Goal: Task Accomplishment & Management: Complete application form

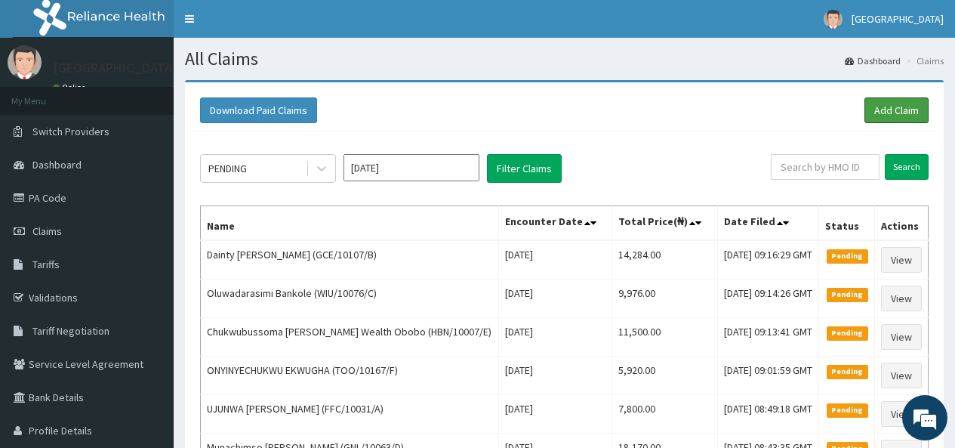
click at [892, 120] on link "Add Claim" at bounding box center [896, 110] width 64 height 26
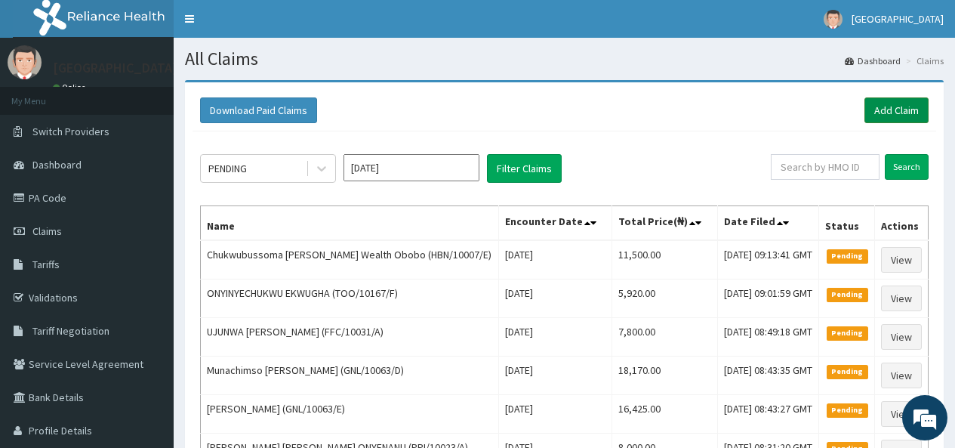
click at [899, 106] on link "Add Claim" at bounding box center [896, 110] width 64 height 26
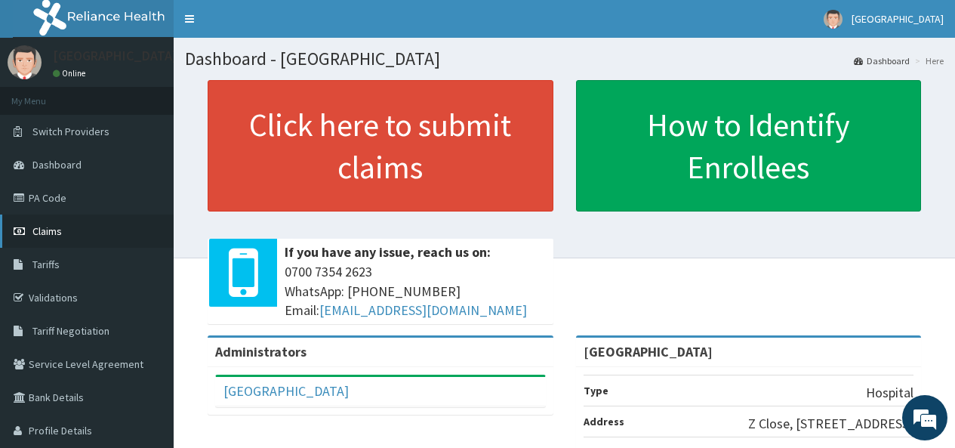
click at [45, 230] on span "Claims" at bounding box center [46, 231] width 29 height 14
click at [51, 198] on link "PA Code" at bounding box center [87, 197] width 174 height 33
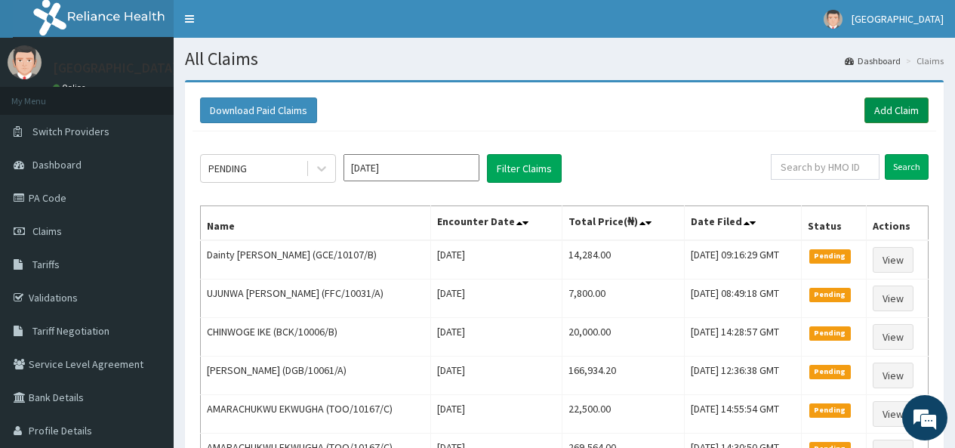
click at [883, 101] on link "Add Claim" at bounding box center [896, 110] width 64 height 26
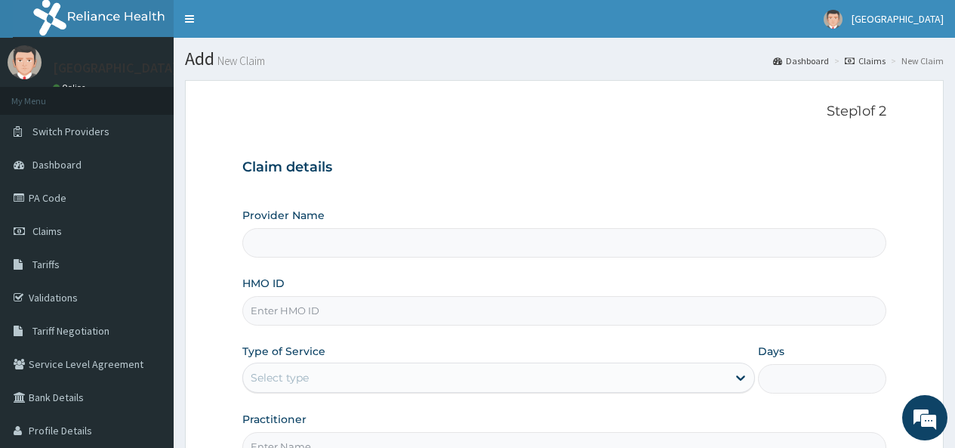
type input "Emel Hospital"
click at [293, 310] on input "HMO ID" at bounding box center [564, 310] width 644 height 29
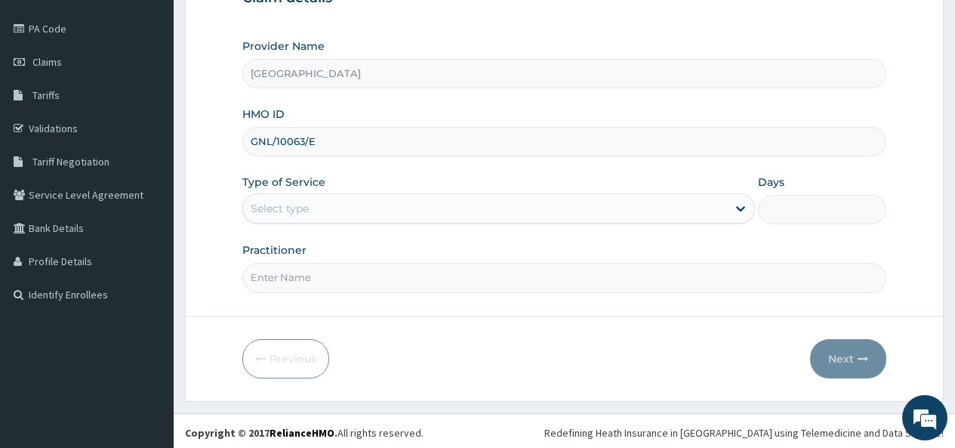
scroll to position [173, 0]
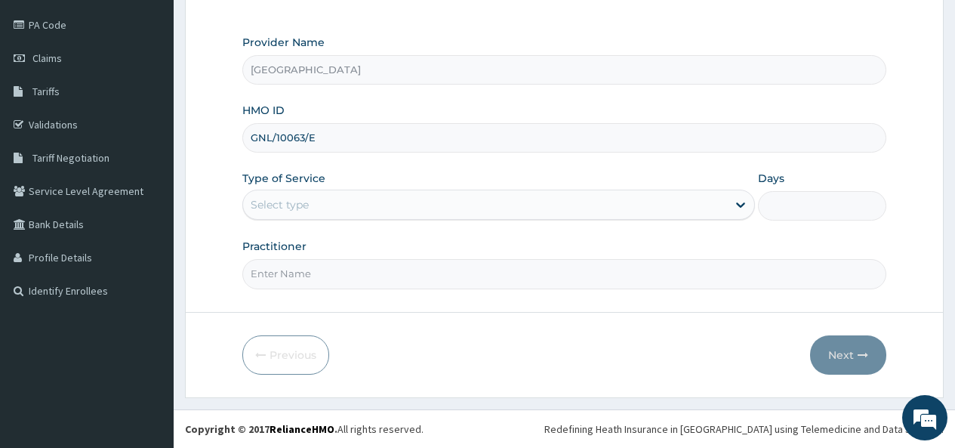
type input "GNL/10063/E"
click at [323, 208] on div "Select type" at bounding box center [485, 205] width 484 height 24
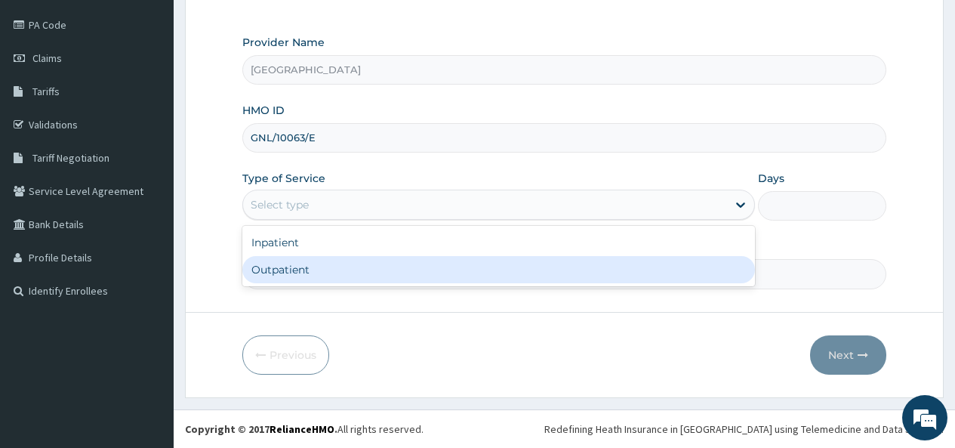
click at [297, 270] on div "Outpatient" at bounding box center [498, 269] width 513 height 27
type input "1"
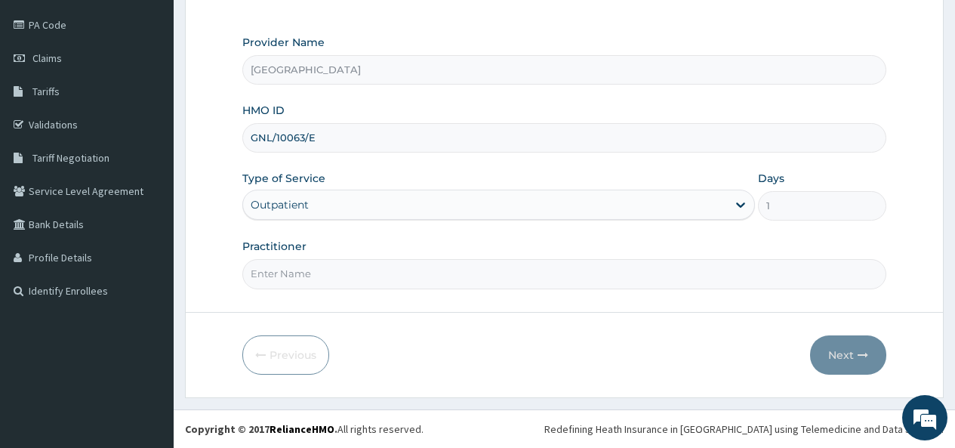
click at [277, 273] on input "Practitioner" at bounding box center [564, 273] width 644 height 29
type input "DR OKOH"
click at [839, 353] on button "Next" at bounding box center [848, 354] width 76 height 39
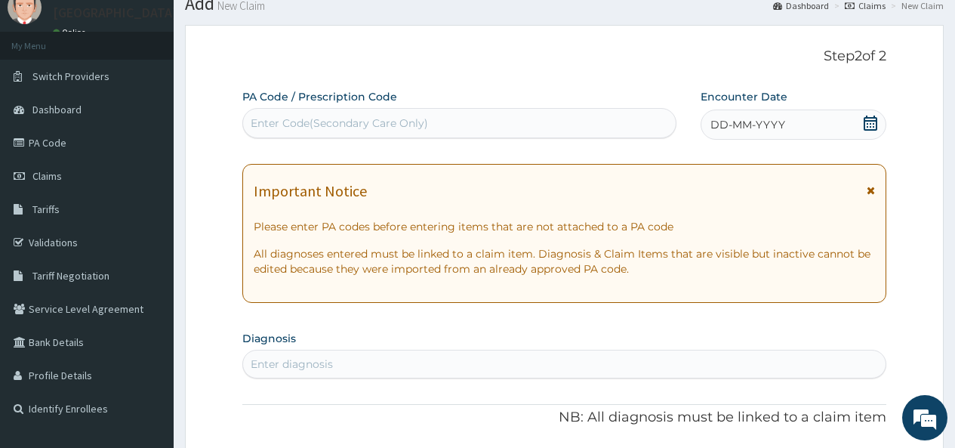
scroll to position [22, 0]
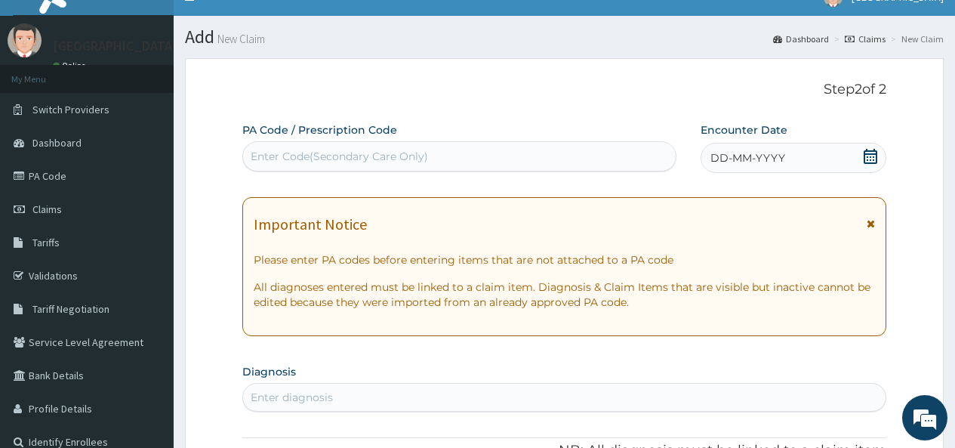
click at [279, 152] on div "Enter Code(Secondary Care Only)" at bounding box center [339, 156] width 177 height 15
paste input "PA/8E2A7A"
type input "PA/8E2A7A"
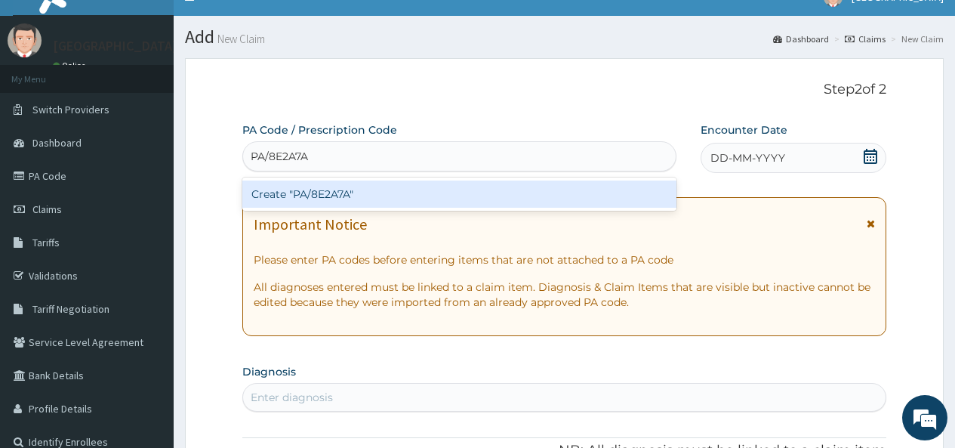
click at [314, 192] on div "Create "PA/8E2A7A"" at bounding box center [458, 193] width 433 height 27
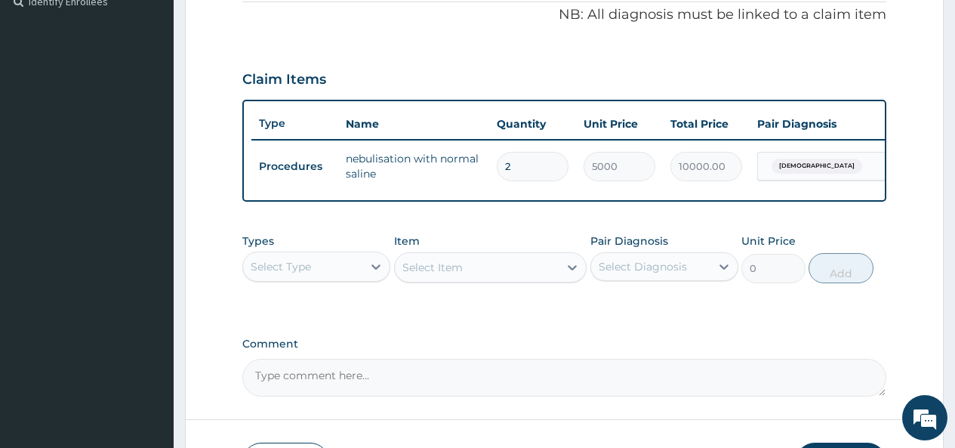
scroll to position [556, 0]
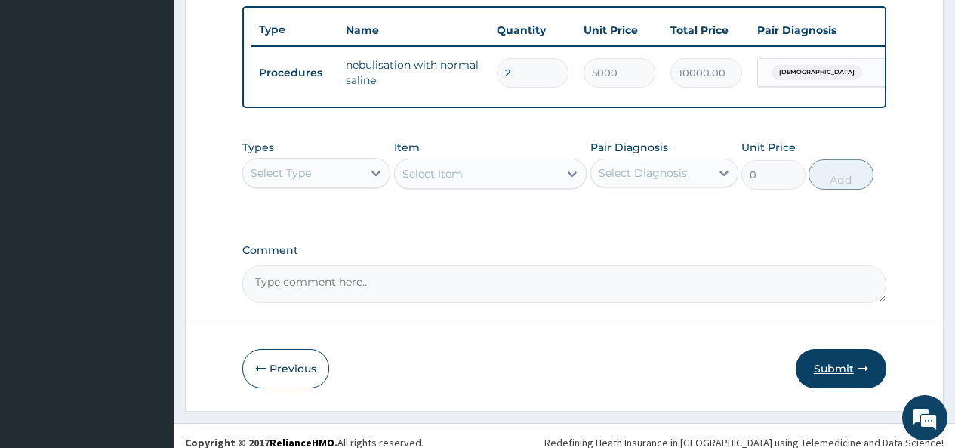
click at [831, 378] on button "Submit" at bounding box center [841, 368] width 91 height 39
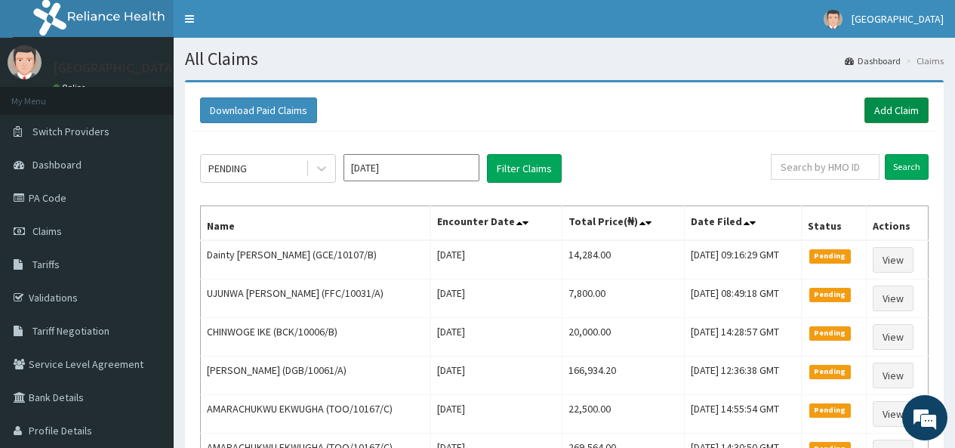
click at [894, 109] on link "Add Claim" at bounding box center [896, 110] width 64 height 26
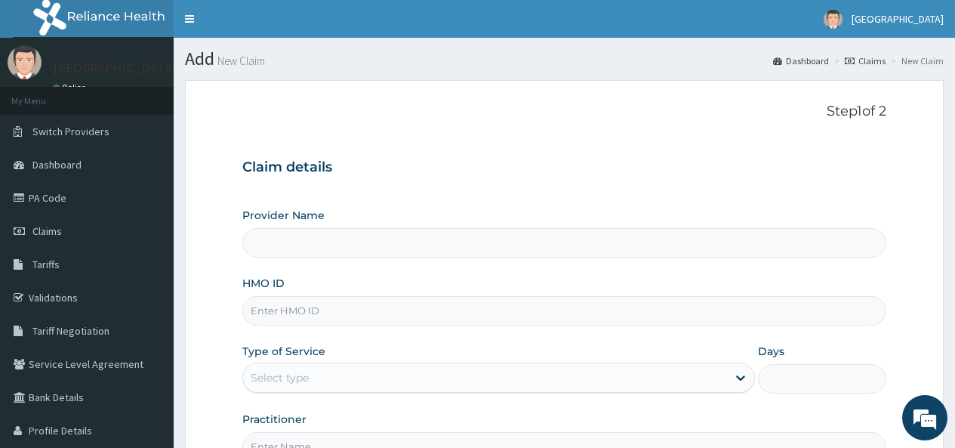
type input "[GEOGRAPHIC_DATA]"
click at [316, 309] on input "HMO ID" at bounding box center [564, 310] width 644 height 29
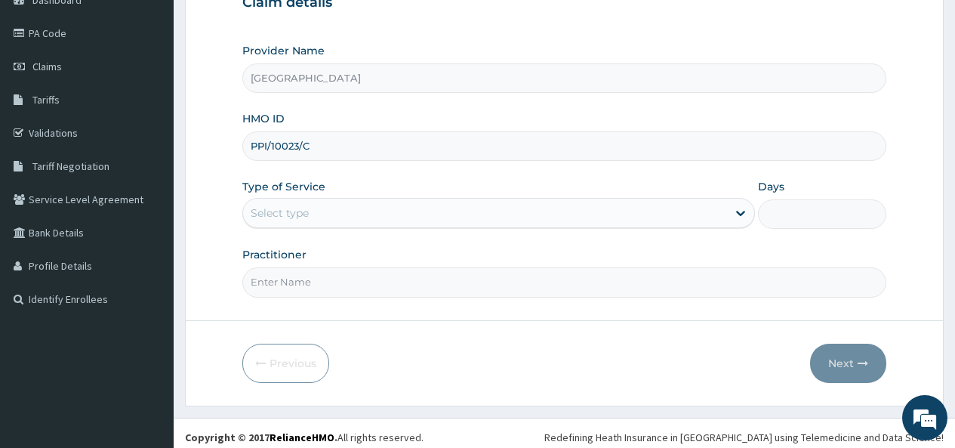
scroll to position [173, 0]
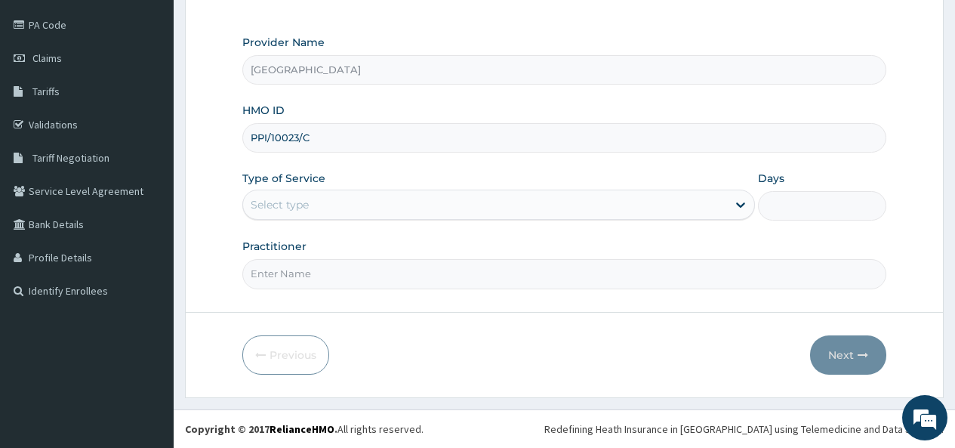
type input "PPI/10023/C"
click at [351, 199] on div "Select type" at bounding box center [485, 205] width 484 height 24
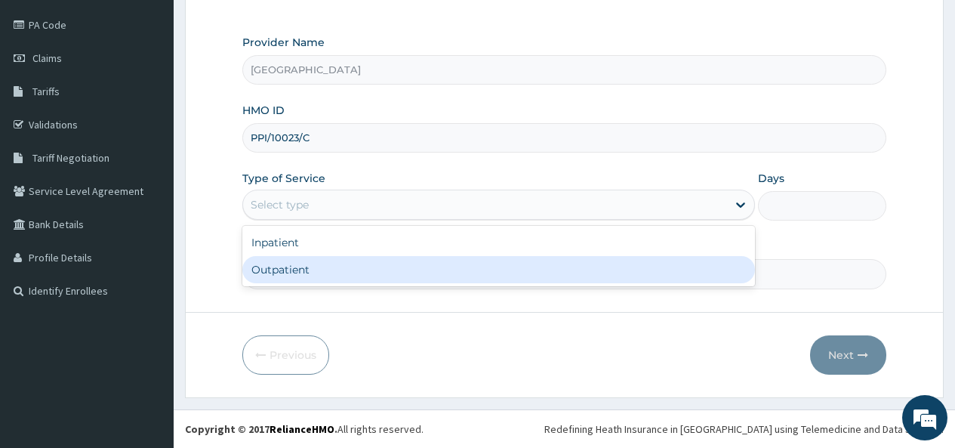
click at [317, 267] on div "Outpatient" at bounding box center [498, 269] width 513 height 27
type input "1"
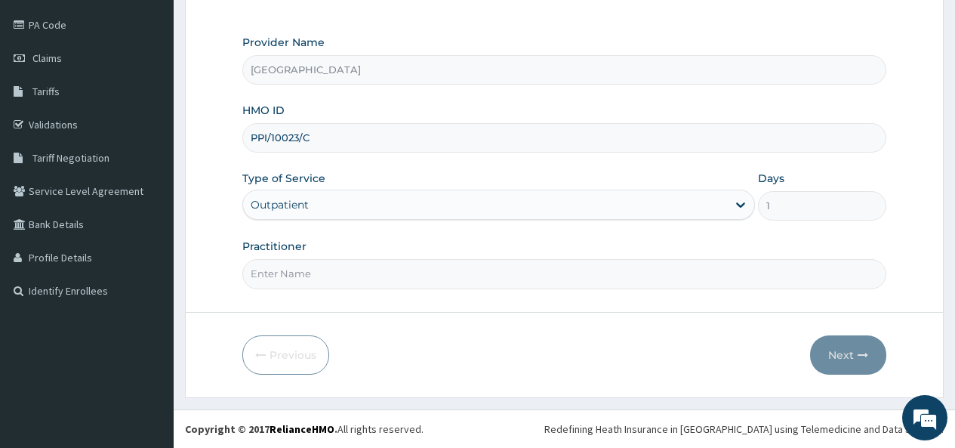
click at [317, 267] on input "Practitioner" at bounding box center [564, 273] width 644 height 29
type input "[PERSON_NAME]"
click at [847, 356] on button "Next" at bounding box center [848, 354] width 76 height 39
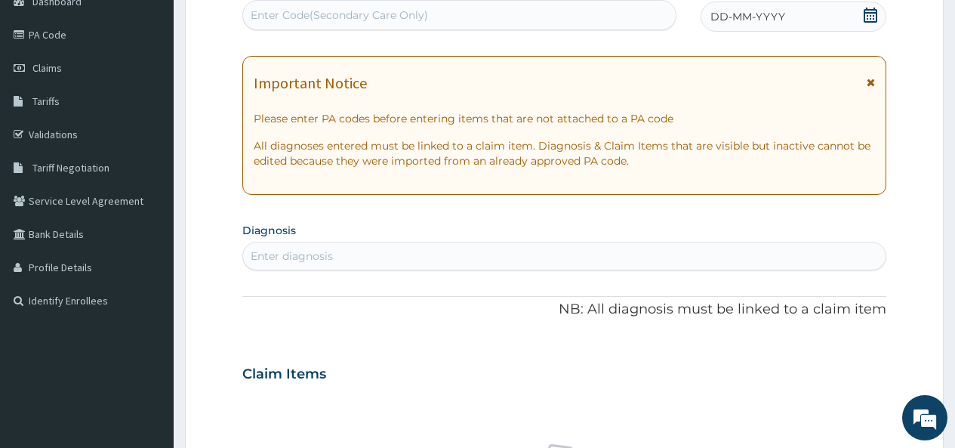
scroll to position [22, 0]
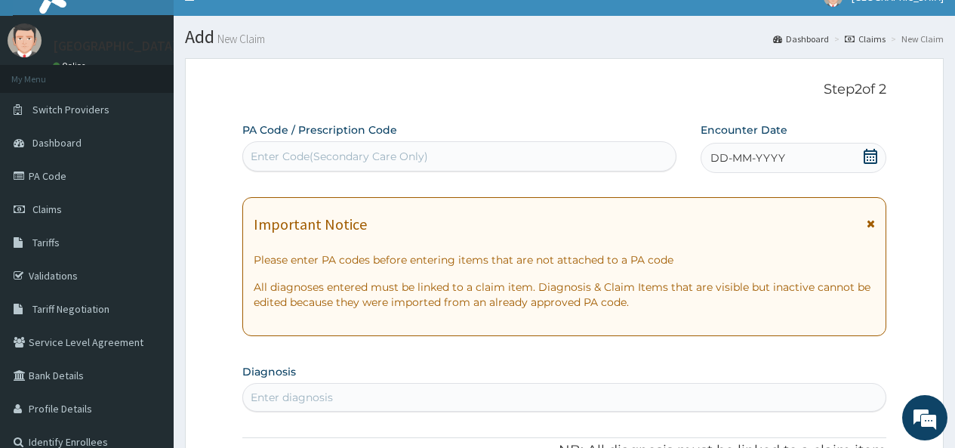
click at [276, 157] on div "Enter Code(Secondary Care Only)" at bounding box center [339, 156] width 177 height 15
paste input "PA/B53262"
type input "PA/B53262"
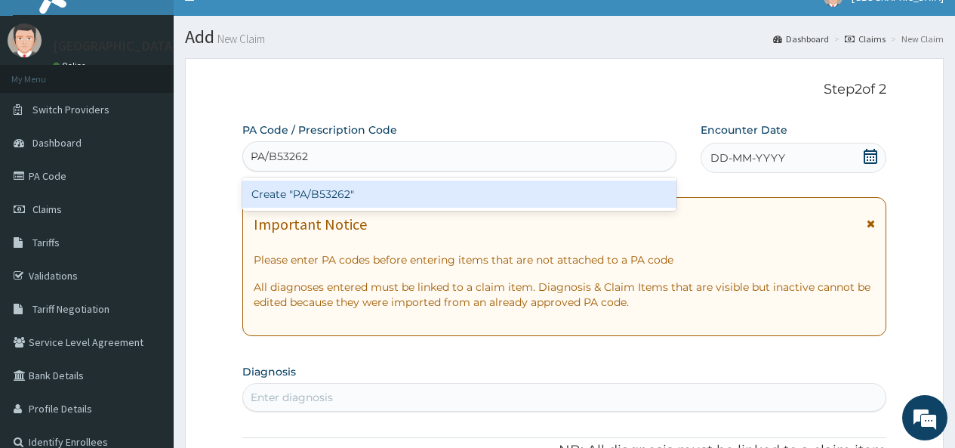
click at [311, 193] on div "Create "PA/B53262"" at bounding box center [458, 193] width 433 height 27
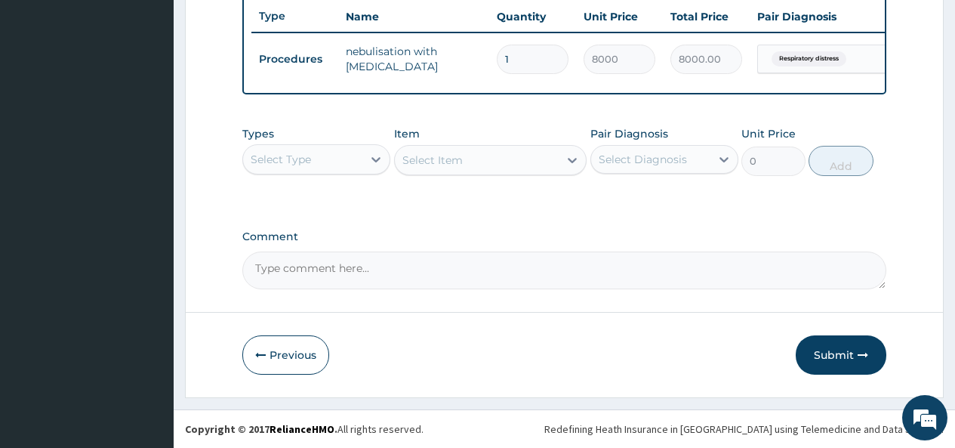
scroll to position [581, 0]
click at [371, 158] on icon at bounding box center [375, 159] width 15 height 15
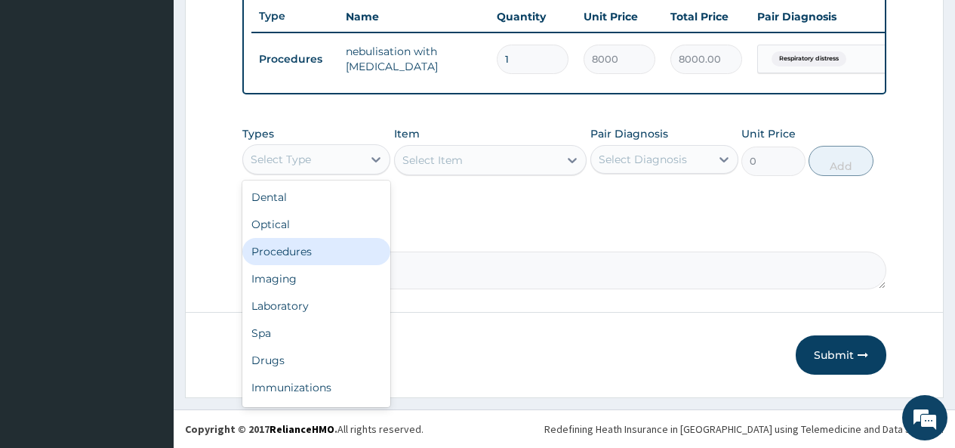
click at [295, 254] on div "Procedures" at bounding box center [316, 251] width 148 height 27
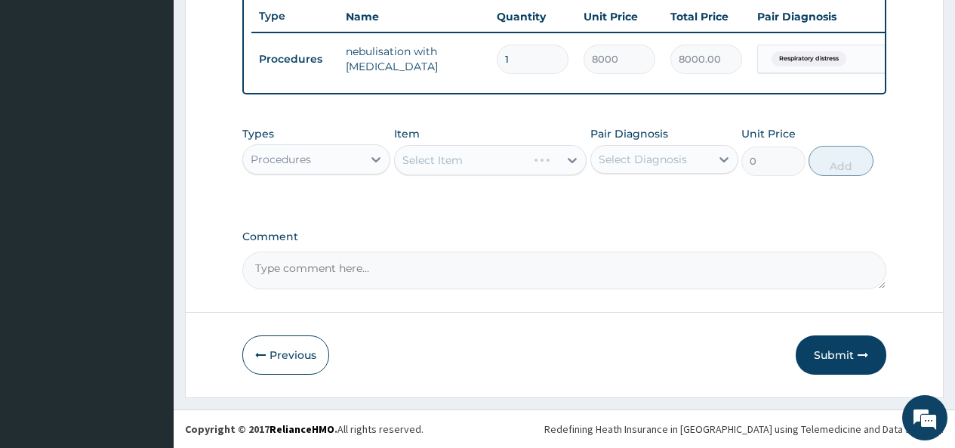
click at [490, 160] on div "Select Item" at bounding box center [490, 160] width 193 height 30
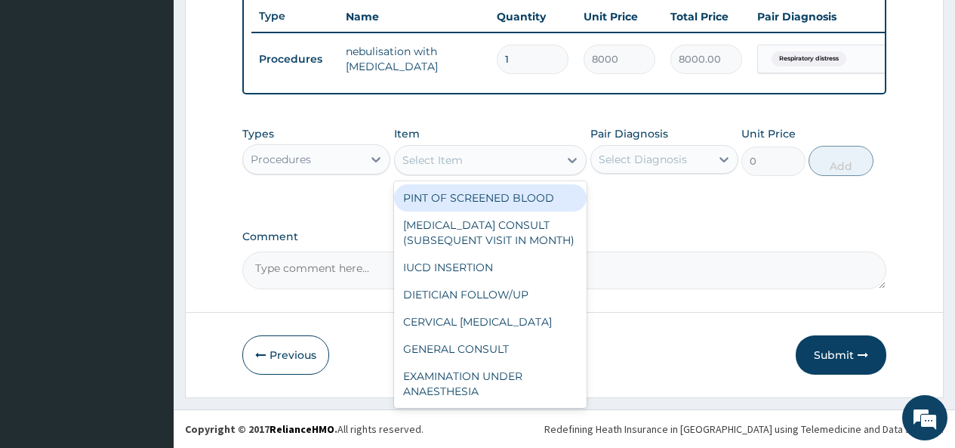
click at [533, 160] on div "Select Item" at bounding box center [477, 160] width 165 height 24
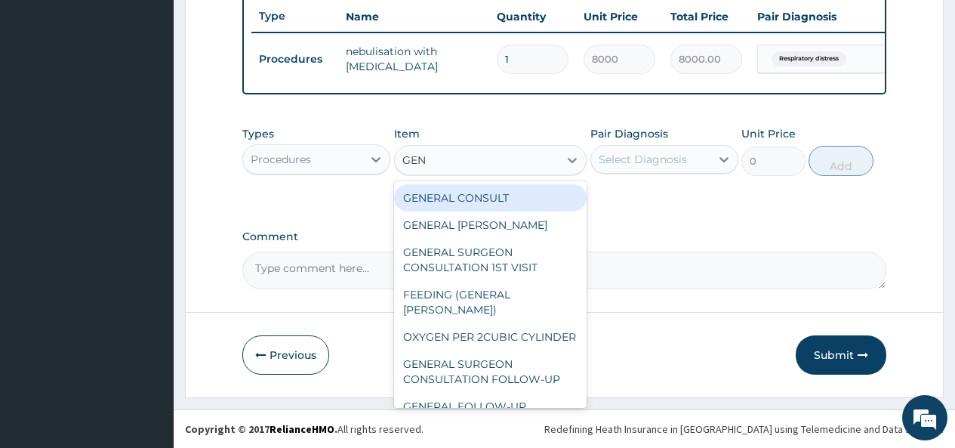
type input "GENE"
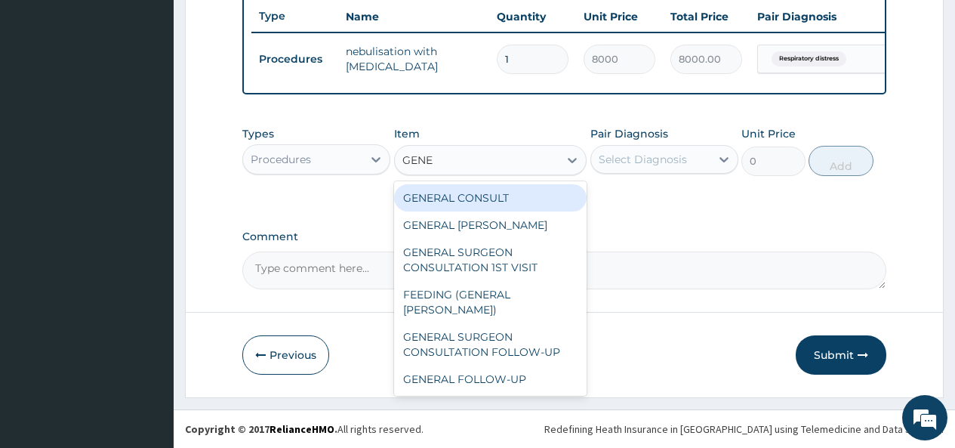
click at [533, 197] on div "GENERAL CONSULT" at bounding box center [490, 197] width 193 height 27
type input "5000"
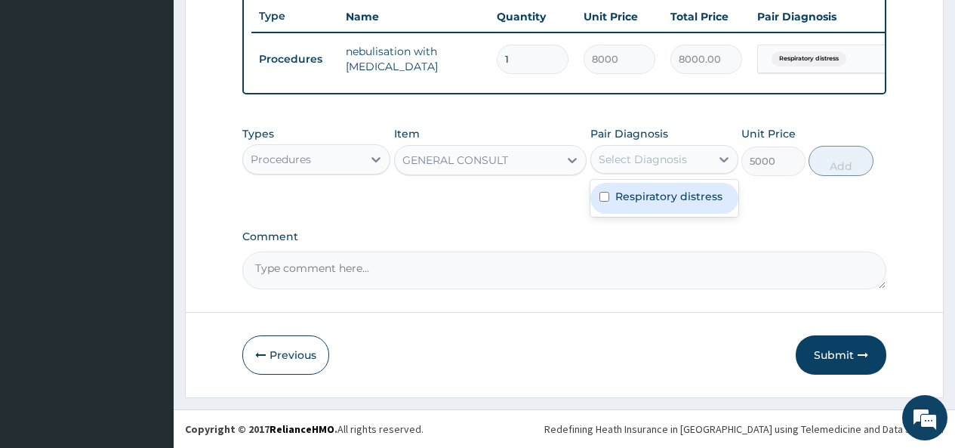
click at [642, 160] on div "Select Diagnosis" at bounding box center [643, 159] width 88 height 15
click at [621, 196] on label "Respiratory distress" at bounding box center [668, 196] width 107 height 15
checkbox input "true"
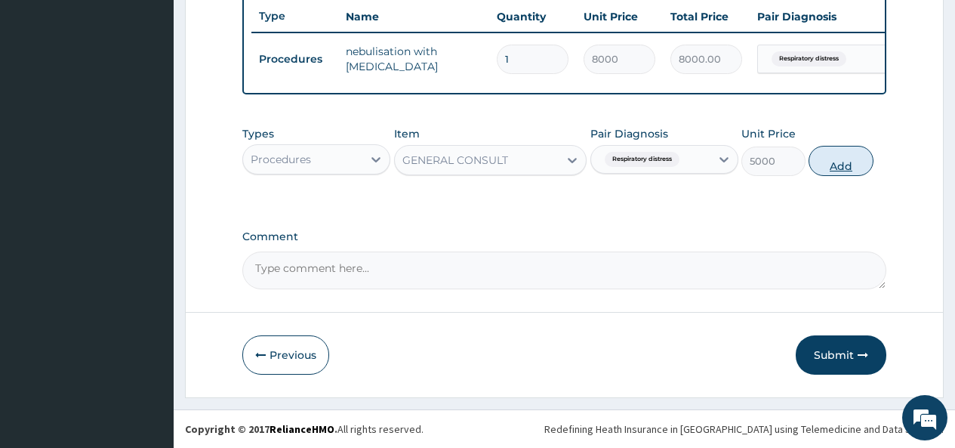
click at [848, 160] on button "Add" at bounding box center [841, 161] width 64 height 30
type input "0"
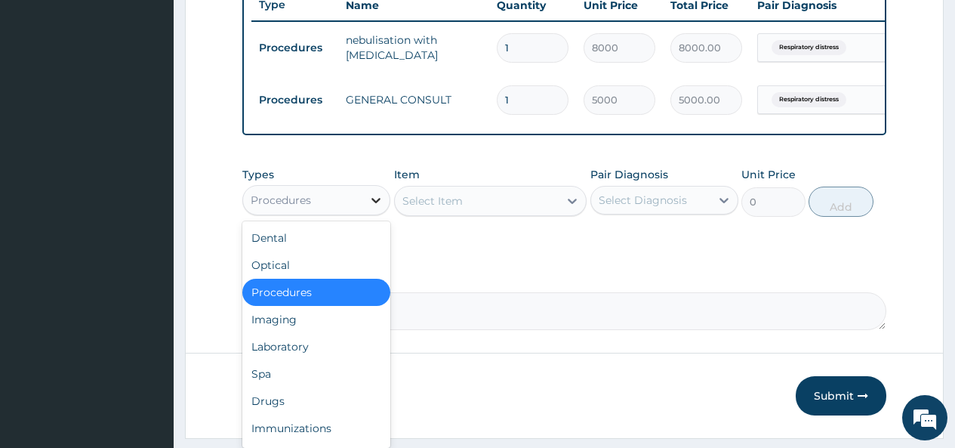
click at [365, 210] on div at bounding box center [375, 199] width 27 height 27
click at [268, 360] on div "Laboratory" at bounding box center [316, 346] width 148 height 27
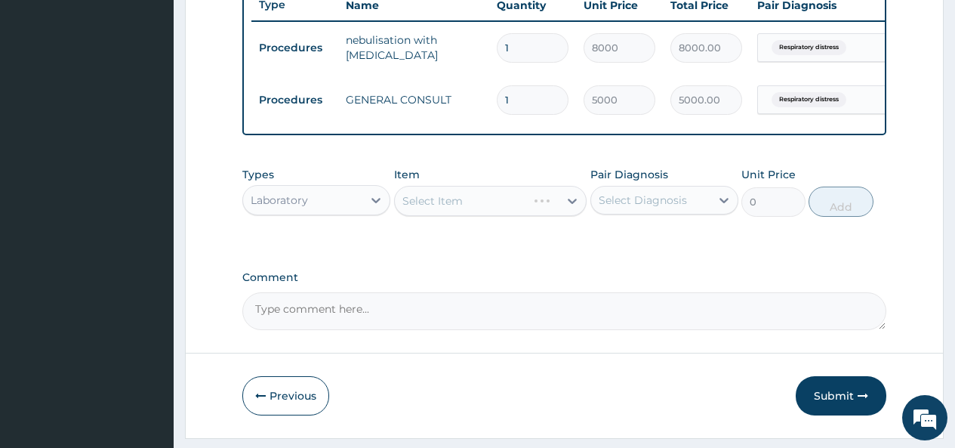
click at [538, 212] on div "Select Item" at bounding box center [490, 201] width 193 height 30
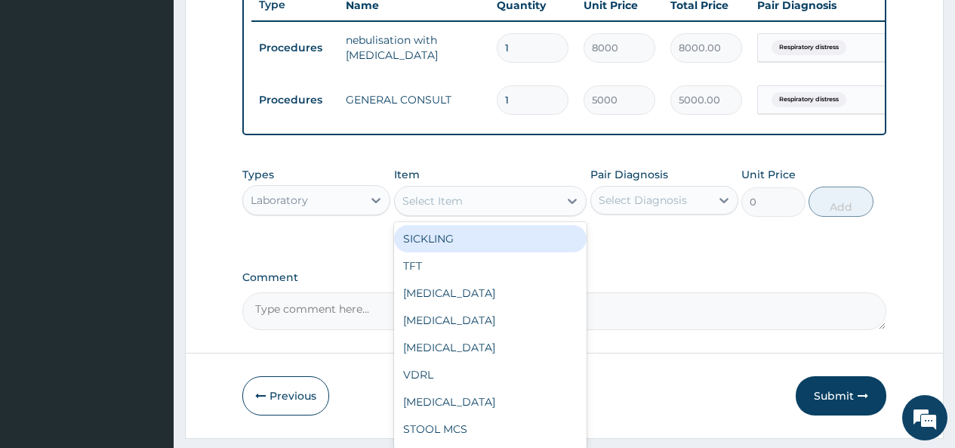
click at [537, 213] on div "Select Item" at bounding box center [477, 201] width 165 height 24
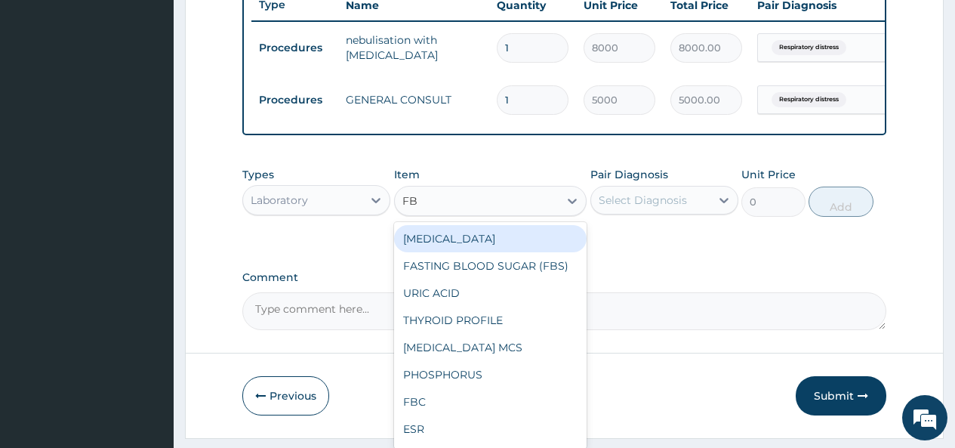
type input "FBC"
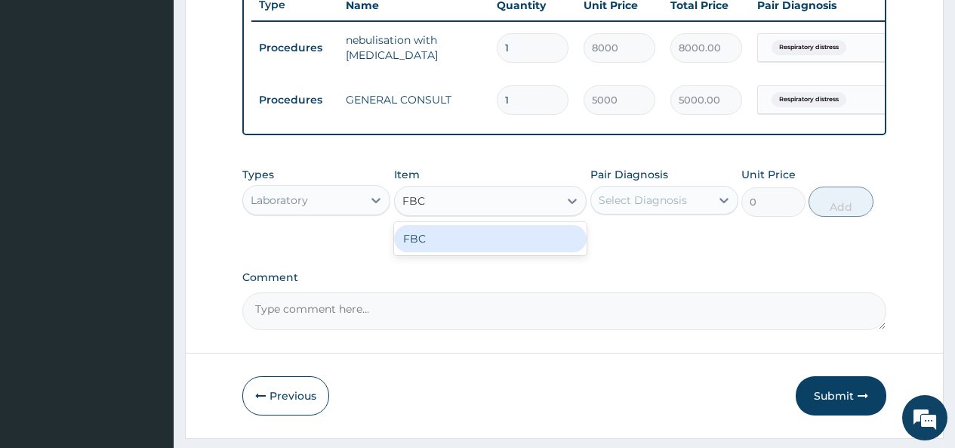
click at [501, 252] on div "FBC" at bounding box center [490, 238] width 193 height 27
type input "4500"
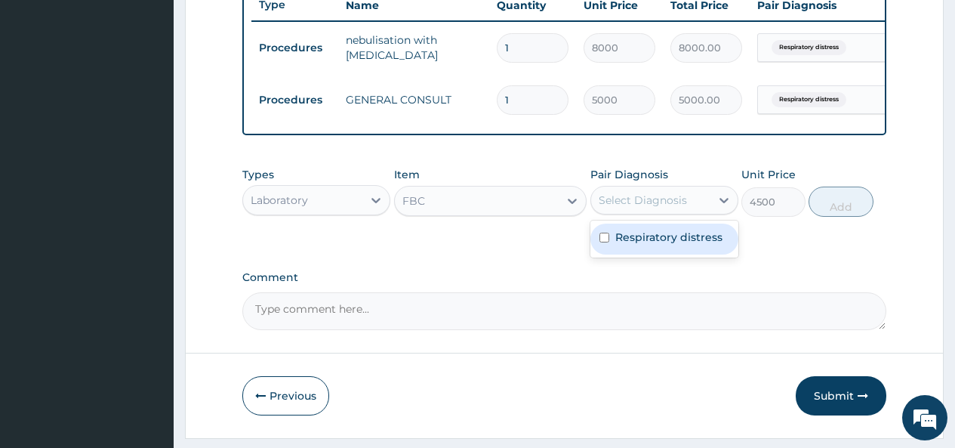
click at [653, 202] on div "Select Diagnosis" at bounding box center [650, 200] width 119 height 24
click at [627, 245] on label "Respiratory distress" at bounding box center [668, 237] width 107 height 15
checkbox input "true"
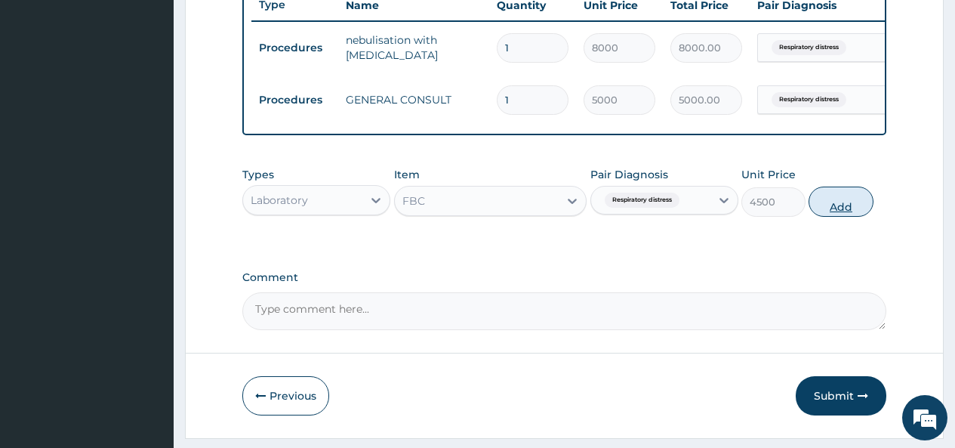
click at [840, 211] on button "Add" at bounding box center [841, 201] width 64 height 30
type input "0"
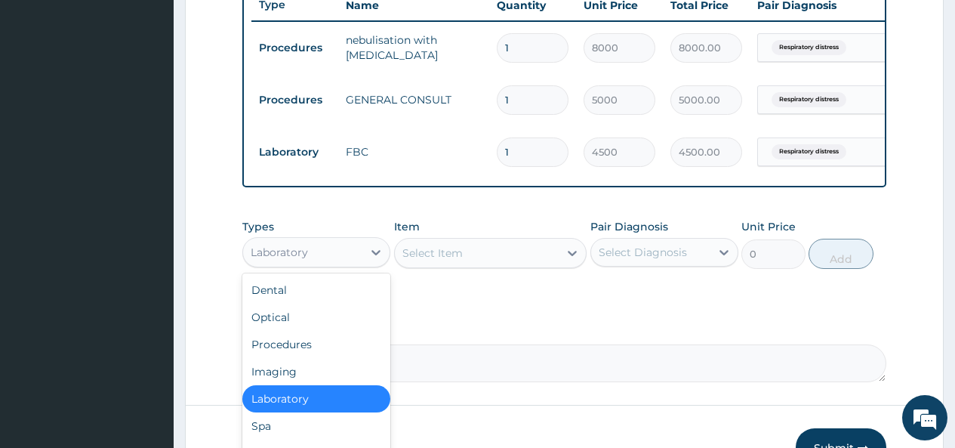
click at [361, 264] on div "Laboratory" at bounding box center [302, 252] width 119 height 24
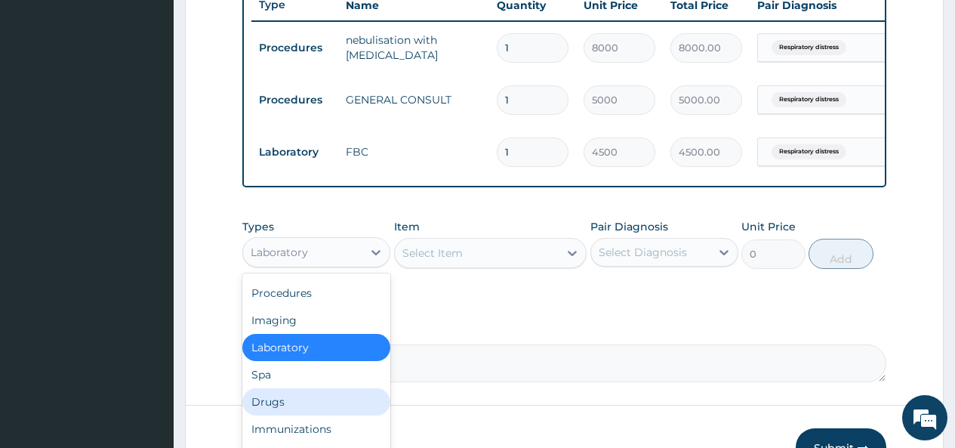
click at [273, 414] on div "Drugs" at bounding box center [316, 401] width 148 height 27
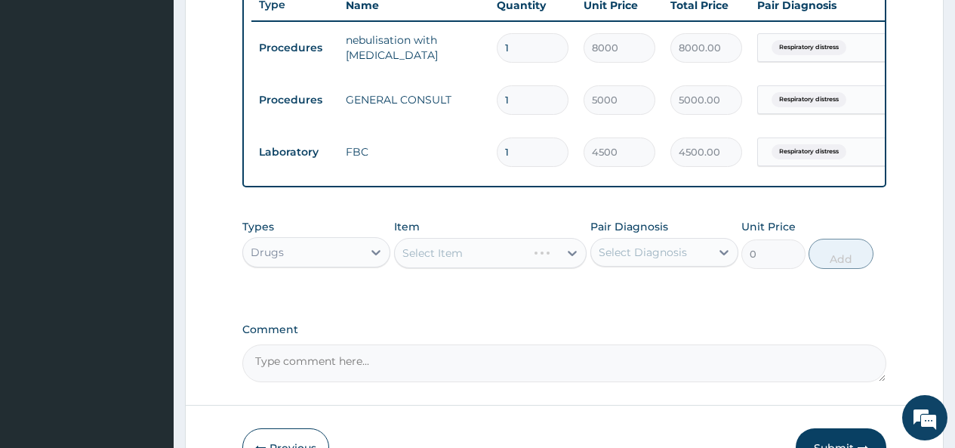
click at [505, 267] on div "Select Item" at bounding box center [490, 253] width 193 height 30
click at [529, 263] on div "Select Item" at bounding box center [490, 253] width 193 height 30
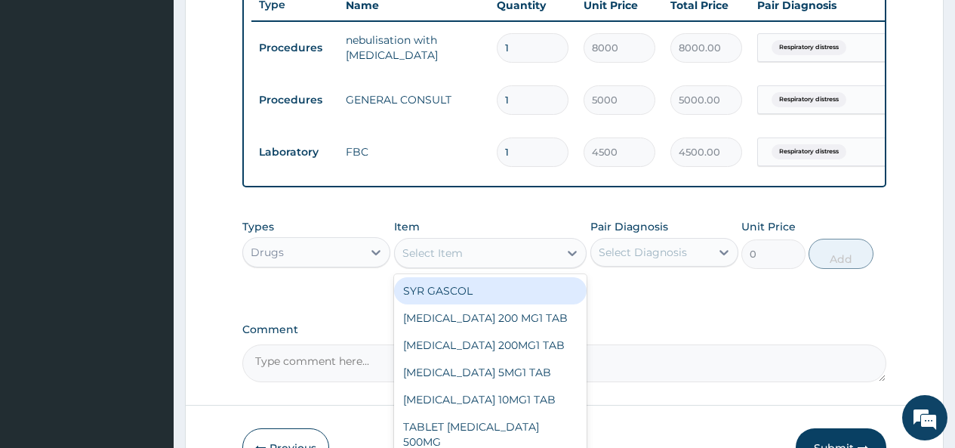
click at [527, 265] on div "Select Item" at bounding box center [477, 253] width 165 height 24
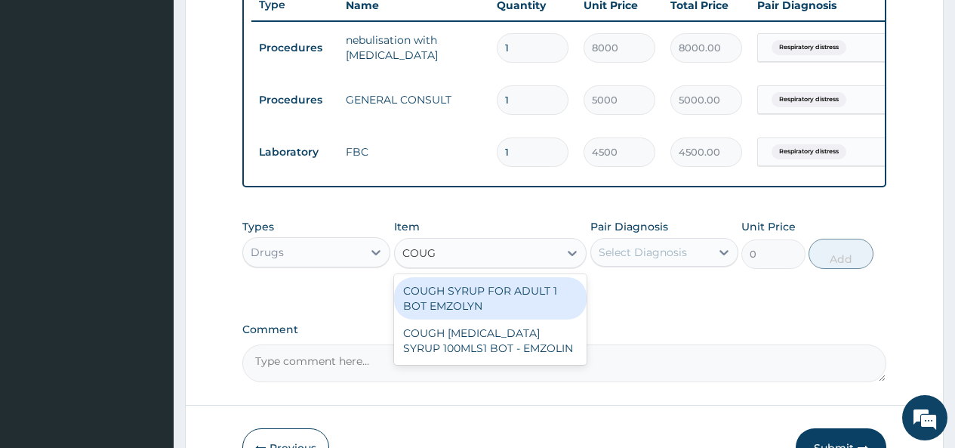
type input "COUGH"
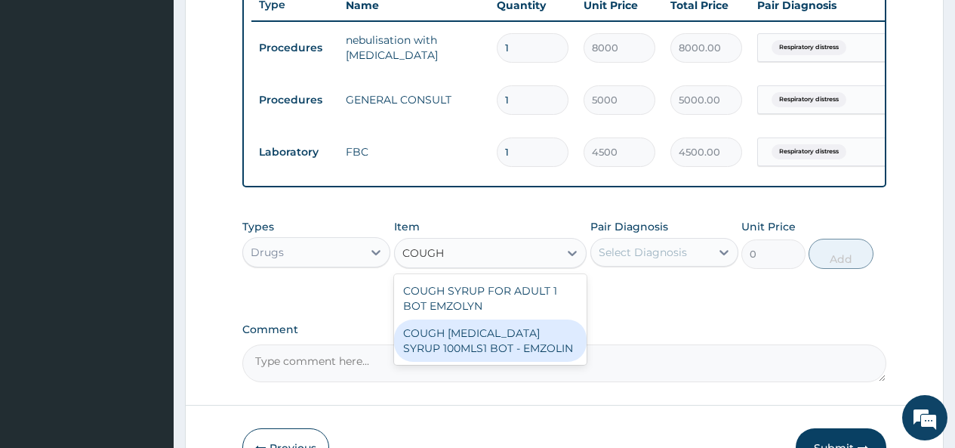
click at [474, 347] on div "COUGH EXPECTORANT SYRUP 100MLS1 BOT - EMZOLIN" at bounding box center [490, 340] width 193 height 42
type input "1125"
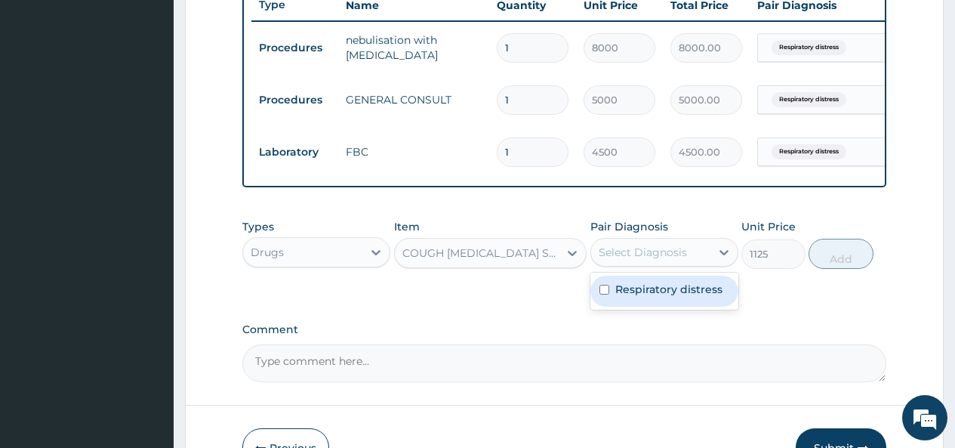
click at [652, 257] on div "Select Diagnosis" at bounding box center [643, 252] width 88 height 15
click at [610, 297] on div "Respiratory distress" at bounding box center [664, 291] width 148 height 31
checkbox input "true"
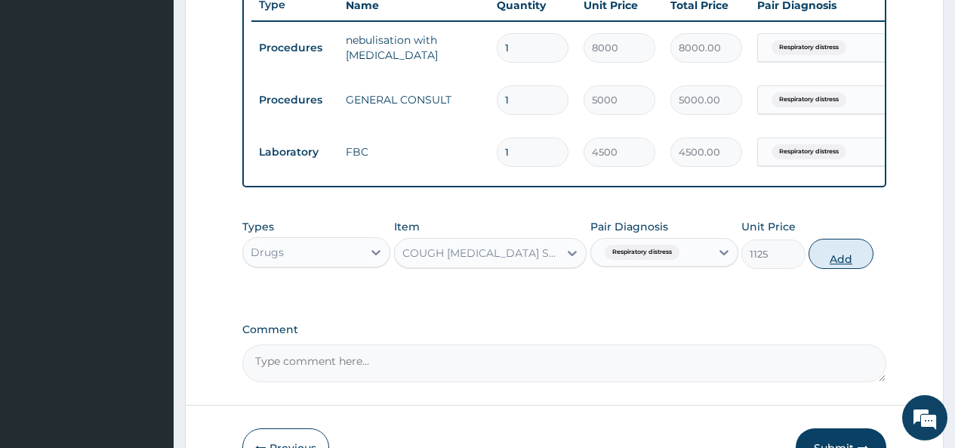
click at [837, 268] on button "Add" at bounding box center [841, 254] width 64 height 30
type input "0"
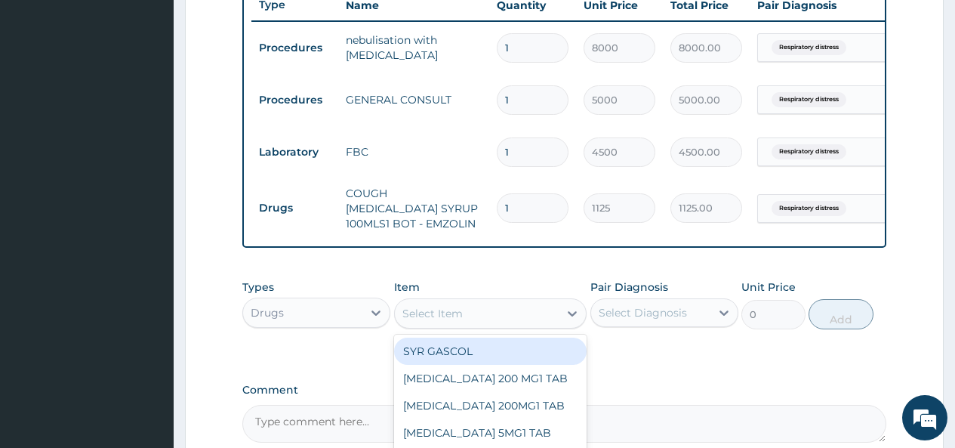
click at [496, 323] on div "Select Item" at bounding box center [477, 313] width 165 height 24
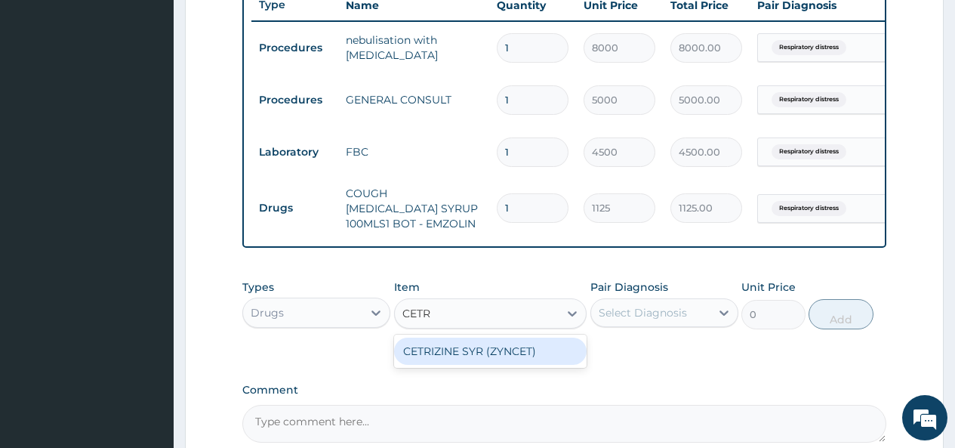
type input "CET"
click at [467, 364] on div "LEVETIRACETAM 500MG" at bounding box center [490, 350] width 193 height 27
type input "300"
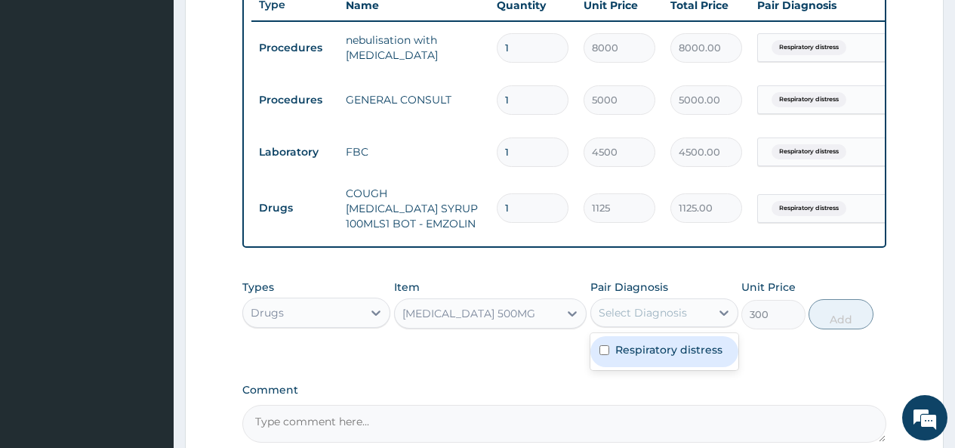
click at [658, 320] on div "Select Diagnosis" at bounding box center [643, 312] width 88 height 15
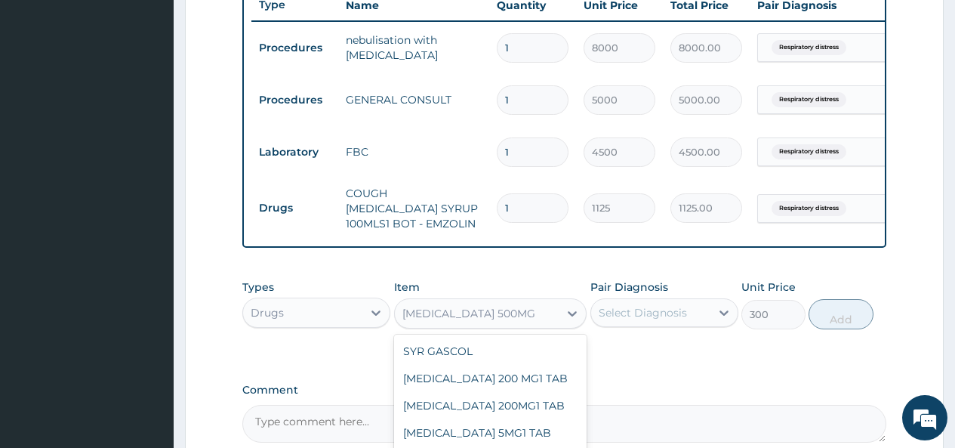
click at [547, 325] on div "LEVETIRACETAM 500MG" at bounding box center [477, 313] width 165 height 24
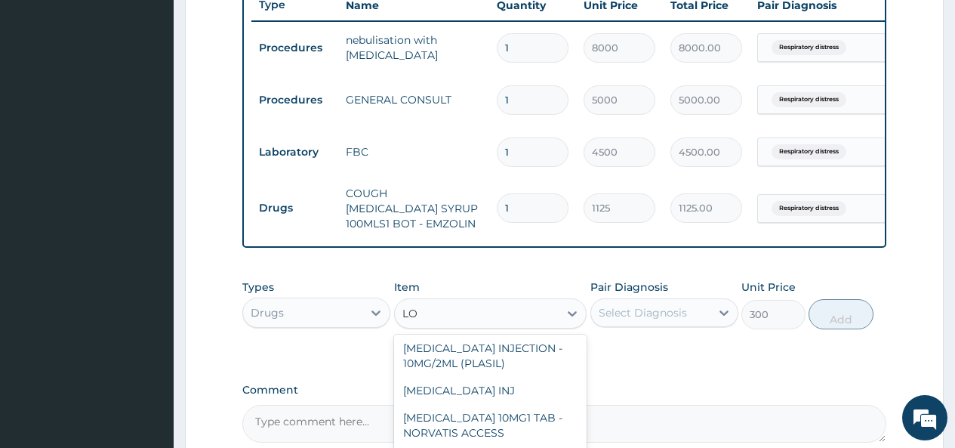
type input "LOR"
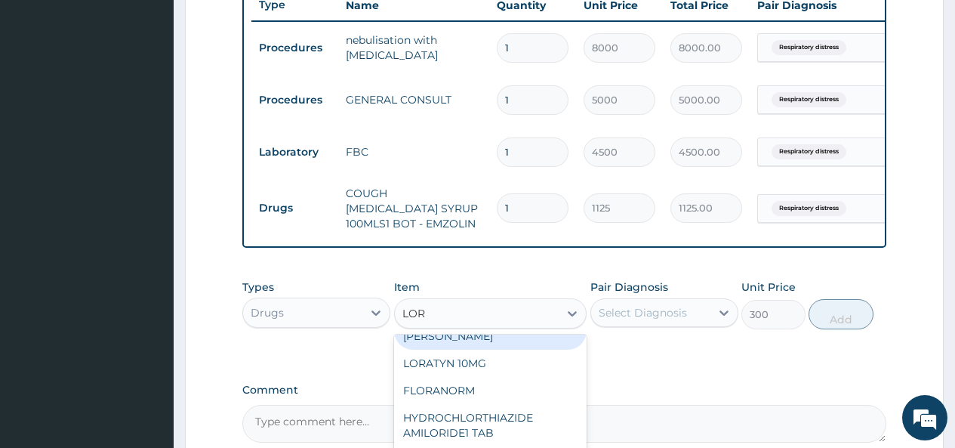
scroll to position [30, 0]
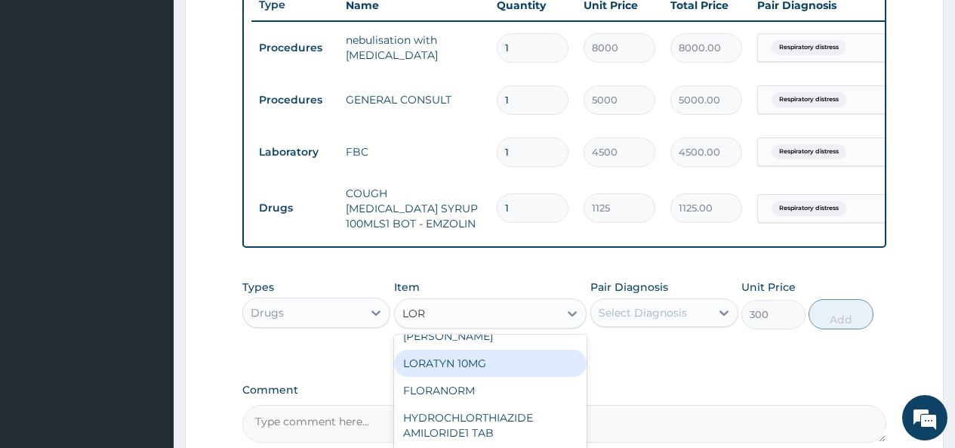
click at [451, 364] on div "LORATYN 10MG" at bounding box center [490, 363] width 193 height 27
type input "34"
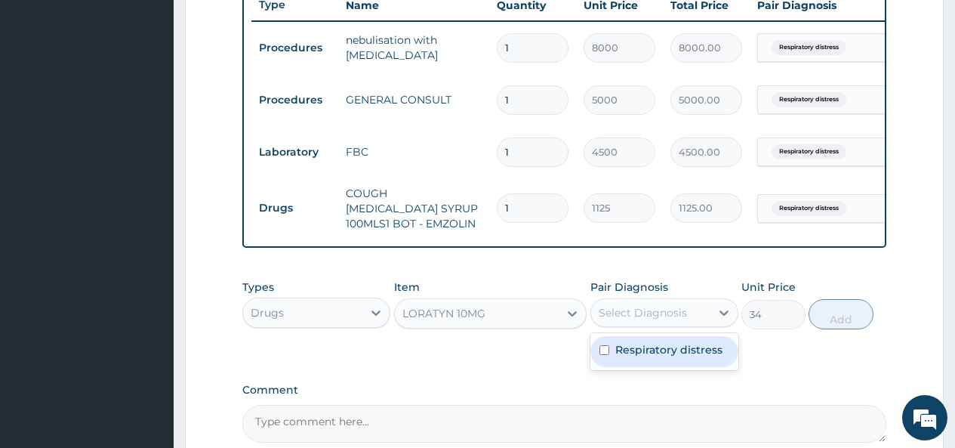
click at [669, 320] on div "Select Diagnosis" at bounding box center [643, 312] width 88 height 15
click at [636, 357] on label "Respiratory distress" at bounding box center [668, 349] width 107 height 15
checkbox input "true"
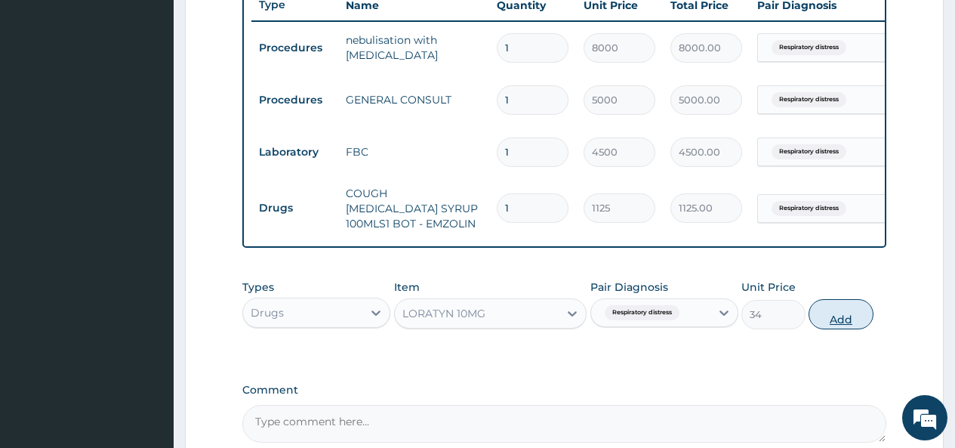
click at [842, 328] on button "Add" at bounding box center [841, 314] width 64 height 30
type input "0"
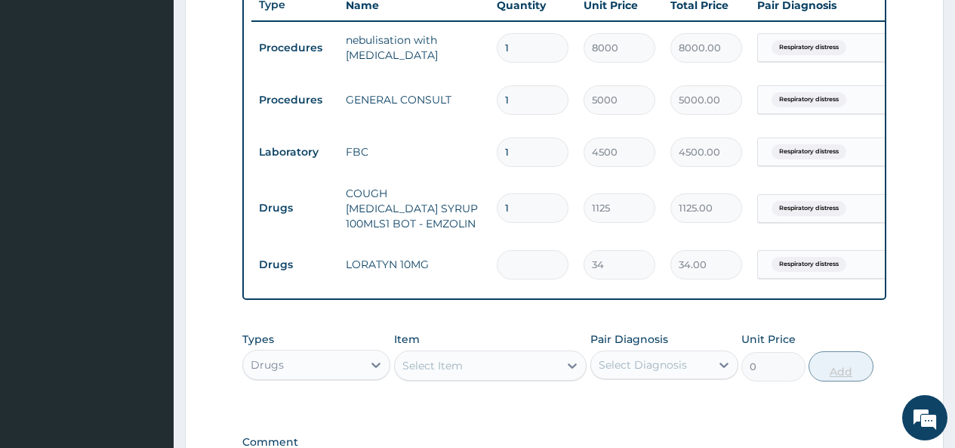
type input "0.00"
type input "3"
type input "102.00"
type input "3"
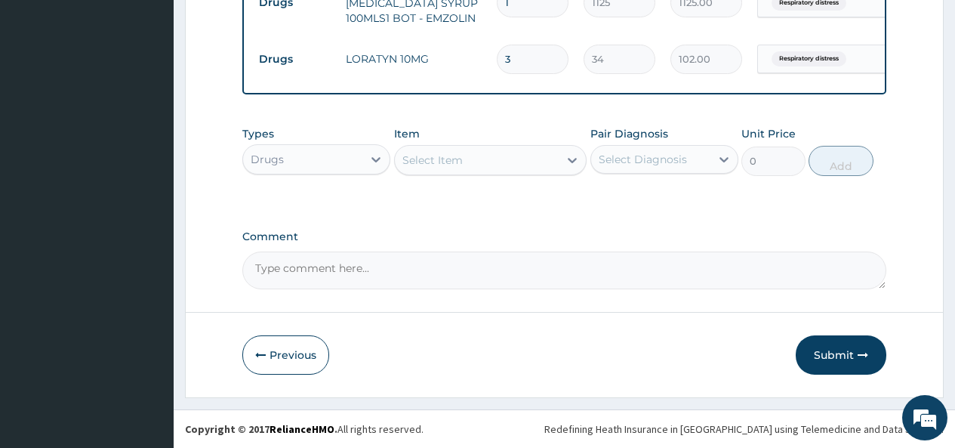
scroll to position [797, 0]
click at [829, 359] on button "Submit" at bounding box center [841, 354] width 91 height 39
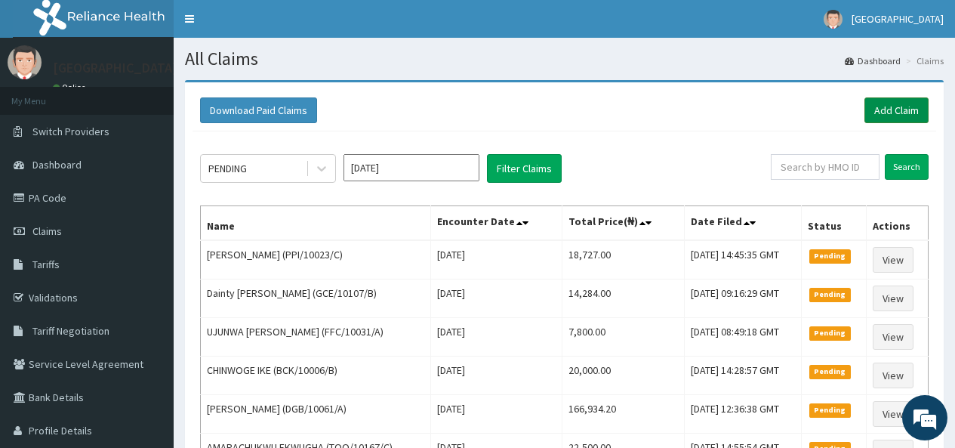
click at [893, 108] on link "Add Claim" at bounding box center [896, 110] width 64 height 26
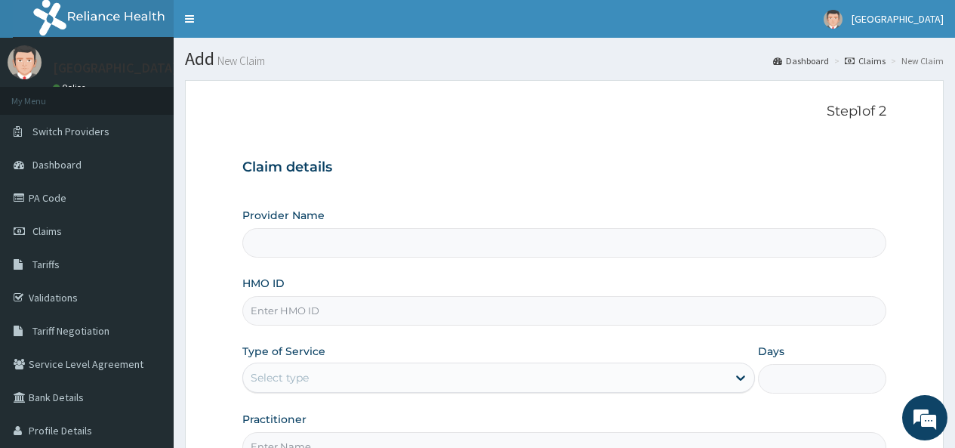
type input "[GEOGRAPHIC_DATA]"
click at [292, 311] on input "HMO ID" at bounding box center [564, 310] width 644 height 29
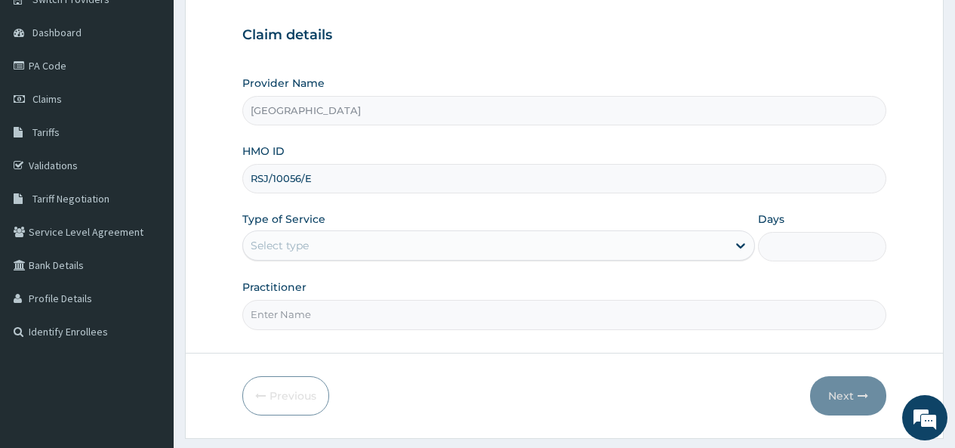
scroll to position [173, 0]
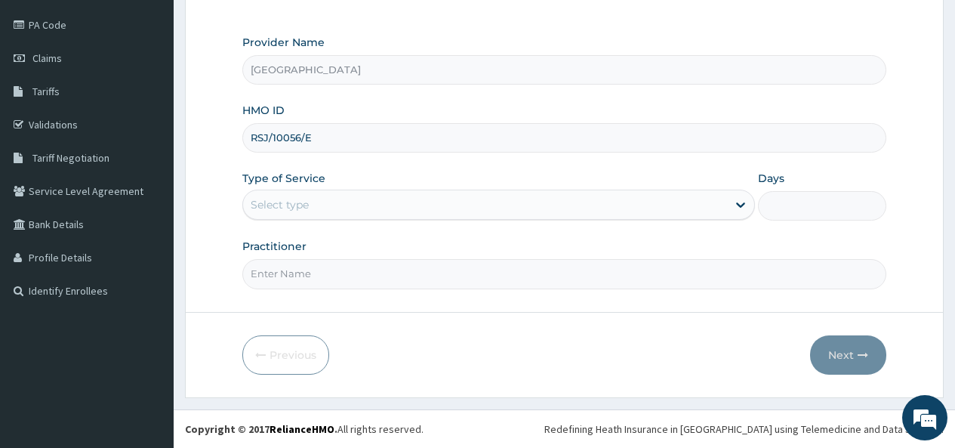
type input "RSJ/10056/E"
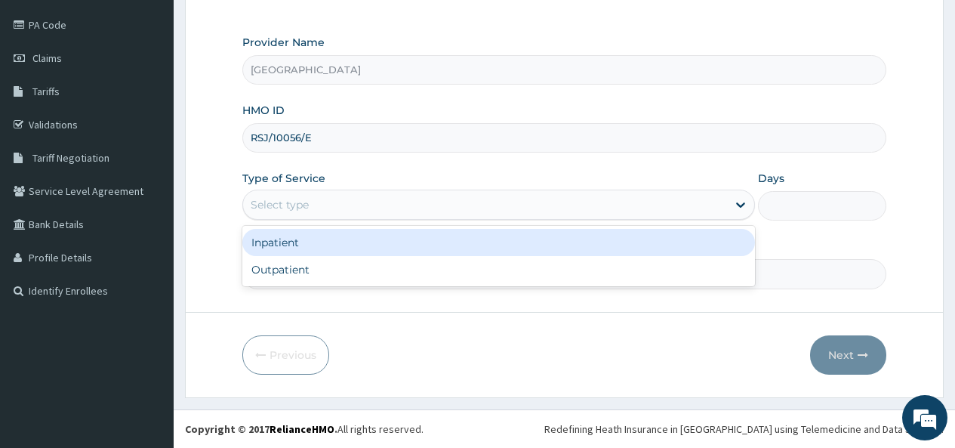
click at [319, 208] on div "Select type" at bounding box center [485, 205] width 484 height 24
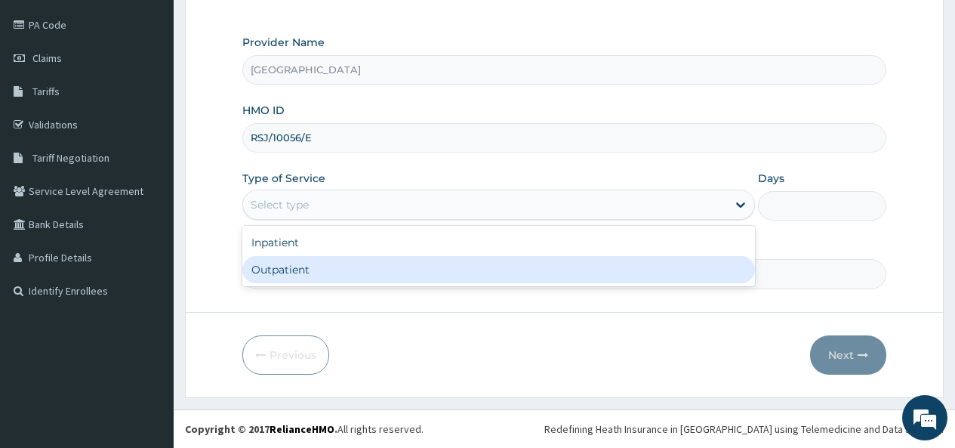
click at [293, 263] on div "Outpatient" at bounding box center [498, 269] width 513 height 27
type input "1"
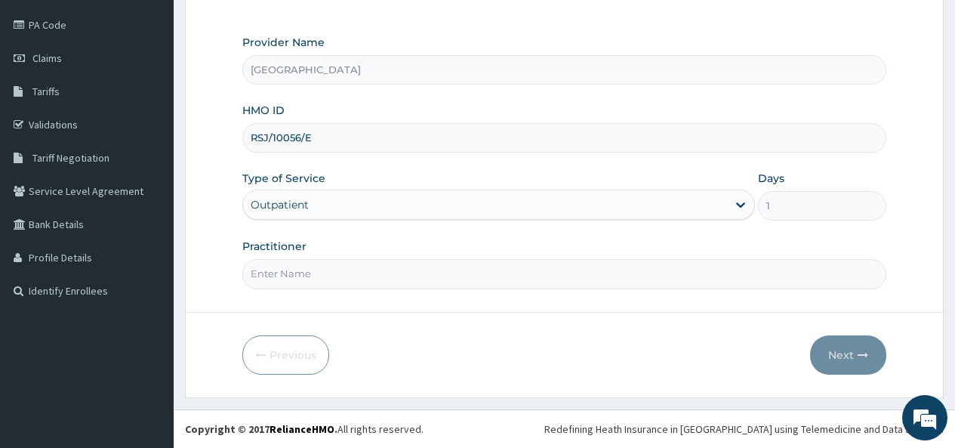
click at [293, 269] on input "Practitioner" at bounding box center [564, 273] width 644 height 29
type input "DR OKOH"
click at [837, 350] on button "Next" at bounding box center [848, 354] width 76 height 39
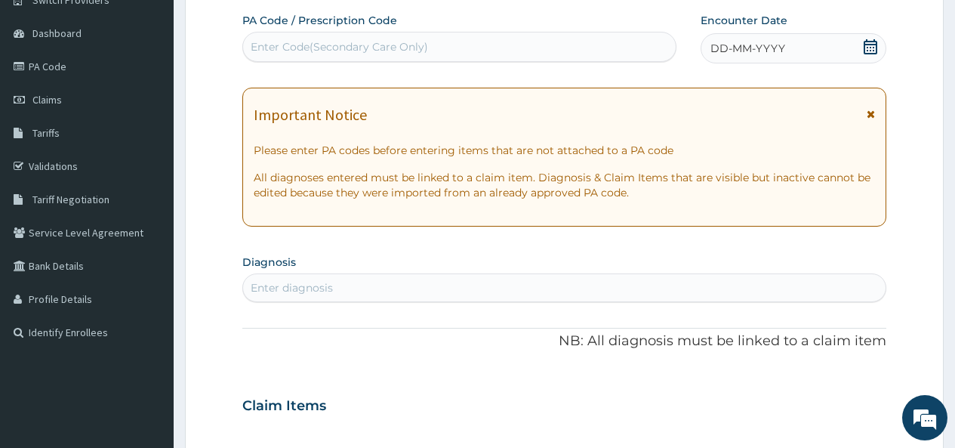
scroll to position [97, 0]
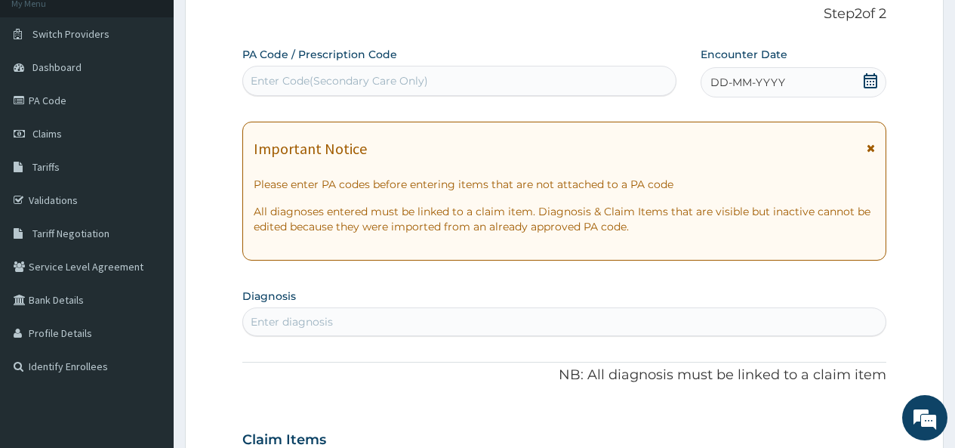
click at [299, 73] on div "Enter Code(Secondary Care Only)" at bounding box center [339, 80] width 177 height 15
paste input "PA/A0F3A8"
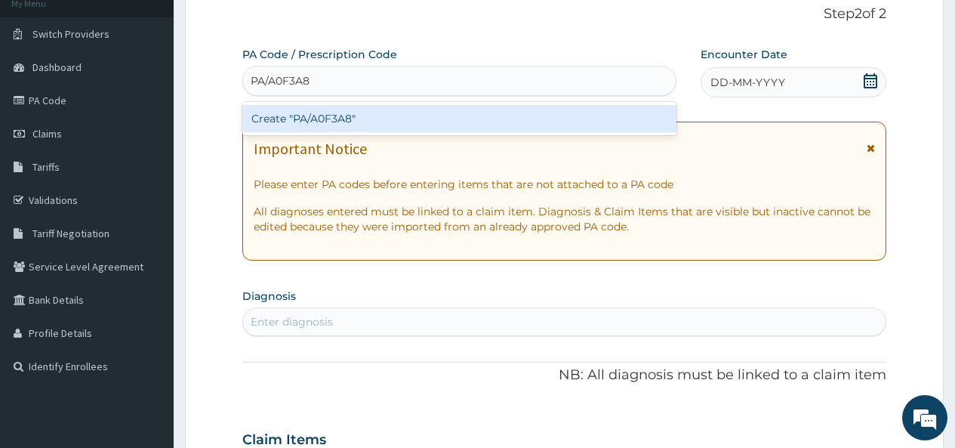
type input "PA/A0F3A8"
click at [324, 117] on div "Create "PA/A0F3A8"" at bounding box center [458, 118] width 433 height 27
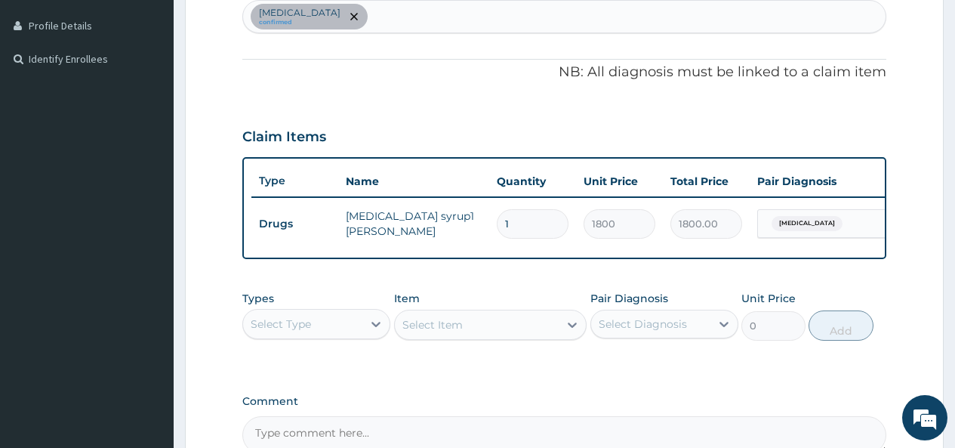
scroll to position [329, 0]
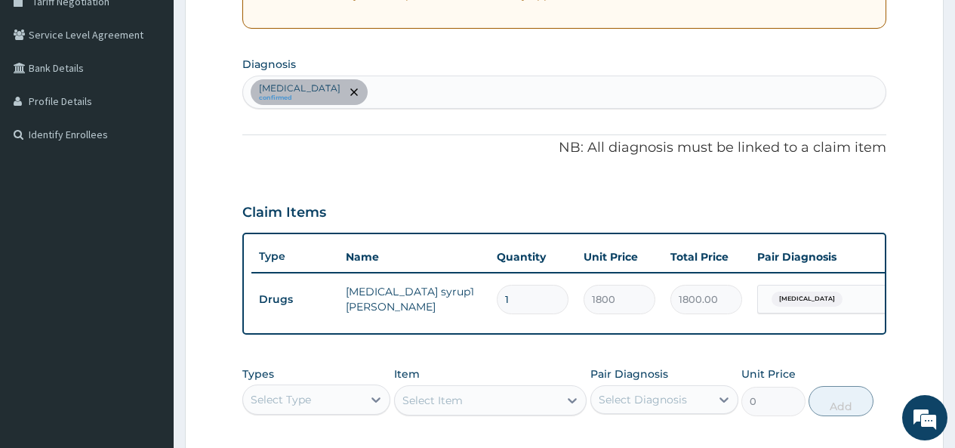
click at [350, 94] on div "Malaria confirmed" at bounding box center [564, 92] width 643 height 32
type input "TONSIL"
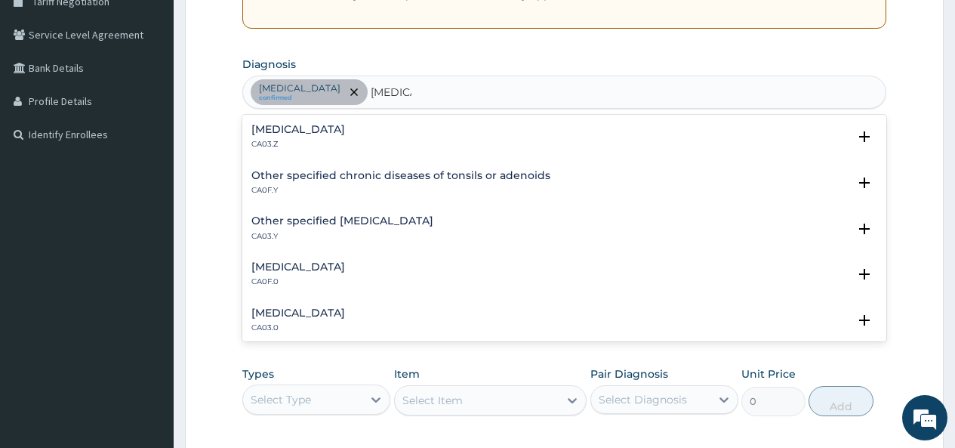
click at [284, 128] on h4 "Acute tonsillitis, unspecified" at bounding box center [298, 129] width 94 height 11
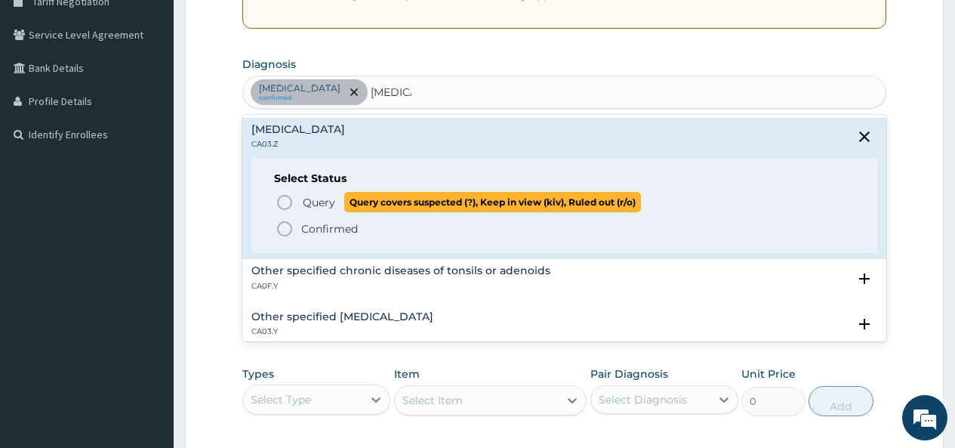
click at [287, 198] on icon "status option query" at bounding box center [285, 202] width 18 height 18
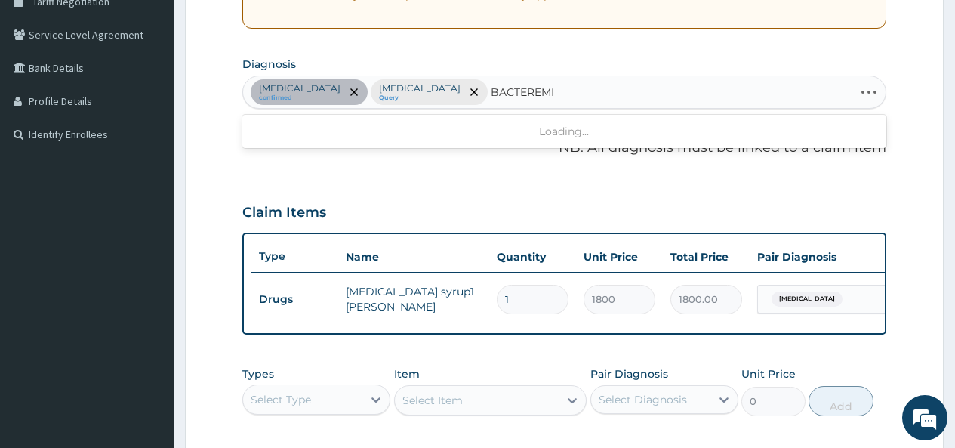
type input "BACTEREMIA"
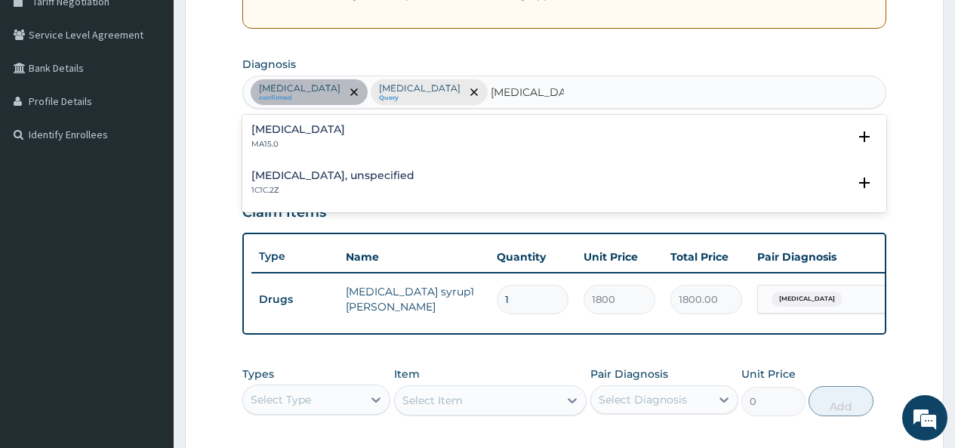
click at [289, 135] on h4 "Bacteraemia" at bounding box center [298, 129] width 94 height 11
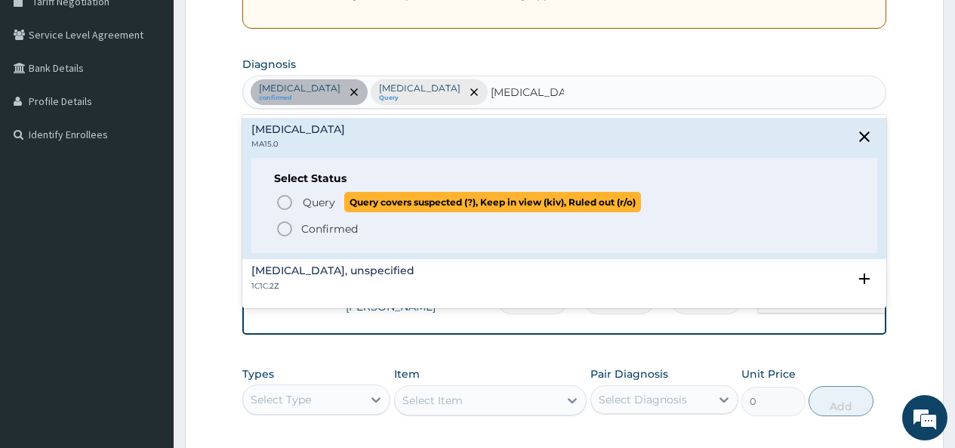
click at [285, 199] on icon "status option query" at bounding box center [285, 202] width 18 height 18
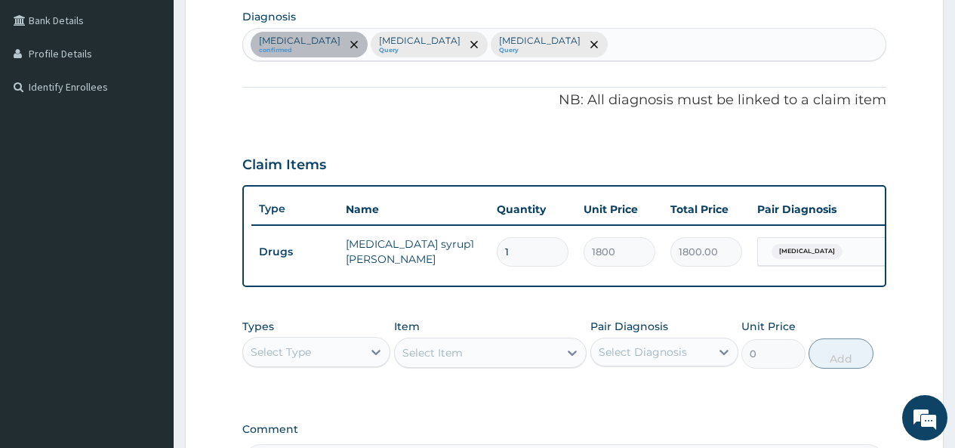
scroll to position [556, 0]
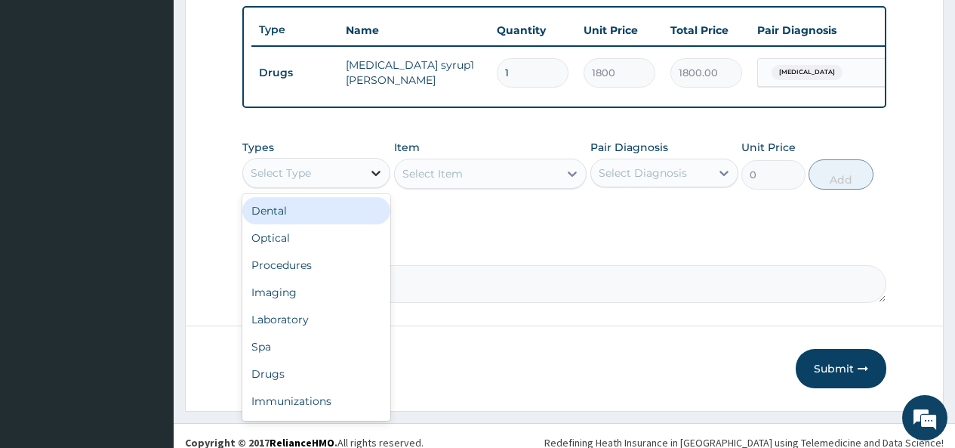
click at [373, 176] on icon at bounding box center [375, 173] width 9 height 5
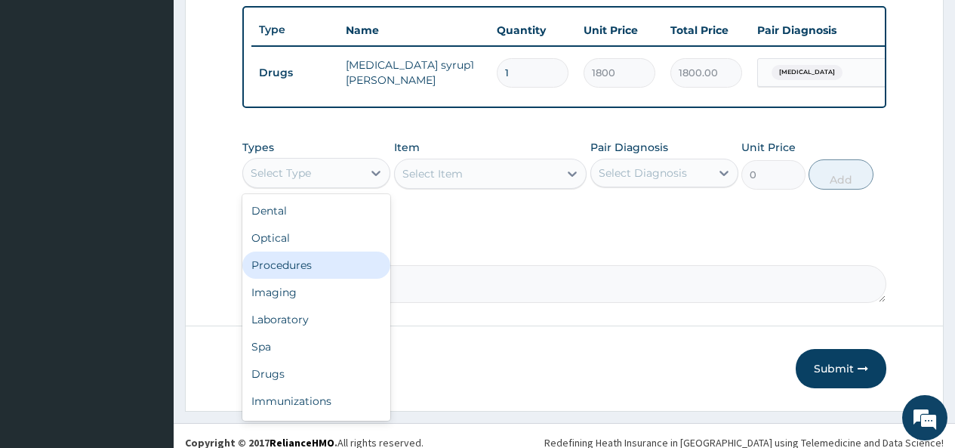
click at [297, 277] on div "Procedures" at bounding box center [316, 264] width 148 height 27
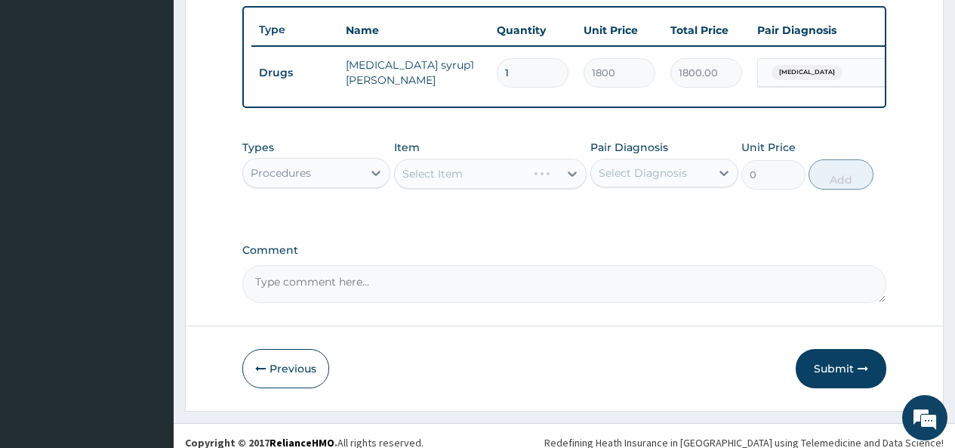
click at [554, 184] on div "Select Item" at bounding box center [490, 174] width 193 height 30
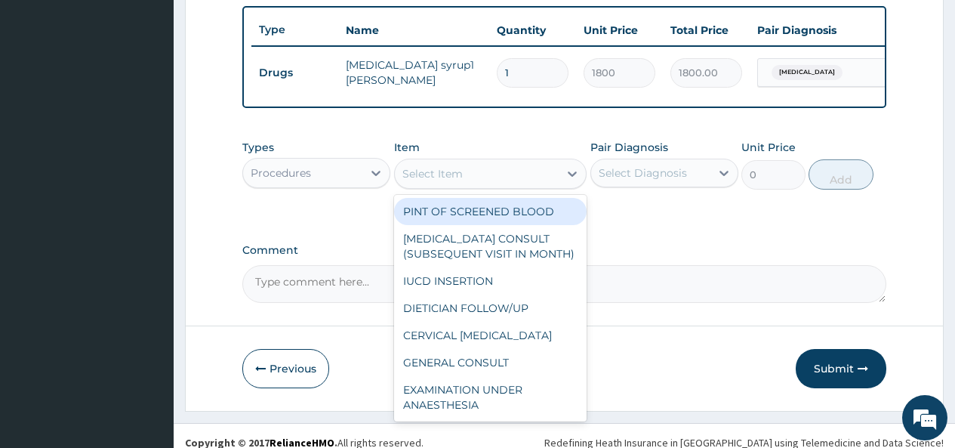
click at [555, 186] on div "Select Item" at bounding box center [477, 174] width 165 height 24
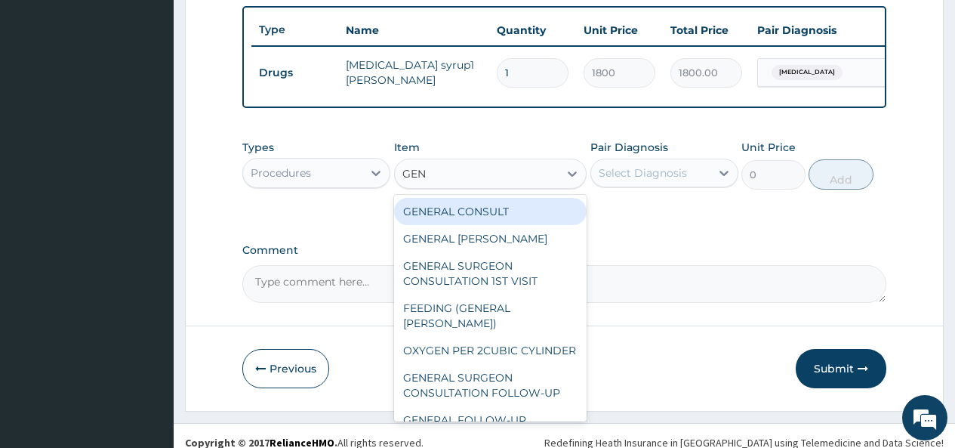
type input "GENE"
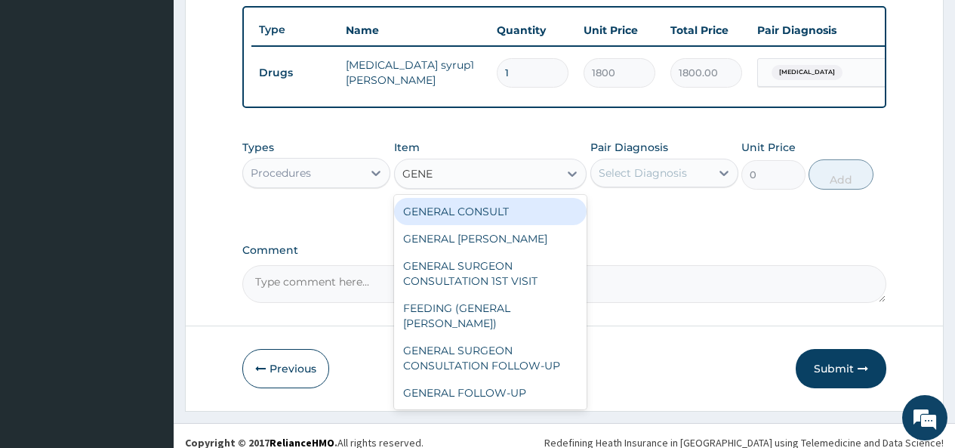
click at [540, 220] on div "GENERAL CONSULT" at bounding box center [490, 211] width 193 height 27
type input "5000"
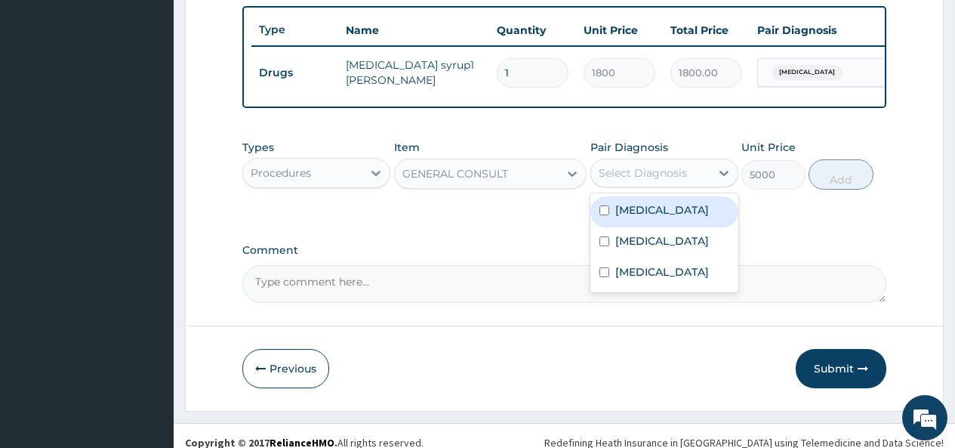
click at [636, 177] on div "Select Diagnosis" at bounding box center [643, 172] width 88 height 15
drag, startPoint x: 617, startPoint y: 224, endPoint x: 609, endPoint y: 243, distance: 20.3
click at [614, 226] on div "Malaria" at bounding box center [664, 211] width 148 height 31
checkbox input "true"
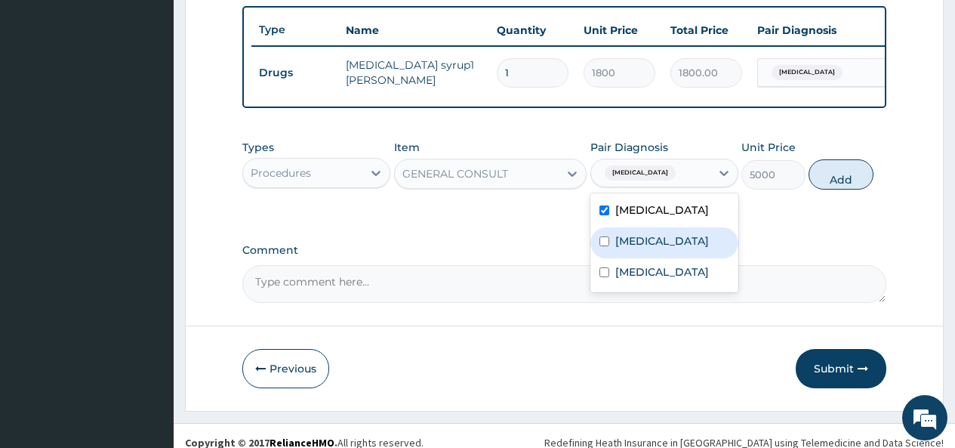
drag, startPoint x: 609, startPoint y: 256, endPoint x: 606, endPoint y: 295, distance: 39.4
click at [609, 246] on input "checkbox" at bounding box center [604, 241] width 10 height 10
checkbox input "true"
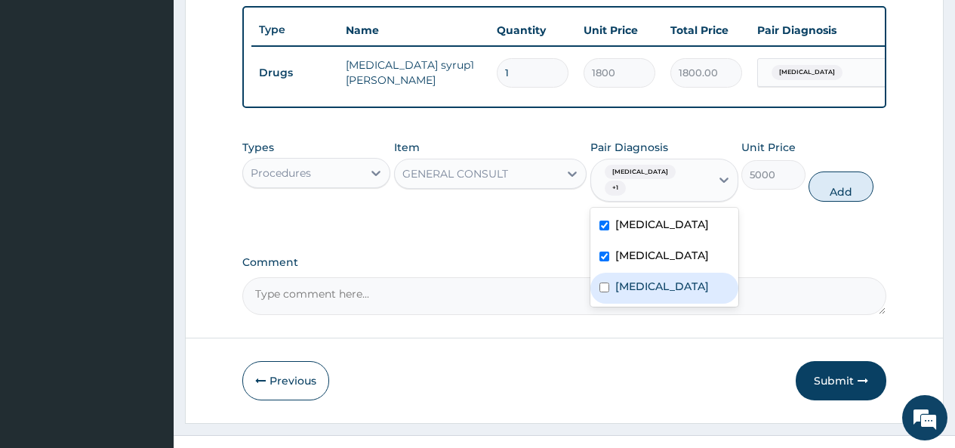
click at [605, 292] on input "checkbox" at bounding box center [604, 287] width 10 height 10
checkbox input "true"
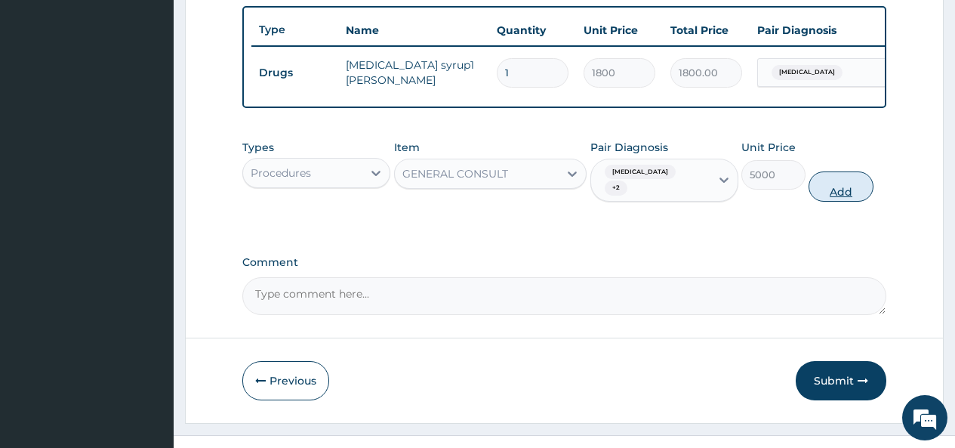
click at [848, 186] on button "Add" at bounding box center [841, 186] width 64 height 30
type input "0"
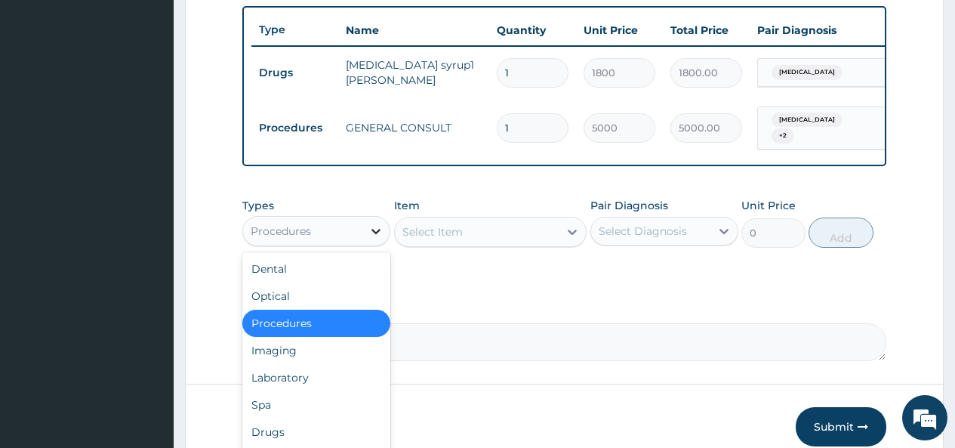
click at [365, 229] on div at bounding box center [375, 230] width 27 height 27
click at [267, 384] on div "Laboratory" at bounding box center [316, 377] width 148 height 27
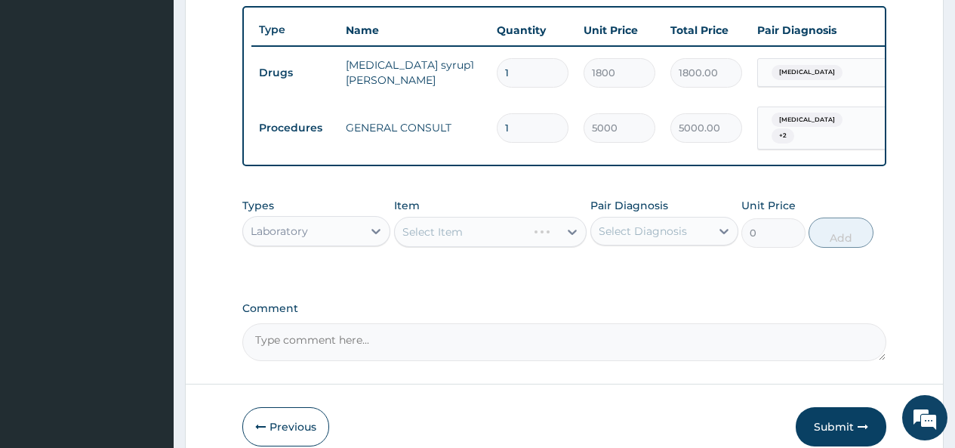
click at [550, 238] on div "Select Item" at bounding box center [490, 232] width 193 height 30
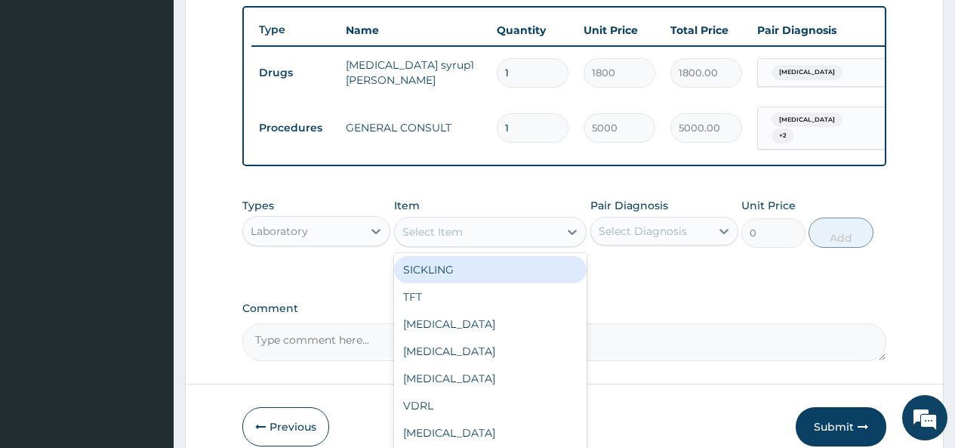
click at [538, 242] on div "Select Item" at bounding box center [477, 232] width 165 height 24
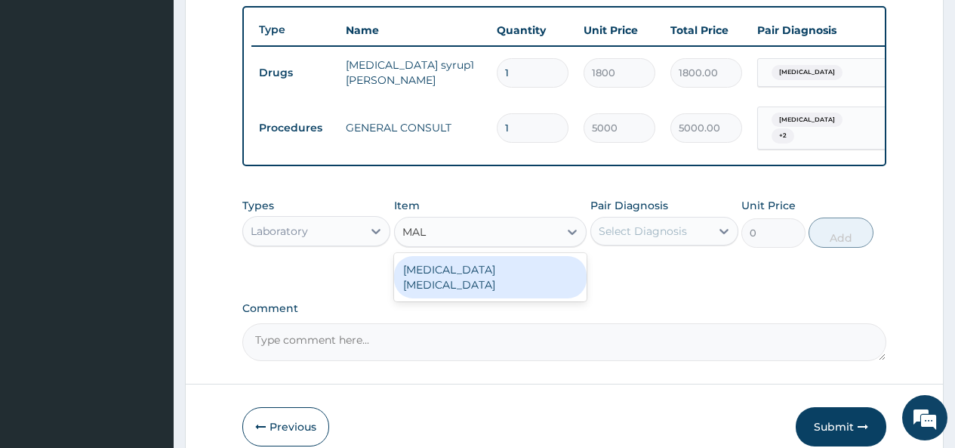
type input "MALA"
click at [536, 271] on div "MALARIA PARASITE" at bounding box center [490, 277] width 193 height 42
type input "2000"
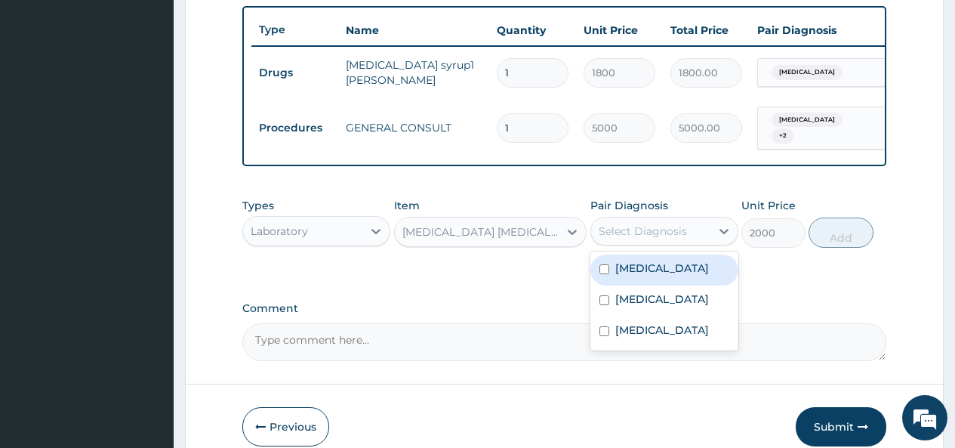
click at [648, 232] on div "Select Diagnosis" at bounding box center [643, 230] width 88 height 15
click at [630, 276] on label "Malaria" at bounding box center [662, 267] width 94 height 15
checkbox input "true"
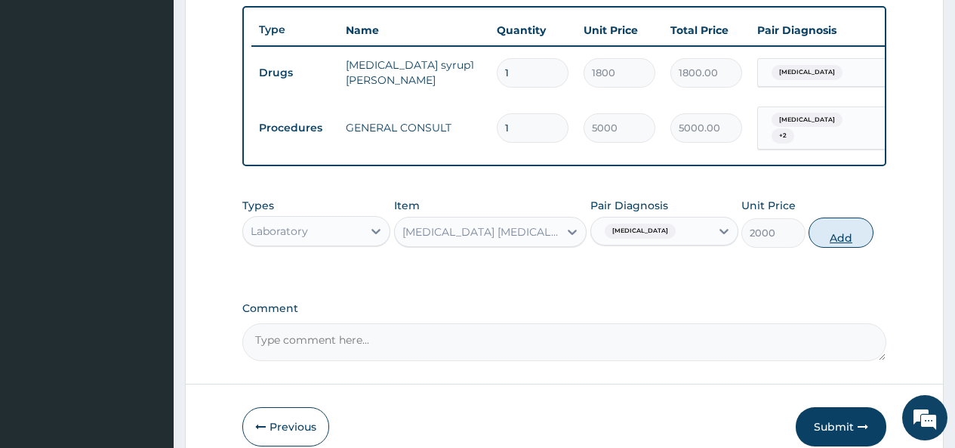
click at [849, 235] on button "Add" at bounding box center [841, 232] width 64 height 30
type input "0"
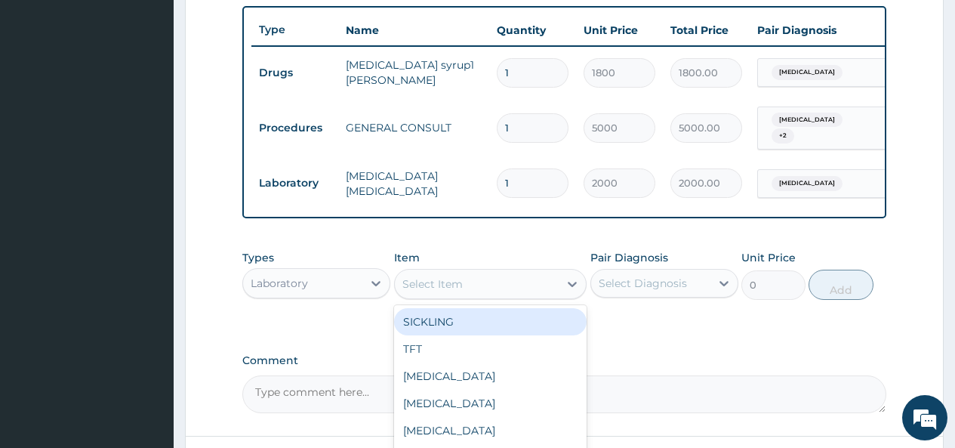
click at [492, 286] on div "Select Item" at bounding box center [477, 284] width 165 height 24
type input "FBC"
click at [493, 325] on div "FBC" at bounding box center [490, 321] width 193 height 27
type input "4500"
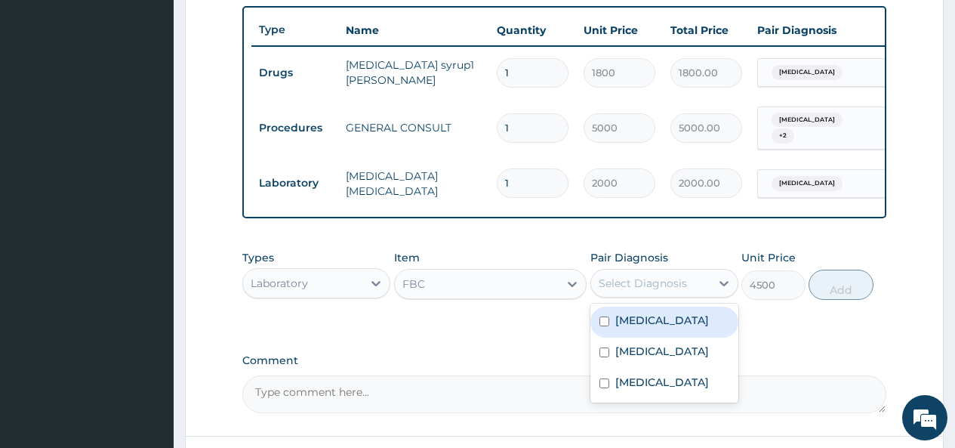
click at [622, 291] on div "Select Diagnosis" at bounding box center [643, 283] width 88 height 15
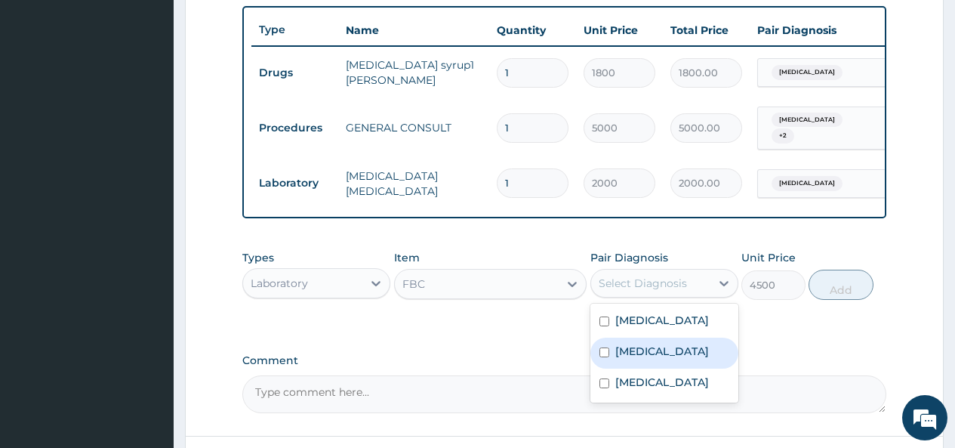
click at [606, 357] on input "checkbox" at bounding box center [604, 352] width 10 height 10
checkbox input "true"
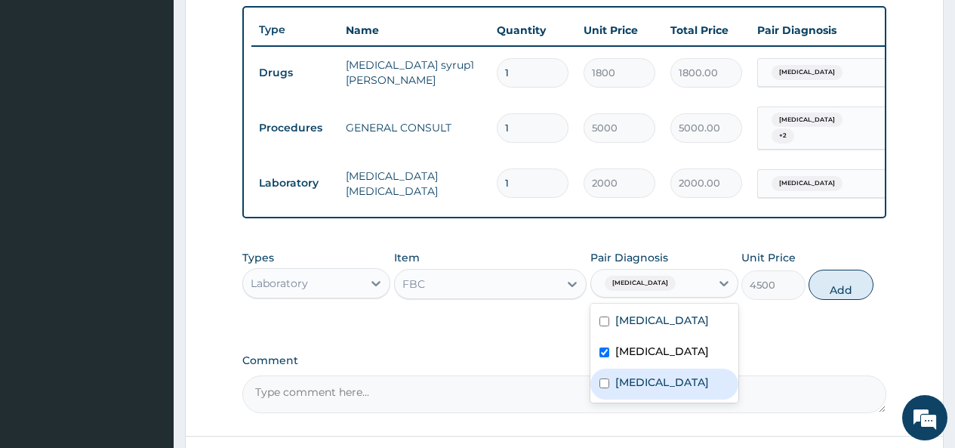
click at [609, 388] on input "checkbox" at bounding box center [604, 383] width 10 height 10
checkbox input "true"
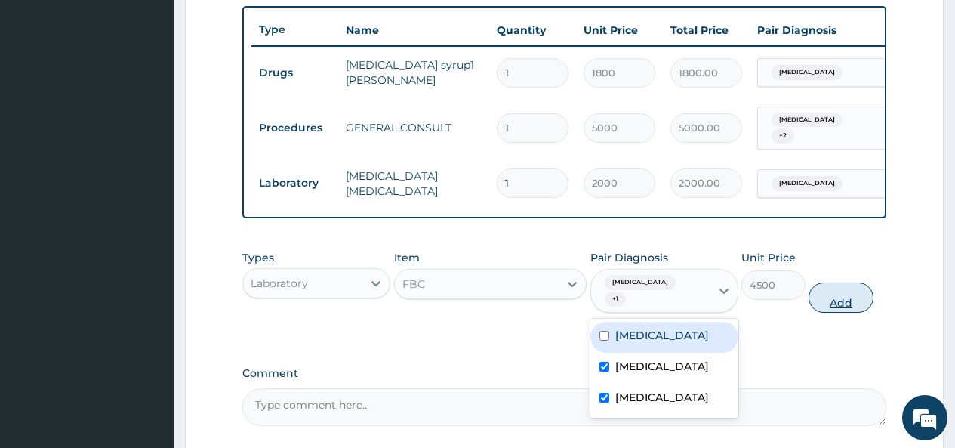
click at [846, 301] on button "Add" at bounding box center [841, 297] width 64 height 30
type input "0"
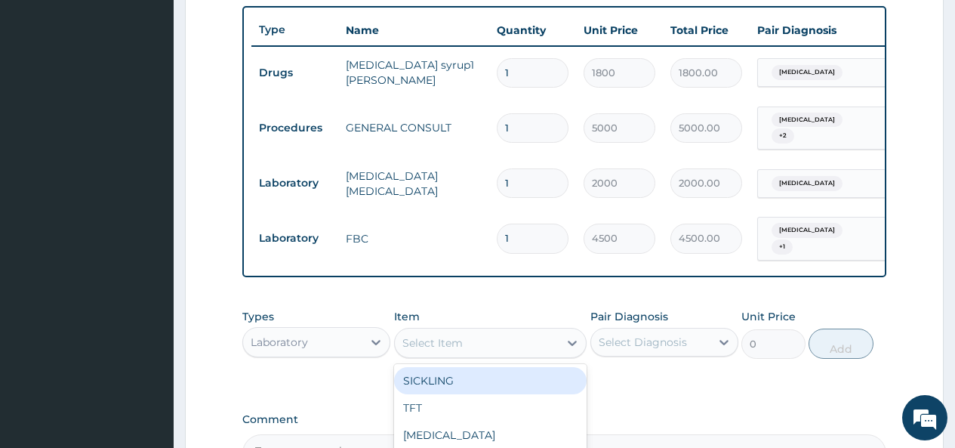
click at [482, 343] on div "Select Item" at bounding box center [477, 343] width 165 height 24
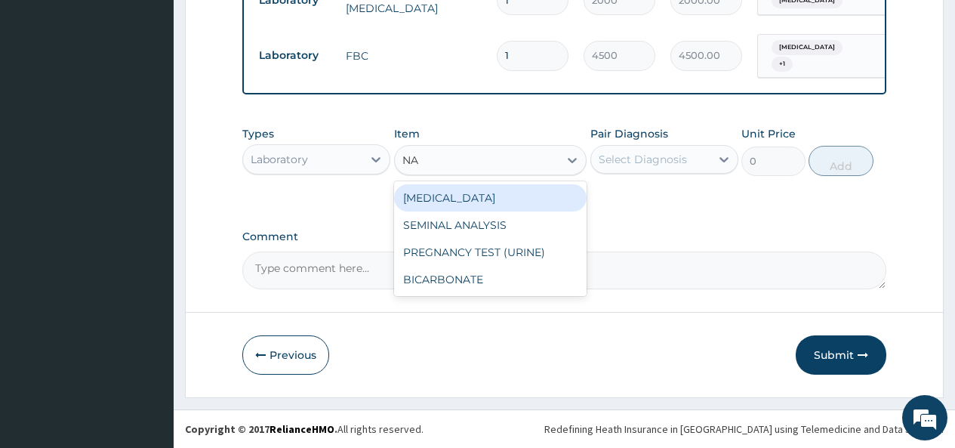
scroll to position [743, 0]
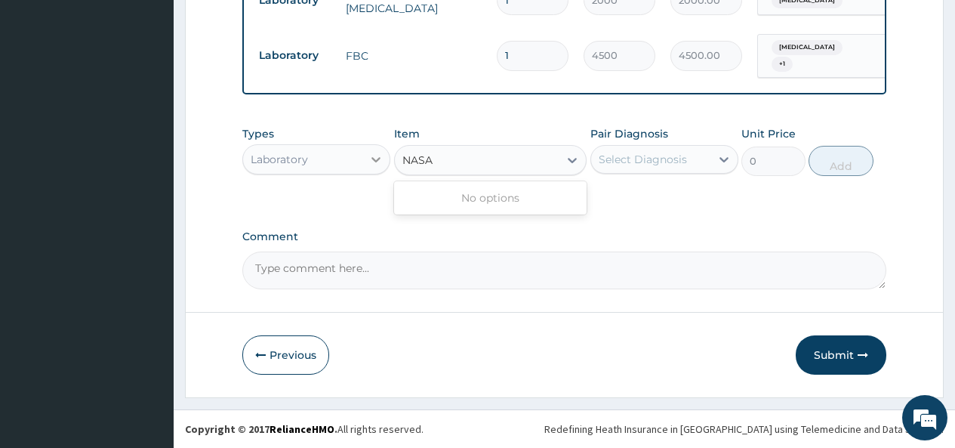
type input "NASA"
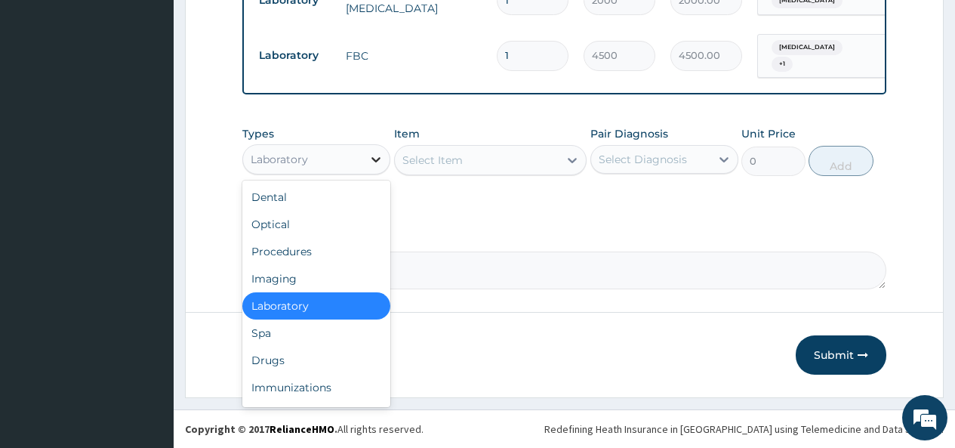
click at [374, 160] on icon at bounding box center [375, 159] width 15 height 15
click at [282, 359] on div "Drugs" at bounding box center [316, 360] width 148 height 27
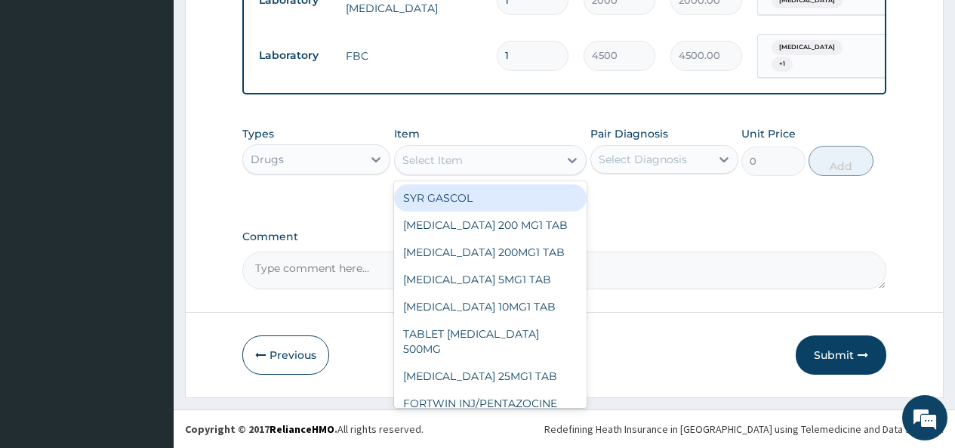
click at [532, 156] on div "Select Item" at bounding box center [477, 160] width 165 height 24
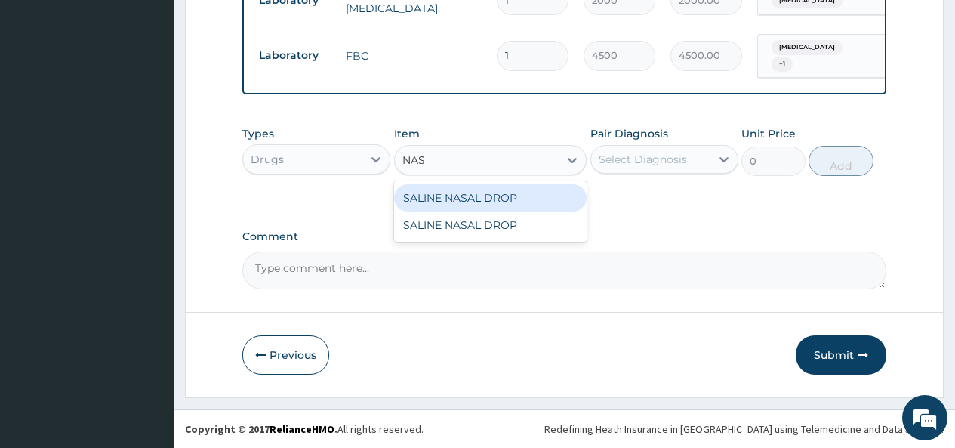
type input "NASA"
click at [516, 199] on div "SALINE NASAL DROP" at bounding box center [490, 197] width 193 height 27
type input "2900"
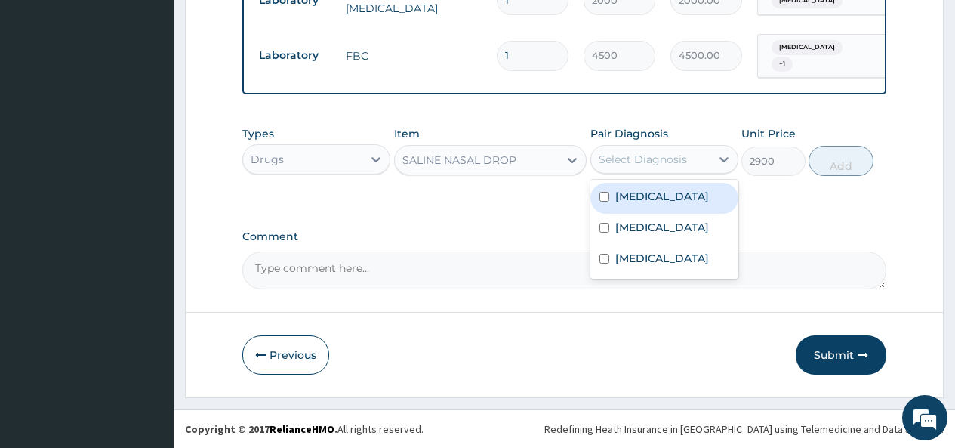
drag, startPoint x: 677, startPoint y: 156, endPoint x: 662, endPoint y: 165, distance: 17.6
click at [674, 158] on div "Select Diagnosis" at bounding box center [643, 159] width 88 height 15
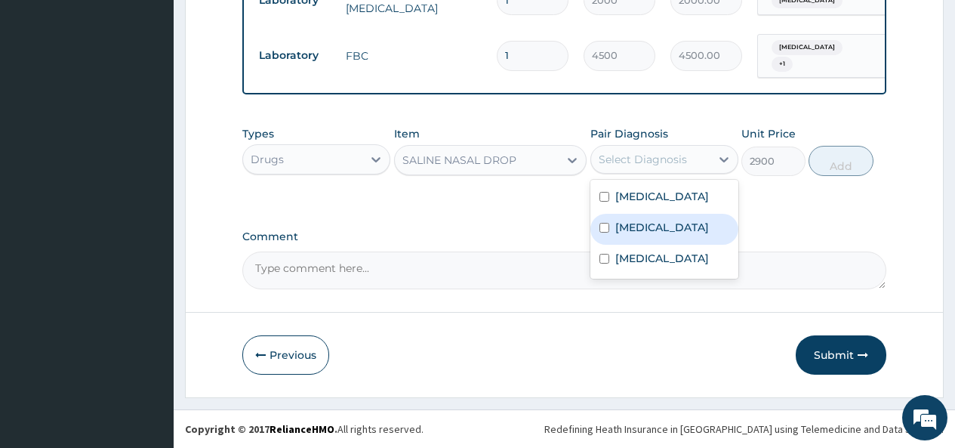
click at [615, 235] on label "Acute tonsillitis, unspecified" at bounding box center [662, 227] width 94 height 15
checkbox input "true"
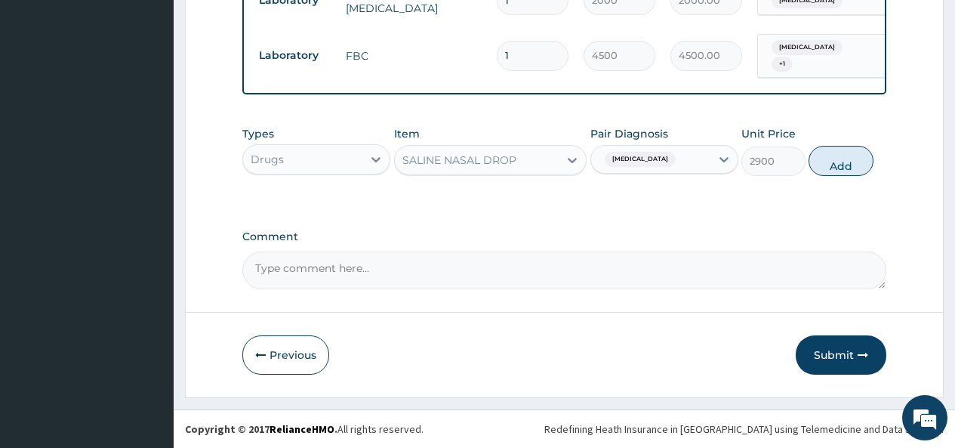
click at [843, 166] on button "Add" at bounding box center [841, 161] width 64 height 30
type input "0"
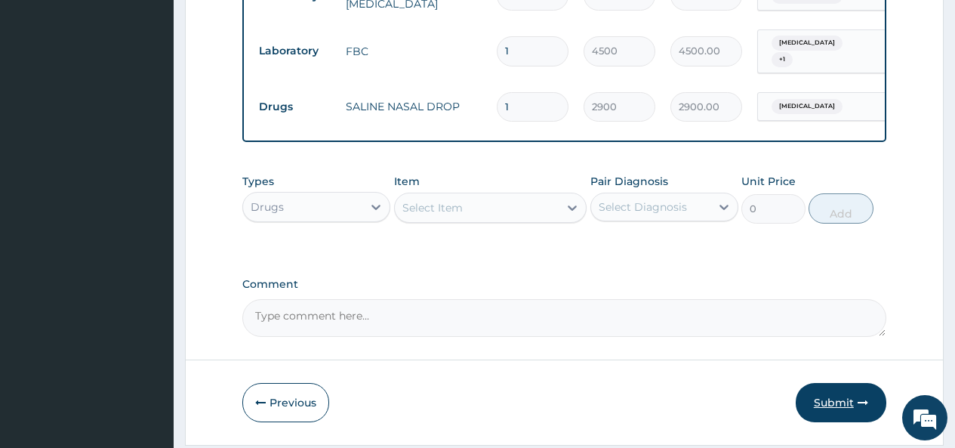
click at [830, 406] on button "Submit" at bounding box center [841, 402] width 91 height 39
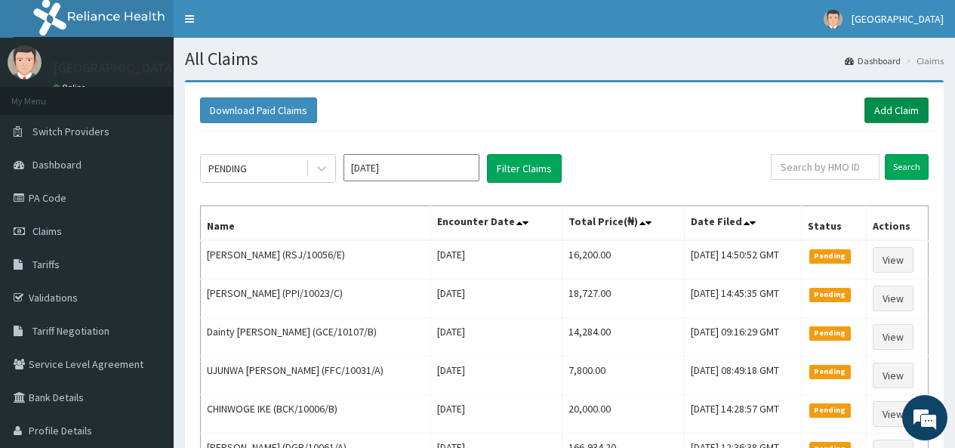
click at [887, 113] on link "Add Claim" at bounding box center [896, 110] width 64 height 26
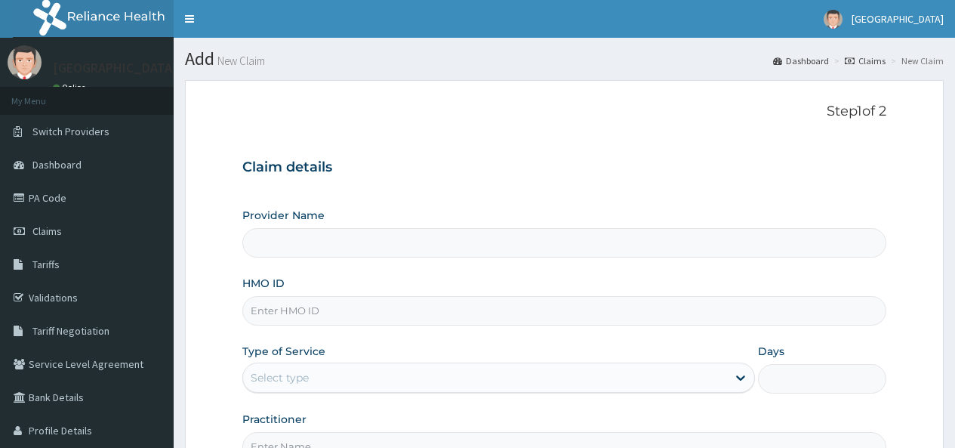
type input "[GEOGRAPHIC_DATA]"
click at [297, 305] on input "HMO ID" at bounding box center [564, 310] width 644 height 29
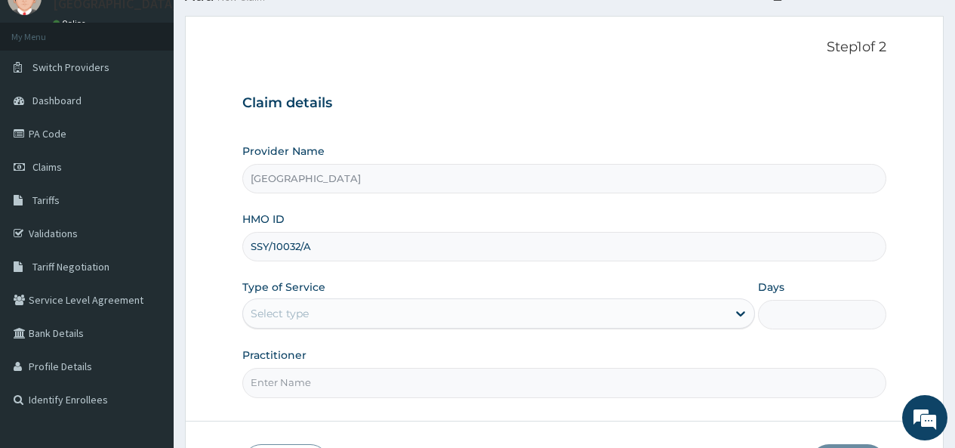
scroll to position [151, 0]
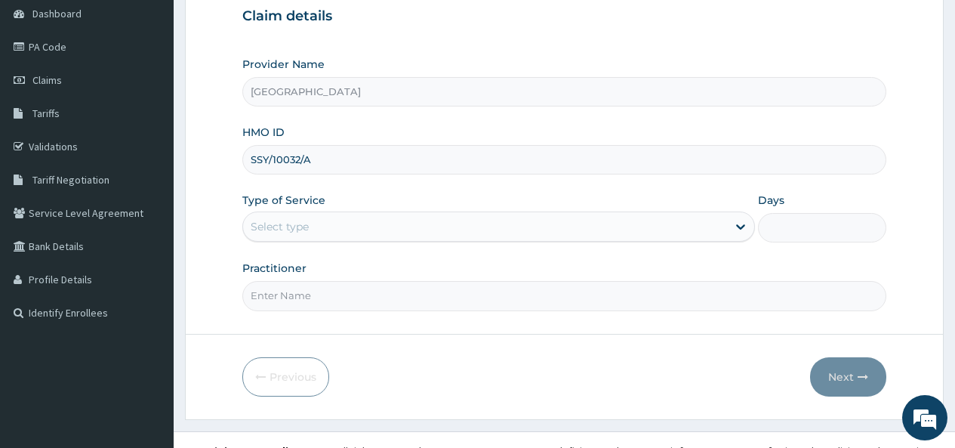
type input "SSY/10032/A"
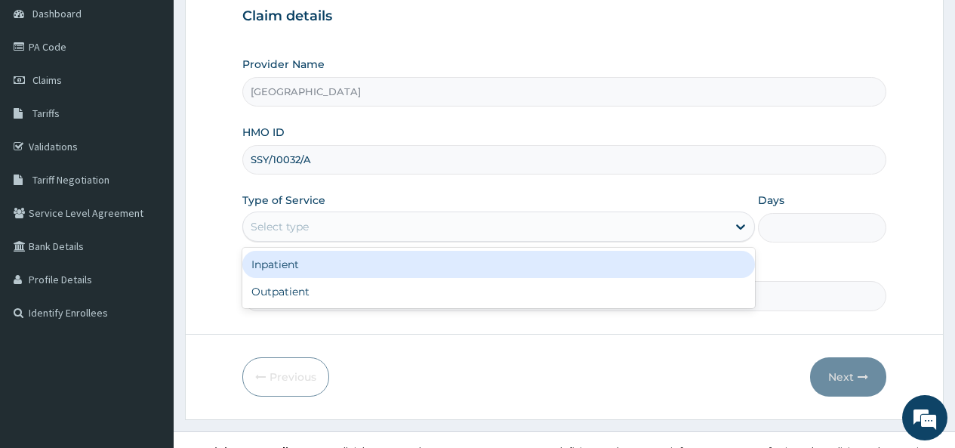
click at [333, 222] on div "Select type" at bounding box center [485, 226] width 484 height 24
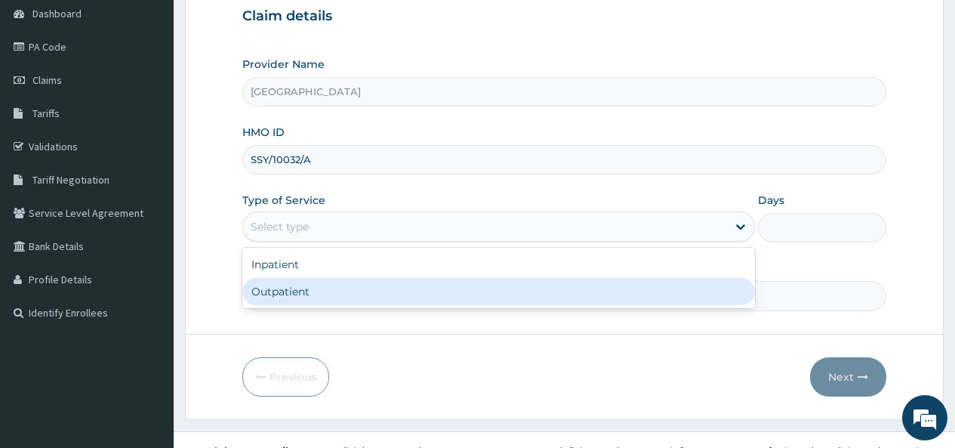
click at [300, 287] on div "Outpatient" at bounding box center [498, 291] width 513 height 27
type input "1"
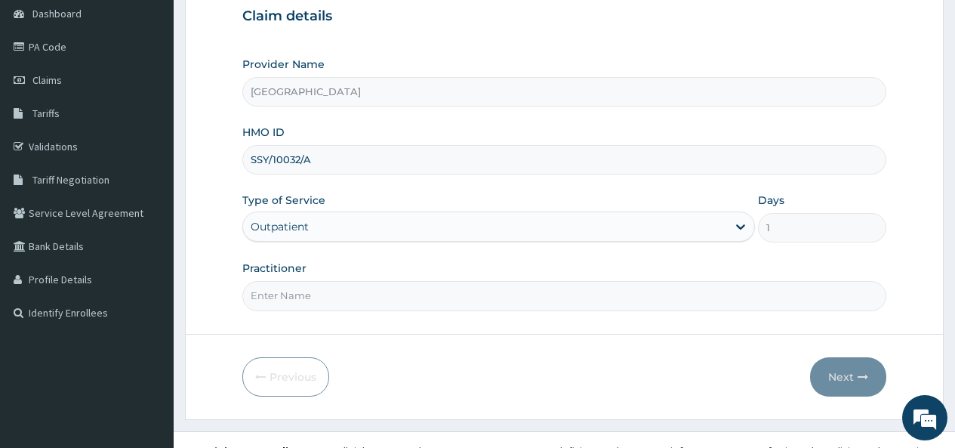
click at [290, 296] on input "Practitioner" at bounding box center [564, 295] width 644 height 29
type input "DR AKINNI"
click at [840, 375] on button "Next" at bounding box center [848, 376] width 76 height 39
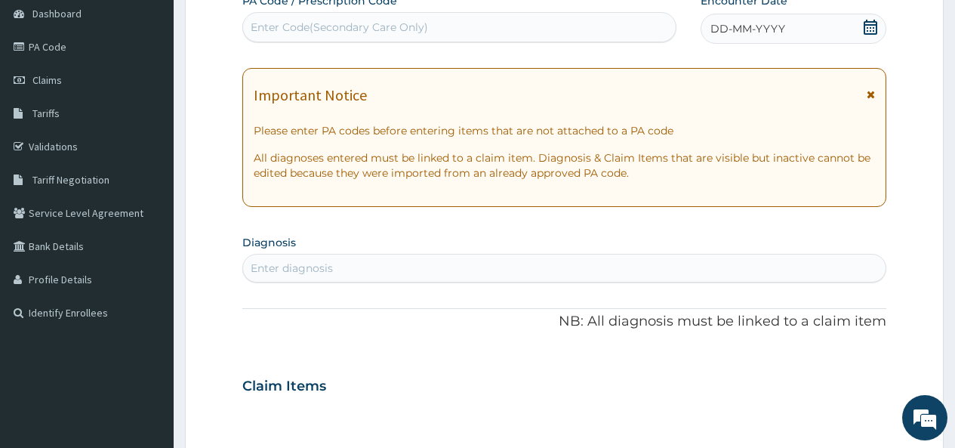
click at [287, 23] on div "Enter Code(Secondary Care Only)" at bounding box center [339, 27] width 177 height 15
paste input "PA/831F0E"
type input "PA/831F0E"
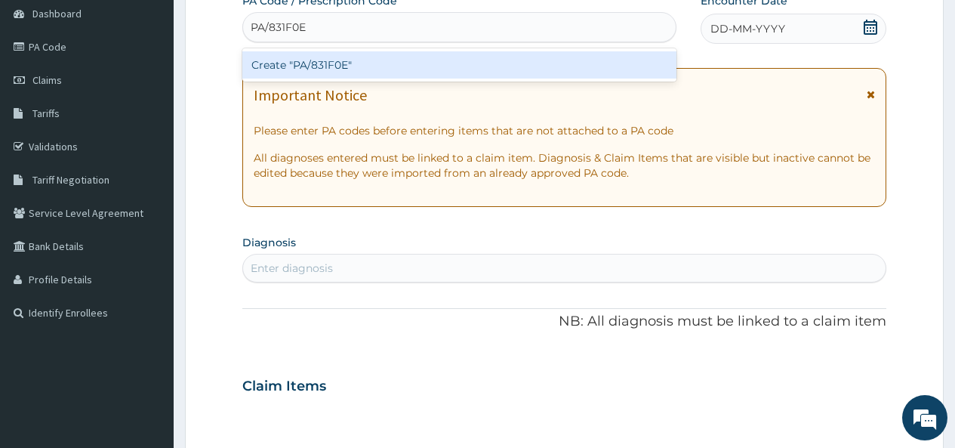
click at [333, 70] on div "Create "PA/831F0E"" at bounding box center [458, 64] width 433 height 27
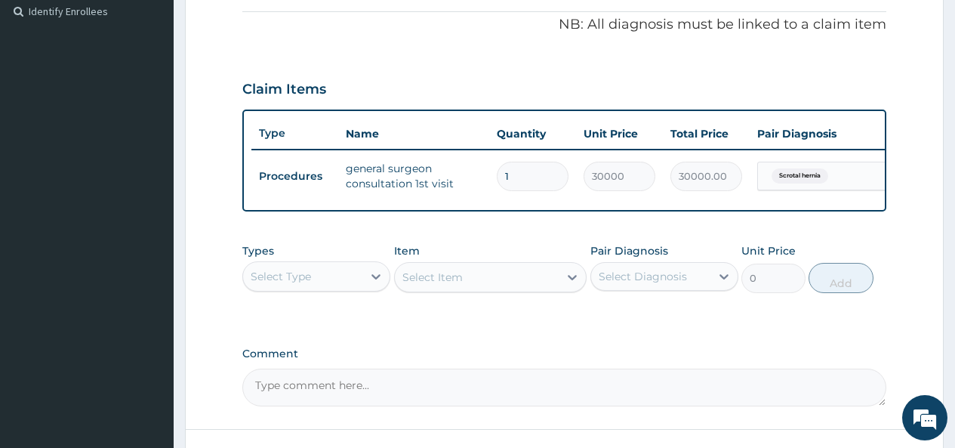
scroll to position [581, 0]
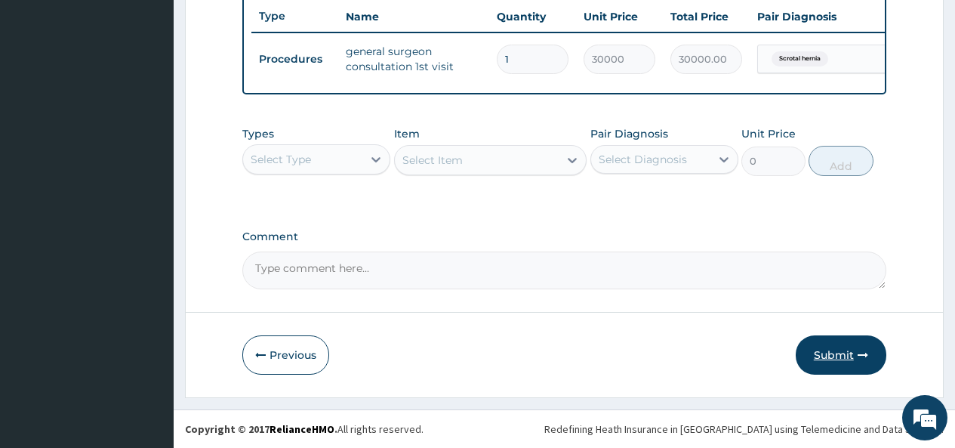
click at [829, 356] on button "Submit" at bounding box center [841, 354] width 91 height 39
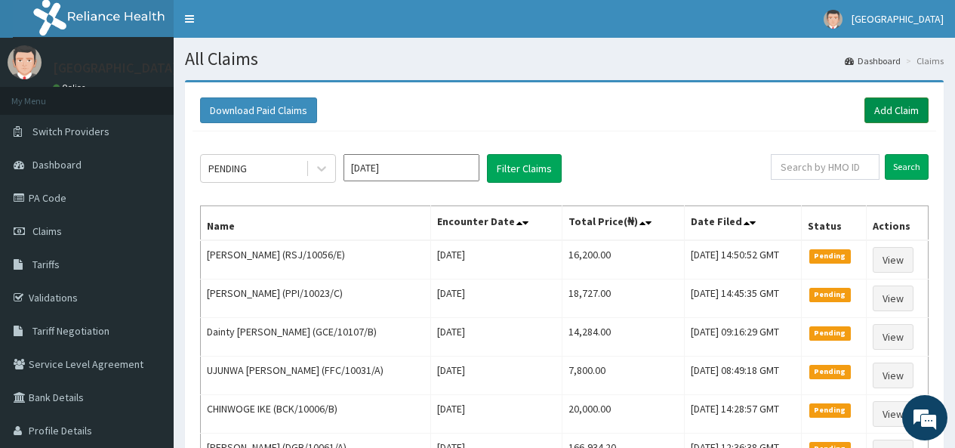
click at [895, 107] on link "Add Claim" at bounding box center [896, 110] width 64 height 26
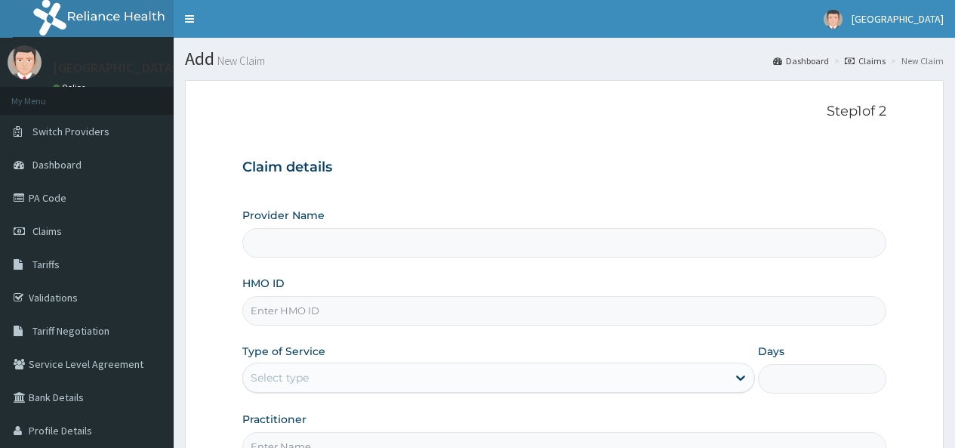
type input "Emel Hospital"
click at [301, 312] on input "HMO ID" at bounding box center [564, 310] width 644 height 29
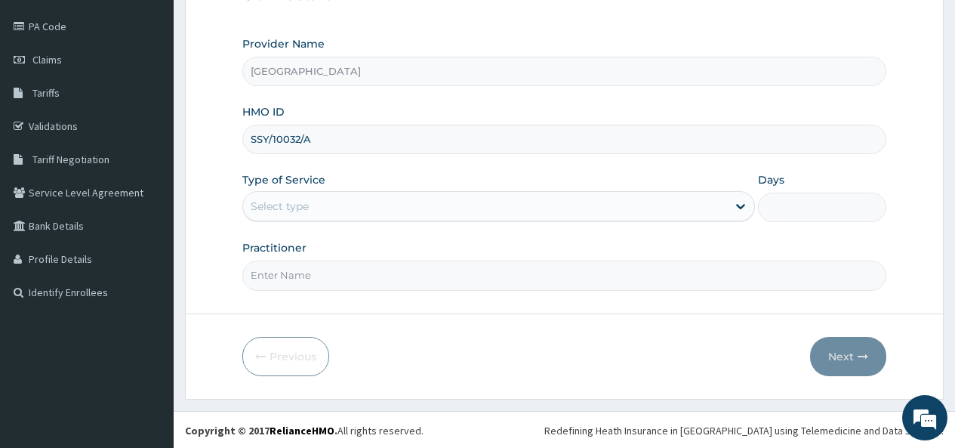
scroll to position [173, 0]
type input "SSY/10032/A"
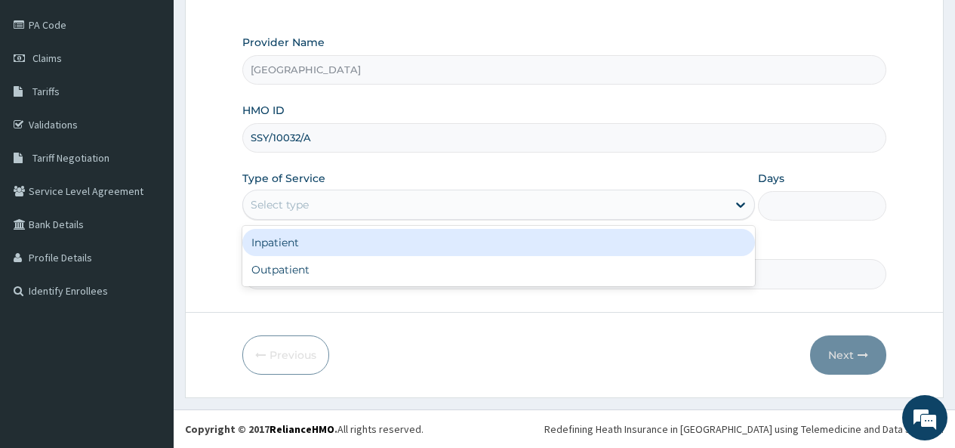
click at [316, 205] on div "Select type" at bounding box center [485, 205] width 484 height 24
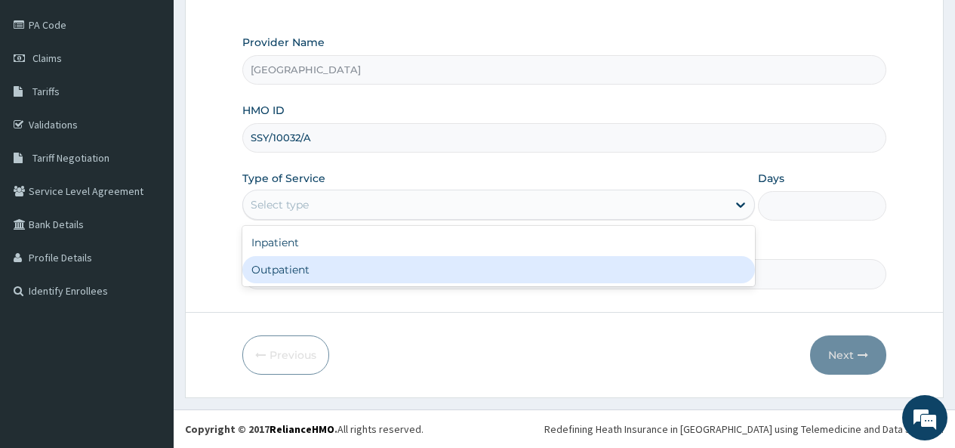
click at [291, 269] on div "Outpatient" at bounding box center [498, 269] width 513 height 27
type input "1"
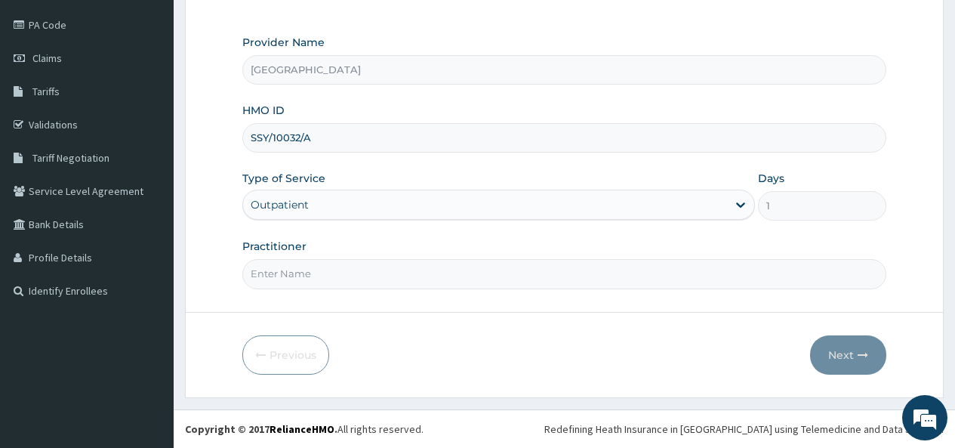
click at [285, 271] on input "Practitioner" at bounding box center [564, 273] width 644 height 29
type input "DR AKINNI"
click at [851, 350] on button "Next" at bounding box center [848, 354] width 76 height 39
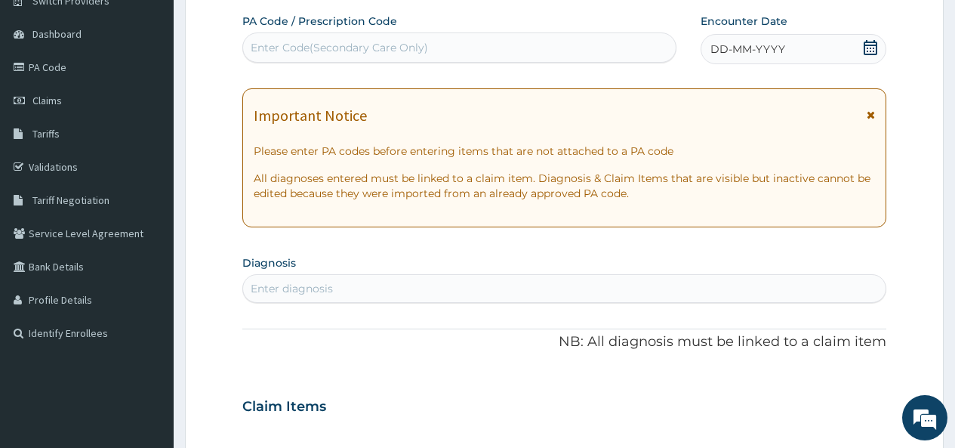
scroll to position [97, 0]
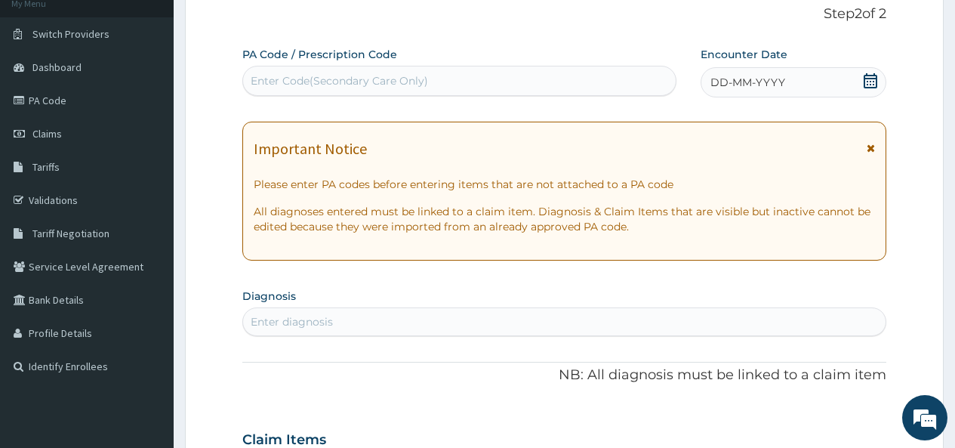
click at [293, 76] on div "Enter Code(Secondary Care Only)" at bounding box center [339, 80] width 177 height 15
paste input "PA/435000"
type input "PA/435000"
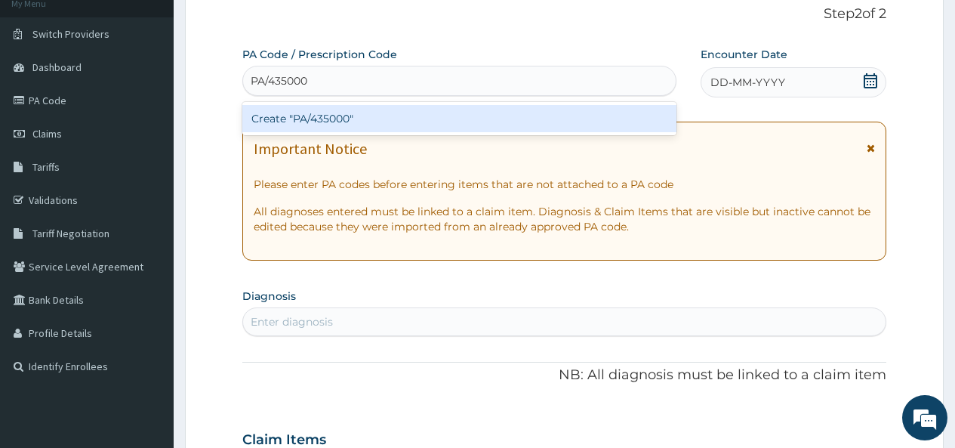
click at [341, 115] on div "Create "PA/435000"" at bounding box center [458, 118] width 433 height 27
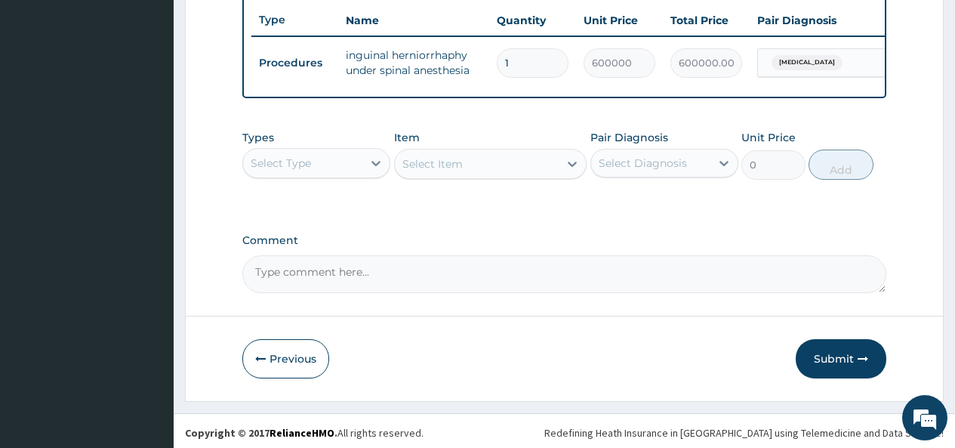
scroll to position [581, 0]
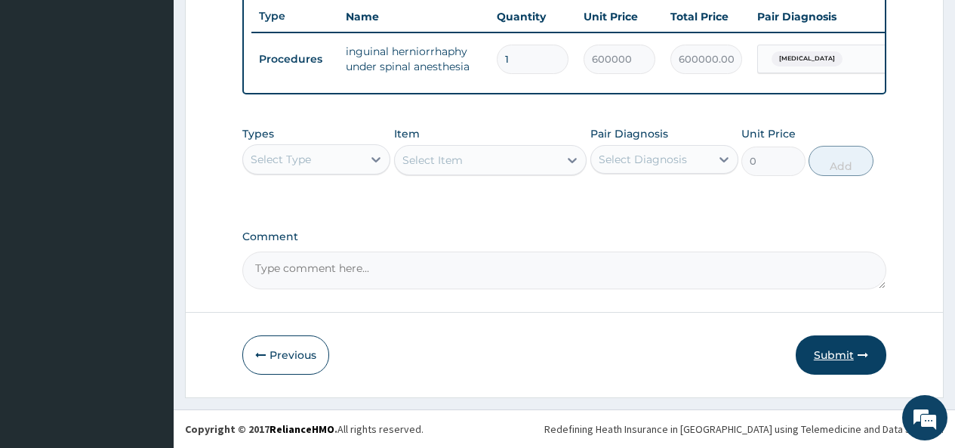
click at [830, 351] on button "Submit" at bounding box center [841, 354] width 91 height 39
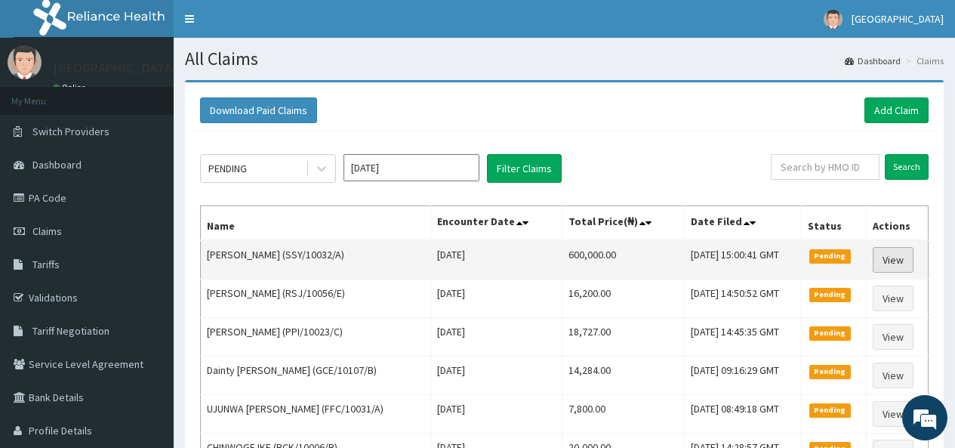
click at [898, 262] on link "View" at bounding box center [893, 260] width 41 height 26
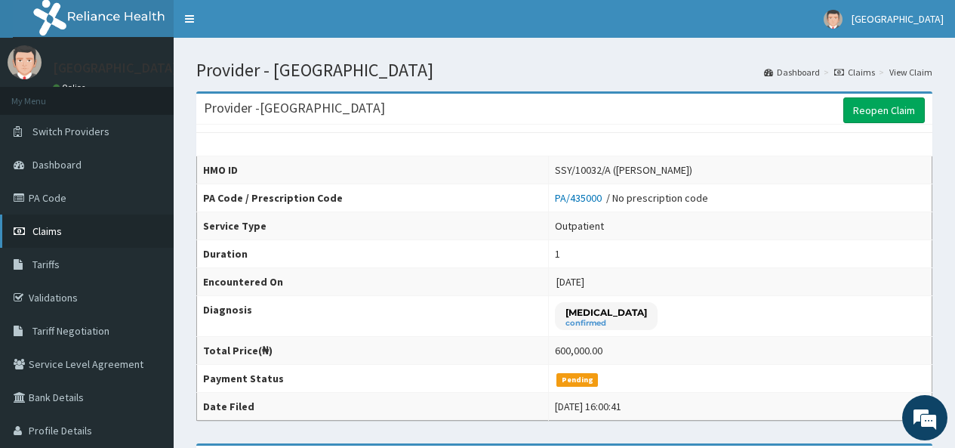
click at [53, 228] on span "Claims" at bounding box center [46, 231] width 29 height 14
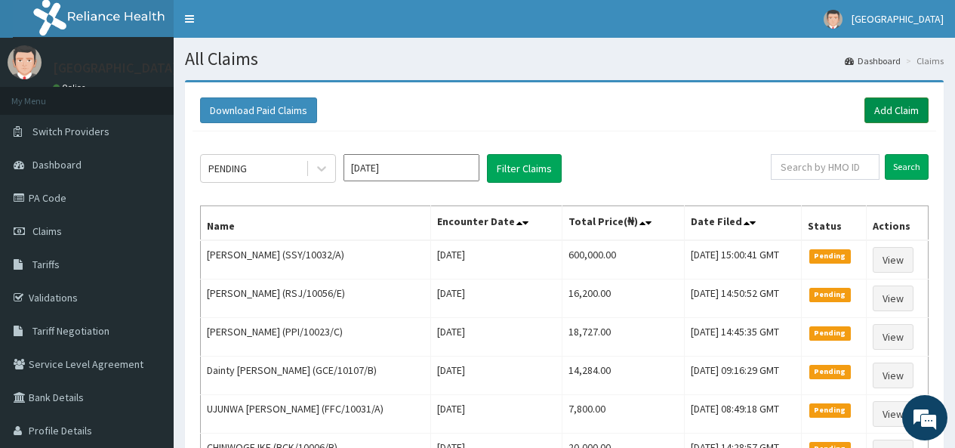
click at [889, 109] on link "Add Claim" at bounding box center [896, 110] width 64 height 26
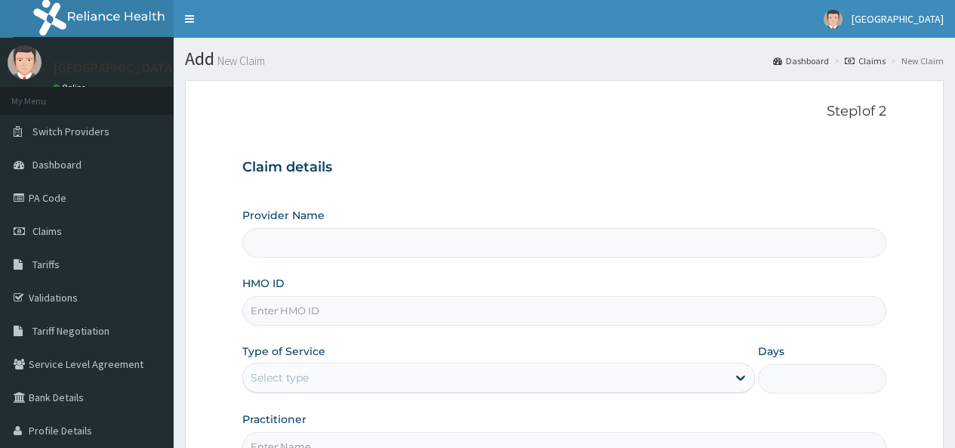
type input "[GEOGRAPHIC_DATA]"
click at [285, 305] on input "HMO ID" at bounding box center [564, 310] width 644 height 29
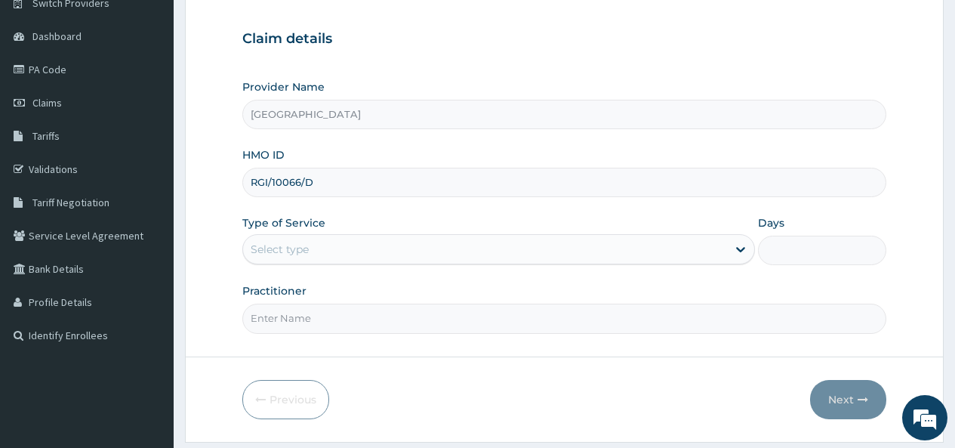
scroll to position [151, 0]
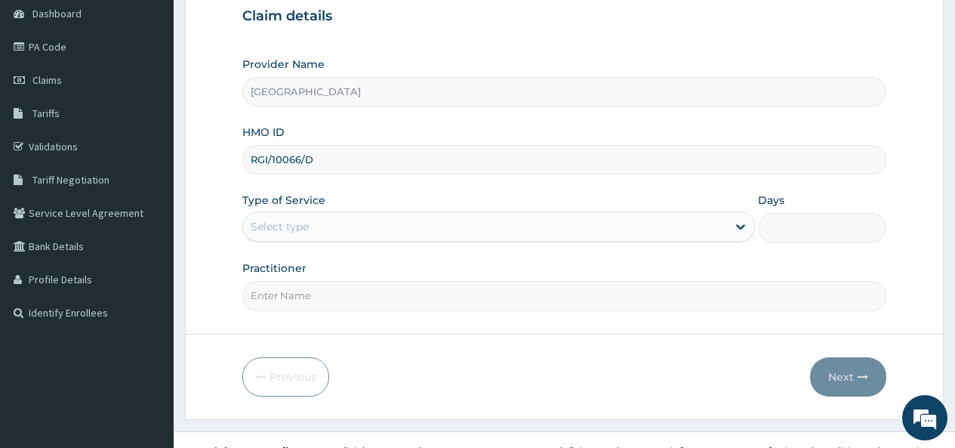
type input "RGI/10066/D"
click at [345, 227] on div "Select type" at bounding box center [485, 226] width 484 height 24
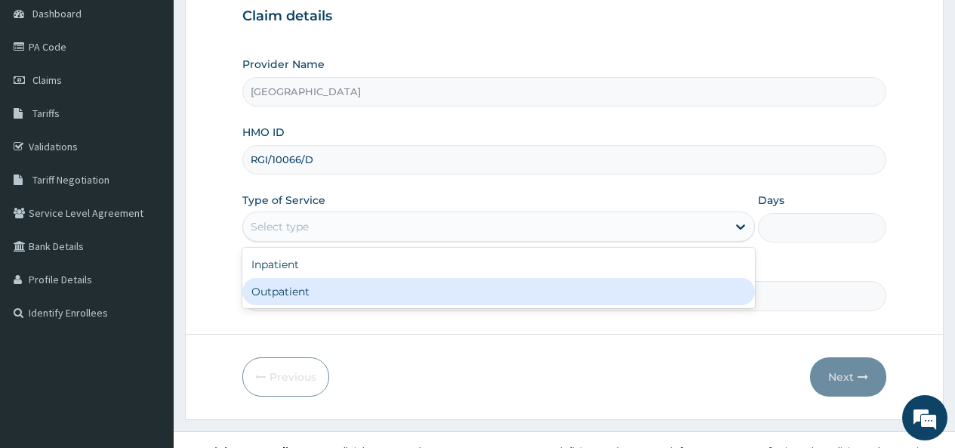
click at [305, 289] on div "Outpatient" at bounding box center [498, 291] width 513 height 27
type input "1"
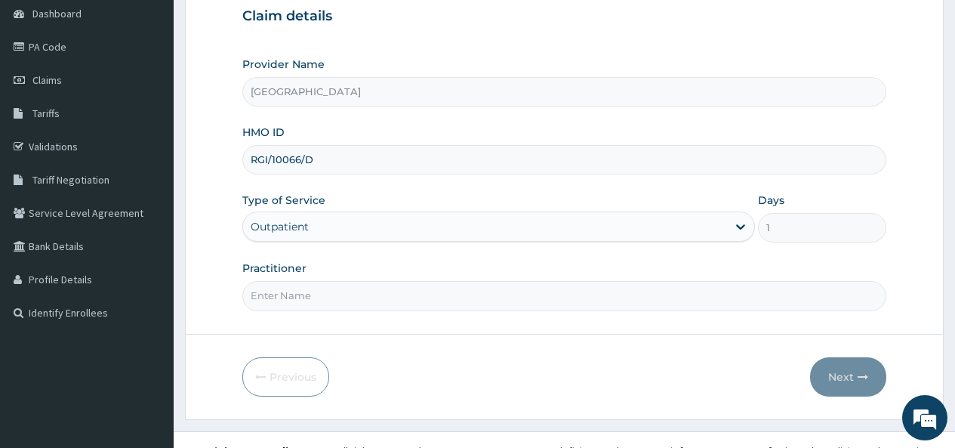
click at [305, 289] on input "Practitioner" at bounding box center [564, 295] width 644 height 29
type input "[PERSON_NAME]"
click at [841, 371] on button "Next" at bounding box center [848, 376] width 76 height 39
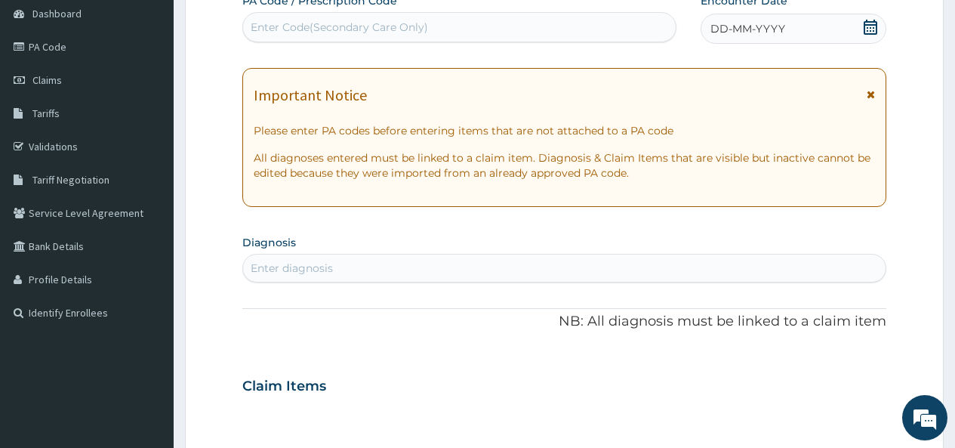
click at [337, 19] on div "Enter Code(Secondary Care Only)" at bounding box center [459, 27] width 432 height 24
paste input "PA/42107D"
type input "PA/42107D"
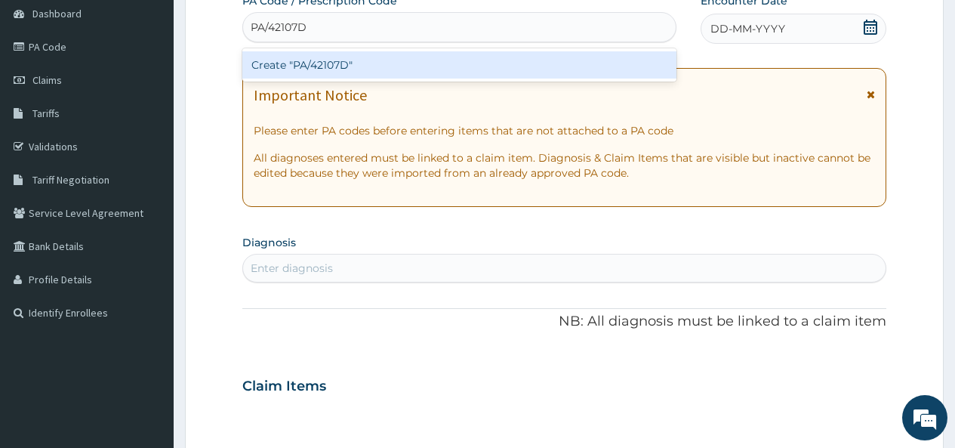
click at [345, 64] on div "Create "PA/42107D"" at bounding box center [458, 64] width 433 height 27
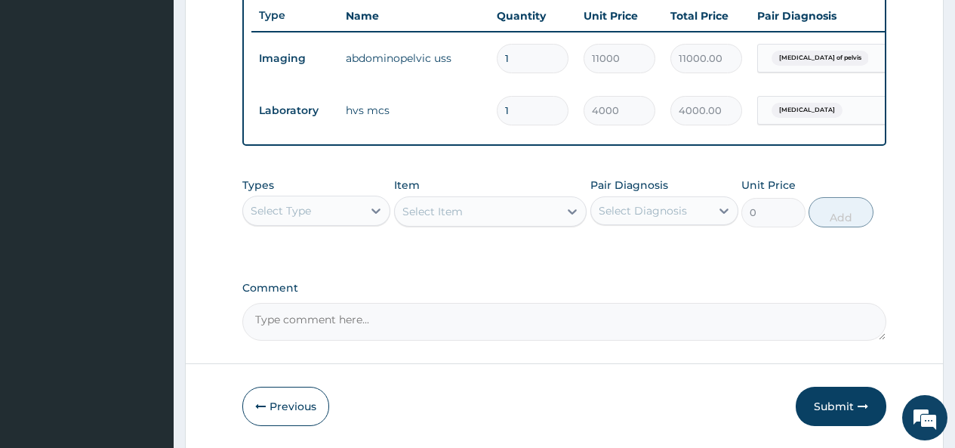
scroll to position [608, 0]
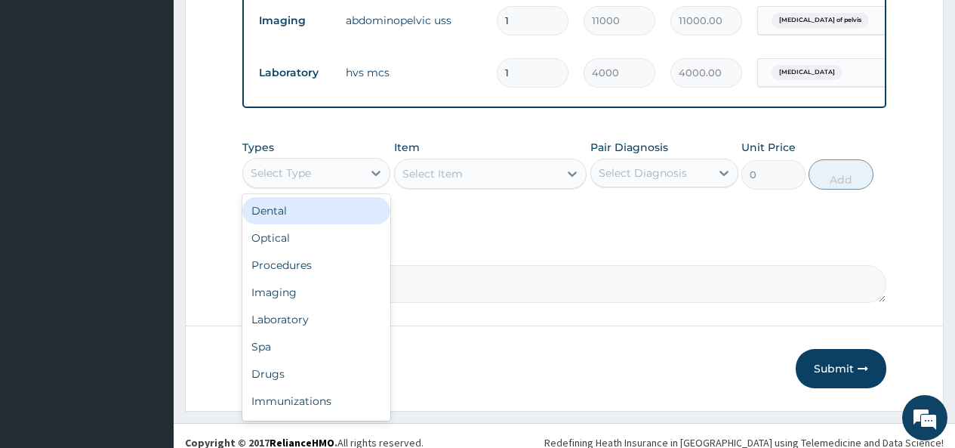
click at [343, 185] on div "Select Type" at bounding box center [302, 173] width 119 height 24
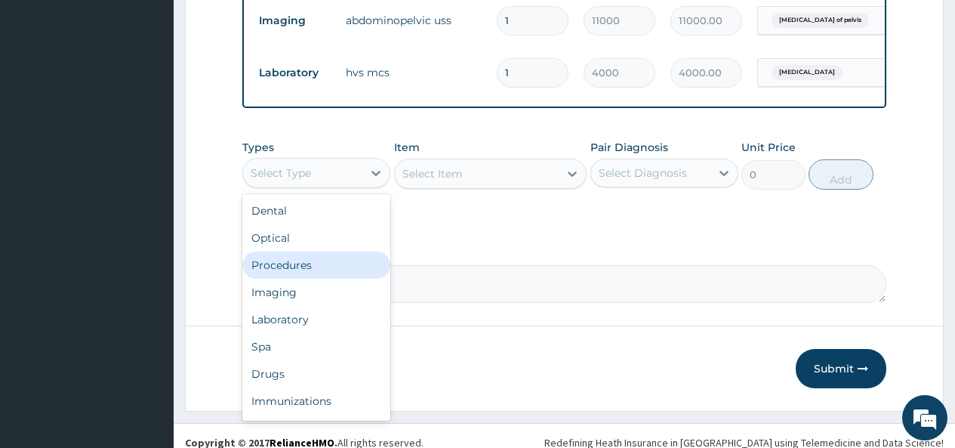
click at [310, 277] on div "Procedures" at bounding box center [316, 264] width 148 height 27
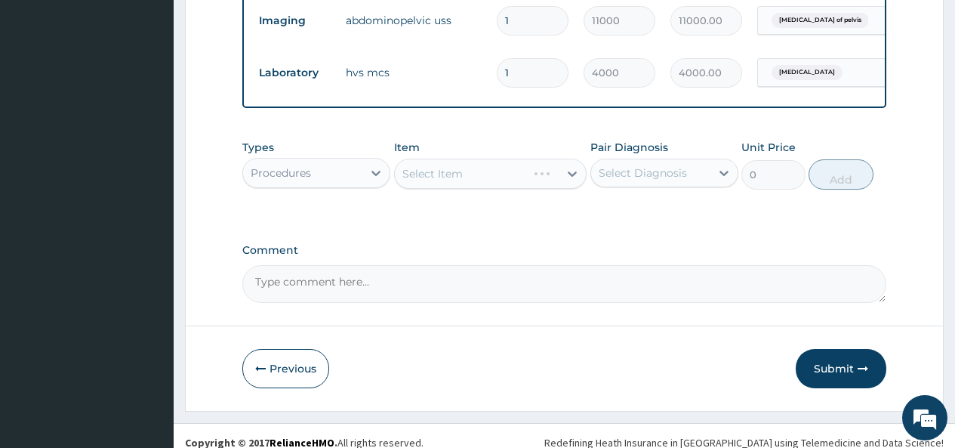
click at [545, 181] on div "Select Item" at bounding box center [490, 174] width 193 height 30
click at [546, 186] on div "Select Item" at bounding box center [490, 174] width 193 height 30
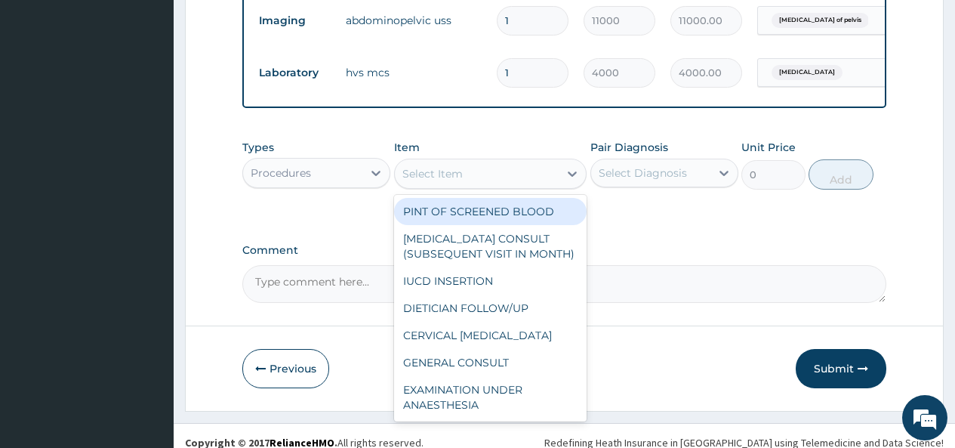
click at [546, 186] on div "Select Item" at bounding box center [477, 174] width 165 height 24
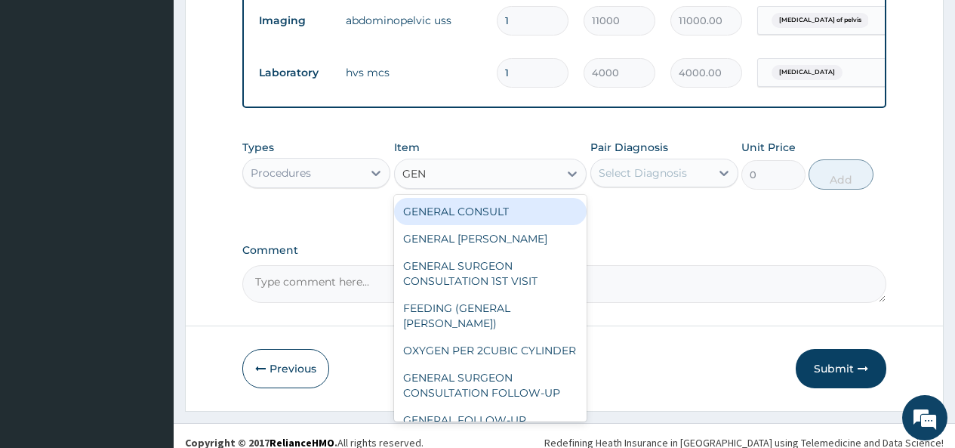
type input "GENE"
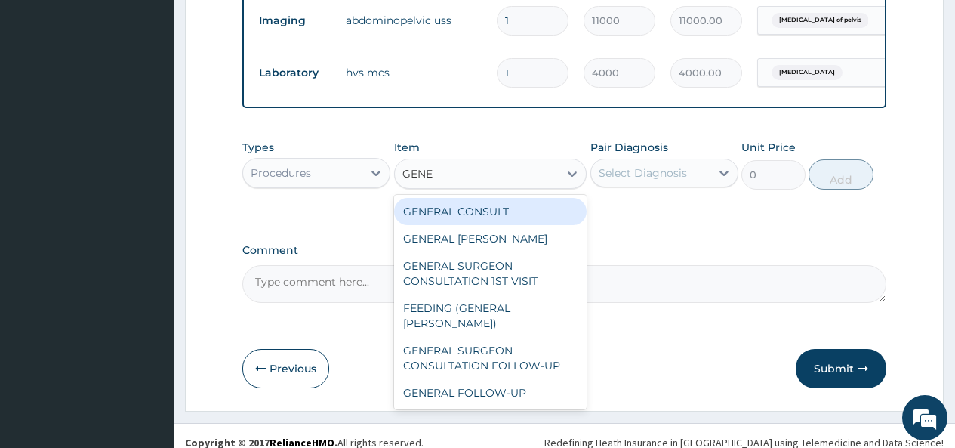
click at [541, 216] on div "GENERAL CONSULT" at bounding box center [490, 211] width 193 height 27
type input "5000"
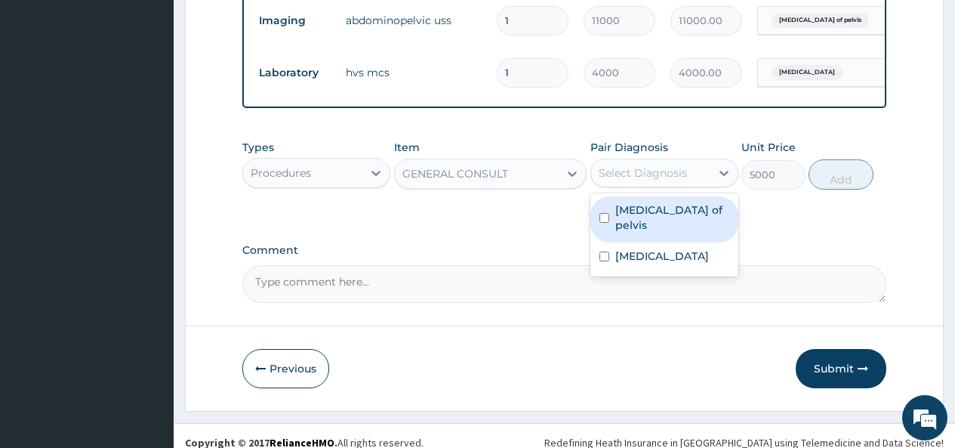
drag, startPoint x: 620, startPoint y: 181, endPoint x: 615, endPoint y: 196, distance: 16.0
click at [620, 180] on div "Select Diagnosis" at bounding box center [643, 172] width 88 height 15
click at [609, 223] on input "checkbox" at bounding box center [604, 218] width 10 height 10
checkbox input "true"
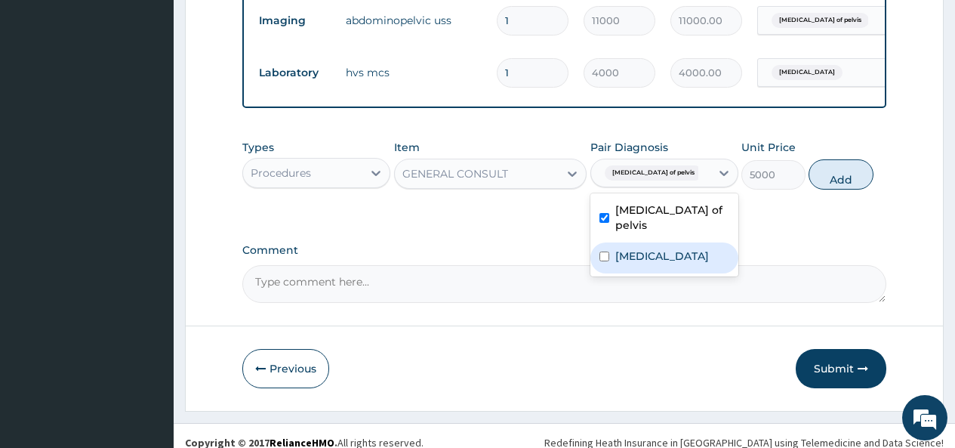
click at [611, 260] on div "[MEDICAL_DATA]" at bounding box center [664, 257] width 148 height 31
checkbox input "true"
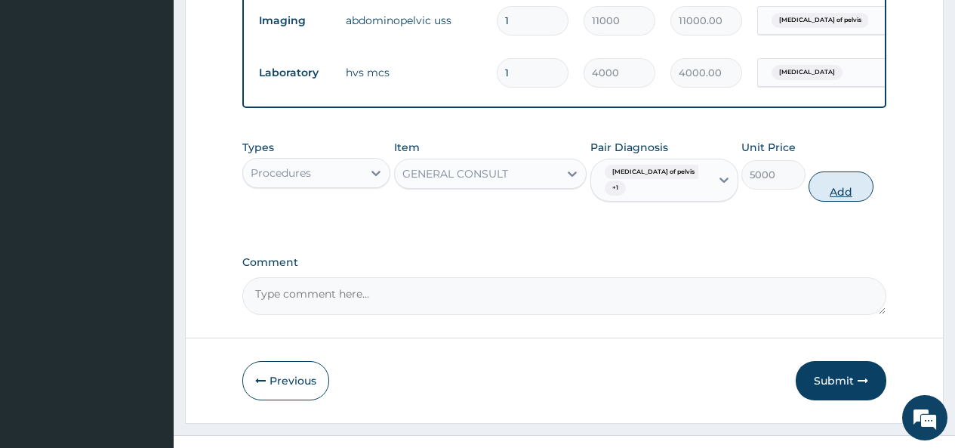
click at [841, 196] on button "Add" at bounding box center [841, 186] width 64 height 30
type input "0"
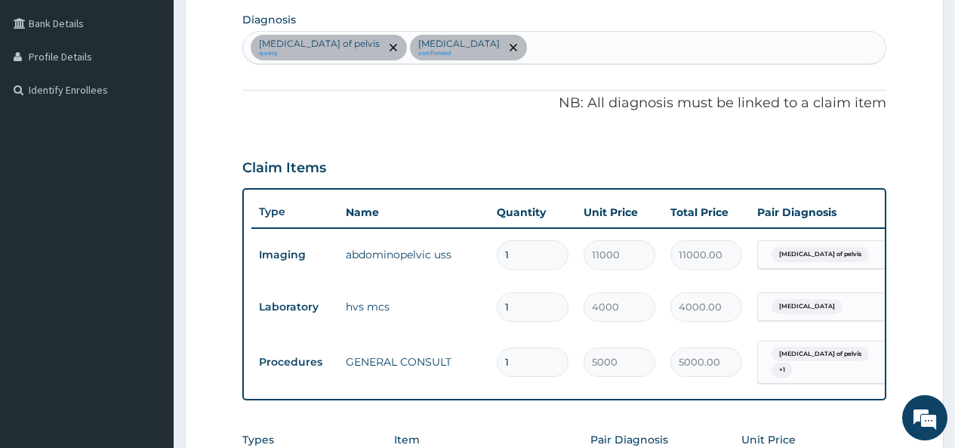
scroll to position [306, 0]
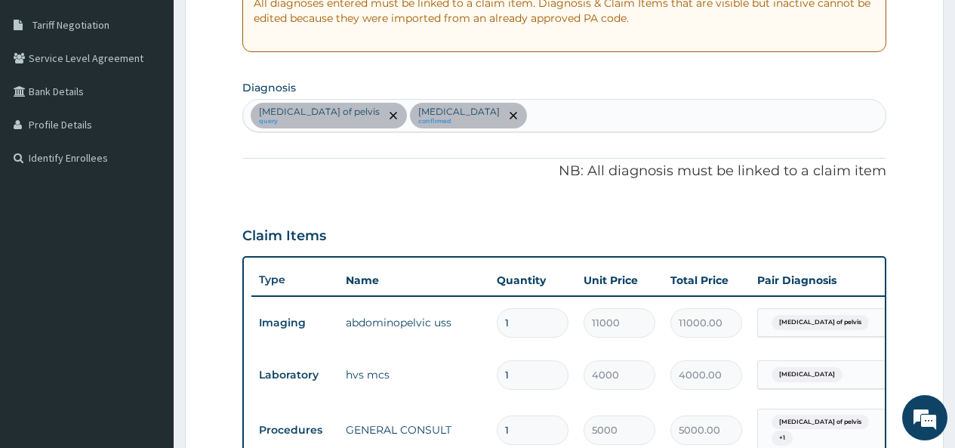
click at [528, 115] on div "[MEDICAL_DATA] of pelvis query [MEDICAL_DATA] confirmed" at bounding box center [564, 116] width 643 height 32
type input "A"
type input "PREGNAN"
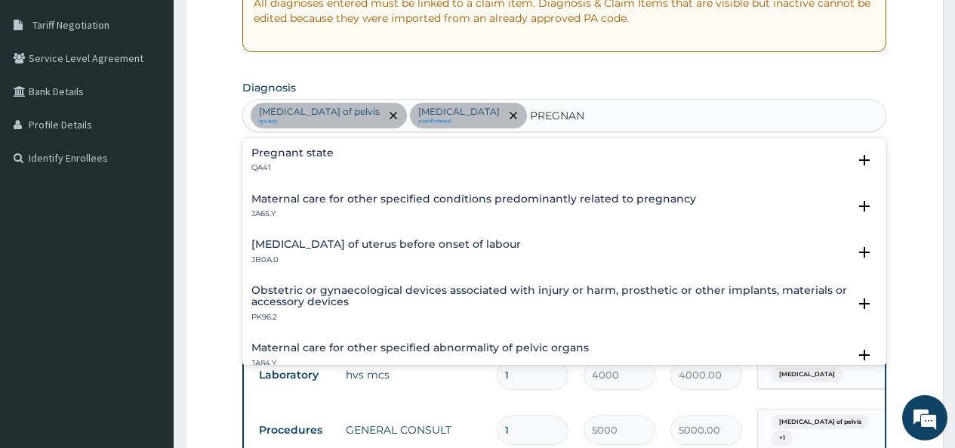
click at [295, 154] on h4 "Pregnant state" at bounding box center [292, 152] width 82 height 11
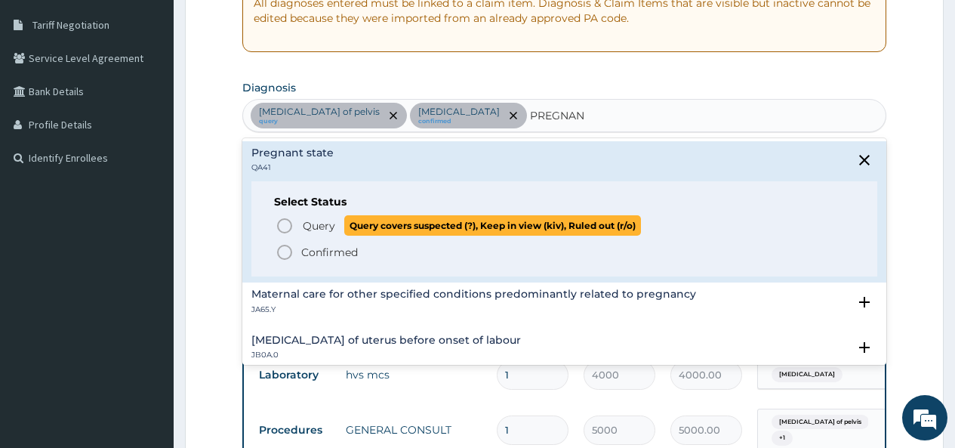
click at [284, 226] on icon "status option query" at bounding box center [285, 226] width 18 height 18
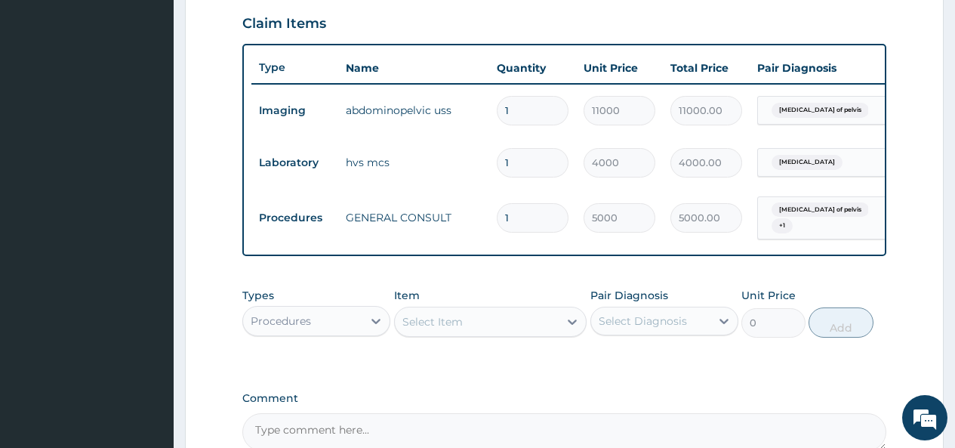
scroll to position [608, 0]
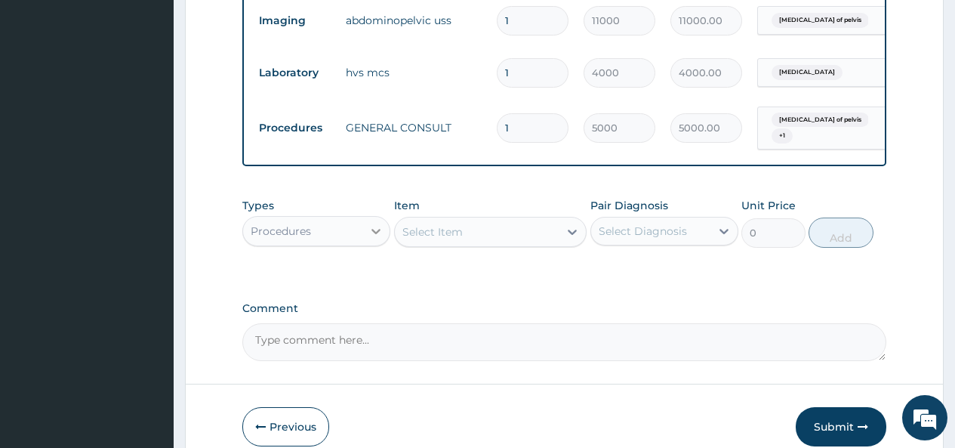
click at [370, 238] on icon at bounding box center [375, 230] width 15 height 15
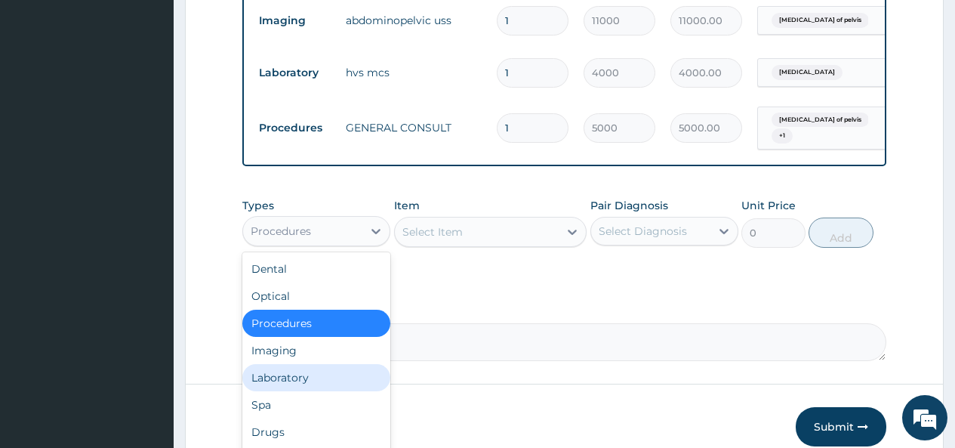
click at [280, 386] on div "Laboratory" at bounding box center [316, 377] width 148 height 27
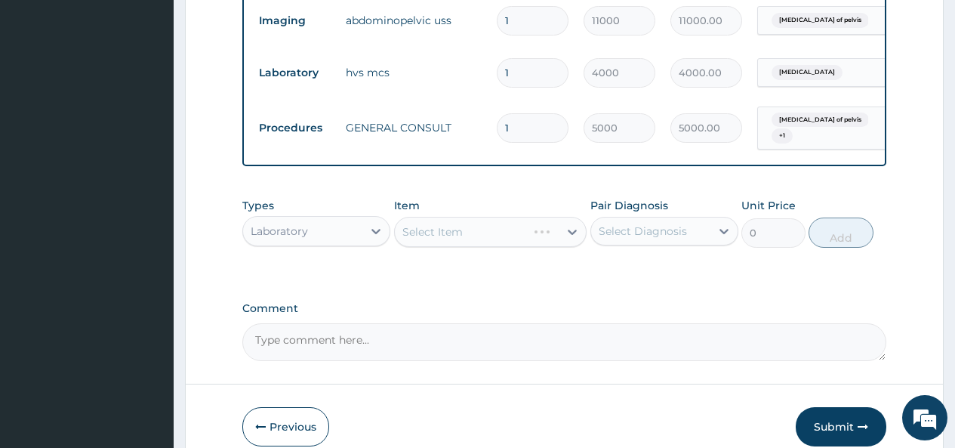
click at [533, 241] on div "Select Item" at bounding box center [490, 232] width 193 height 30
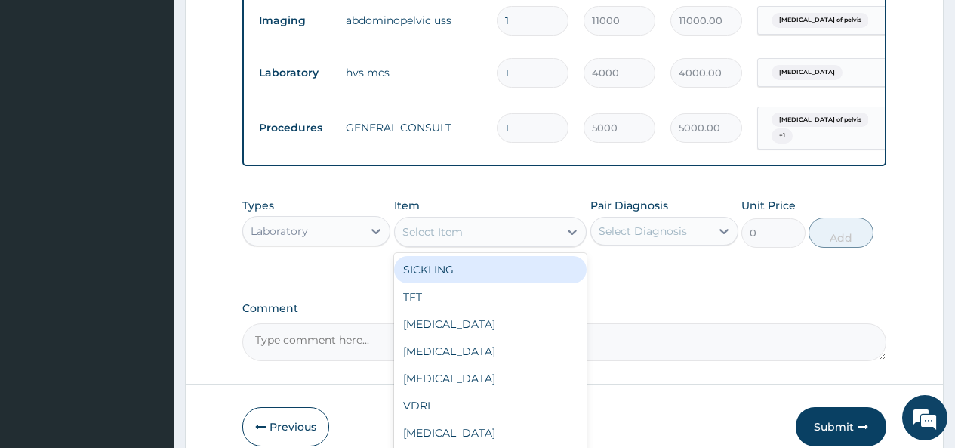
click at [506, 240] on div "Select Item" at bounding box center [477, 232] width 165 height 24
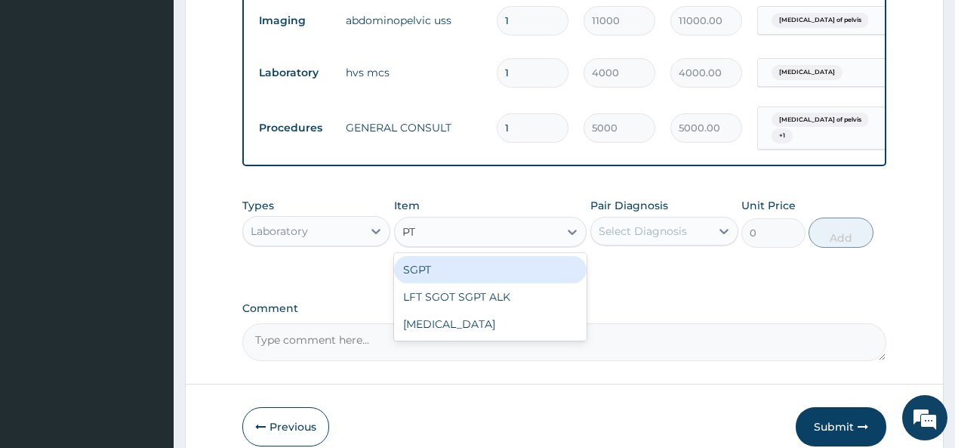
type input "P"
type input "PREG"
click at [486, 283] on div "PREGNANCY TEST (URINE)" at bounding box center [490, 269] width 193 height 27
type input "2000"
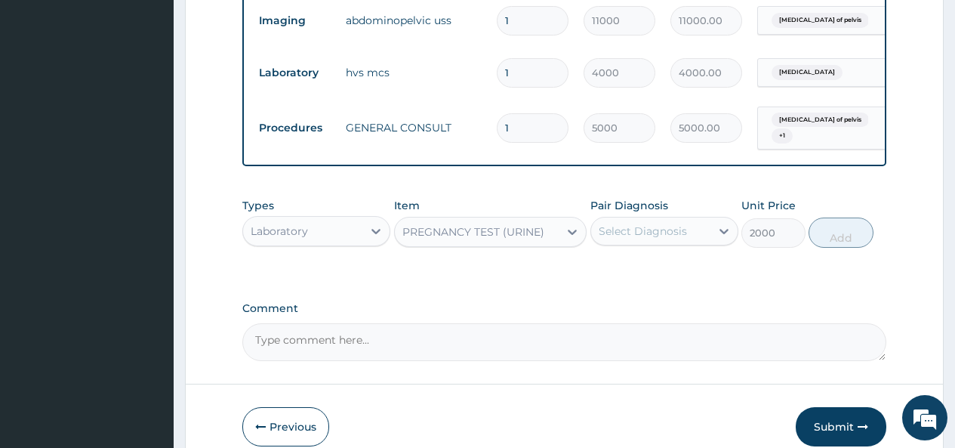
click at [663, 237] on div "Select Diagnosis" at bounding box center [643, 230] width 88 height 15
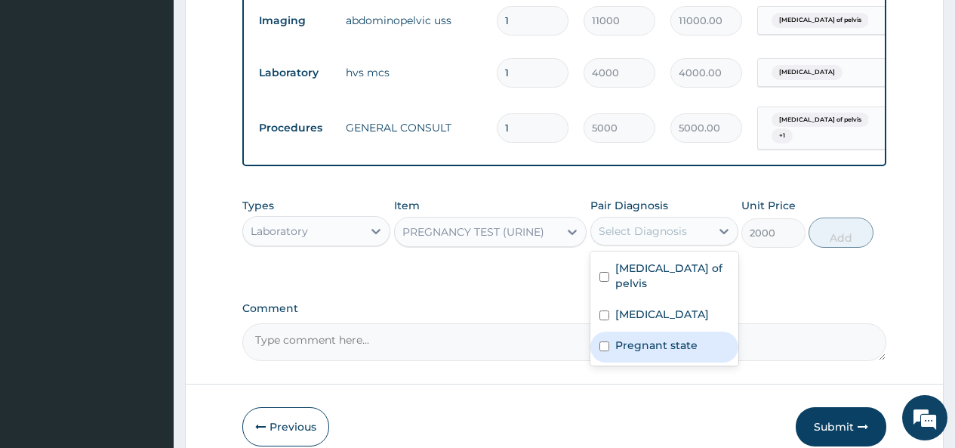
click at [613, 350] on div "Pregnant state" at bounding box center [664, 346] width 148 height 31
checkbox input "true"
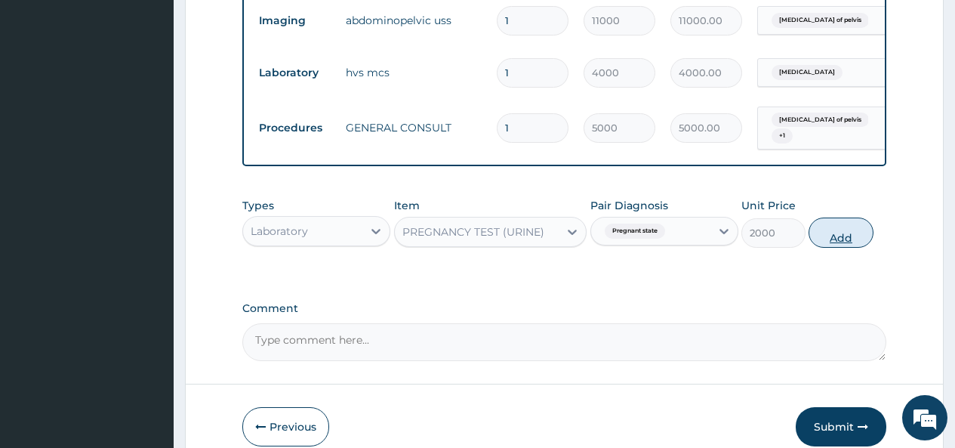
click at [840, 248] on button "Add" at bounding box center [841, 232] width 64 height 30
type input "0"
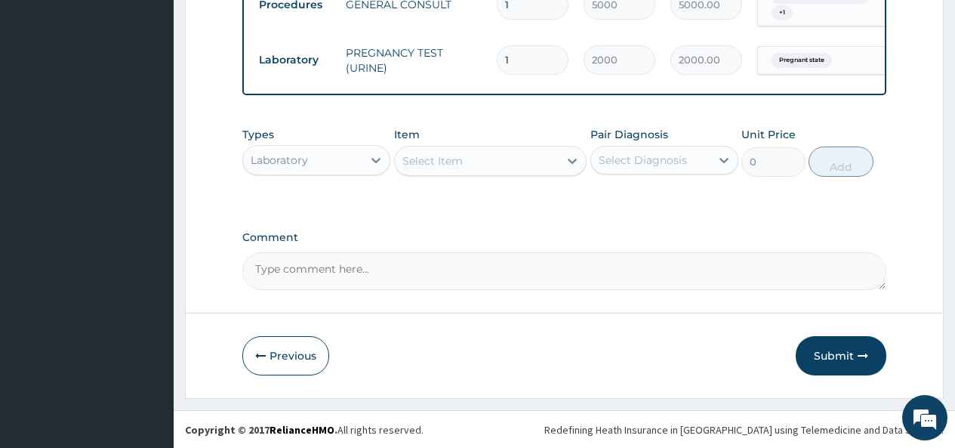
scroll to position [743, 0]
click at [827, 356] on button "Submit" at bounding box center [841, 354] width 91 height 39
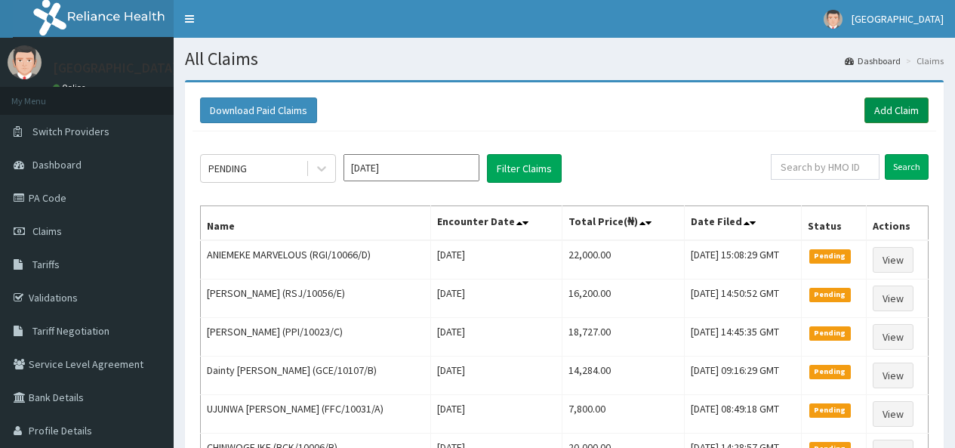
click at [889, 109] on link "Add Claim" at bounding box center [896, 110] width 64 height 26
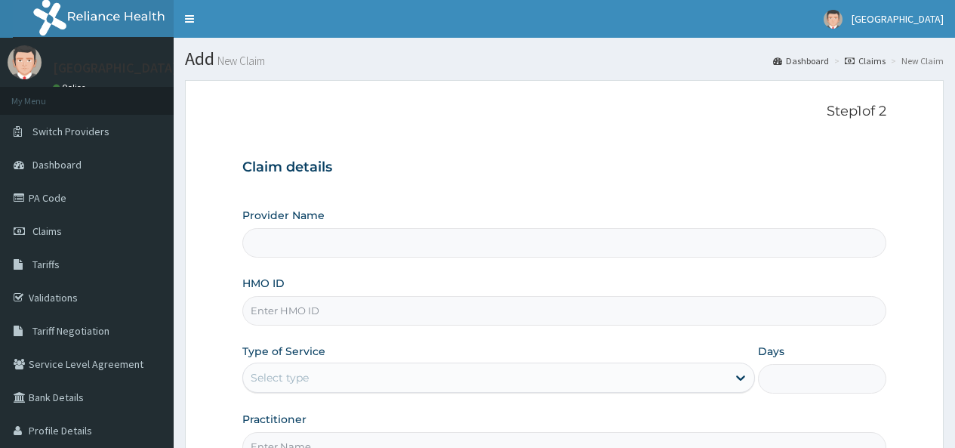
type input "[GEOGRAPHIC_DATA]"
click at [297, 306] on input "HMO ID" at bounding box center [564, 310] width 644 height 29
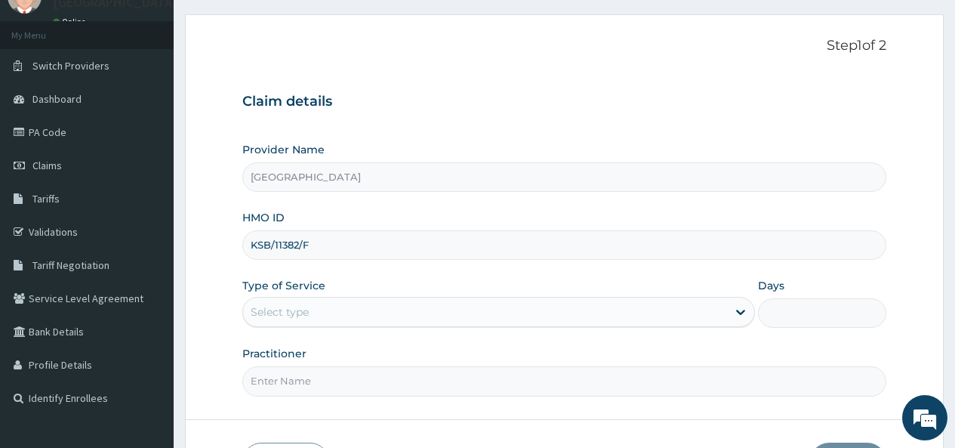
scroll to position [151, 0]
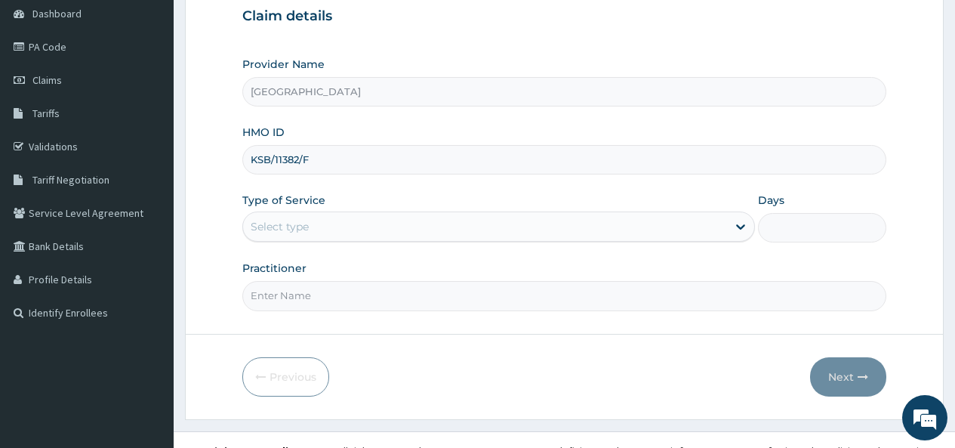
type input "KSB/11382/F"
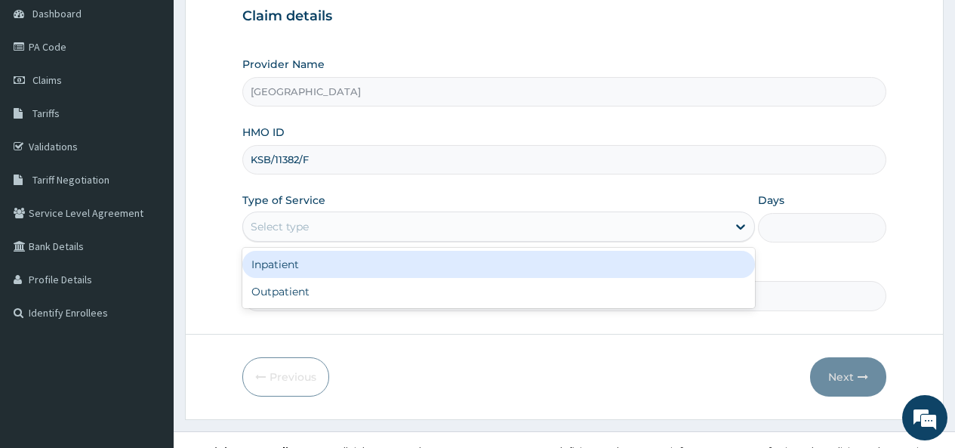
click at [322, 221] on div "Select type" at bounding box center [485, 226] width 484 height 24
click at [293, 269] on div "Inpatient" at bounding box center [498, 264] width 513 height 27
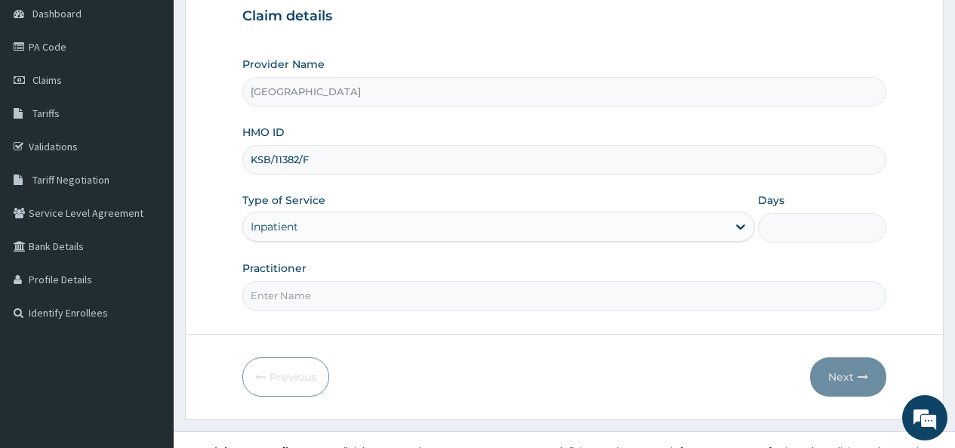
click at [790, 227] on input "Days" at bounding box center [822, 227] width 128 height 29
type input "1"
click at [279, 298] on input "Practitioner" at bounding box center [564, 295] width 644 height 29
type input "[PERSON_NAME]"
click at [843, 374] on button "Next" at bounding box center [848, 376] width 76 height 39
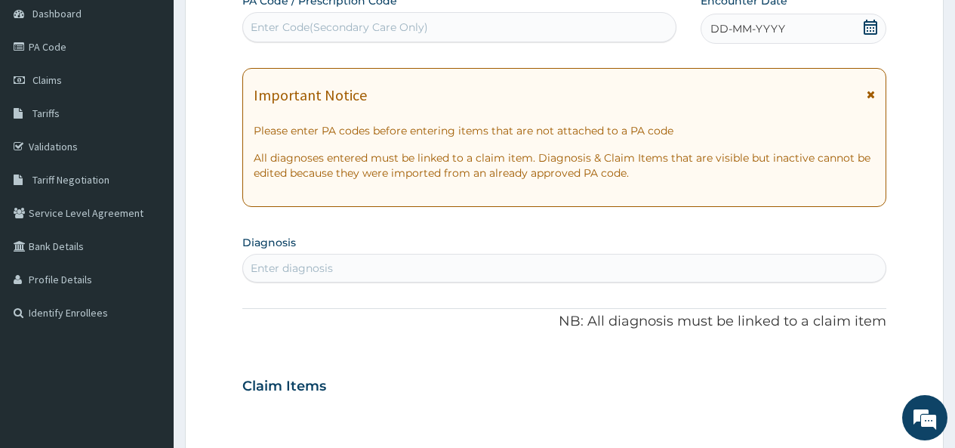
click at [322, 21] on div "Enter Code(Secondary Care Only)" at bounding box center [339, 27] width 177 height 15
paste input "PA/FD263F"
type input "PA/FD263F"
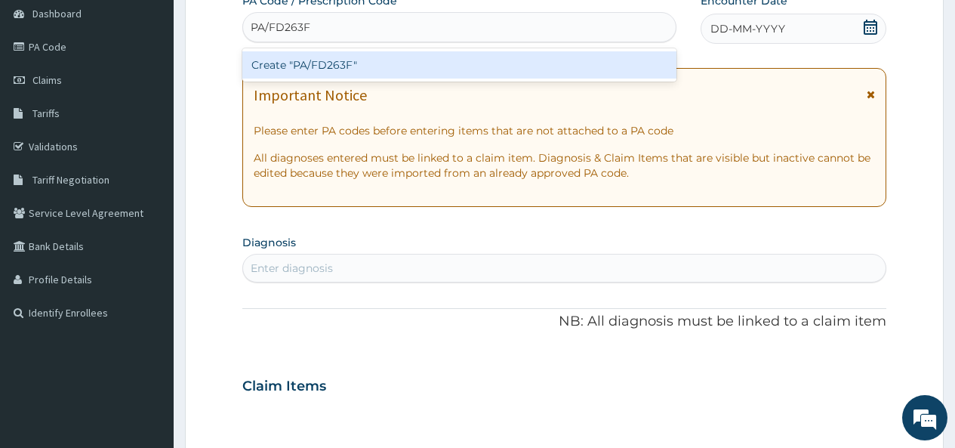
click at [328, 64] on div "Create "PA/FD263F"" at bounding box center [458, 64] width 433 height 27
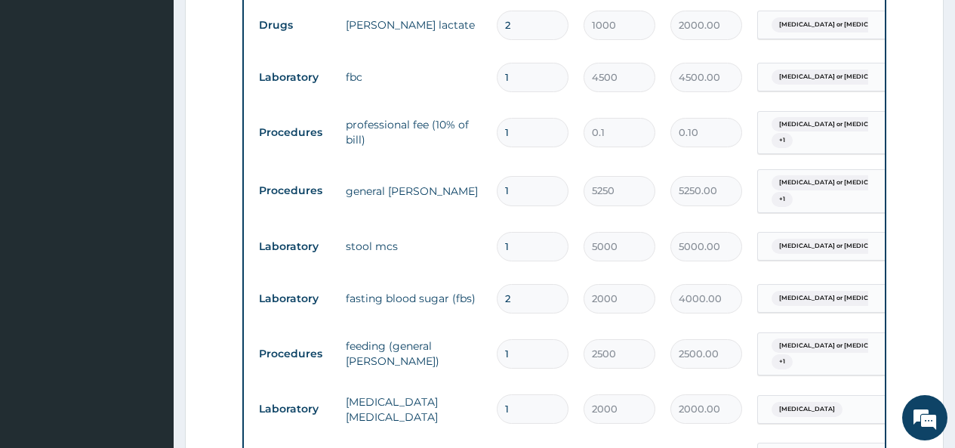
scroll to position [784, 0]
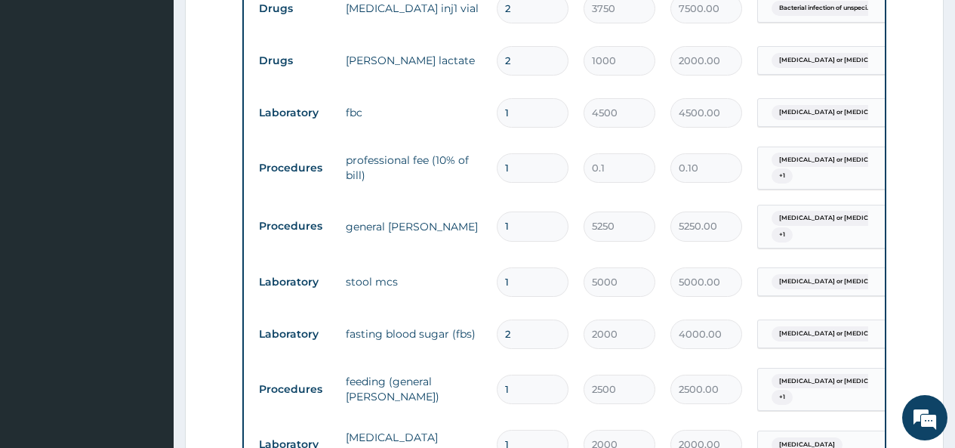
click at [521, 169] on input "1" at bounding box center [533, 167] width 72 height 29
type input "15"
type input "1.50"
type input "1"
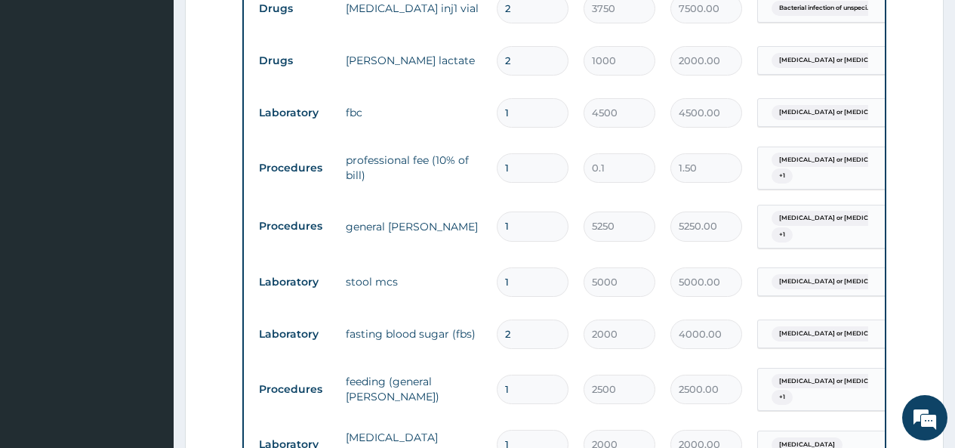
type input "0.10"
type input "0.00"
type input "5"
type input "0.50"
type input "55"
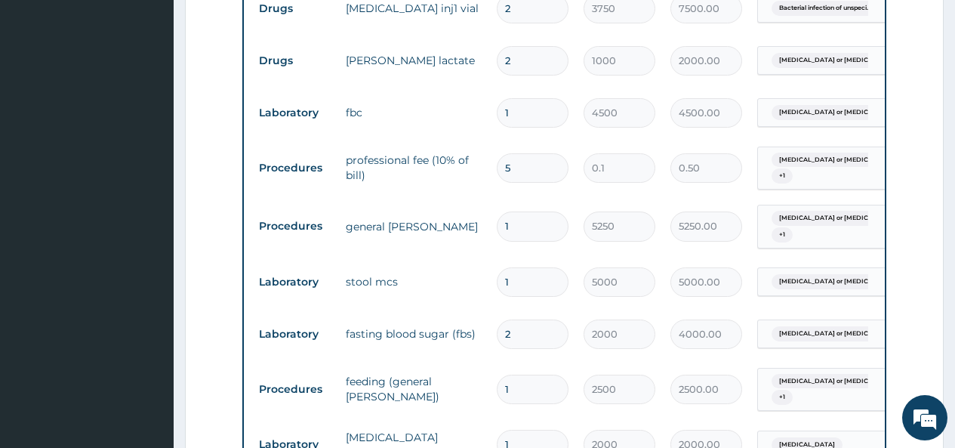
type input "5.50"
type input "553"
type input "55.30"
type input "5535"
type input "553.50"
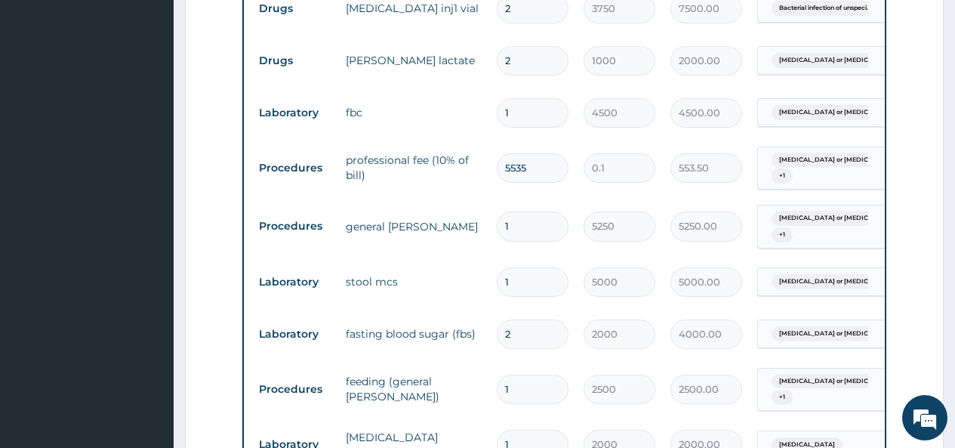
type input "55350"
type input "5535.00"
type input "55350"
click at [530, 197] on tr "Procedures general ward 1 5250 5250.00 Gastroenteritis or colitis wit... + 1 De…" at bounding box center [621, 226] width 740 height 59
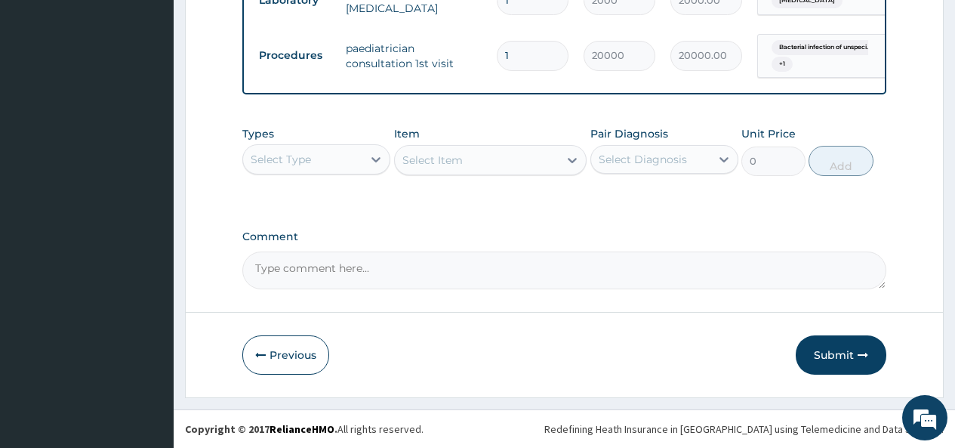
scroll to position [1237, 0]
click at [831, 353] on button "Submit" at bounding box center [841, 354] width 91 height 39
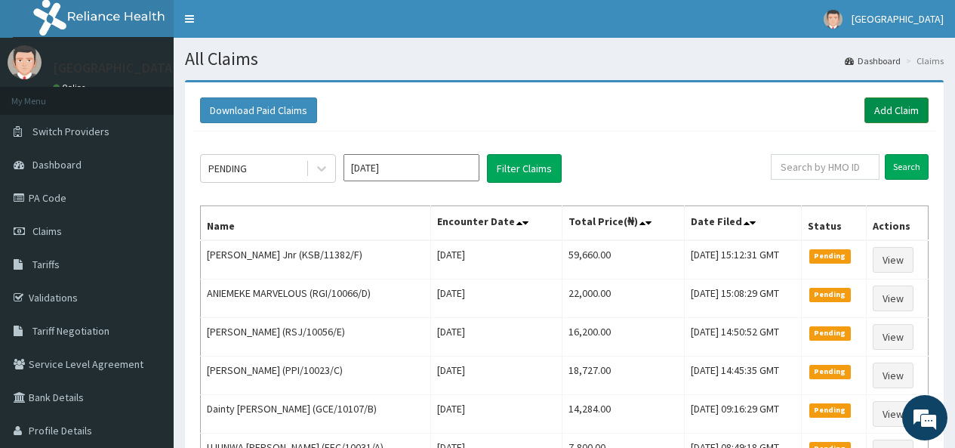
click at [893, 105] on link "Add Claim" at bounding box center [896, 110] width 64 height 26
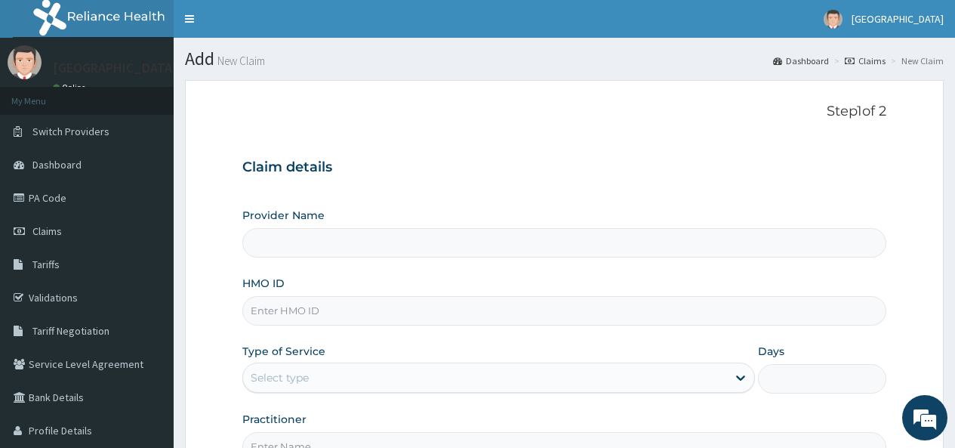
type input "[GEOGRAPHIC_DATA]"
click at [302, 311] on input "HMO ID" at bounding box center [564, 310] width 644 height 29
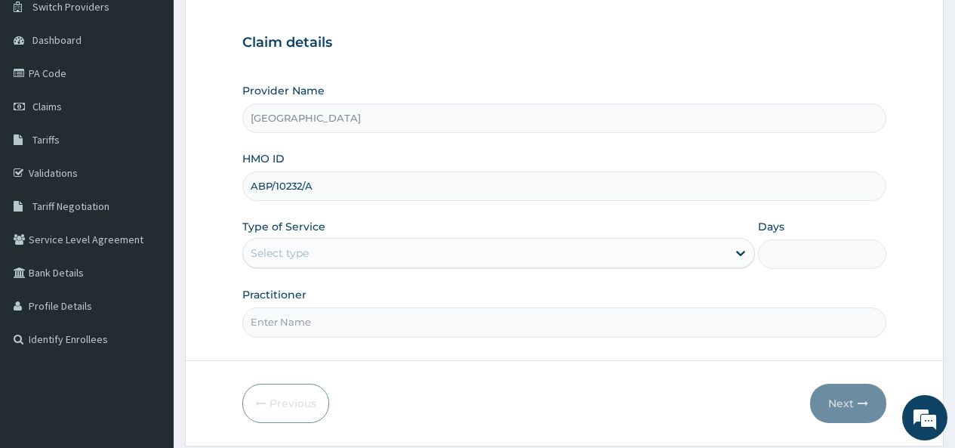
scroll to position [151, 0]
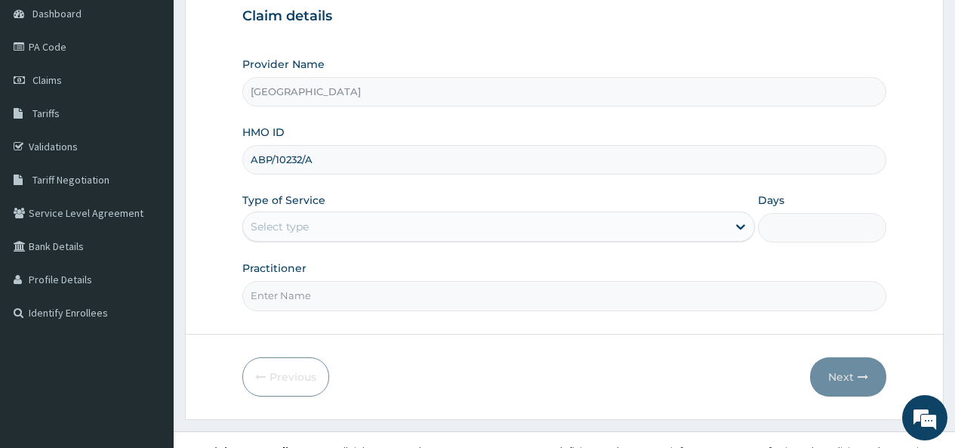
type input "ABP/10232/A"
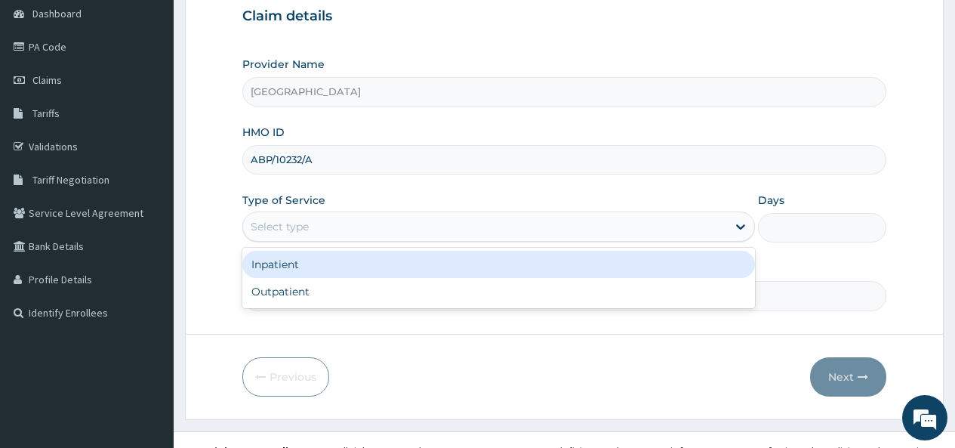
click at [329, 222] on div "Select type" at bounding box center [485, 226] width 484 height 24
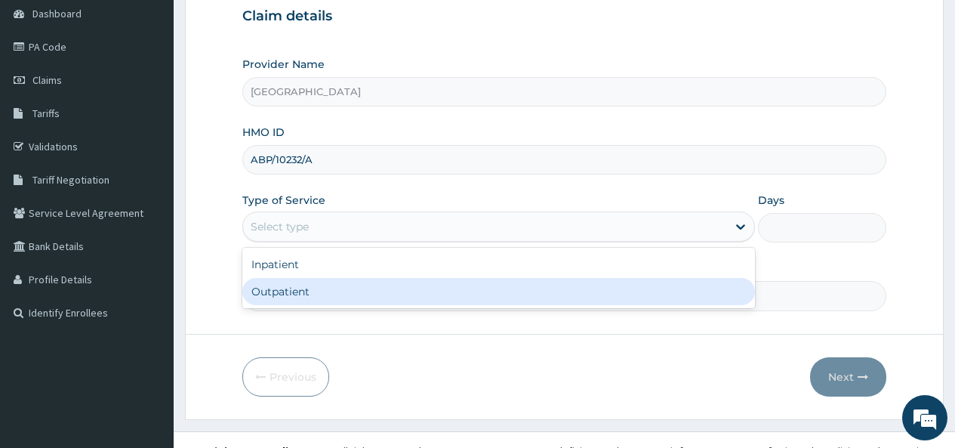
click at [306, 292] on div "Outpatient" at bounding box center [498, 291] width 513 height 27
type input "1"
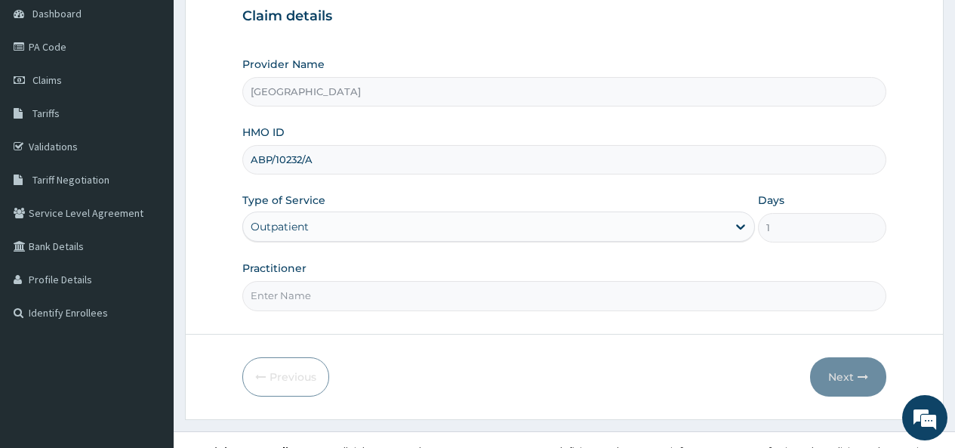
click at [306, 289] on input "Practitioner" at bounding box center [564, 295] width 644 height 29
type input "[PERSON_NAME]"
click at [845, 373] on button "Next" at bounding box center [848, 376] width 76 height 39
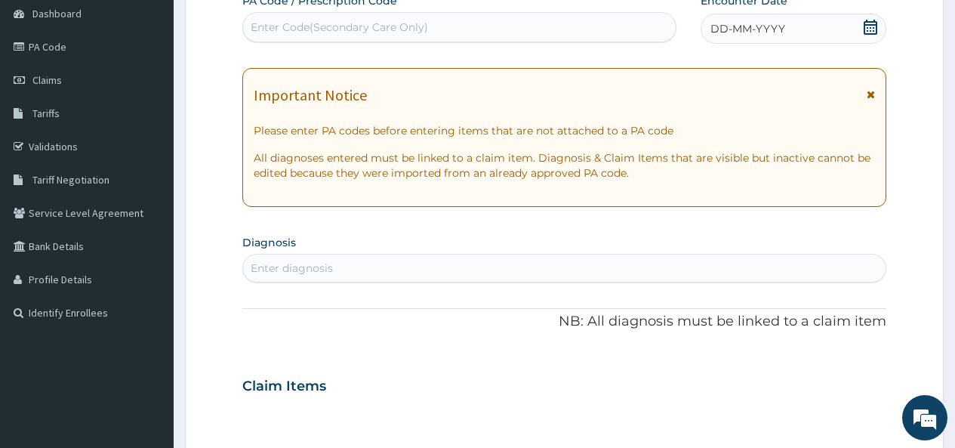
click at [299, 26] on div "Enter Code(Secondary Care Only)" at bounding box center [339, 27] width 177 height 15
paste input "PA/F74443"
type input "PA/F74443"
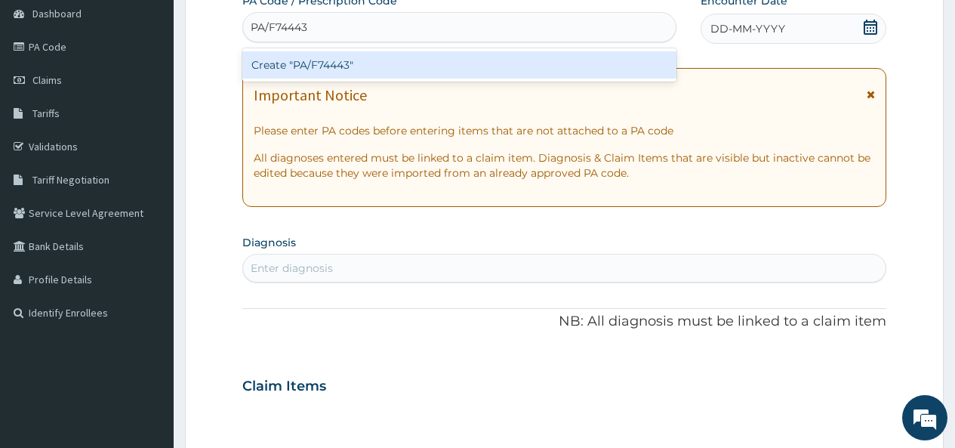
click at [340, 72] on div "Create "PA/F74443"" at bounding box center [458, 64] width 433 height 27
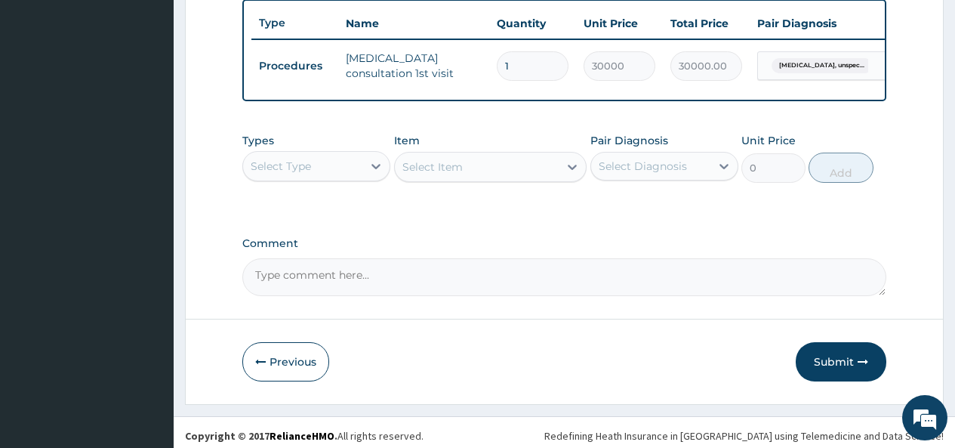
scroll to position [581, 0]
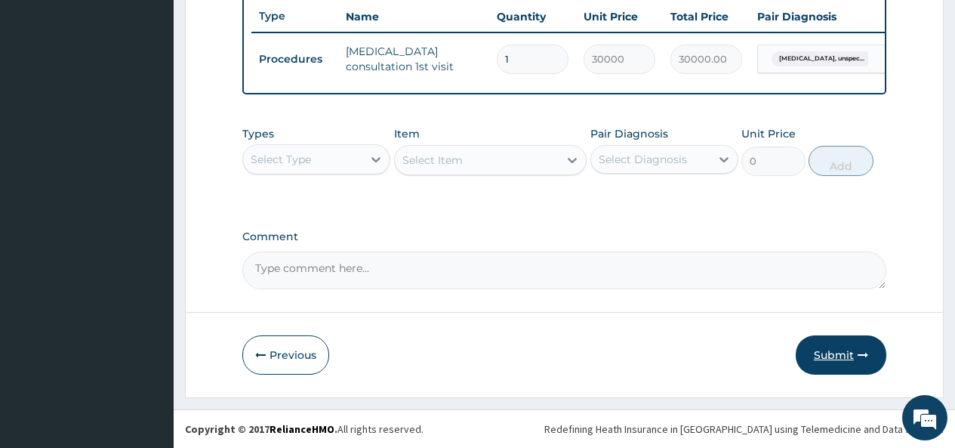
click at [831, 350] on button "Submit" at bounding box center [841, 354] width 91 height 39
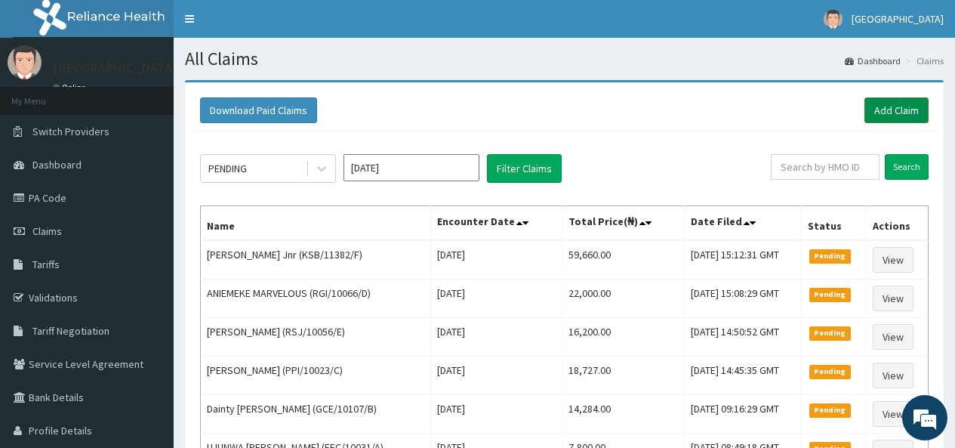
click at [904, 104] on link "Add Claim" at bounding box center [896, 110] width 64 height 26
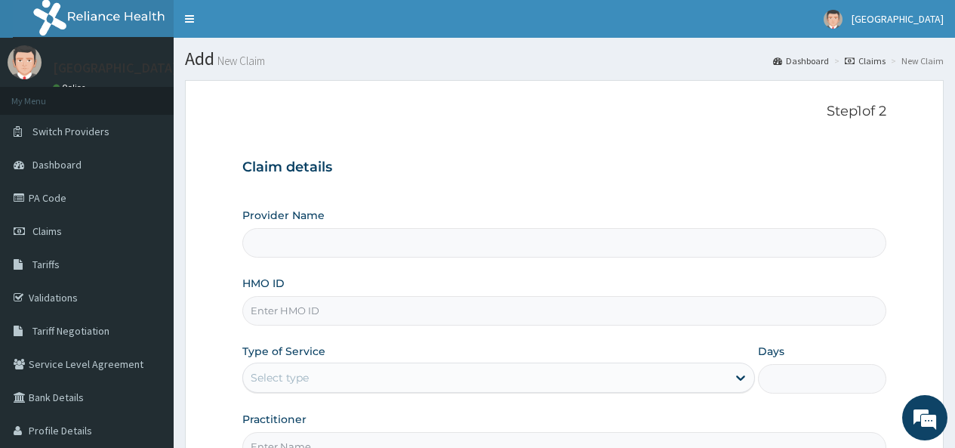
type input "[GEOGRAPHIC_DATA]"
click at [336, 310] on input "HMO ID" at bounding box center [564, 310] width 644 height 29
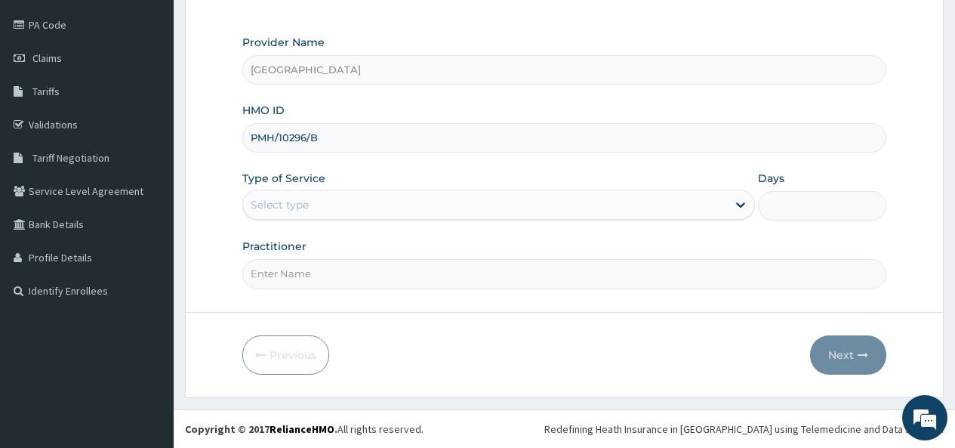
type input "PMH/10296/B"
click at [342, 197] on div "Select type" at bounding box center [485, 205] width 484 height 24
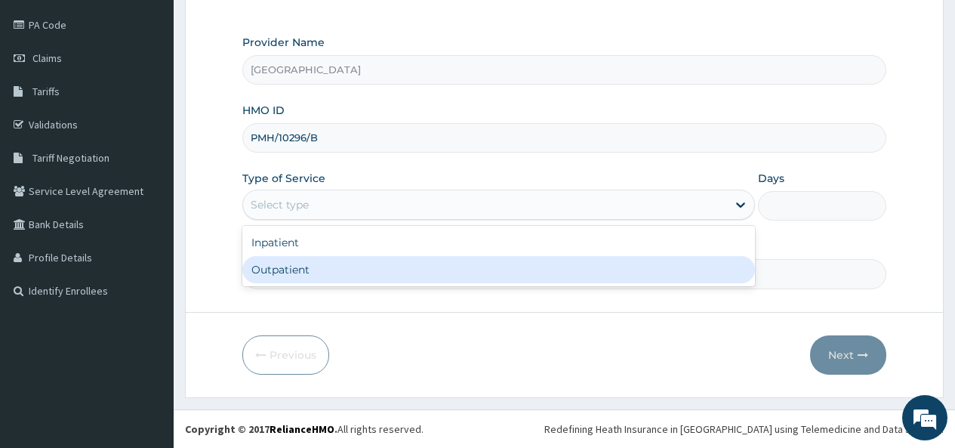
click at [307, 271] on div "Outpatient" at bounding box center [498, 269] width 513 height 27
type input "1"
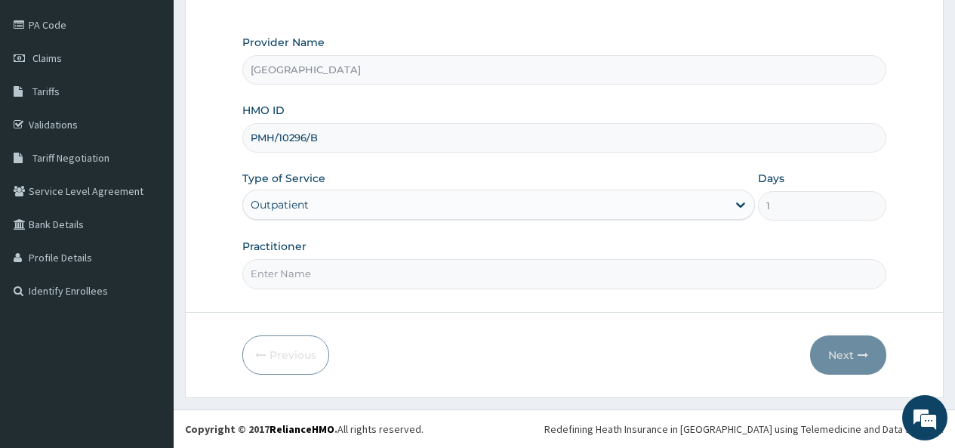
click at [297, 266] on input "Practitioner" at bounding box center [564, 273] width 644 height 29
type input "DR OKOH"
click at [845, 356] on button "Next" at bounding box center [848, 354] width 76 height 39
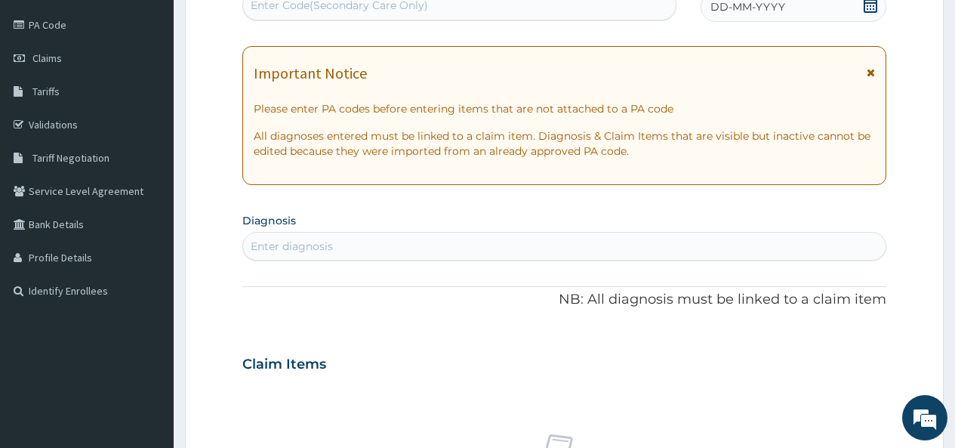
click at [869, 4] on icon at bounding box center [870, 5] width 15 height 15
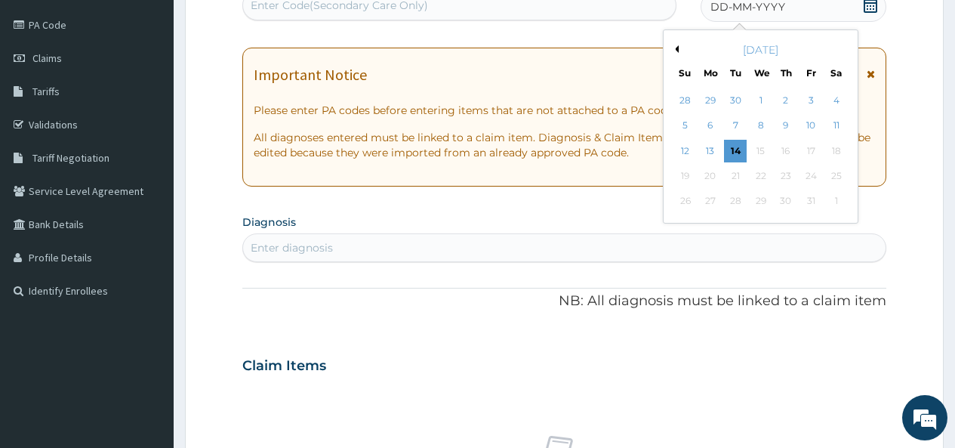
click at [761, 125] on div "8" at bounding box center [760, 126] width 23 height 23
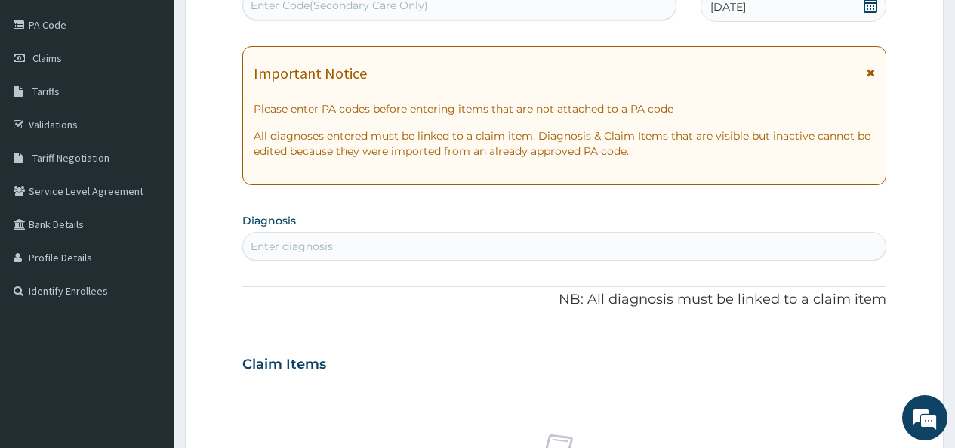
click at [328, 236] on div "Enter diagnosis" at bounding box center [564, 246] width 643 height 24
type input "V"
type input "UTI"
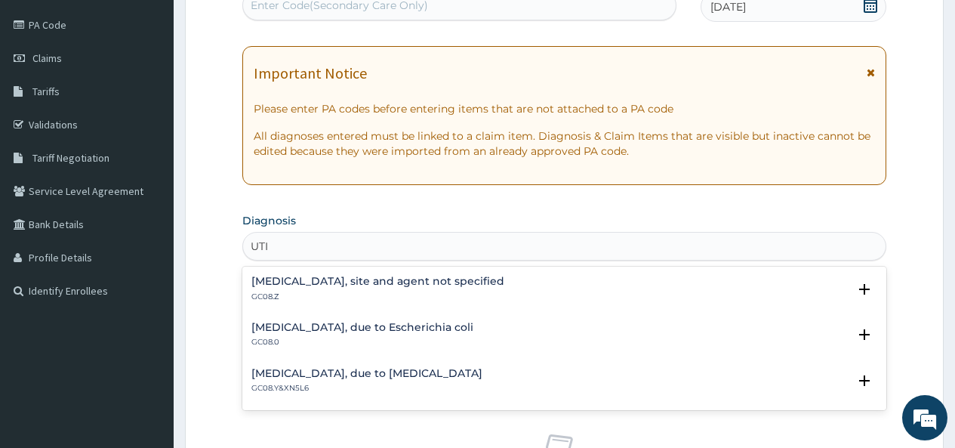
click at [310, 276] on h4 "Urinary tract infection, site and agent not specified" at bounding box center [377, 281] width 253 height 11
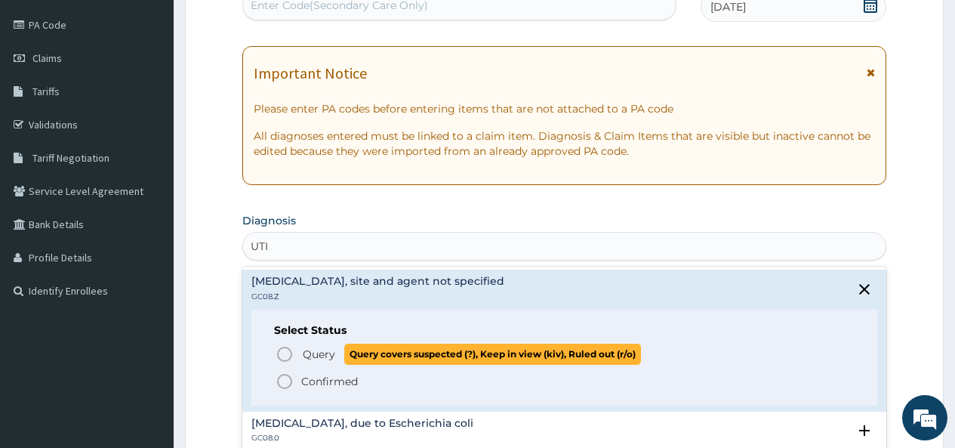
click at [283, 356] on icon "status option query" at bounding box center [285, 354] width 18 height 18
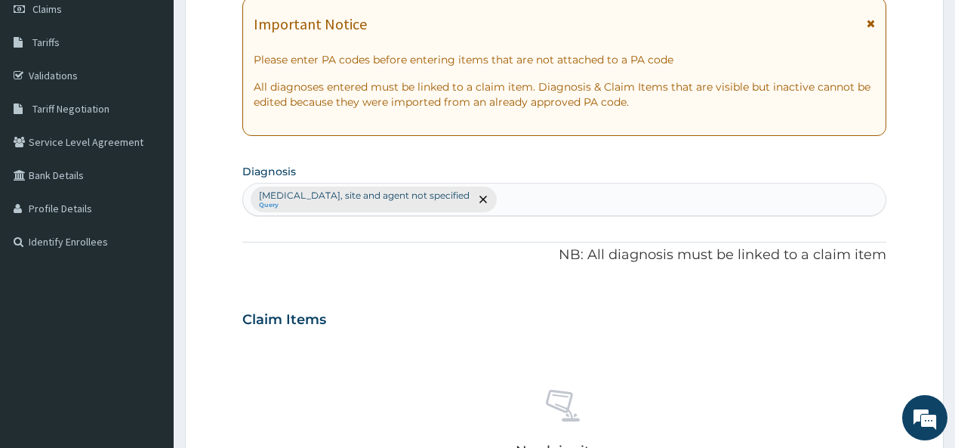
scroll to position [550, 0]
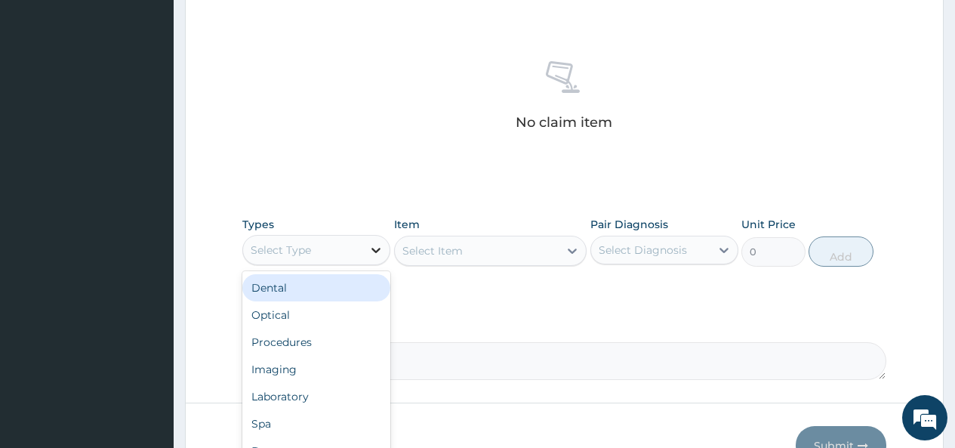
click at [365, 252] on div at bounding box center [375, 249] width 27 height 27
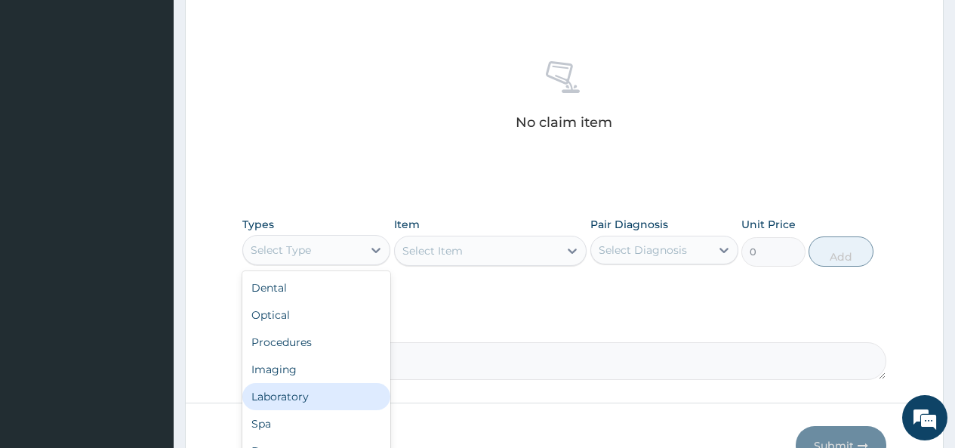
scroll to position [51, 0]
click at [279, 400] on div "Drugs" at bounding box center [316, 399] width 148 height 27
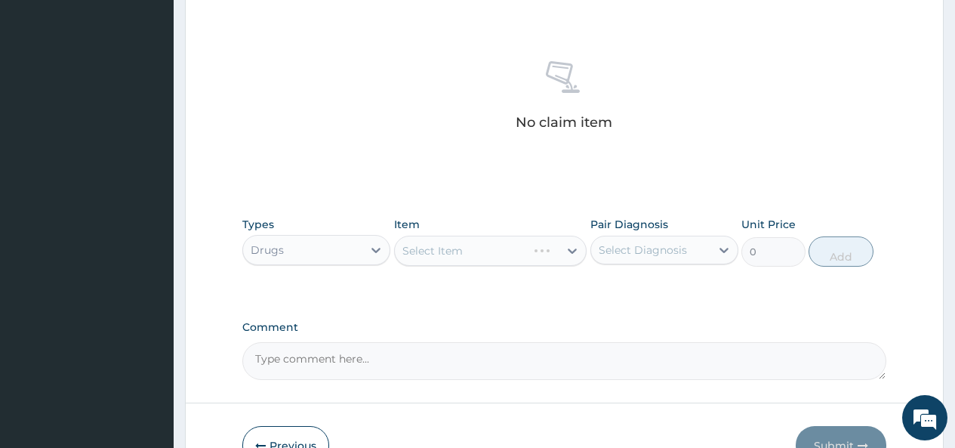
click at [537, 239] on div "Select Item" at bounding box center [490, 251] width 193 height 30
click at [538, 247] on div "Select Item" at bounding box center [490, 251] width 193 height 30
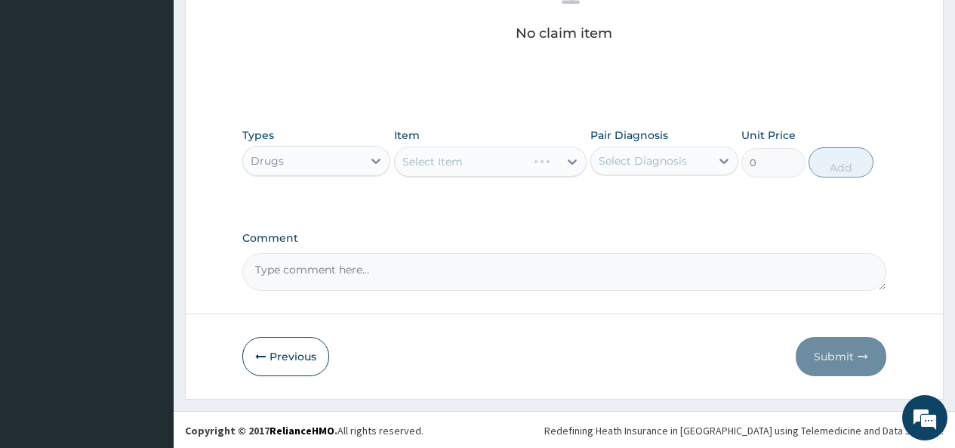
scroll to position [641, 0]
click at [533, 152] on div "Select Item" at bounding box center [490, 160] width 193 height 30
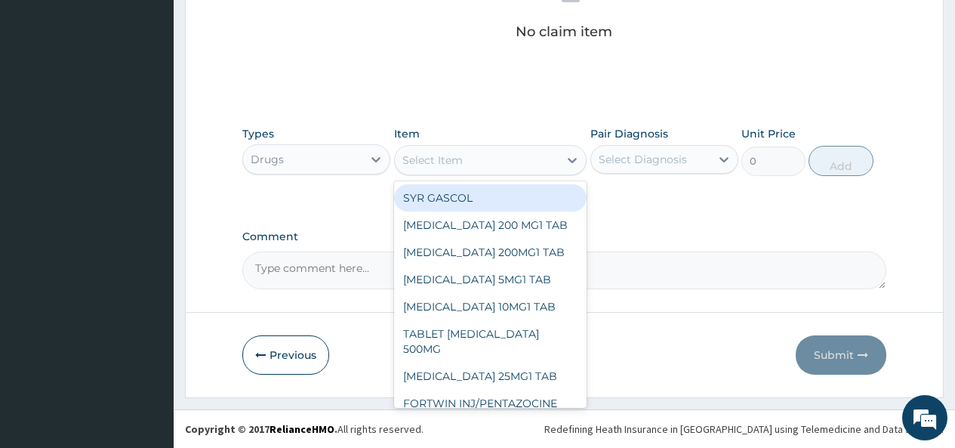
click at [533, 152] on div "Select Item" at bounding box center [477, 160] width 165 height 24
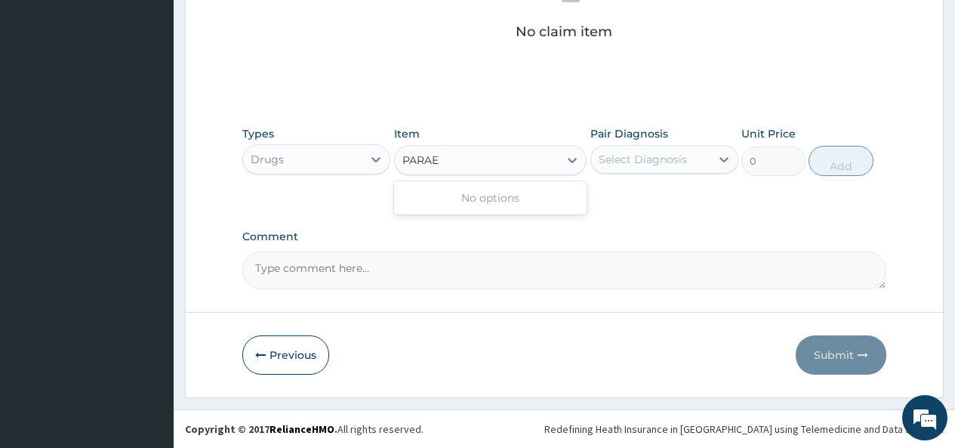
type input "PARA"
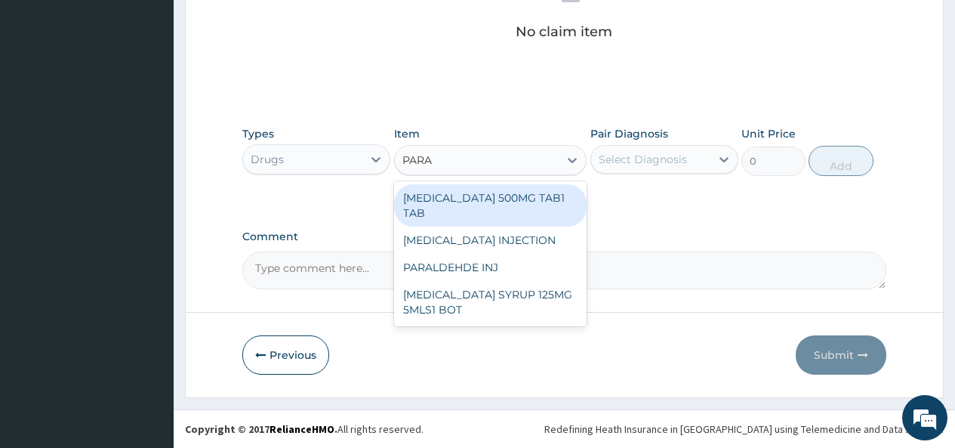
drag, startPoint x: 503, startPoint y: 200, endPoint x: 541, endPoint y: 188, distance: 39.6
click at [504, 200] on div "[MEDICAL_DATA] 500MG TAB1 TAB" at bounding box center [490, 205] width 193 height 42
type input "50"
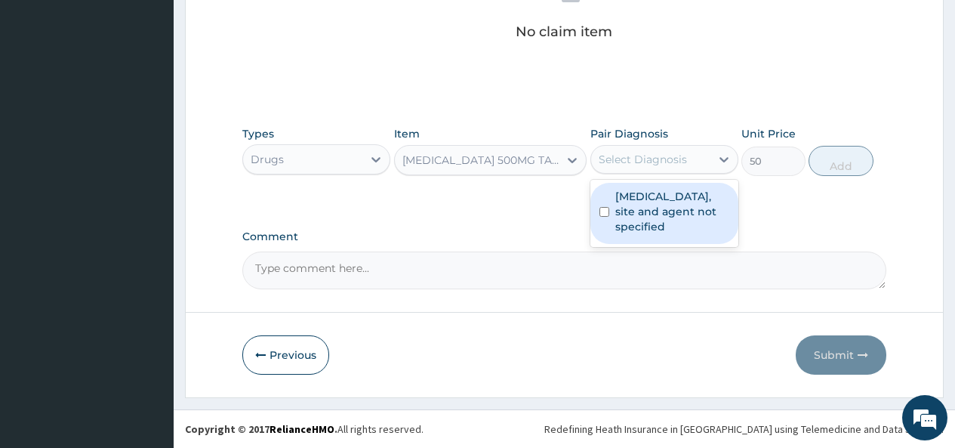
click at [659, 158] on div "Select Diagnosis" at bounding box center [643, 159] width 88 height 15
click at [630, 202] on label "Urinary tract infection, site and agent not specified" at bounding box center [672, 211] width 114 height 45
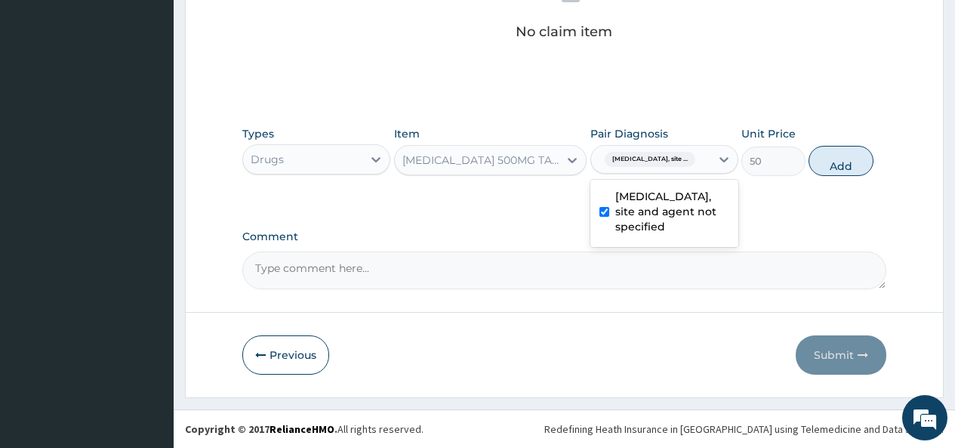
checkbox input "true"
click at [842, 159] on button "Add" at bounding box center [841, 161] width 64 height 30
type input "0"
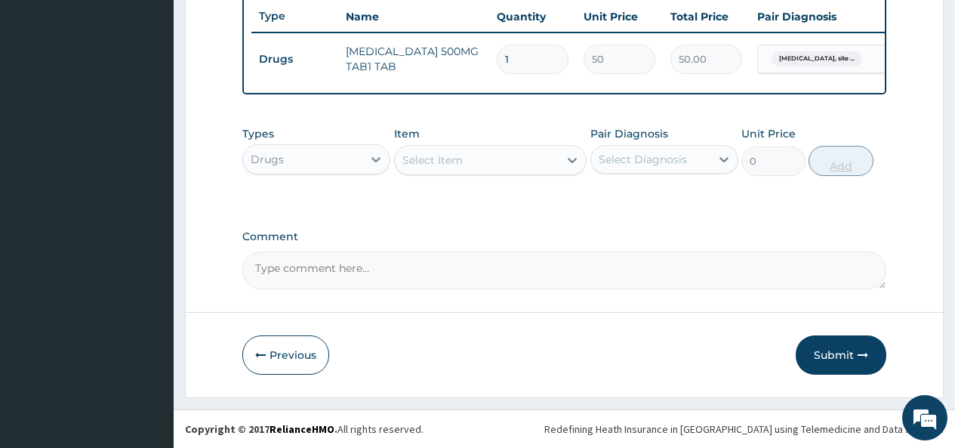
scroll to position [581, 0]
type input "13"
type input "650.00"
type input "13"
click at [840, 353] on button "Submit" at bounding box center [841, 354] width 91 height 39
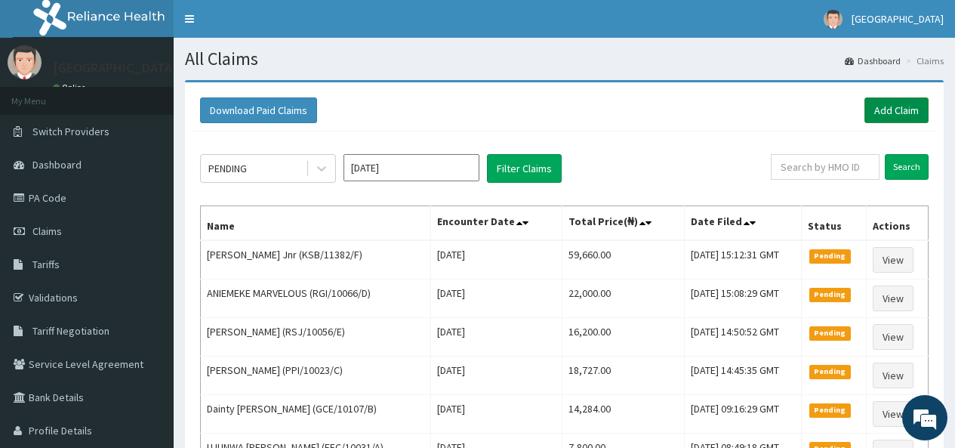
click at [891, 112] on link "Add Claim" at bounding box center [896, 110] width 64 height 26
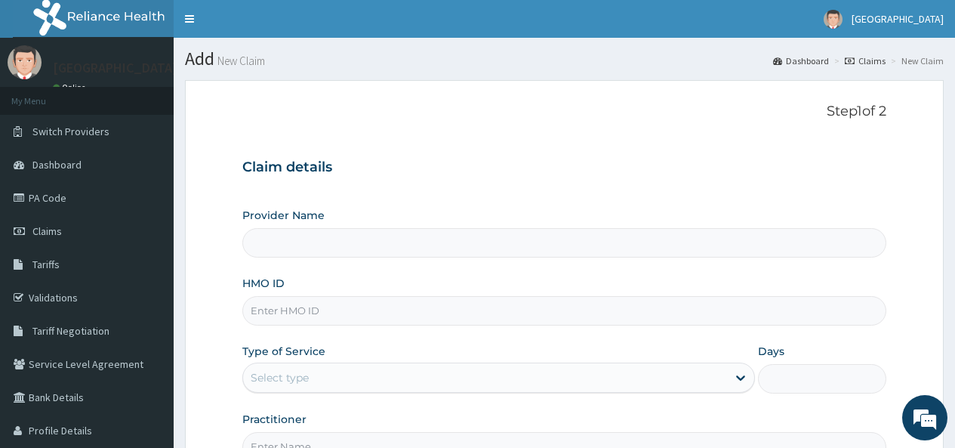
type input "[GEOGRAPHIC_DATA]"
click at [271, 314] on input "HMO ID" at bounding box center [564, 310] width 644 height 29
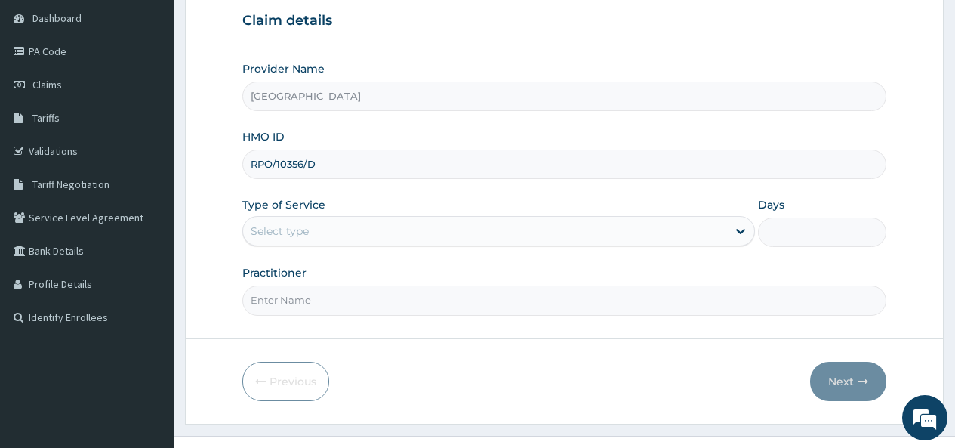
scroll to position [173, 0]
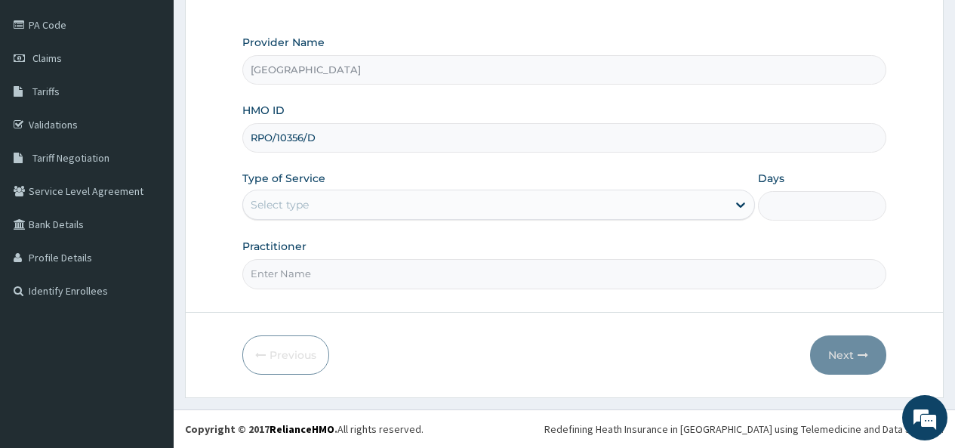
type input "RPO/10356/D"
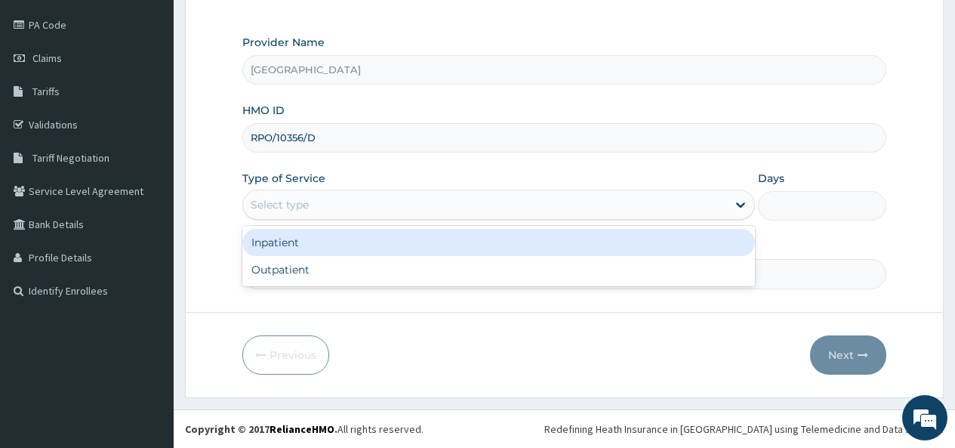
click at [319, 205] on div "Select type" at bounding box center [485, 205] width 484 height 24
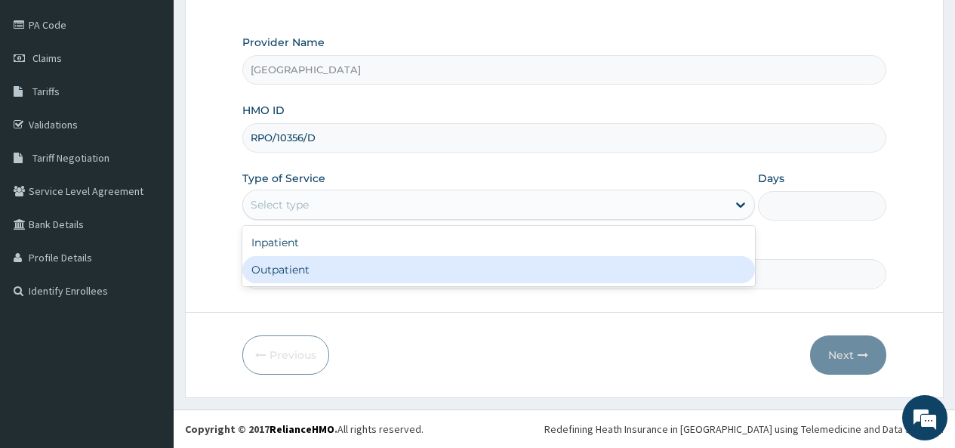
click at [294, 264] on div "Outpatient" at bounding box center [498, 269] width 513 height 27
type input "1"
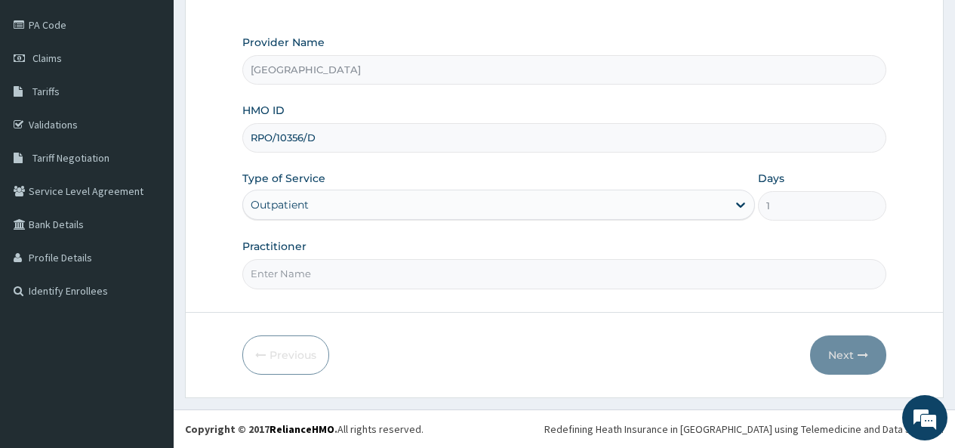
click at [297, 268] on input "Practitioner" at bounding box center [564, 273] width 644 height 29
type input "[PERSON_NAME]"
click at [839, 350] on button "Next" at bounding box center [848, 354] width 76 height 39
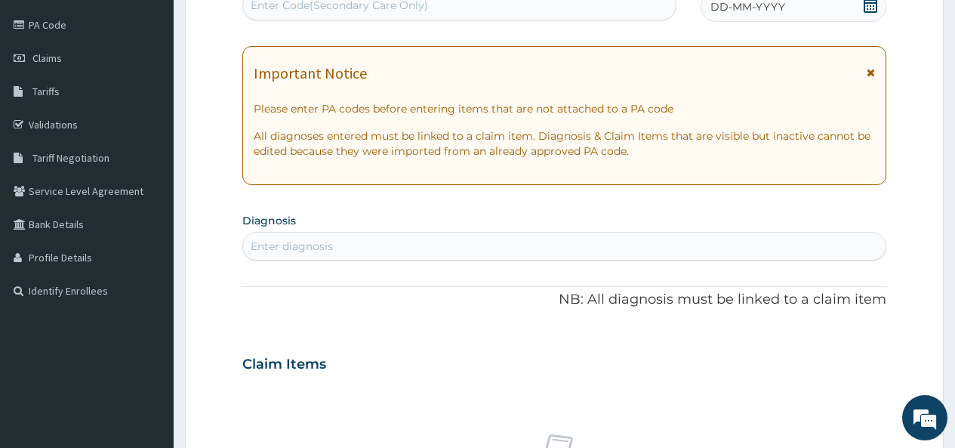
scroll to position [171, 0]
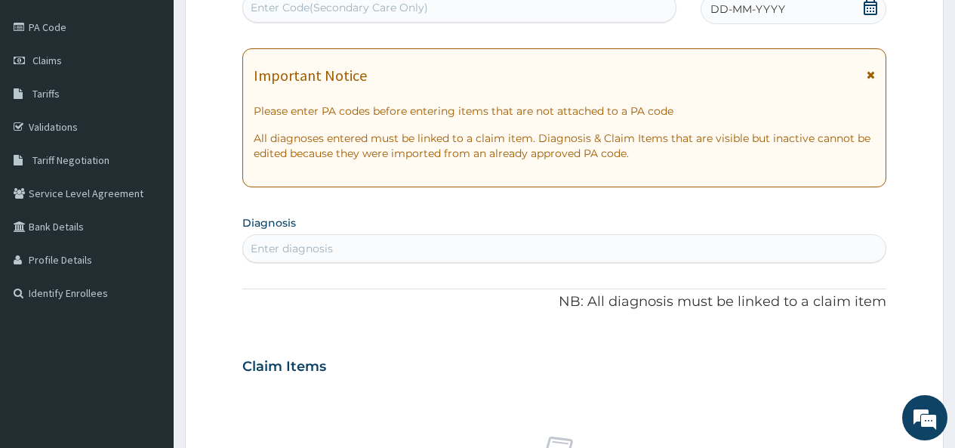
click at [351, 5] on div "Enter Code(Secondary Care Only)" at bounding box center [339, 7] width 177 height 15
paste input "PA/C0049E"
type input "PA/C0049E"
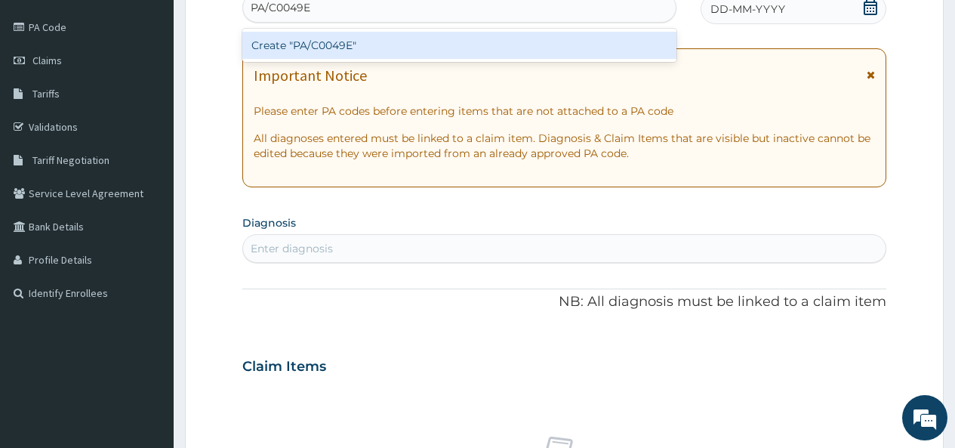
click at [365, 51] on div "Create "PA/C0049E"" at bounding box center [458, 45] width 433 height 27
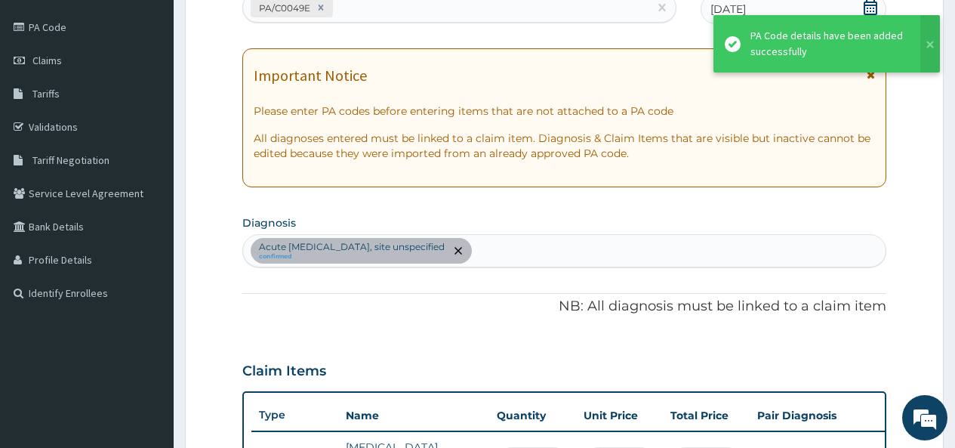
scroll to position [196, 0]
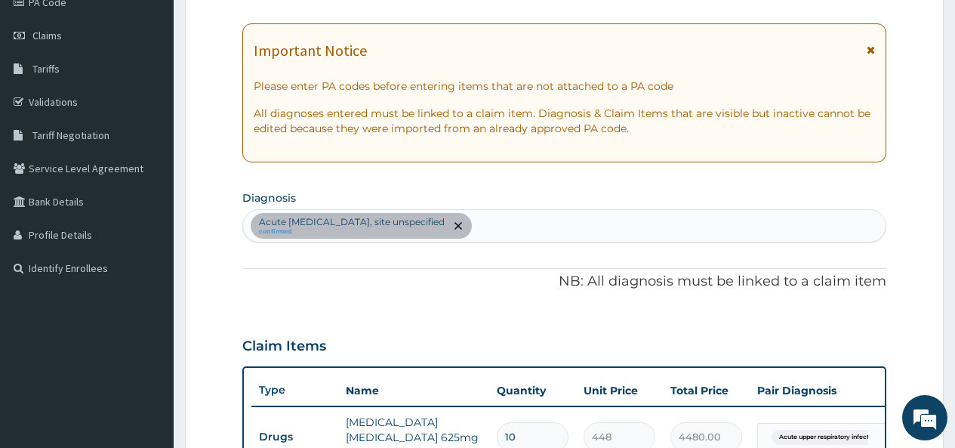
click at [566, 223] on div "Acute upper respiratory infection, site unspecified confirmed" at bounding box center [564, 226] width 643 height 32
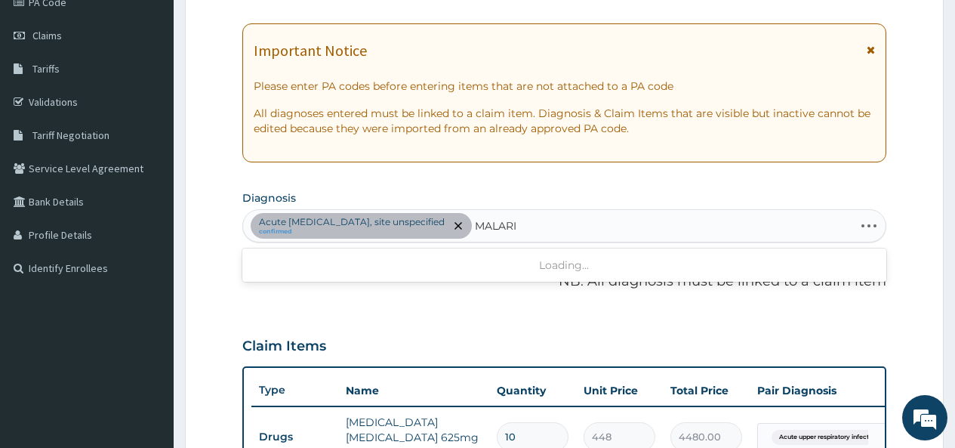
type input "MALARIA"
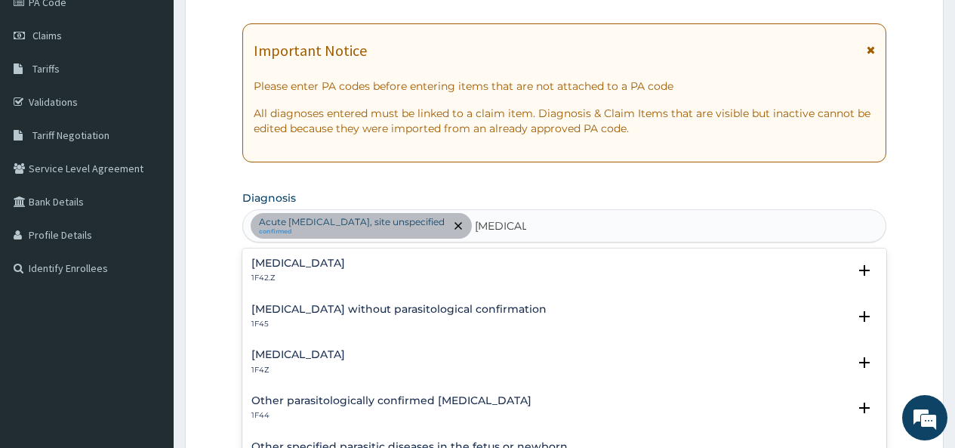
click at [285, 356] on h4 "Malaria, unspecified" at bounding box center [298, 354] width 94 height 11
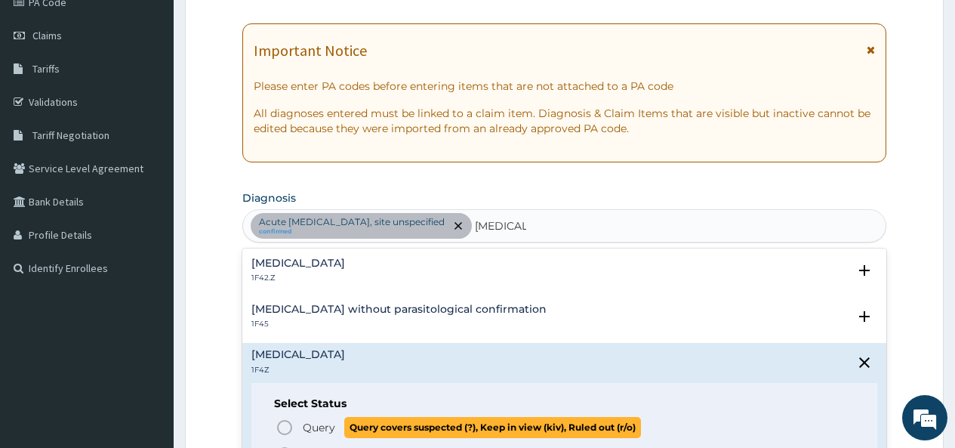
click at [287, 424] on icon "status option query" at bounding box center [285, 427] width 18 height 18
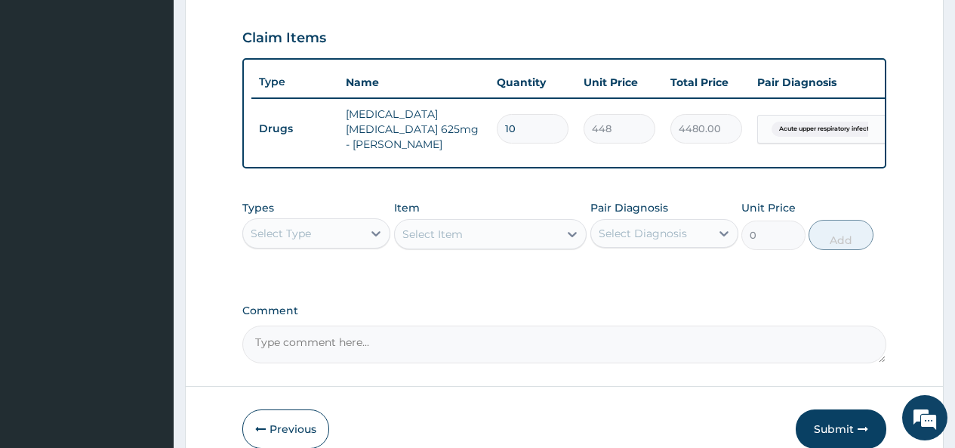
scroll to position [581, 0]
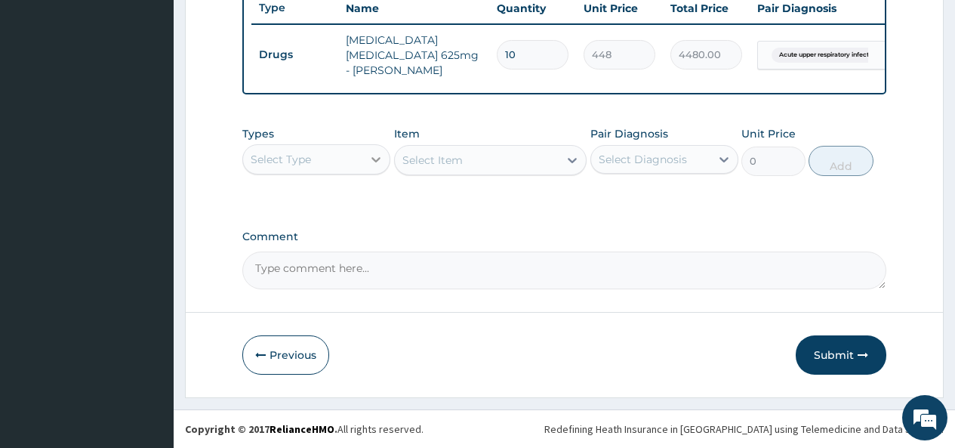
click at [376, 154] on icon at bounding box center [375, 159] width 15 height 15
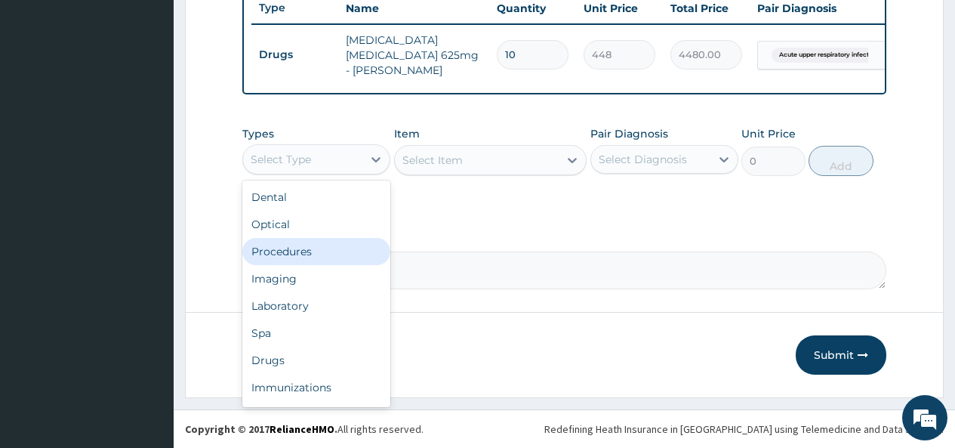
click at [307, 251] on div "Procedures" at bounding box center [316, 251] width 148 height 27
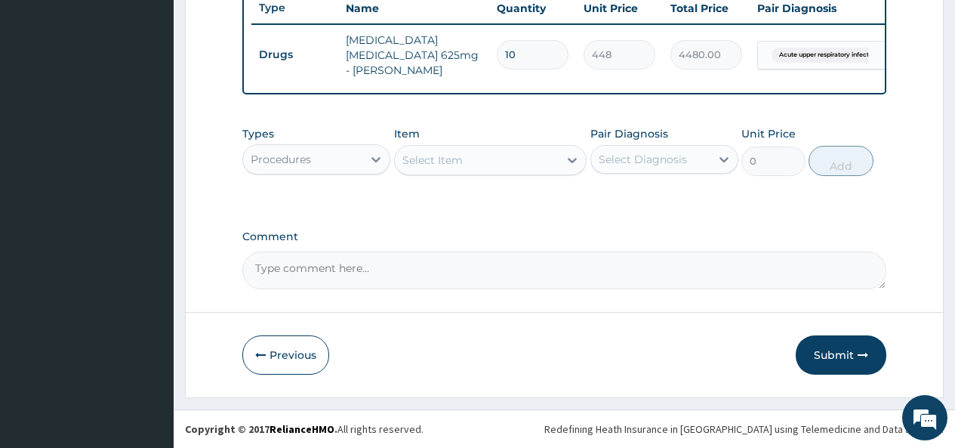
click at [541, 161] on div "Select Item" at bounding box center [477, 160] width 165 height 24
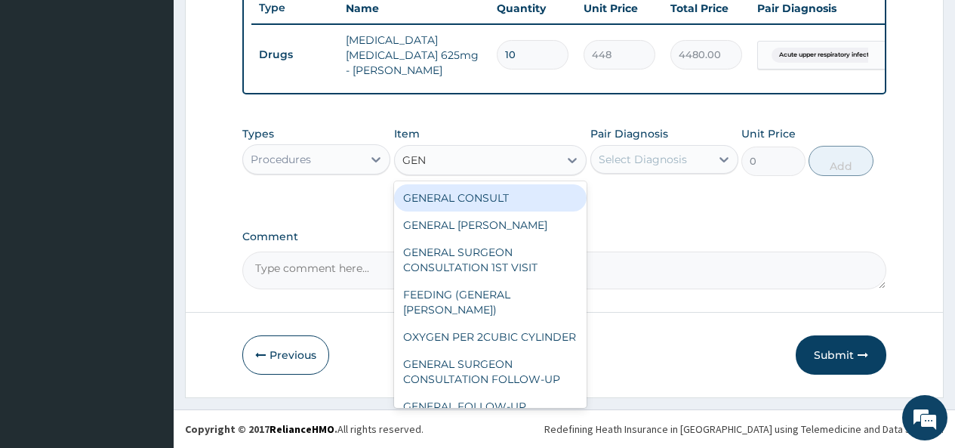
type input "GENE"
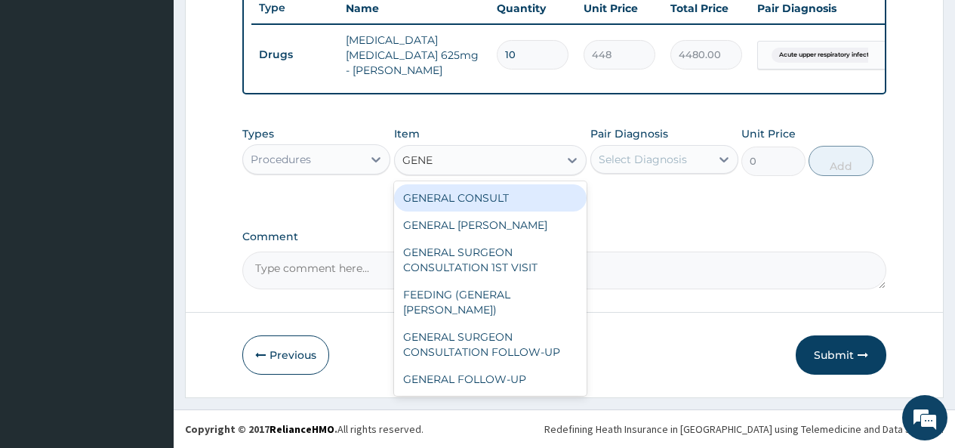
click at [522, 196] on div "GENERAL CONSULT" at bounding box center [490, 197] width 193 height 27
type input "5000"
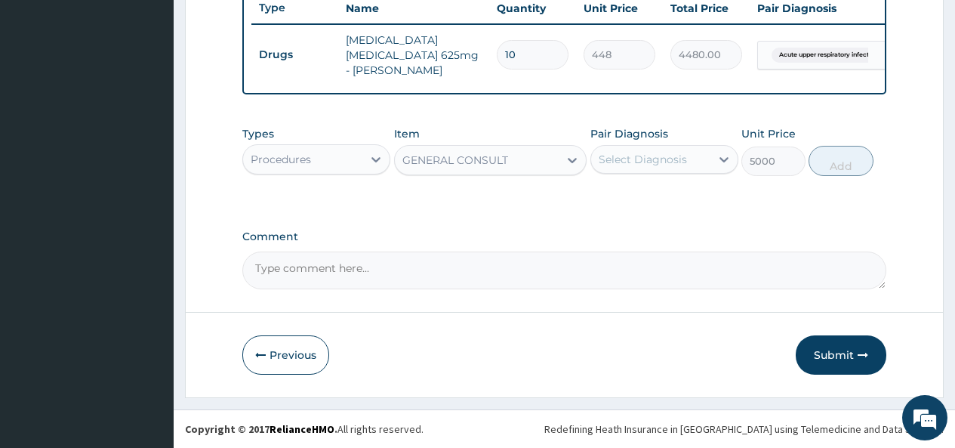
click at [625, 150] on div "Select Diagnosis" at bounding box center [650, 159] width 119 height 24
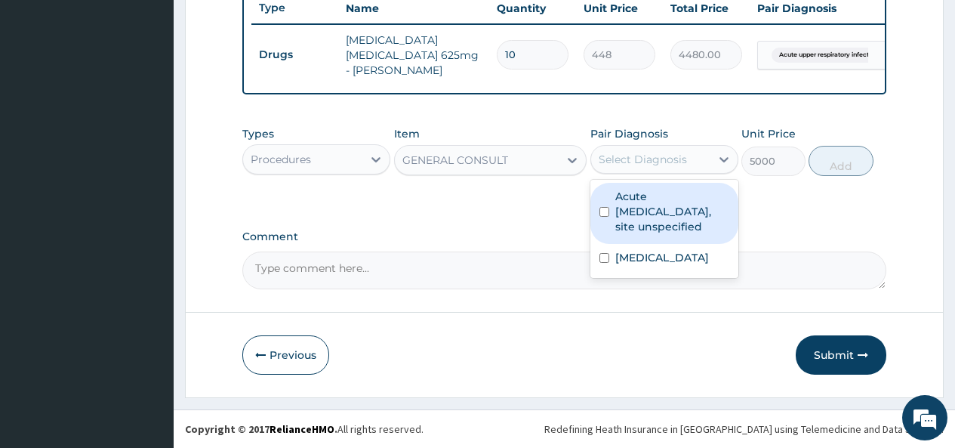
drag, startPoint x: 630, startPoint y: 197, endPoint x: 638, endPoint y: 233, distance: 37.0
click at [630, 199] on label "Acute upper respiratory infection, site unspecified" at bounding box center [672, 211] width 114 height 45
checkbox input "true"
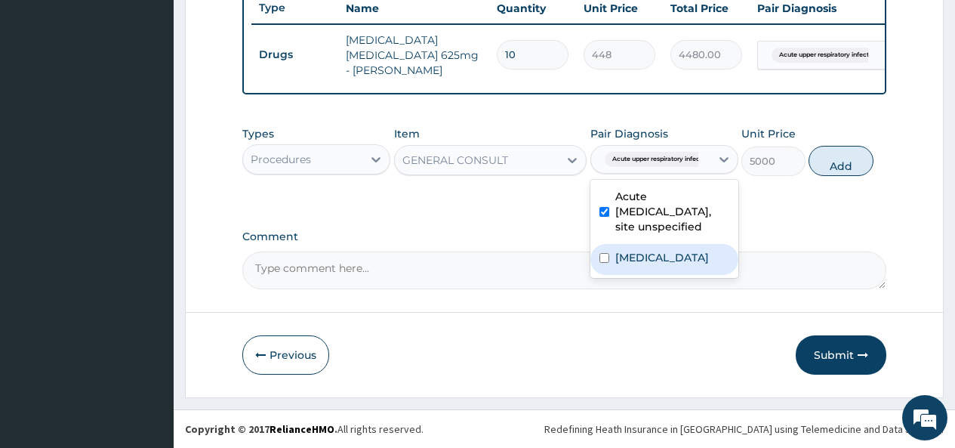
click at [644, 259] on label "Malaria, unspecified" at bounding box center [662, 257] width 94 height 15
checkbox input "true"
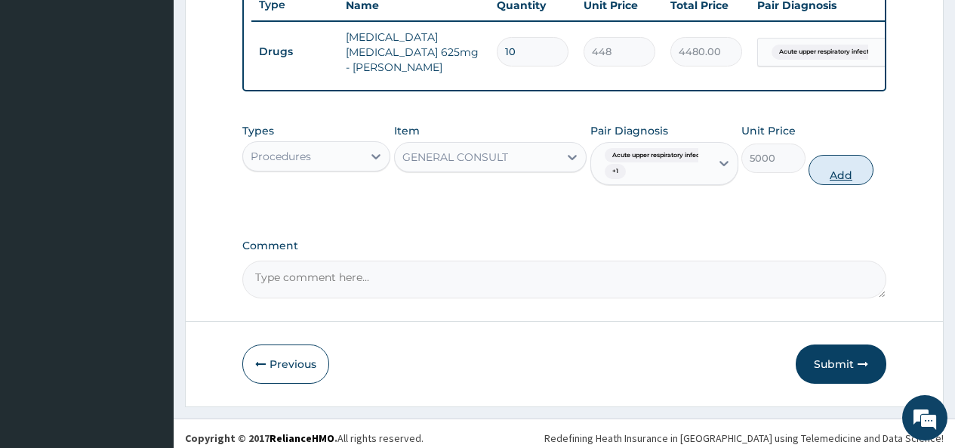
click at [837, 168] on button "Add" at bounding box center [841, 170] width 64 height 30
type input "0"
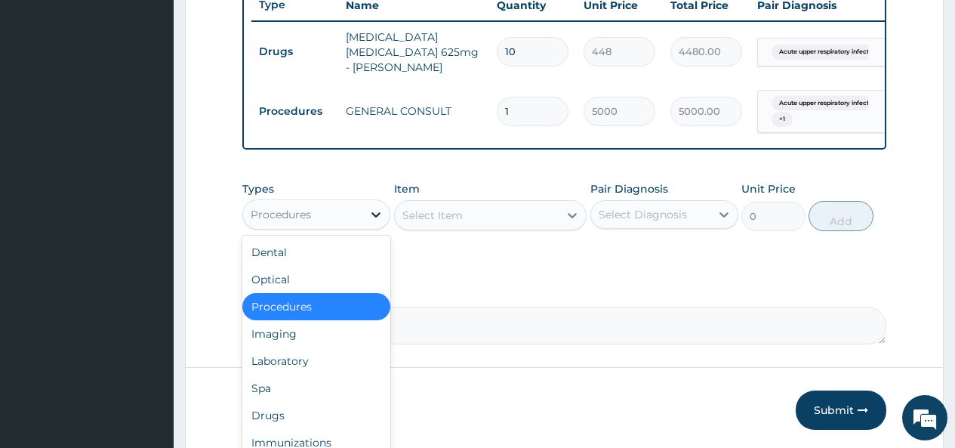
click at [369, 220] on icon at bounding box center [375, 214] width 15 height 15
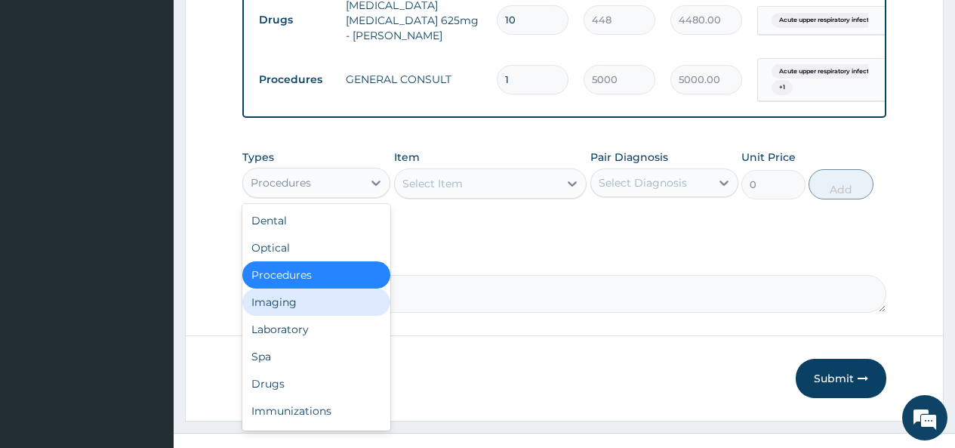
scroll to position [51, 0]
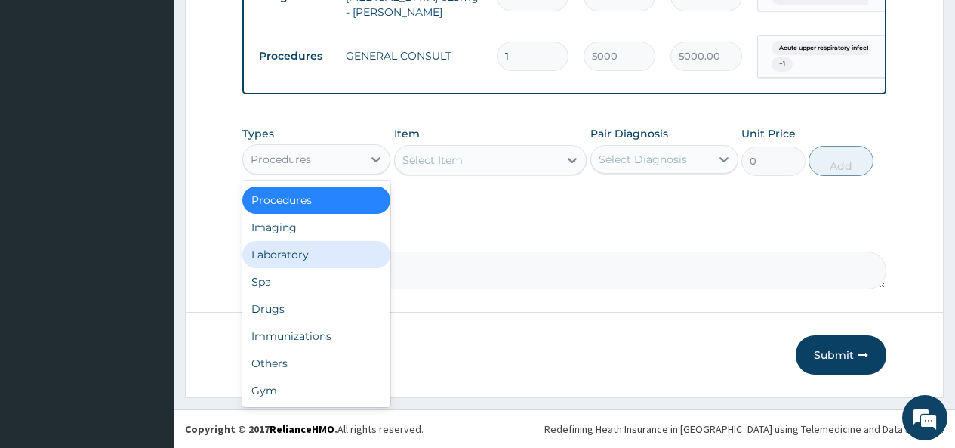
click at [297, 253] on div "Laboratory" at bounding box center [316, 254] width 148 height 27
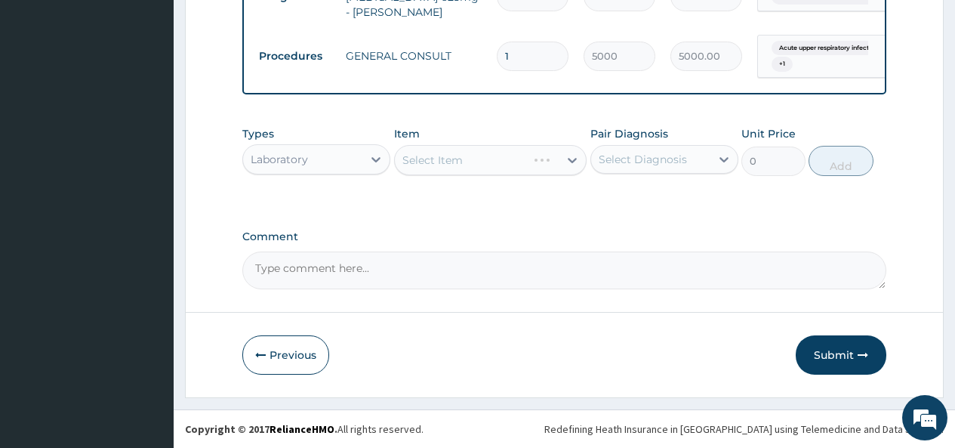
click at [485, 159] on div "Select Item" at bounding box center [490, 160] width 193 height 30
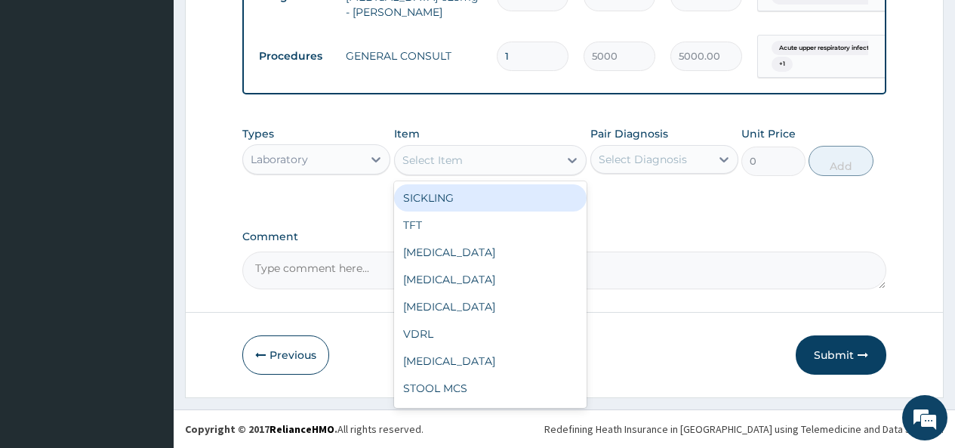
click at [520, 160] on div "Select Item" at bounding box center [477, 160] width 165 height 24
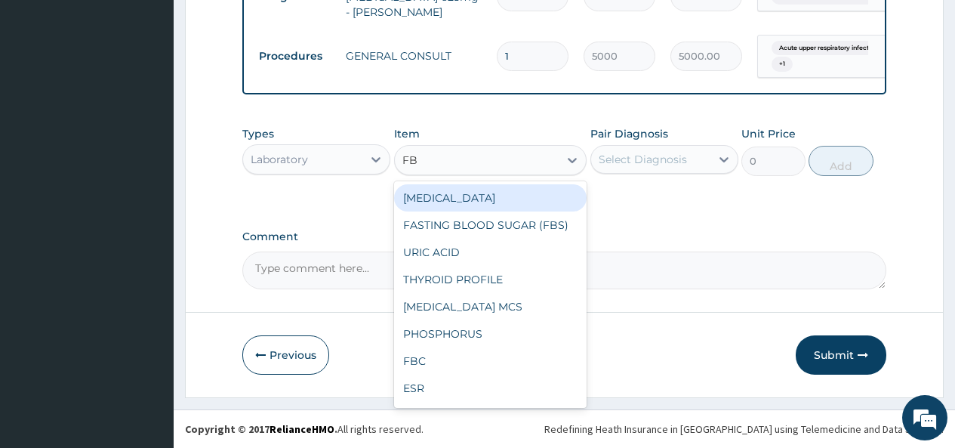
type input "FBC"
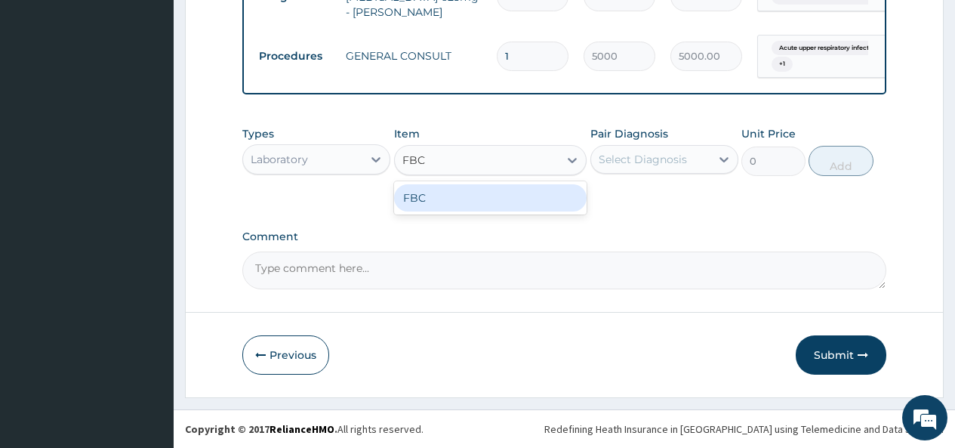
click at [526, 204] on div "FBC" at bounding box center [490, 197] width 193 height 27
type input "4500"
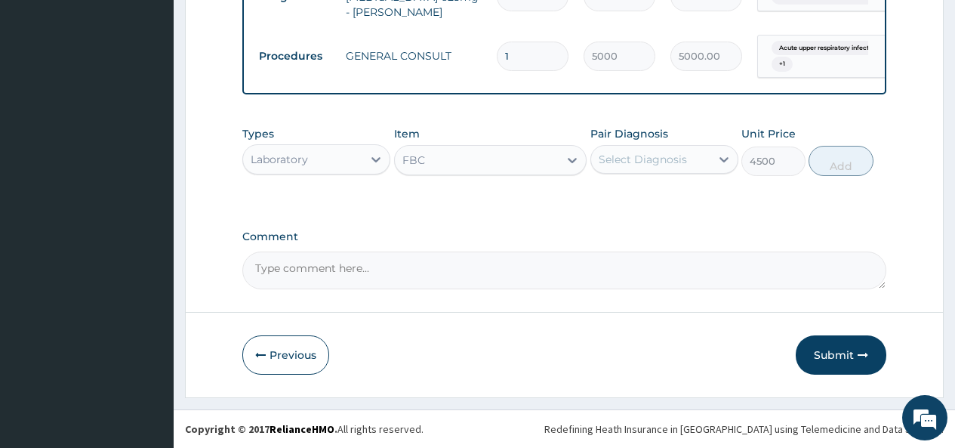
click at [634, 160] on div "Select Diagnosis" at bounding box center [643, 159] width 88 height 15
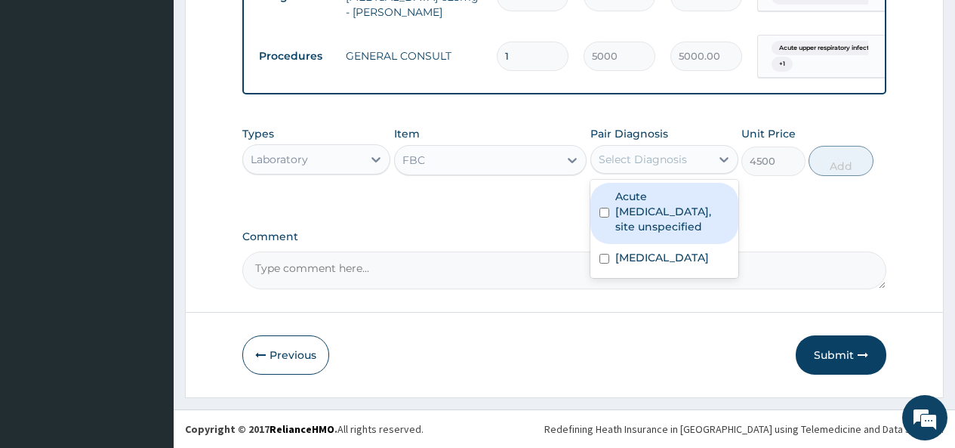
click at [618, 217] on label "Acute upper respiratory infection, site unspecified" at bounding box center [672, 211] width 114 height 45
checkbox input "true"
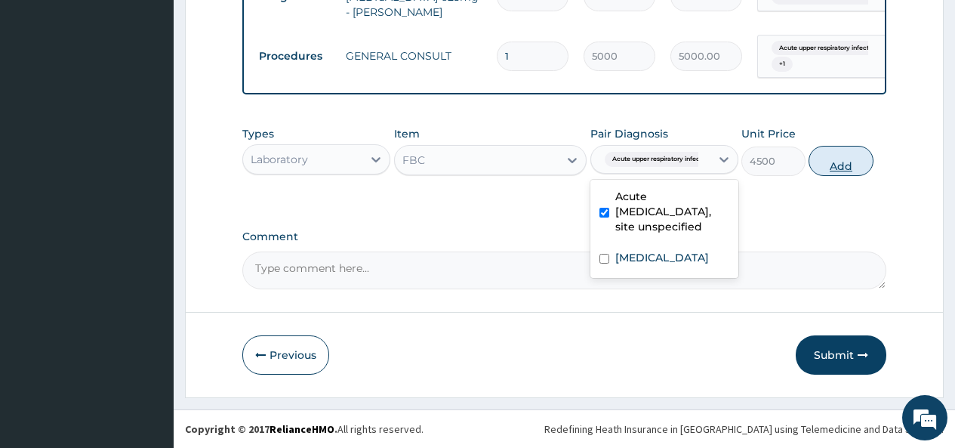
click at [839, 159] on button "Add" at bounding box center [841, 161] width 64 height 30
type input "0"
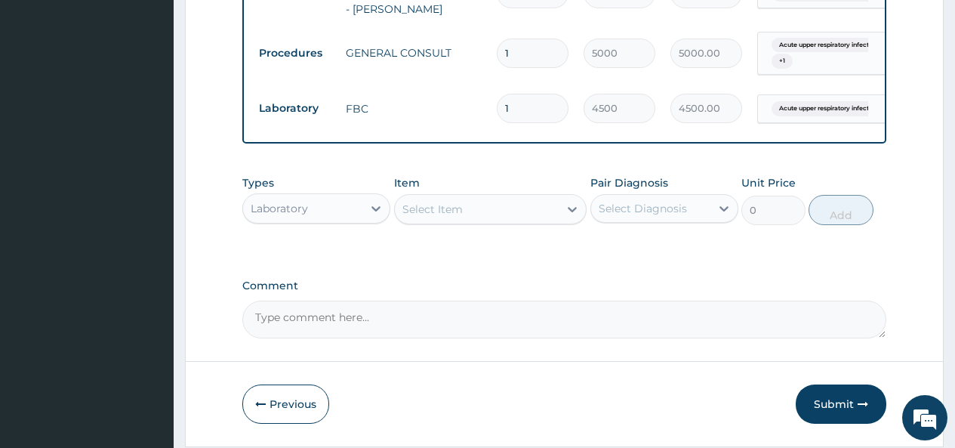
click at [500, 217] on div "Select Item" at bounding box center [477, 209] width 165 height 24
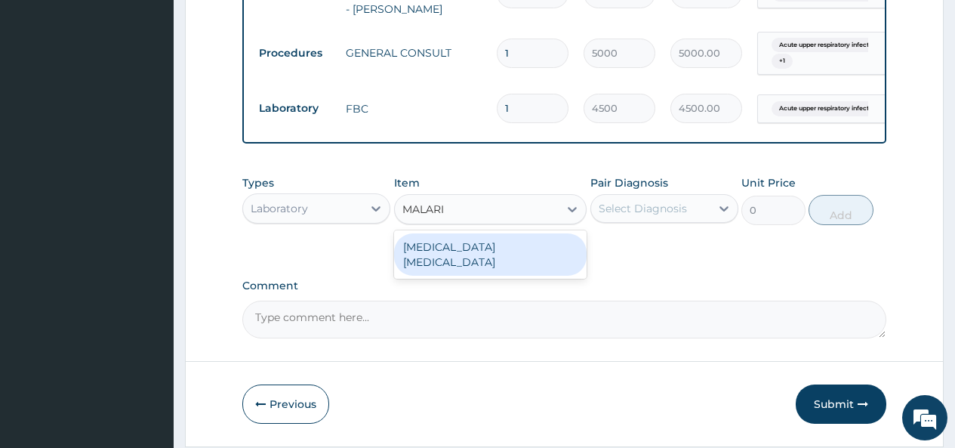
type input "MALARIA"
click at [471, 251] on div "MALARIA PARASITE" at bounding box center [490, 254] width 193 height 42
type input "2000"
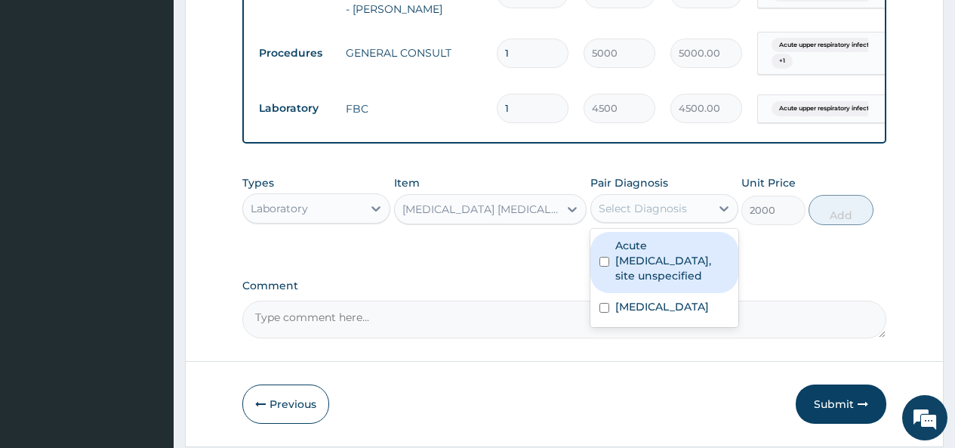
click at [634, 210] on div "Select Diagnosis" at bounding box center [643, 208] width 88 height 15
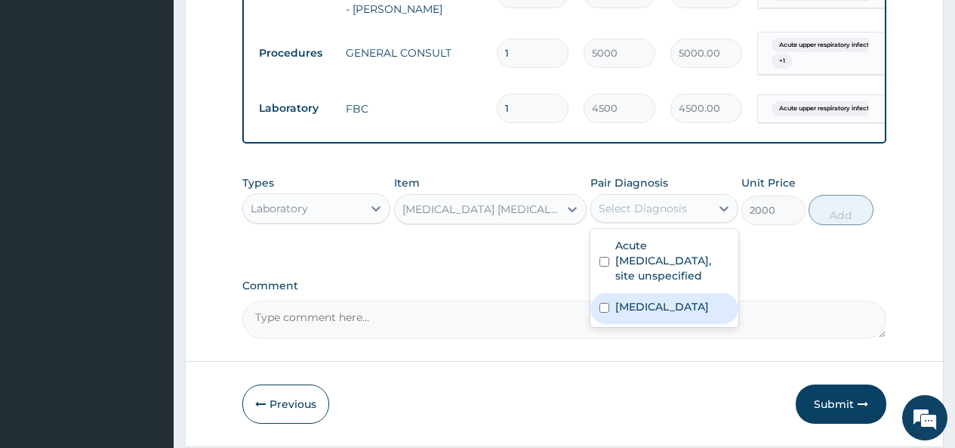
click at [614, 309] on div "Malaria, unspecified" at bounding box center [664, 308] width 148 height 31
checkbox input "true"
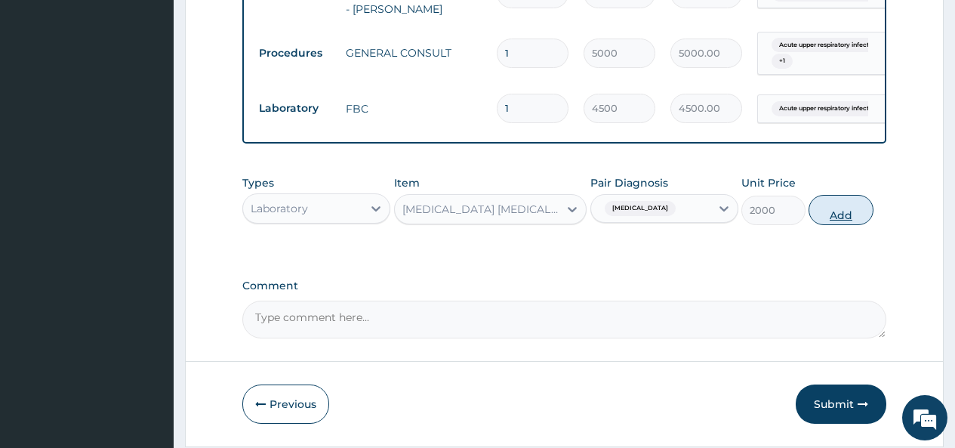
click at [840, 208] on button "Add" at bounding box center [841, 210] width 64 height 30
type input "0"
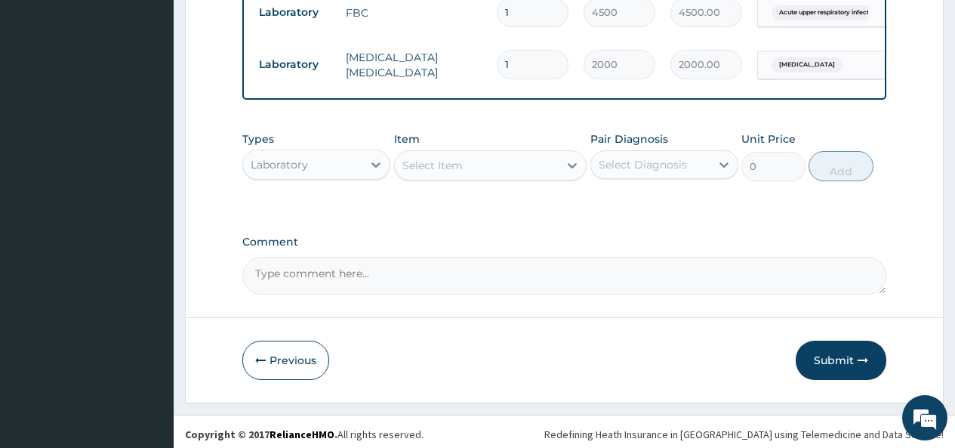
scroll to position [743, 0]
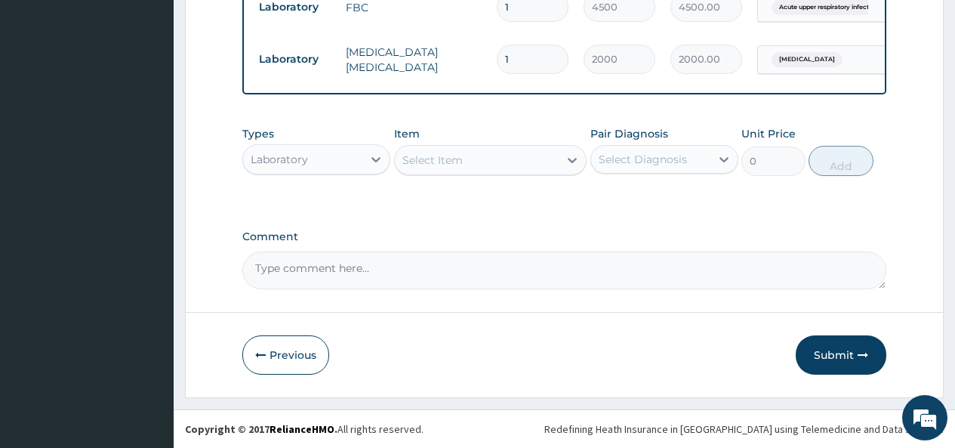
click at [353, 162] on div "Laboratory" at bounding box center [302, 159] width 119 height 24
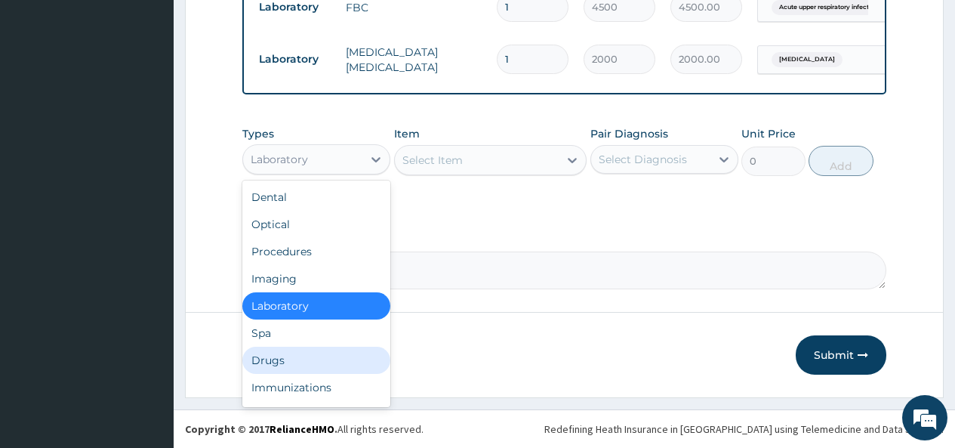
drag, startPoint x: 266, startPoint y: 361, endPoint x: 270, endPoint y: 340, distance: 21.6
click at [266, 359] on div "Drugs" at bounding box center [316, 360] width 148 height 27
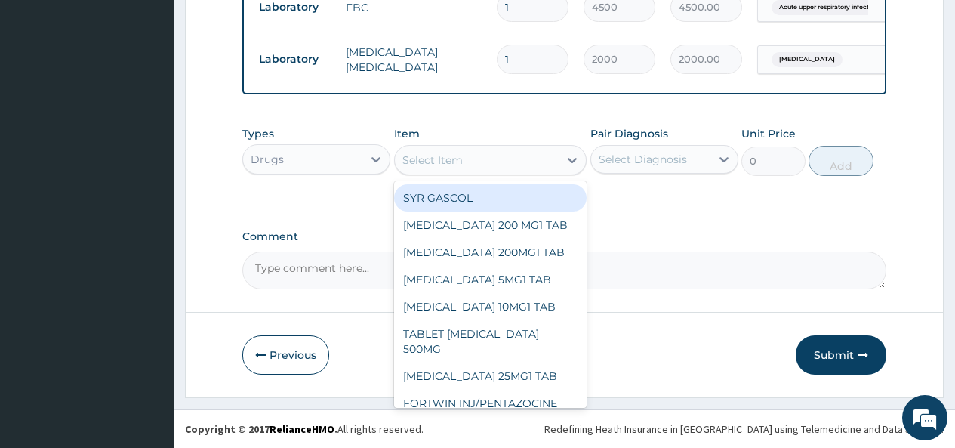
click at [519, 156] on div "Select Item" at bounding box center [477, 160] width 165 height 24
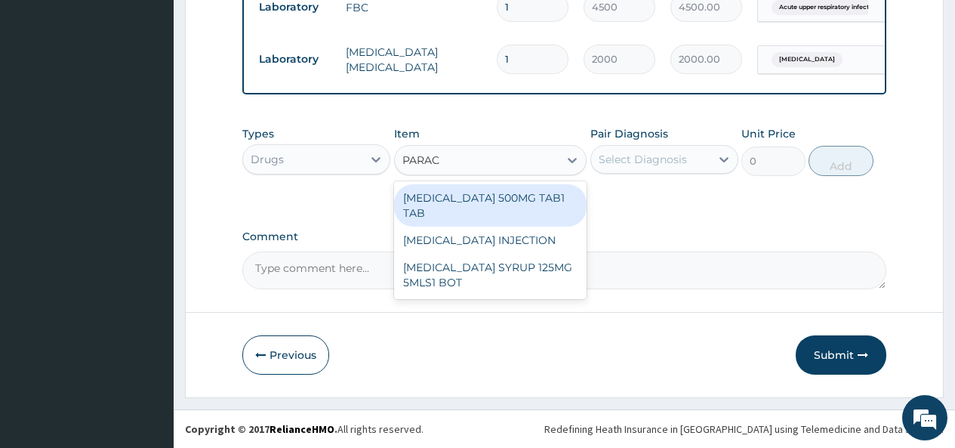
type input "PARACE"
click at [454, 204] on div "[MEDICAL_DATA] 500MG TAB1 TAB" at bounding box center [490, 205] width 193 height 42
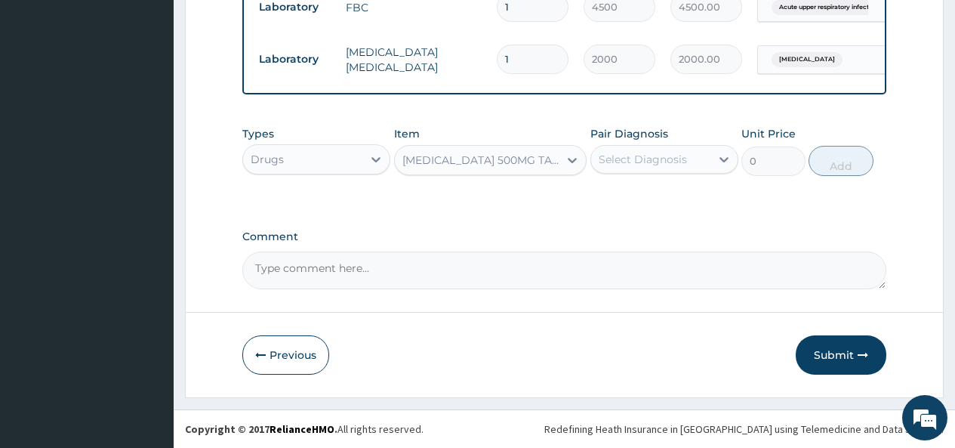
type input "50"
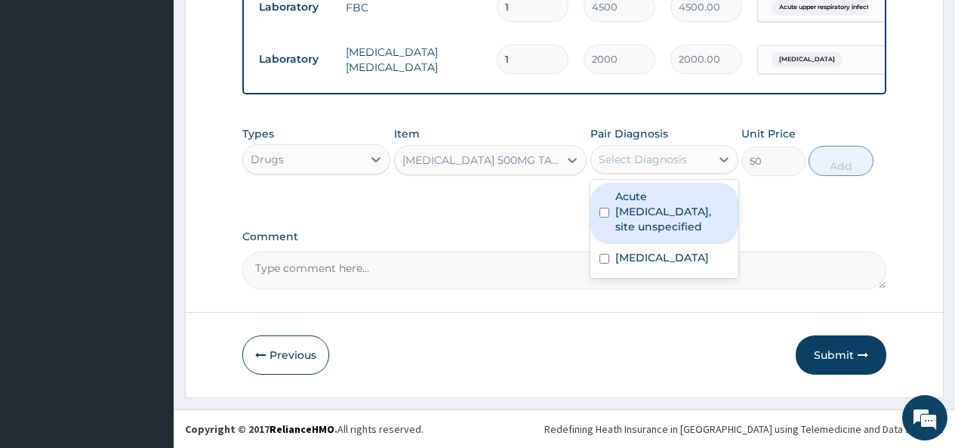
click at [644, 159] on div "Select Diagnosis" at bounding box center [643, 159] width 88 height 15
click at [620, 211] on label "Acute upper respiratory infection, site unspecified" at bounding box center [672, 211] width 114 height 45
checkbox input "true"
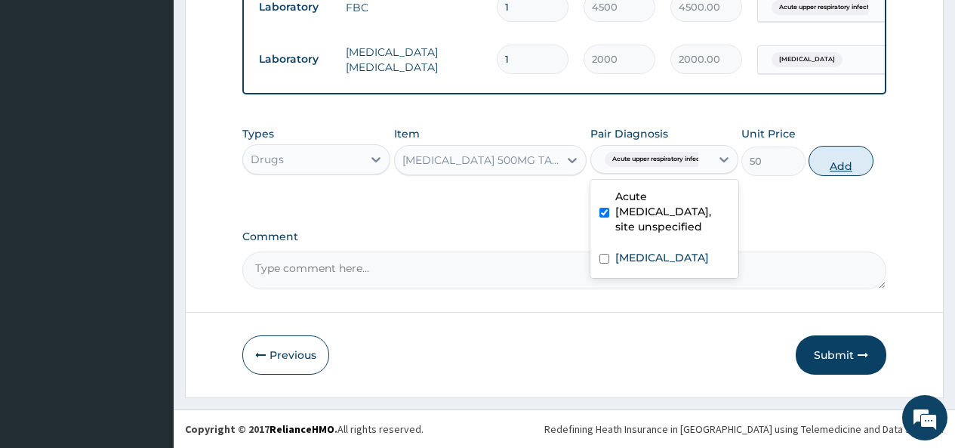
click at [837, 165] on button "Add" at bounding box center [841, 161] width 64 height 30
type input "0"
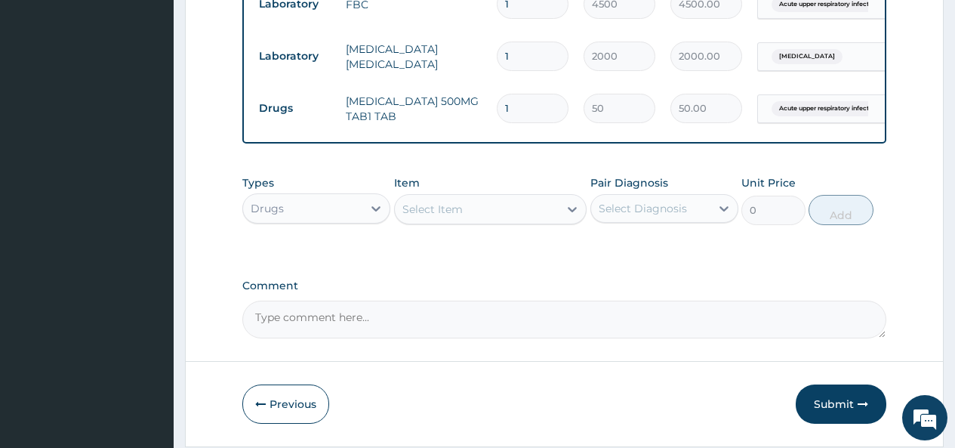
type input "18"
type input "900.00"
type input "18"
click at [834, 403] on button "Submit" at bounding box center [841, 403] width 91 height 39
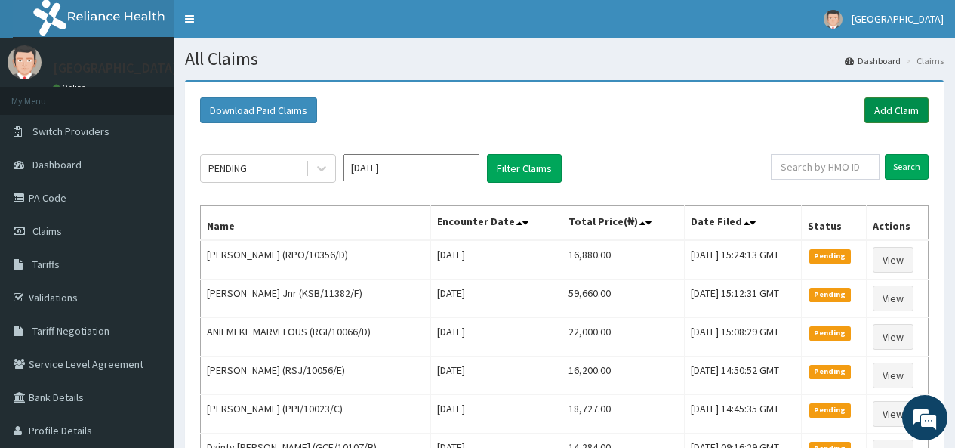
click at [895, 114] on link "Add Claim" at bounding box center [896, 110] width 64 height 26
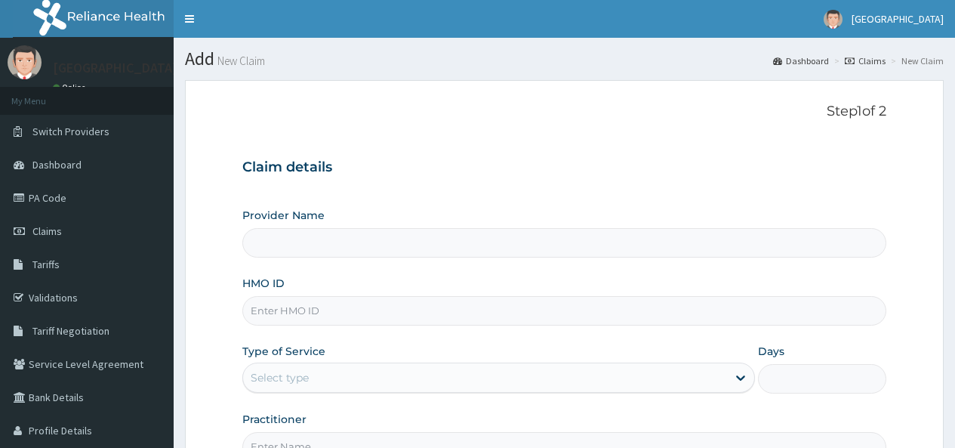
type input "[GEOGRAPHIC_DATA]"
click at [287, 304] on input "HMO ID" at bounding box center [564, 310] width 644 height 29
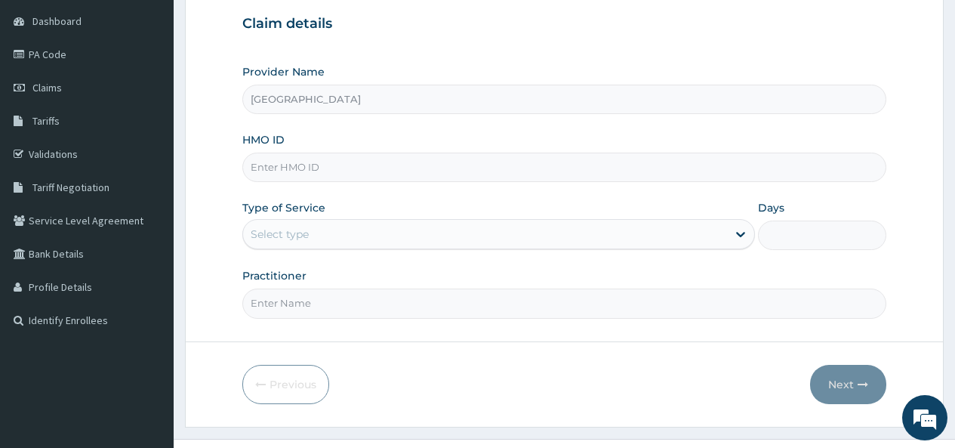
scroll to position [173, 0]
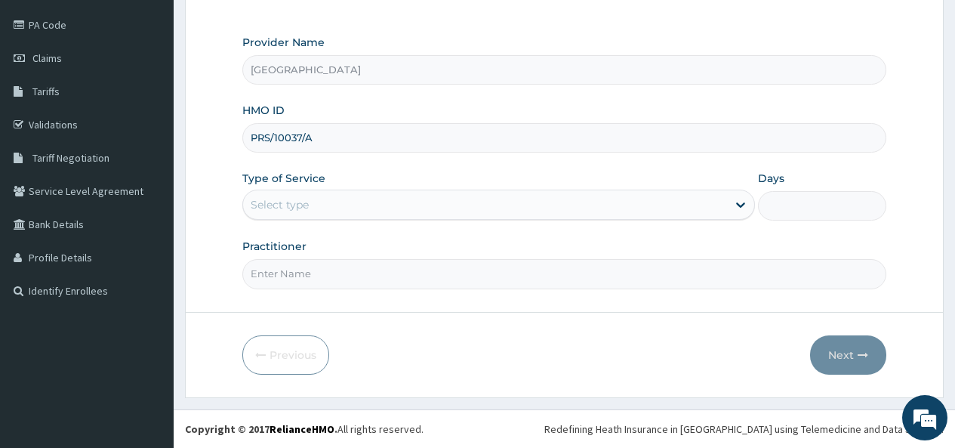
type input "PRS/10037/A"
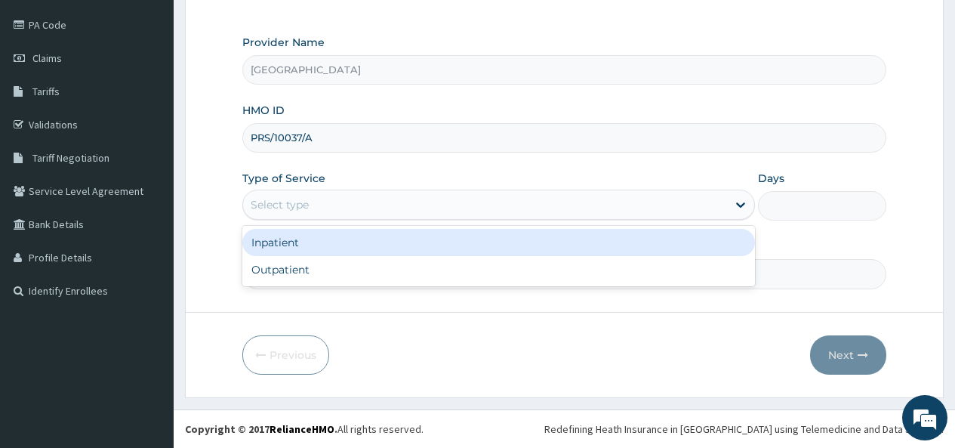
click at [358, 205] on div "Select type" at bounding box center [485, 205] width 484 height 24
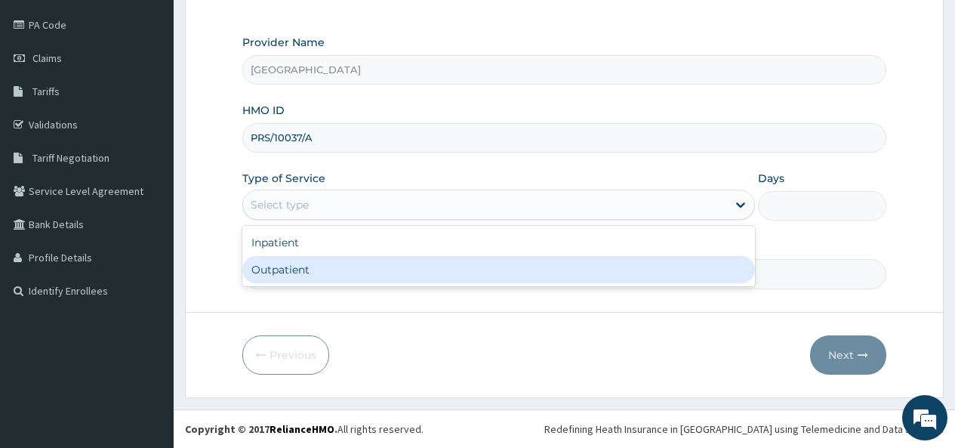
click at [319, 269] on div "Outpatient" at bounding box center [498, 269] width 513 height 27
type input "1"
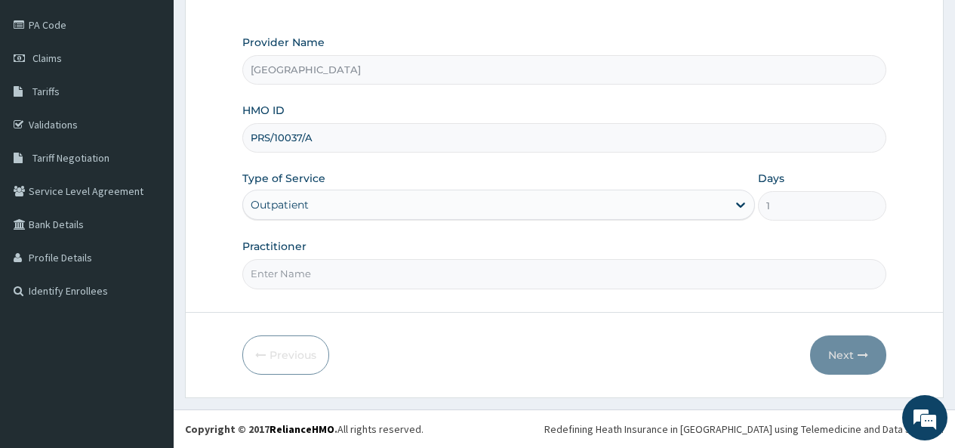
click at [316, 268] on input "Practitioner" at bounding box center [564, 273] width 644 height 29
click at [282, 269] on input "Practitioner" at bounding box center [564, 273] width 644 height 29
click at [290, 278] on input "Practitioner" at bounding box center [564, 273] width 644 height 29
click at [279, 274] on input "Practitioner" at bounding box center [564, 273] width 644 height 29
type input "DR OKON"
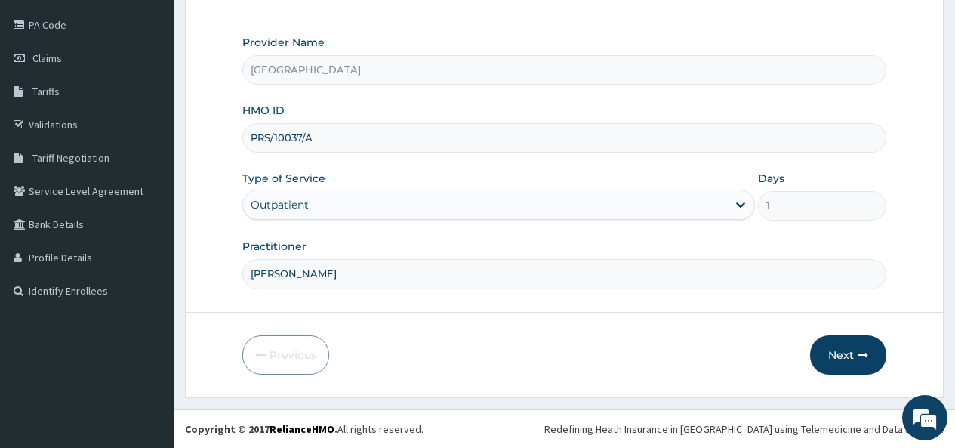
click at [844, 352] on button "Next" at bounding box center [848, 354] width 76 height 39
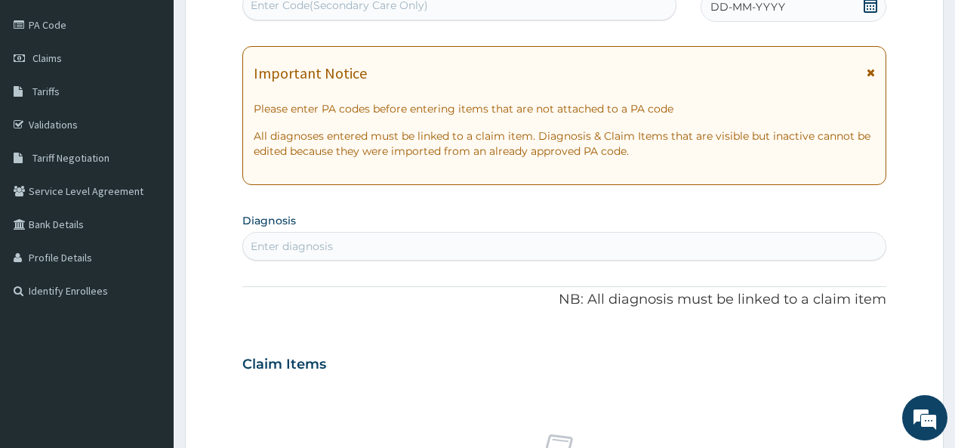
click at [868, 4] on icon at bounding box center [870, 5] width 15 height 15
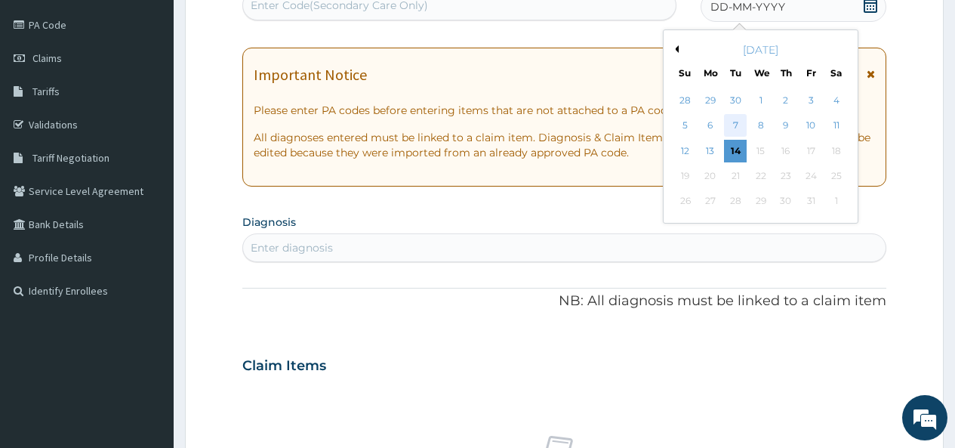
click at [732, 122] on div "7" at bounding box center [735, 126] width 23 height 23
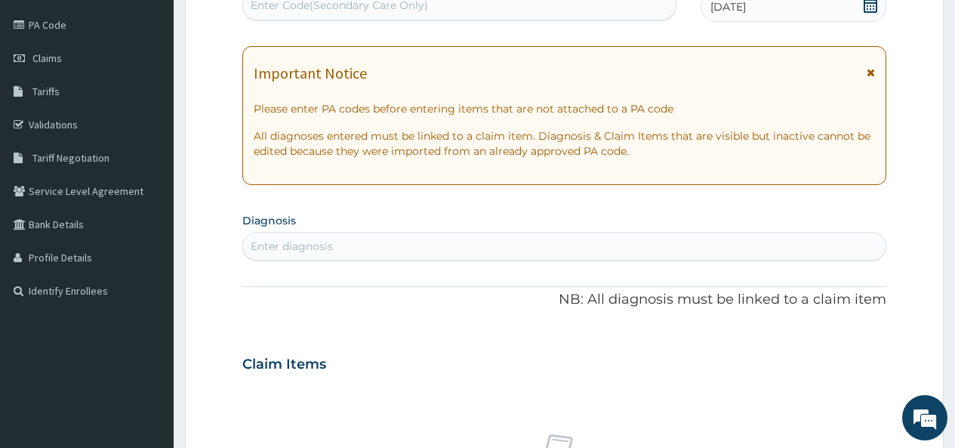
click at [456, 233] on div "Enter diagnosis" at bounding box center [564, 246] width 644 height 29
type input "URTI"
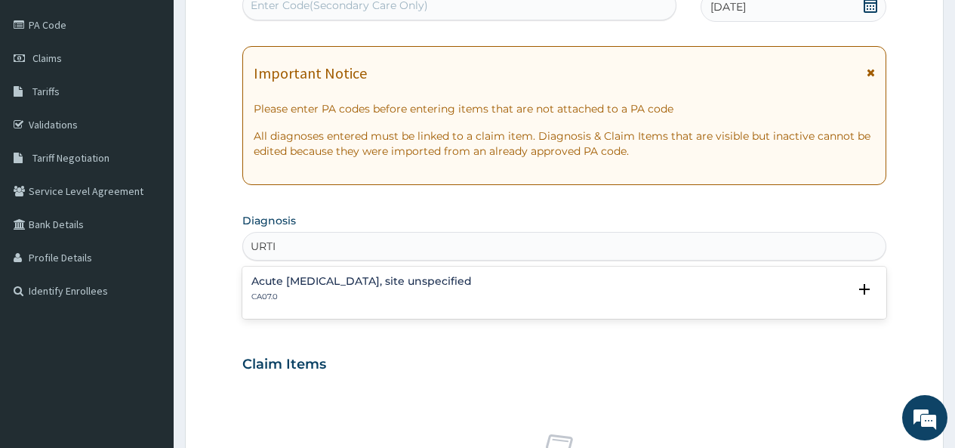
click at [410, 285] on h4 "Acute upper respiratory infection, site unspecified" at bounding box center [361, 281] width 220 height 11
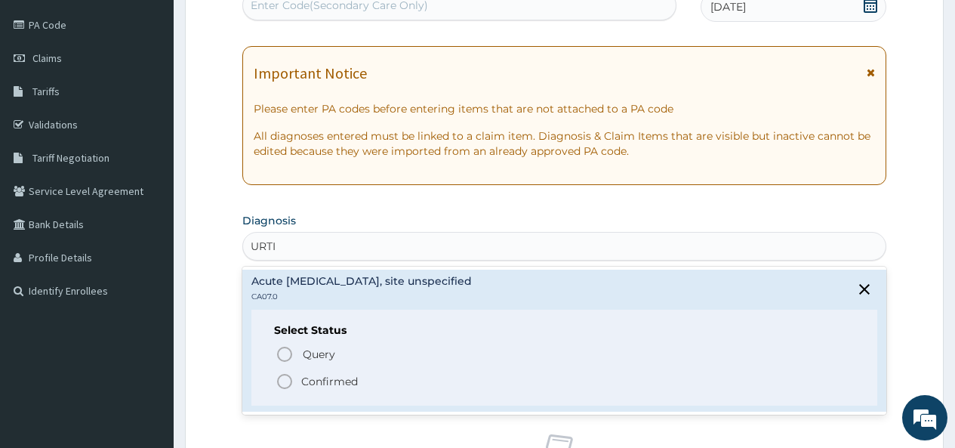
drag, startPoint x: 282, startPoint y: 380, endPoint x: 300, endPoint y: 360, distance: 26.7
click at [282, 380] on icon "status option filled" at bounding box center [285, 381] width 18 height 18
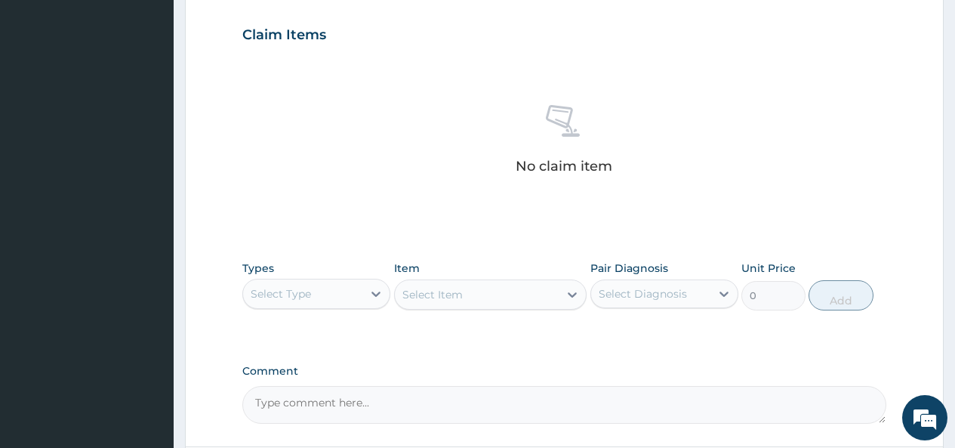
scroll to position [550, 0]
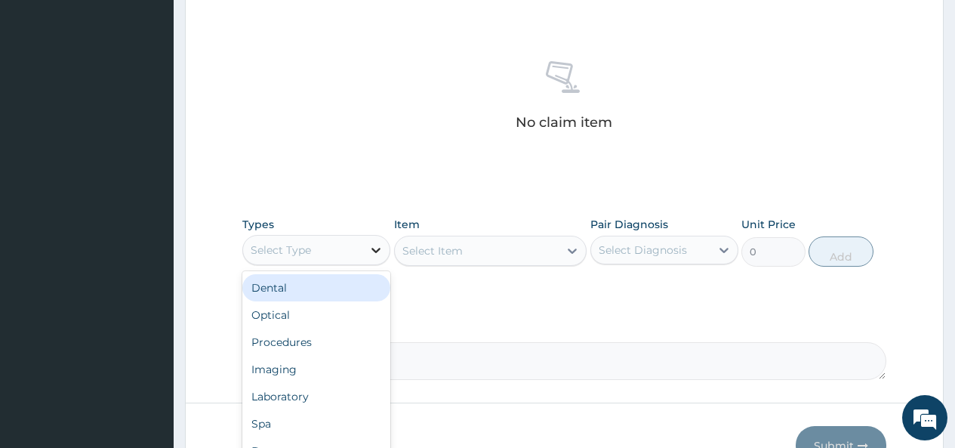
click at [368, 245] on icon at bounding box center [375, 249] width 15 height 15
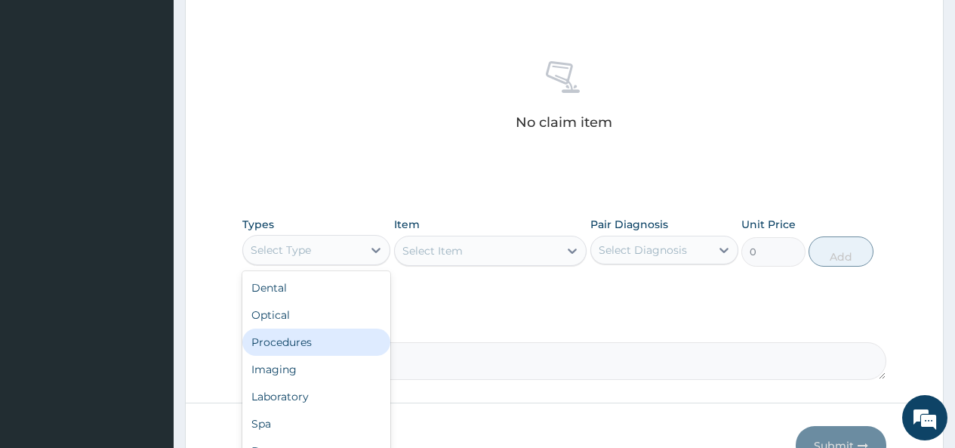
click at [297, 342] on div "Procedures" at bounding box center [316, 341] width 148 height 27
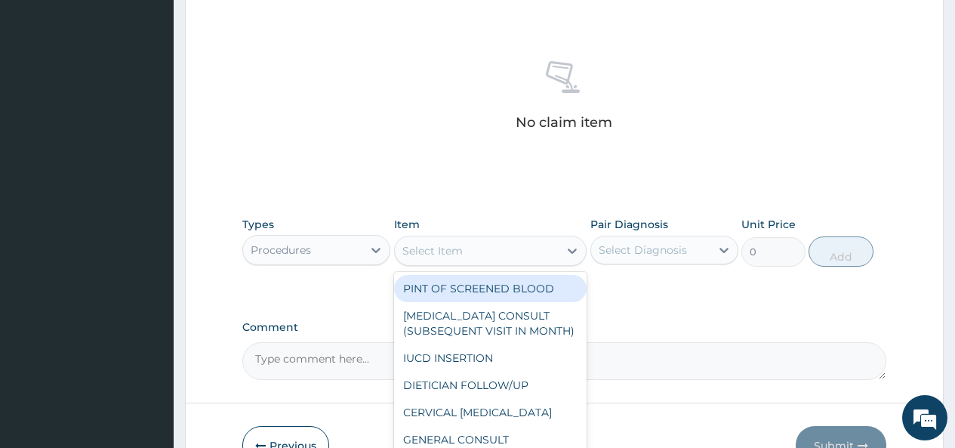
click at [562, 250] on div at bounding box center [572, 250] width 27 height 27
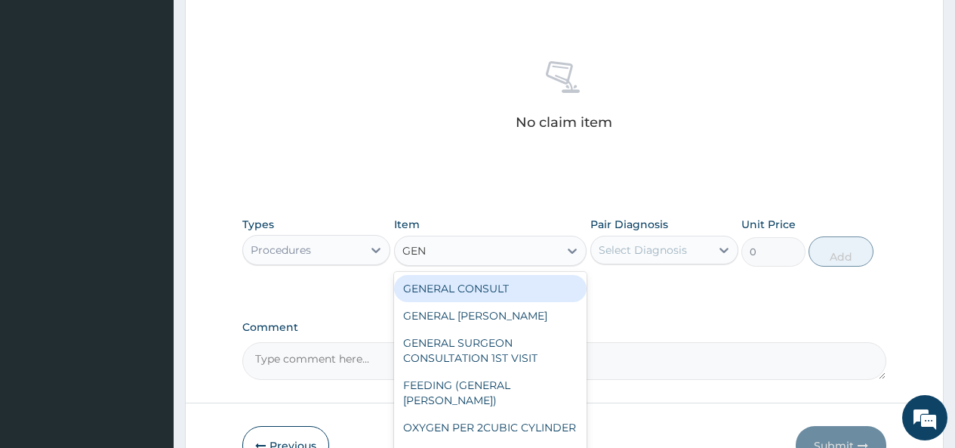
type input "GENE"
click at [525, 283] on div "GENERAL CONSULT" at bounding box center [490, 288] width 193 height 27
type input "5000"
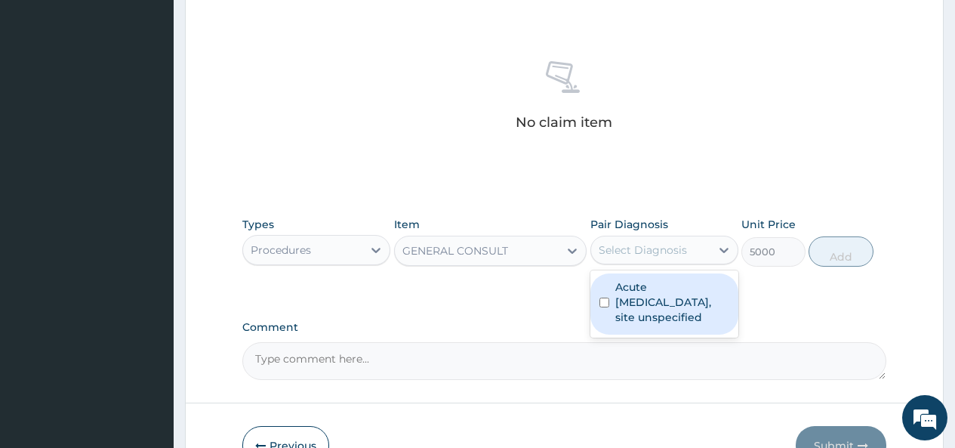
click at [660, 251] on div "Select Diagnosis" at bounding box center [643, 249] width 88 height 15
click at [623, 308] on label "Acute upper respiratory infection, site unspecified" at bounding box center [672, 301] width 114 height 45
checkbox input "true"
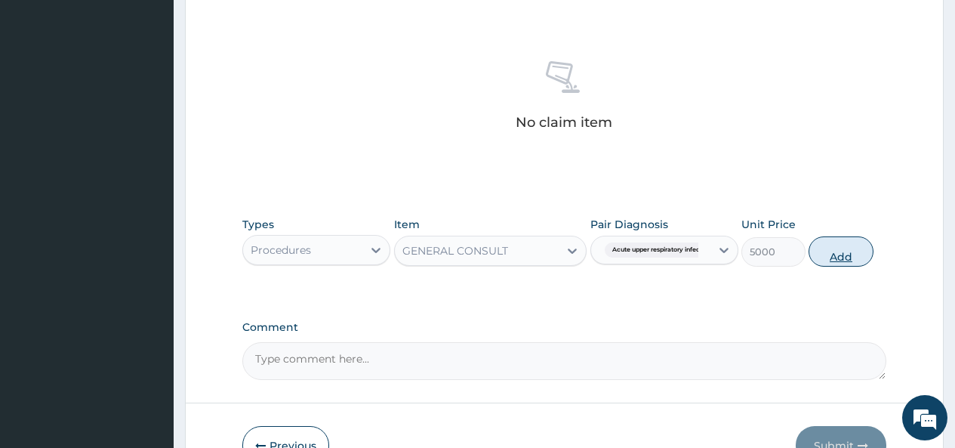
click at [838, 253] on button "Add" at bounding box center [841, 251] width 64 height 30
type input "0"
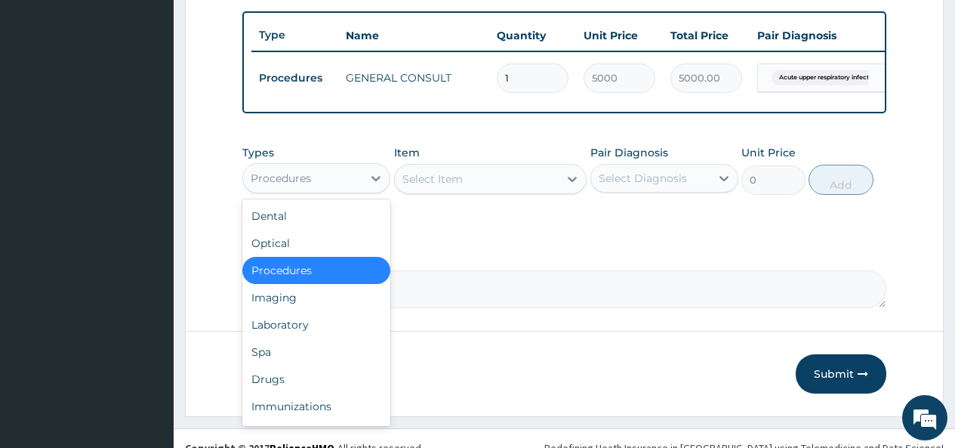
click at [331, 186] on div "Procedures" at bounding box center [302, 178] width 119 height 24
click at [277, 392] on div "Drugs" at bounding box center [316, 378] width 148 height 27
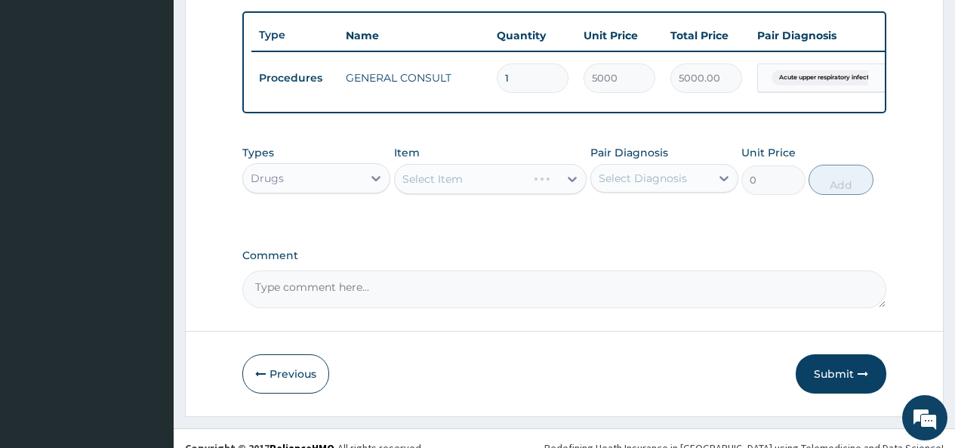
click at [542, 191] on div "Select Item" at bounding box center [490, 179] width 193 height 30
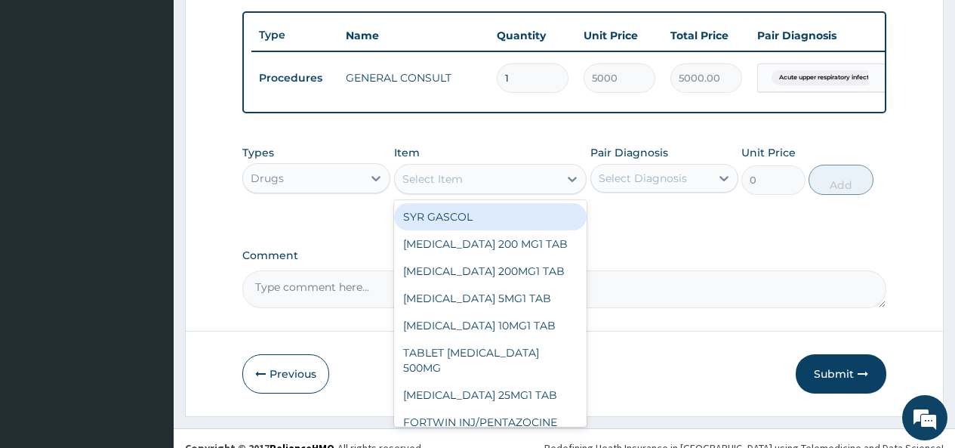
click at [542, 191] on div "Select Item" at bounding box center [477, 179] width 165 height 24
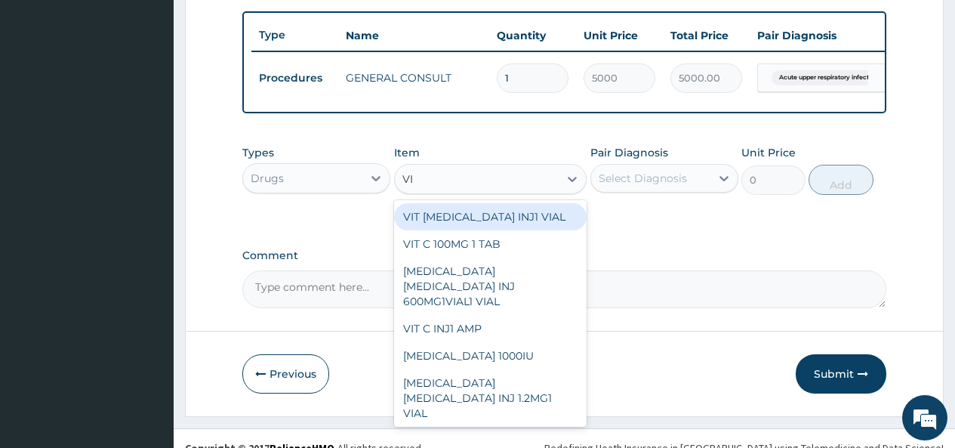
type input "VIT"
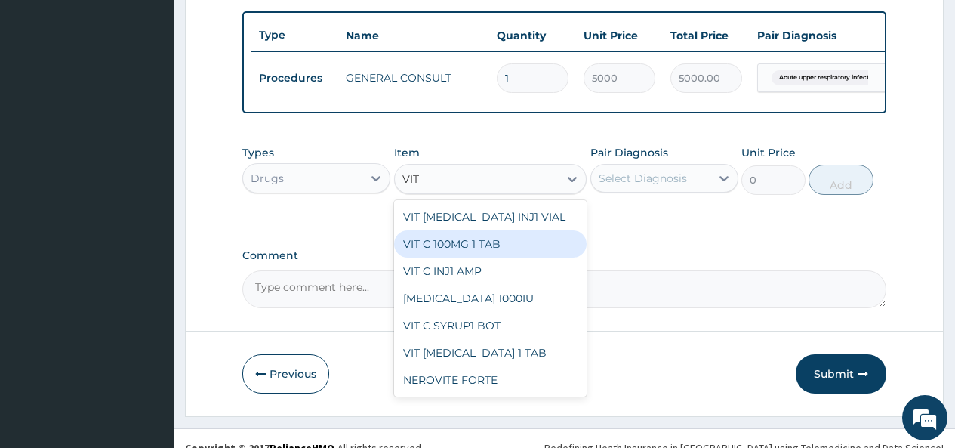
click at [490, 257] on div "VIT C 100MG 1 TAB" at bounding box center [490, 243] width 193 height 27
type input "50"
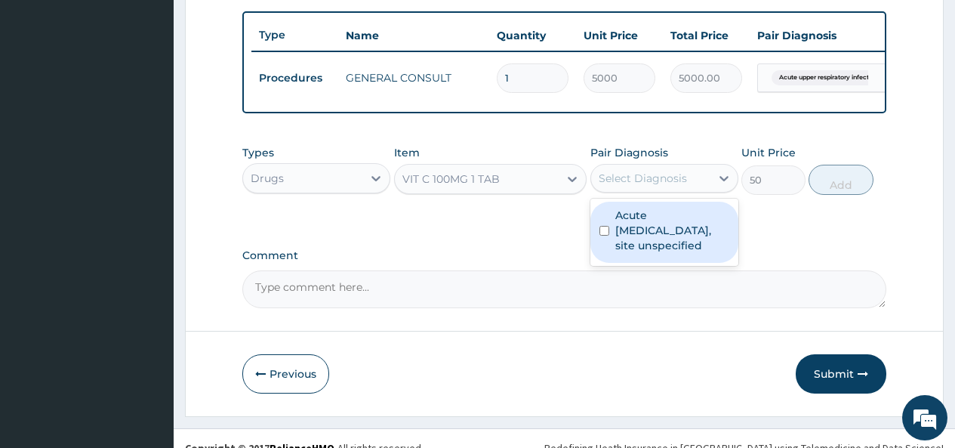
click at [633, 190] on div "Select Diagnosis" at bounding box center [650, 178] width 119 height 24
click at [621, 247] on label "Acute upper respiratory infection, site unspecified" at bounding box center [672, 230] width 114 height 45
checkbox input "true"
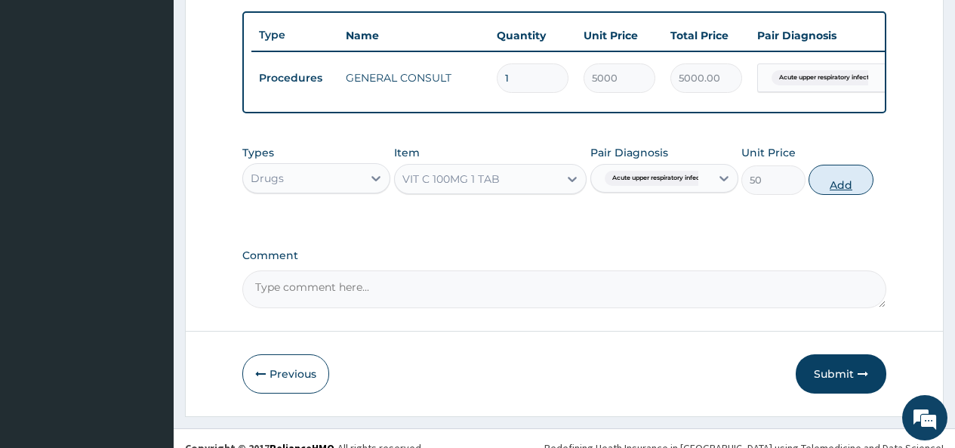
click at [843, 193] on button "Add" at bounding box center [841, 180] width 64 height 30
type input "0"
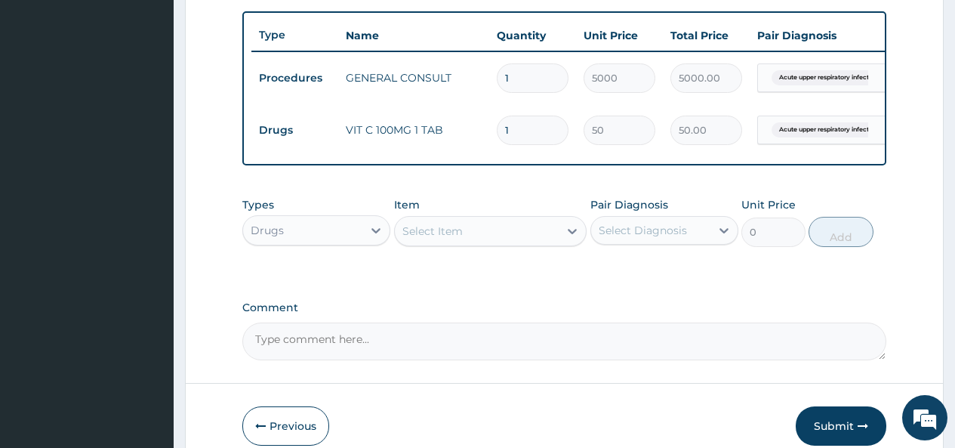
type input "0.00"
type input "3"
type input "150.00"
type input "30"
type input "1500.00"
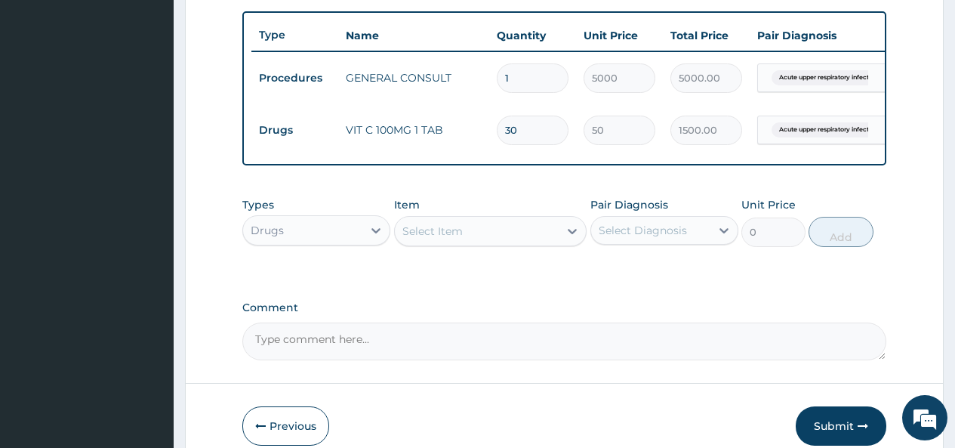
type input "30"
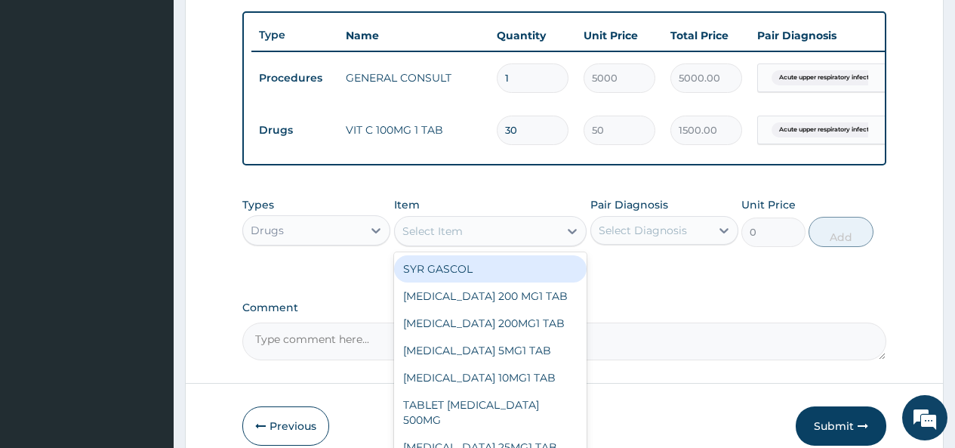
click at [438, 237] on div "Select Item" at bounding box center [432, 230] width 60 height 15
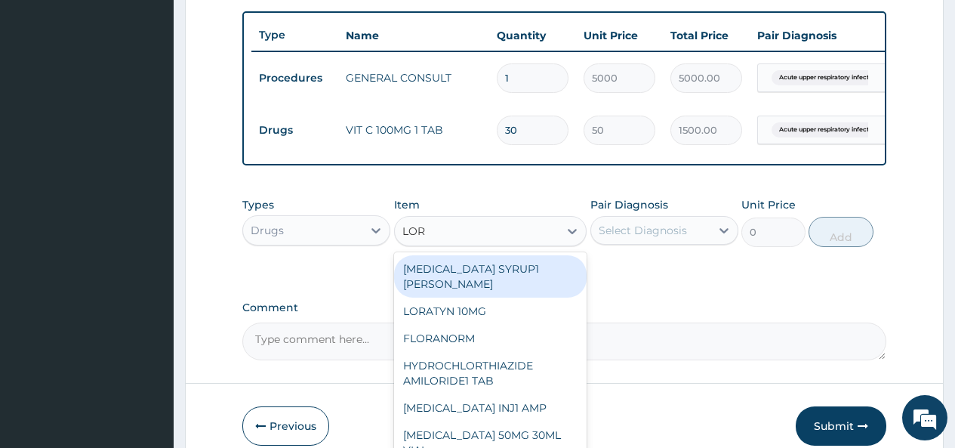
type input "LORA"
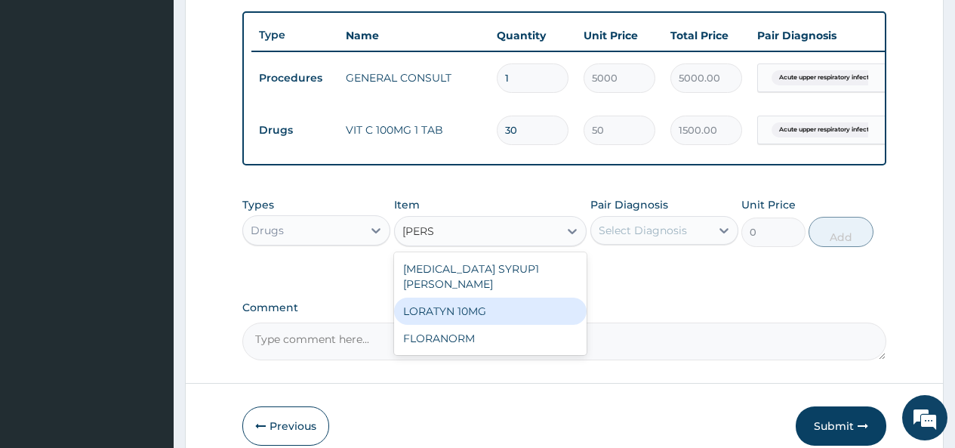
click at [445, 309] on div "LORATYN 10MG" at bounding box center [490, 310] width 193 height 27
type input "34"
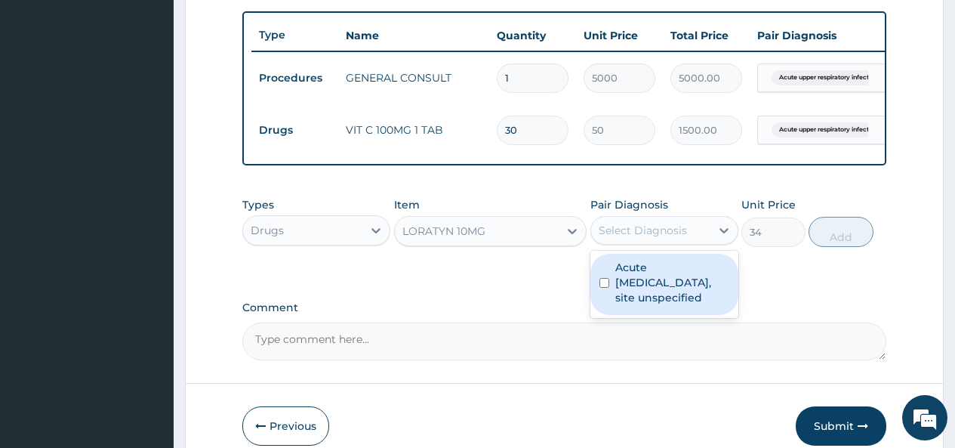
click at [645, 234] on div "Select Diagnosis" at bounding box center [643, 230] width 88 height 15
click at [625, 304] on label "Acute upper respiratory infection, site unspecified" at bounding box center [672, 282] width 114 height 45
checkbox input "true"
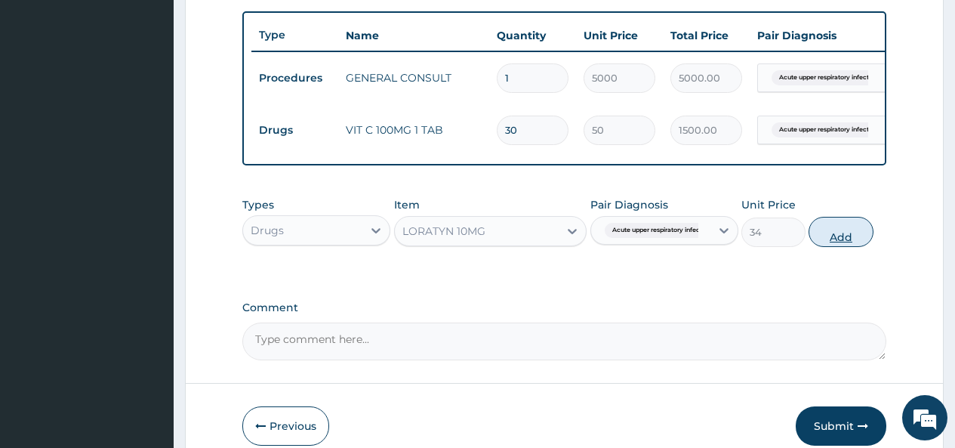
click at [840, 247] on button "Add" at bounding box center [841, 232] width 64 height 30
type input "0"
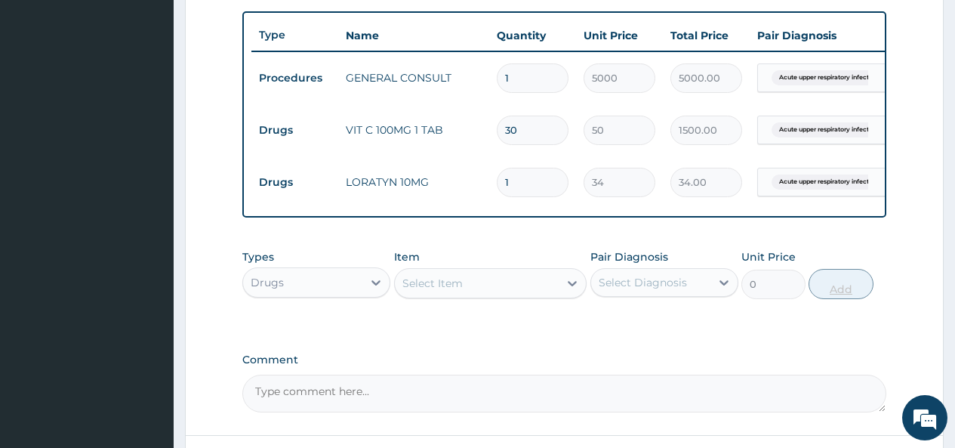
type input "0.00"
type input "5"
type input "170.00"
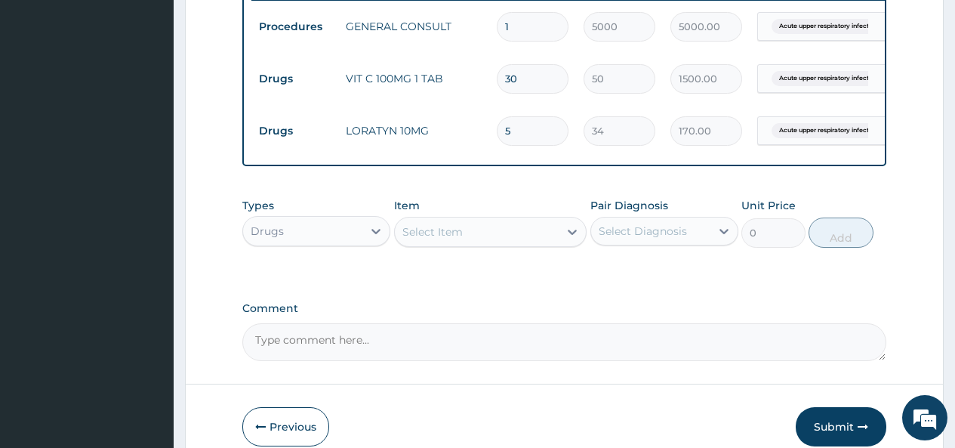
scroll to position [685, 0]
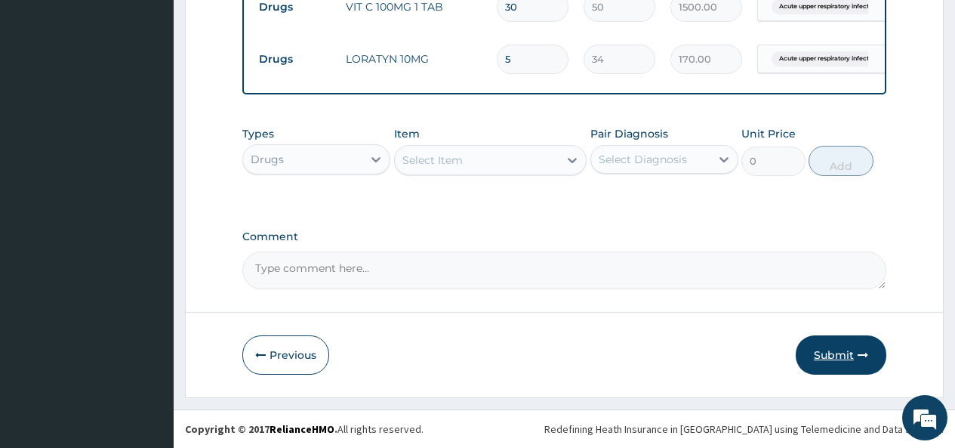
type input "5"
click at [836, 349] on button "Submit" at bounding box center [841, 354] width 91 height 39
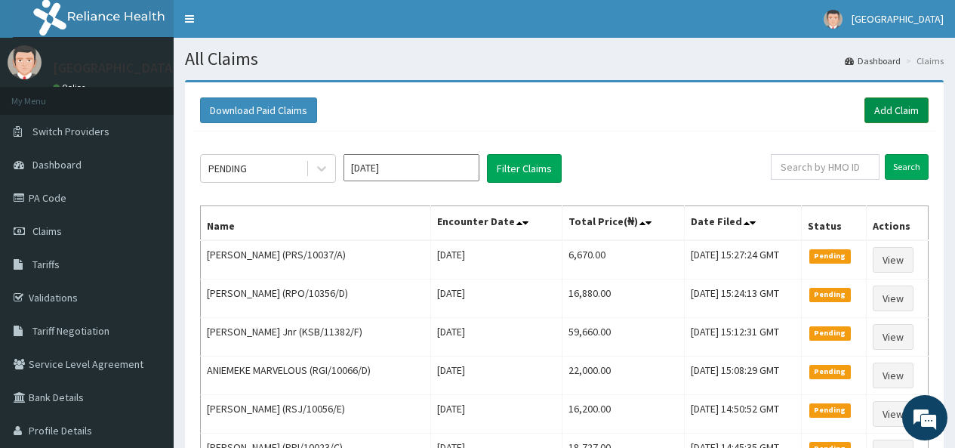
click at [893, 106] on link "Add Claim" at bounding box center [896, 110] width 64 height 26
click at [889, 111] on link "Add Claim" at bounding box center [896, 110] width 64 height 26
click at [892, 104] on link "Add Claim" at bounding box center [896, 110] width 64 height 26
click at [886, 109] on link "Add Claim" at bounding box center [896, 110] width 64 height 26
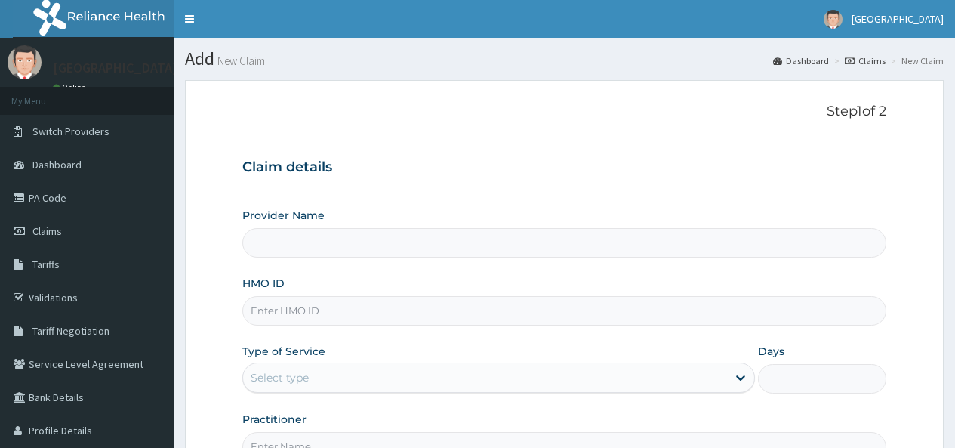
type input "[GEOGRAPHIC_DATA]"
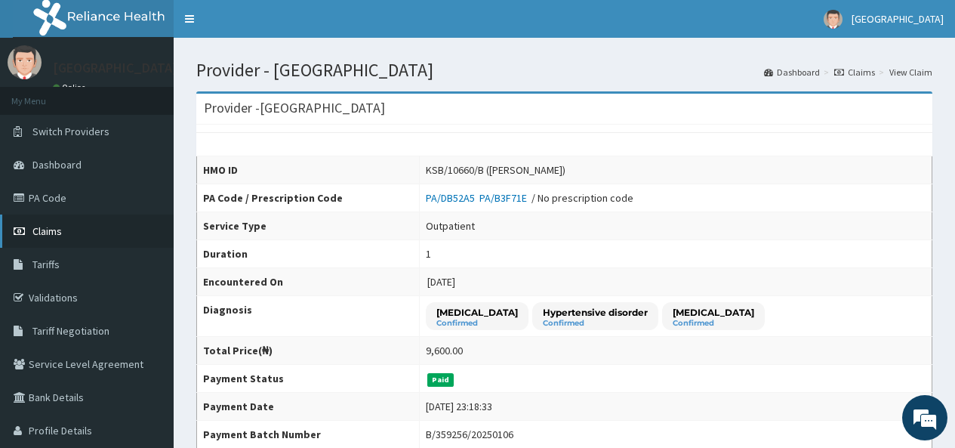
click at [51, 233] on span "Claims" at bounding box center [46, 231] width 29 height 14
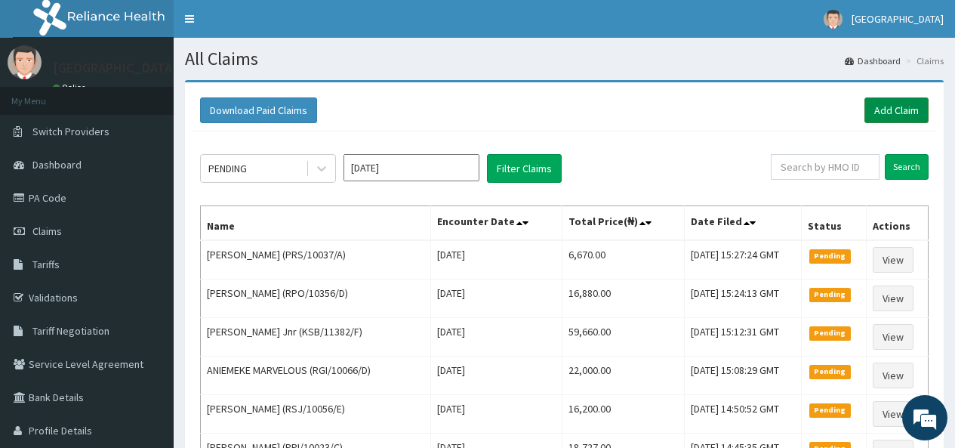
click at [899, 109] on link "Add Claim" at bounding box center [896, 110] width 64 height 26
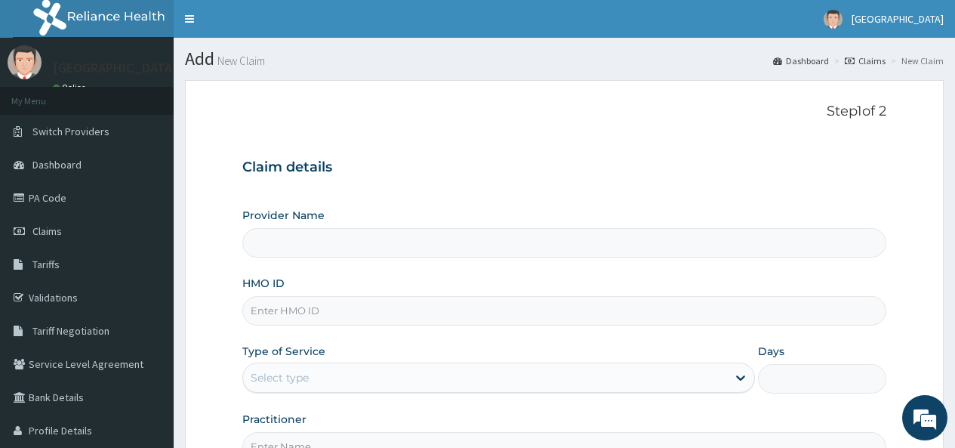
type input "[GEOGRAPHIC_DATA]"
click at [310, 307] on input "HMO ID" at bounding box center [564, 310] width 644 height 29
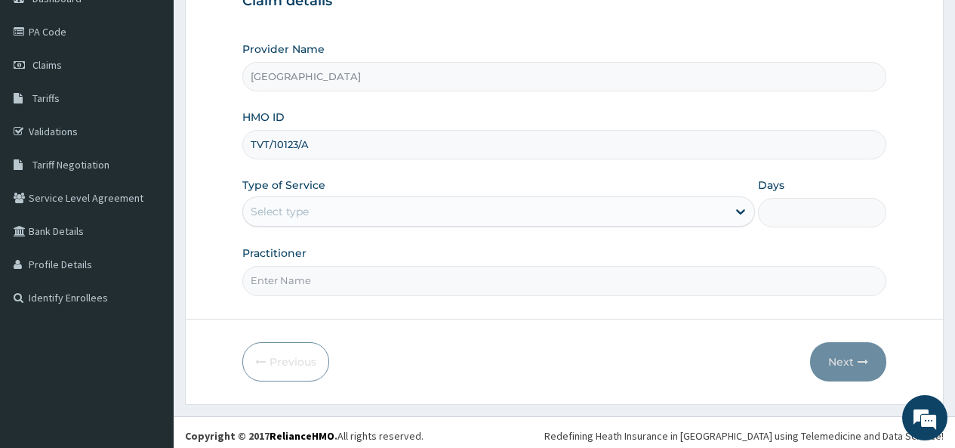
scroll to position [173, 0]
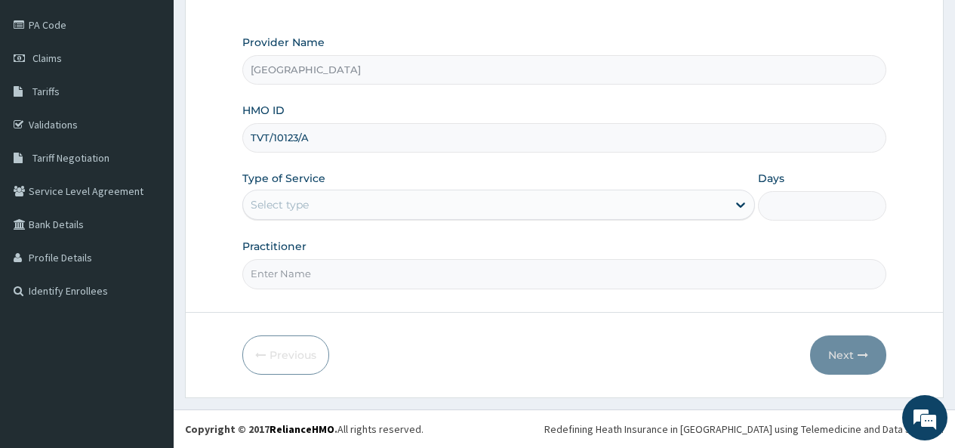
type input "TVT/10123/A"
click at [321, 201] on div "Select type" at bounding box center [485, 205] width 484 height 24
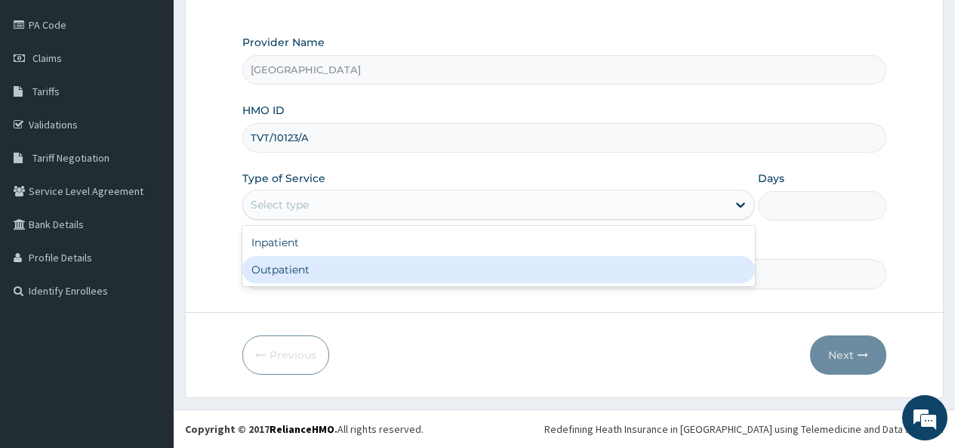
click at [302, 269] on div "Outpatient" at bounding box center [498, 269] width 513 height 27
type input "1"
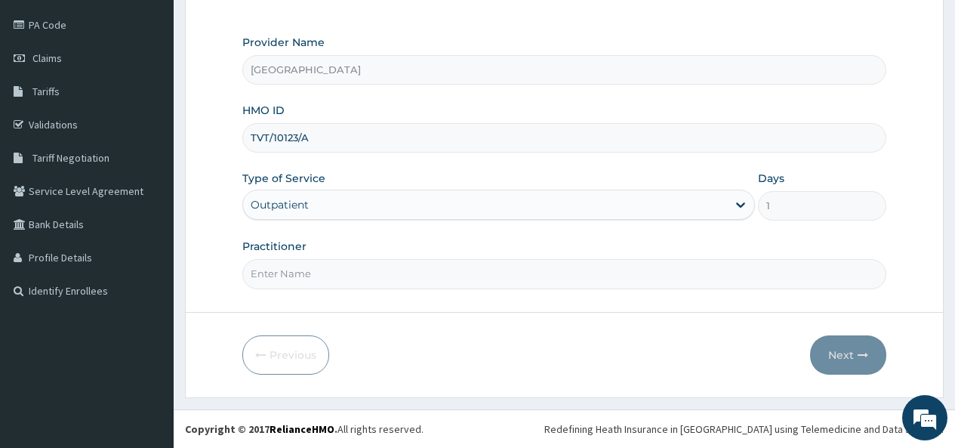
click at [280, 275] on input "Practitioner" at bounding box center [564, 273] width 644 height 29
type input "[PERSON_NAME]"
click at [843, 350] on button "Next" at bounding box center [848, 354] width 76 height 39
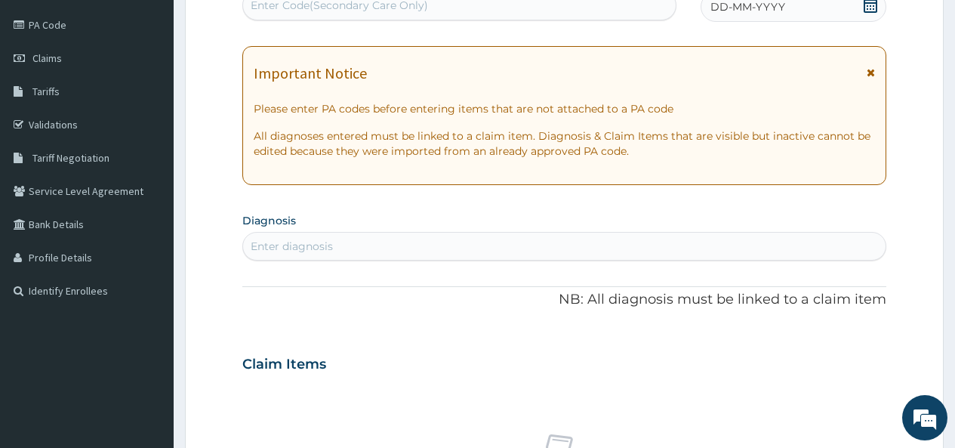
click at [871, 5] on icon at bounding box center [871, 5] width 14 height 15
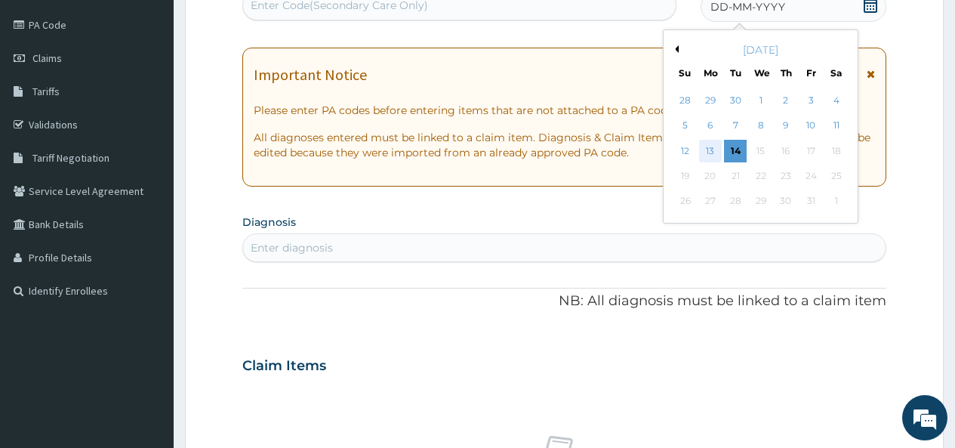
click at [715, 150] on div "13" at bounding box center [710, 151] width 23 height 23
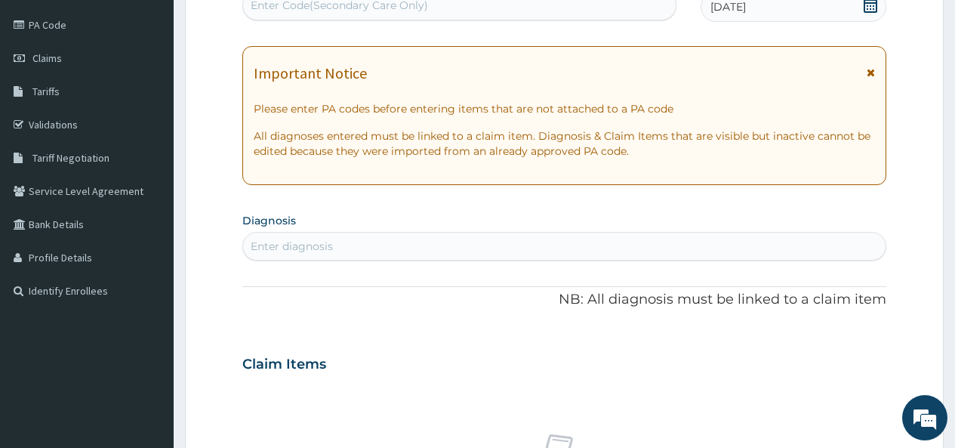
click at [439, 240] on div "Enter diagnosis" at bounding box center [564, 246] width 643 height 24
type input "[MEDICAL_DATA]"
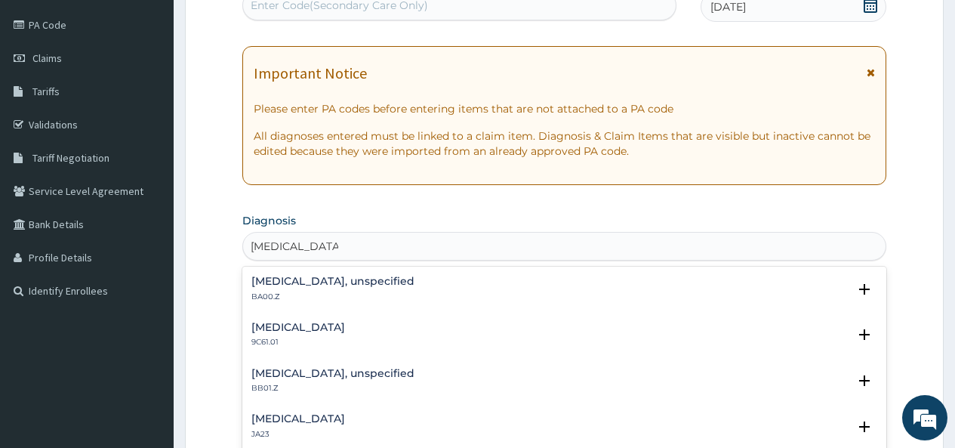
click at [361, 286] on h4 "[MEDICAL_DATA], unspecified" at bounding box center [332, 281] width 163 height 11
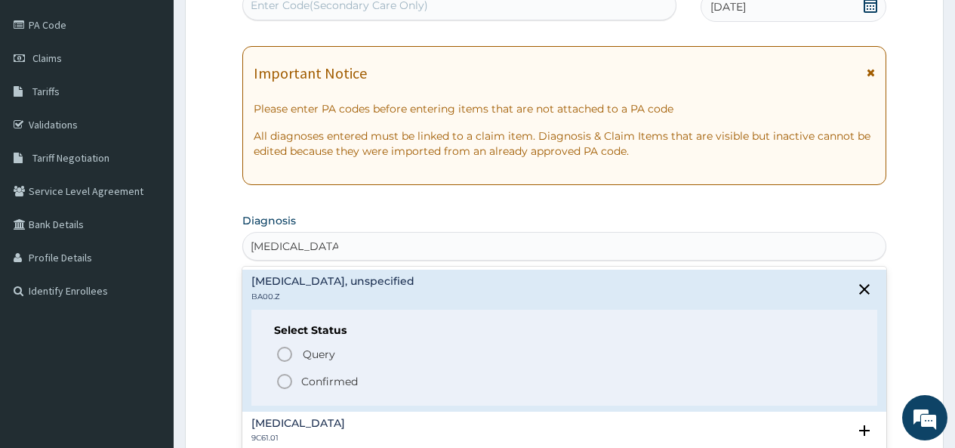
click at [287, 379] on icon "status option filled" at bounding box center [285, 381] width 18 height 18
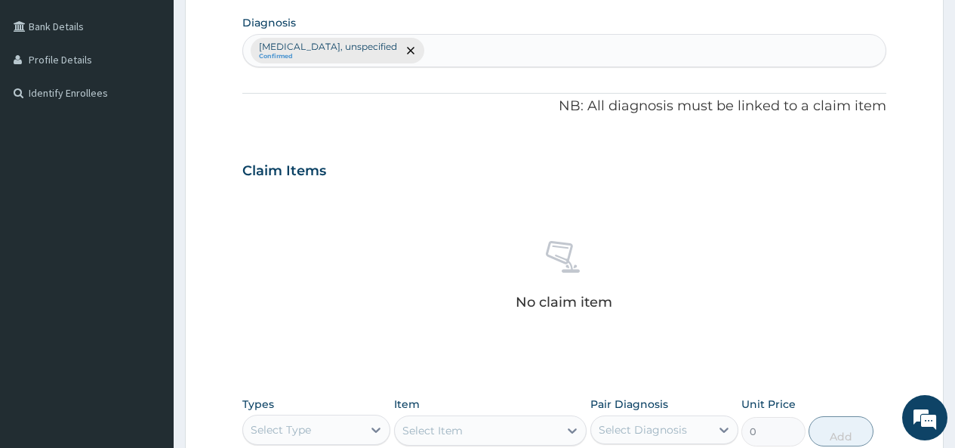
scroll to position [626, 0]
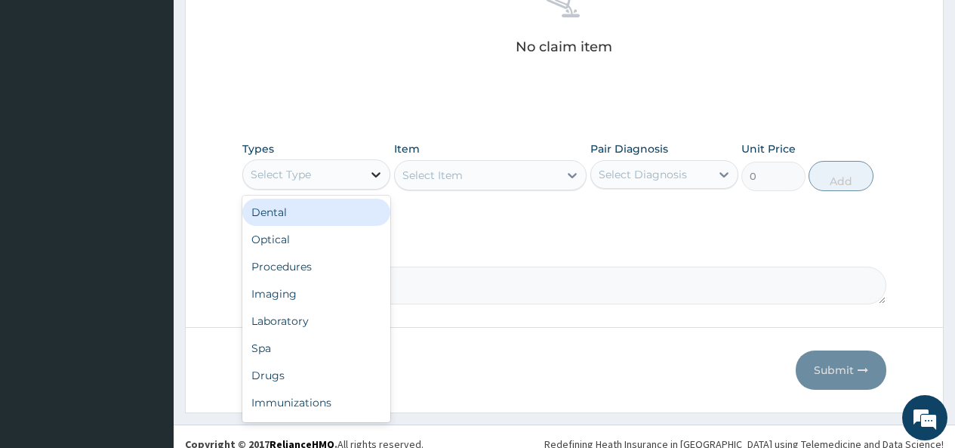
click at [369, 174] on icon at bounding box center [375, 174] width 15 height 15
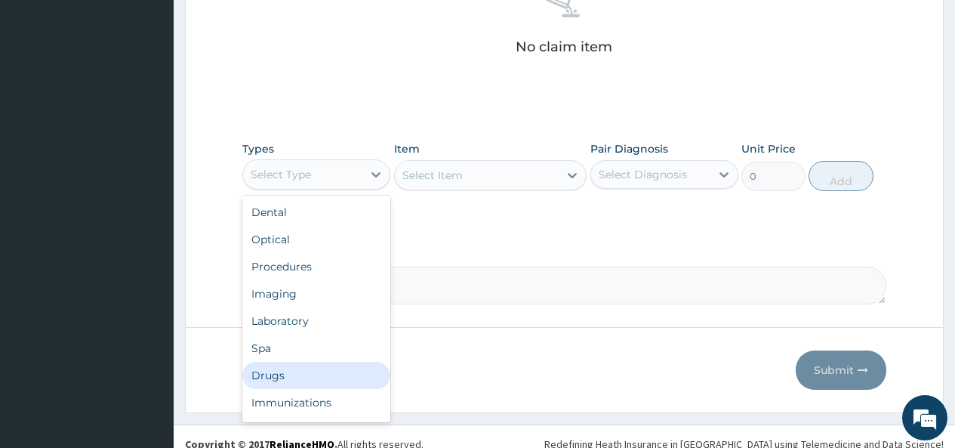
click at [282, 374] on div "Drugs" at bounding box center [316, 375] width 148 height 27
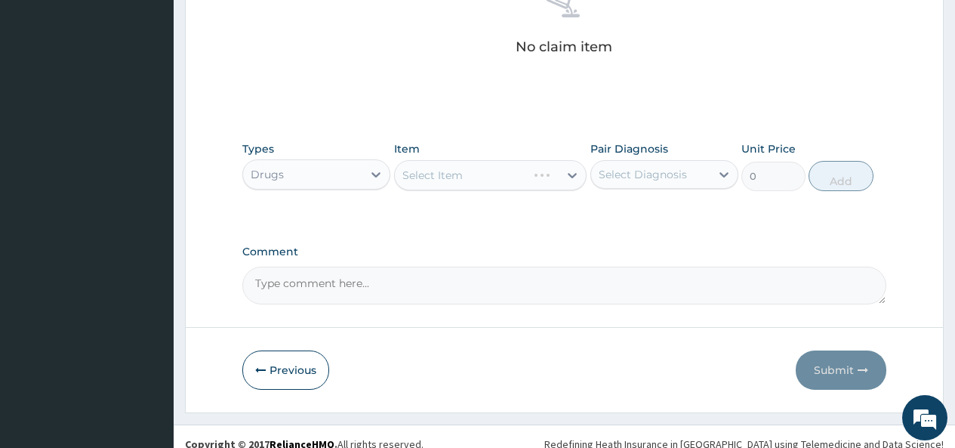
click at [543, 174] on div "Select Item" at bounding box center [490, 175] width 193 height 30
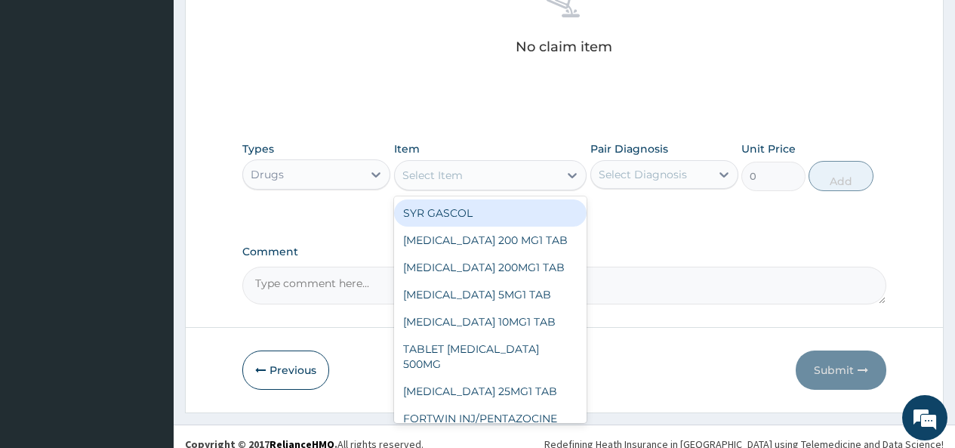
click at [555, 172] on div "Select Item" at bounding box center [477, 175] width 165 height 24
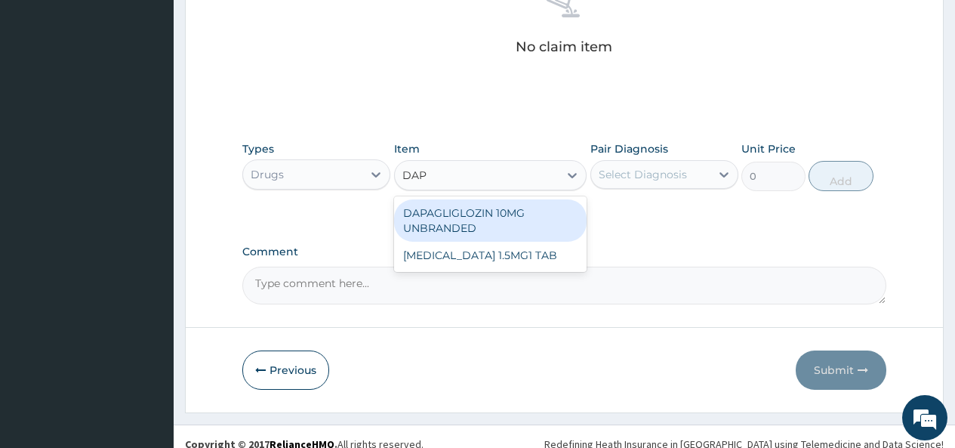
type input "DAPA"
click at [459, 219] on div "DAPAGLIGLOZIN 10MG UNBRANDED" at bounding box center [490, 220] width 193 height 42
type input "550"
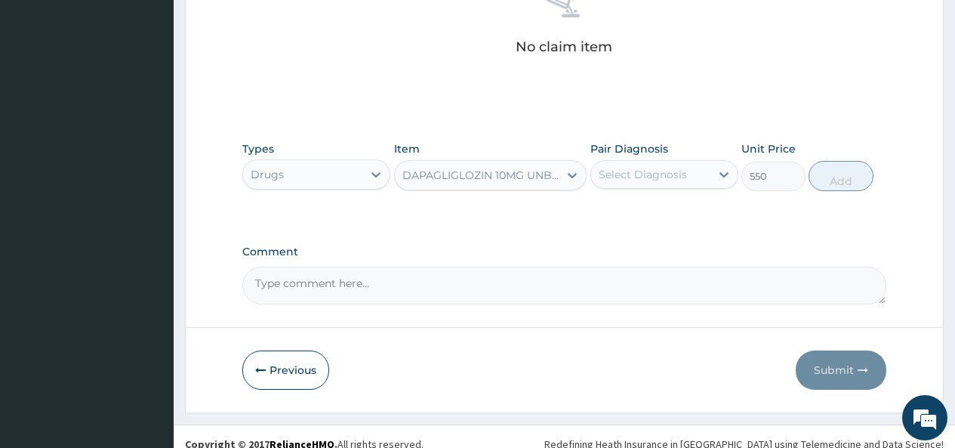
click at [476, 165] on div "DAPAGLIGLOZIN 10MG UNBRANDED" at bounding box center [477, 175] width 165 height 24
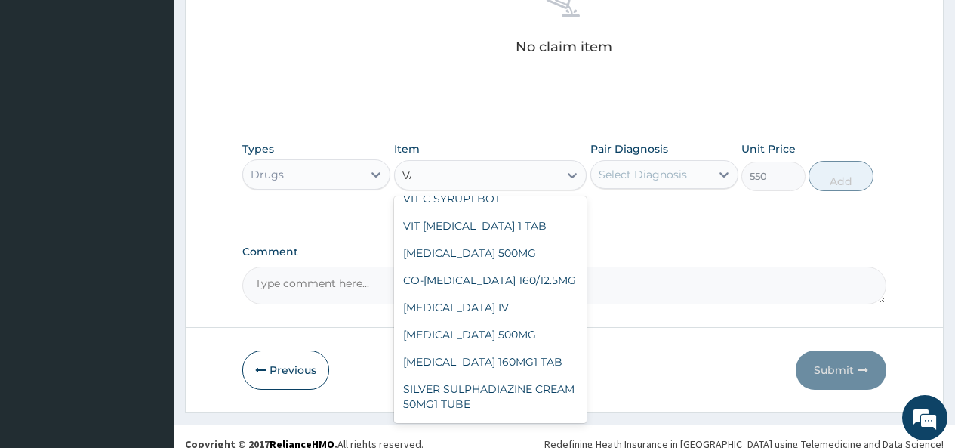
scroll to position [193, 0]
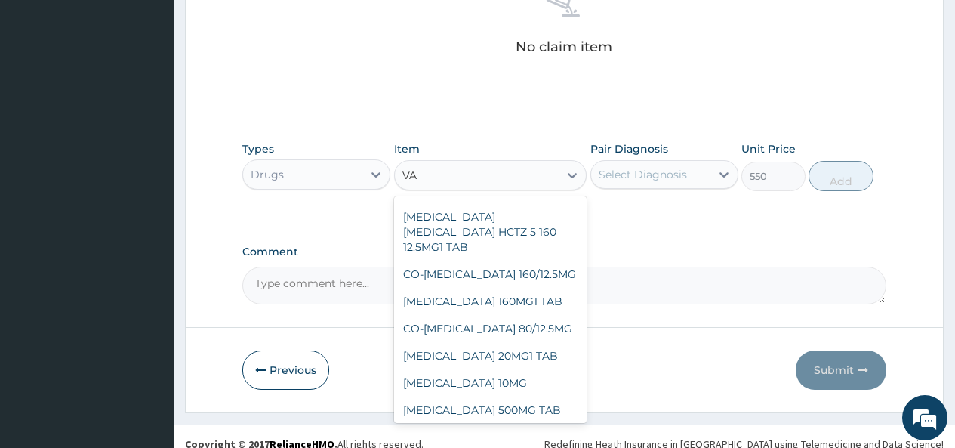
type input "VAL"
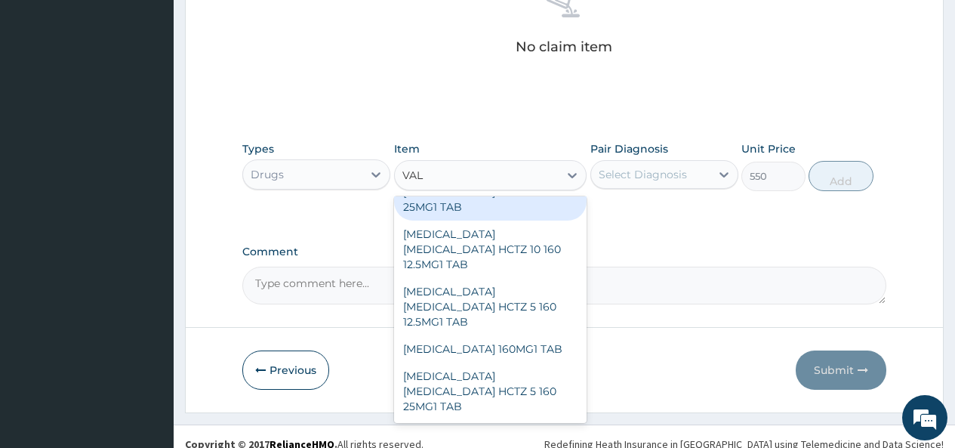
scroll to position [0, 0]
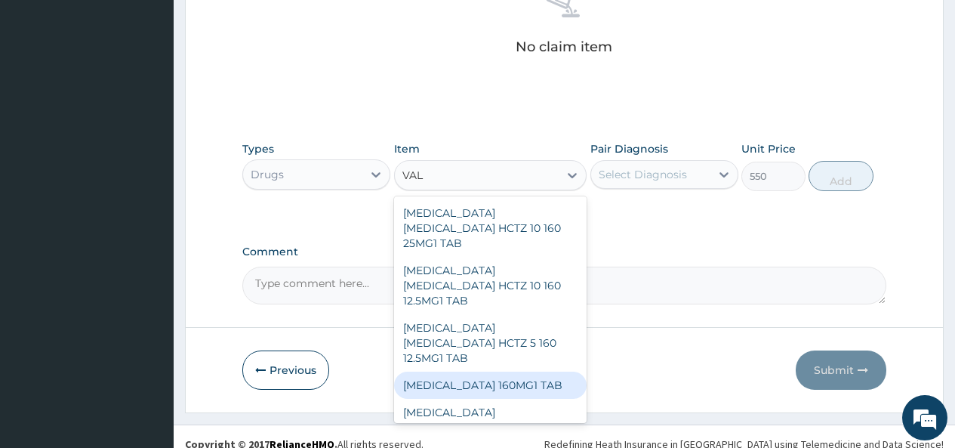
click at [476, 371] on div "[MEDICAL_DATA] 160MG1 TAB" at bounding box center [490, 384] width 193 height 27
type input "490"
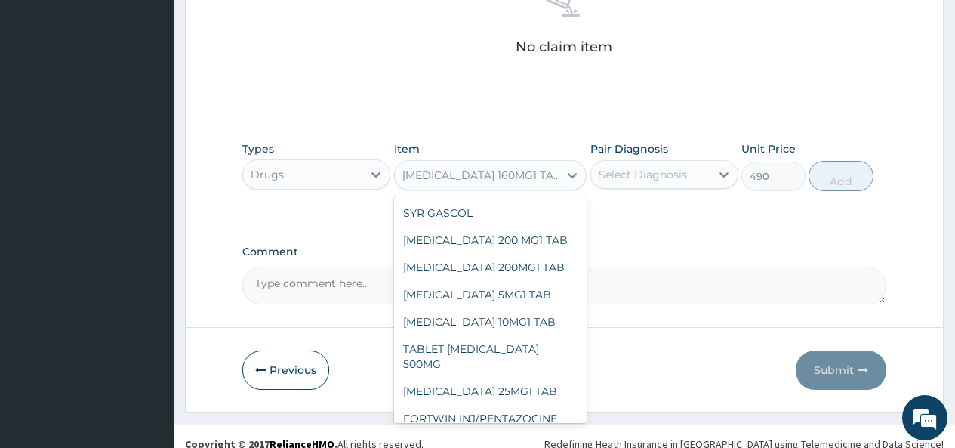
click at [535, 169] on div "[MEDICAL_DATA] 160MG1 TAB" at bounding box center [477, 175] width 165 height 24
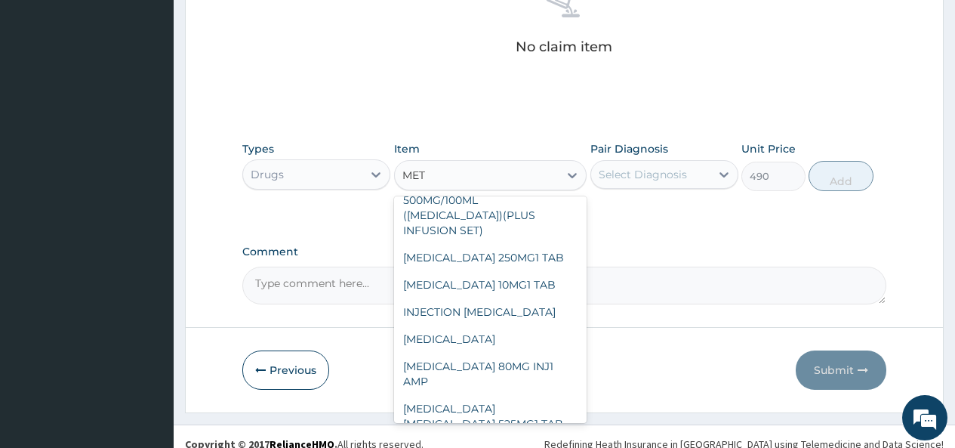
scroll to position [151, 0]
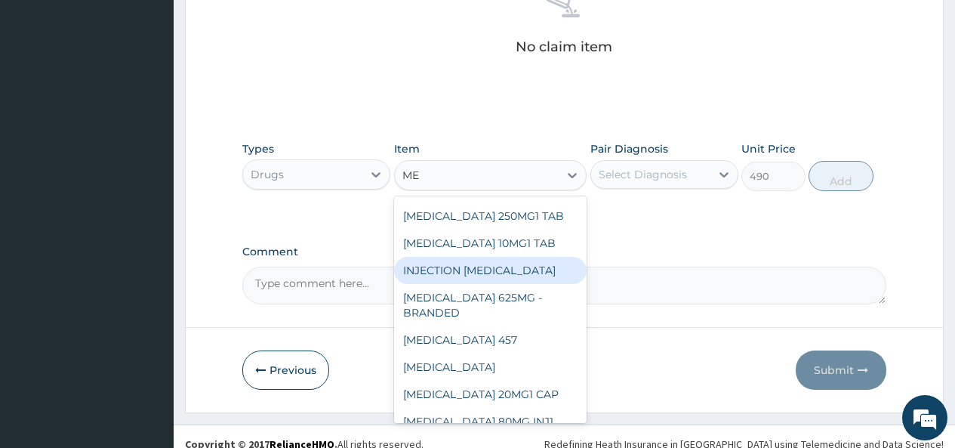
type input "M"
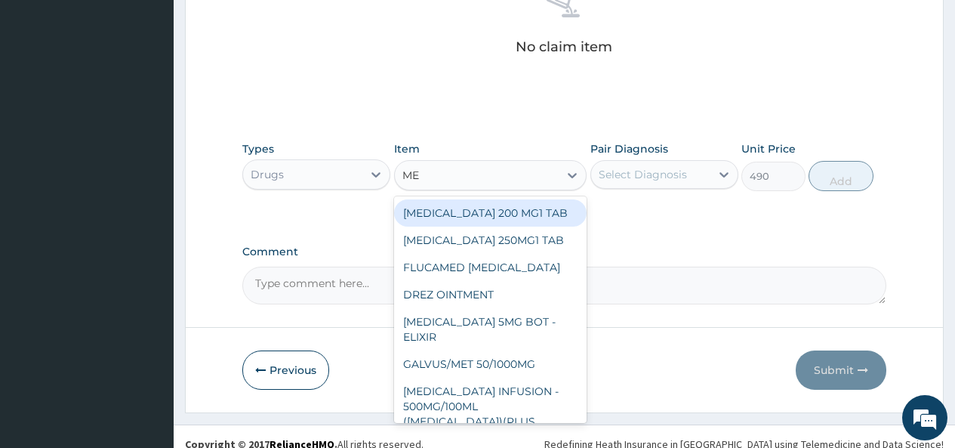
type input "M"
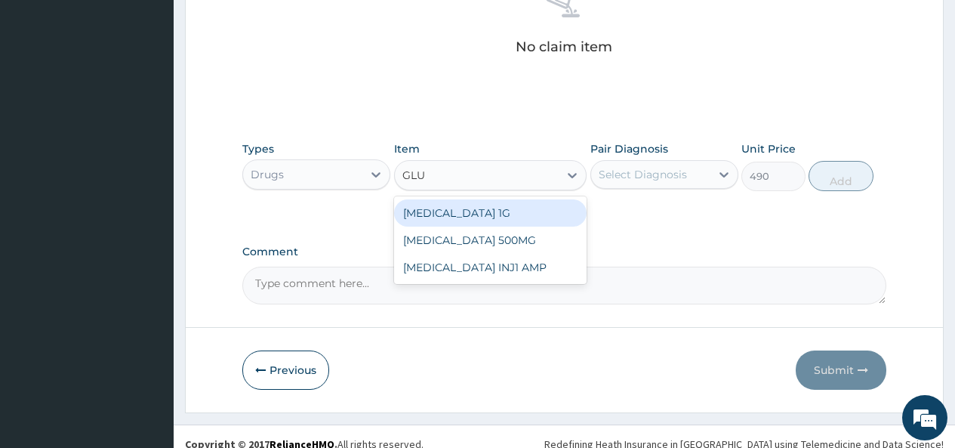
type input "GLUC"
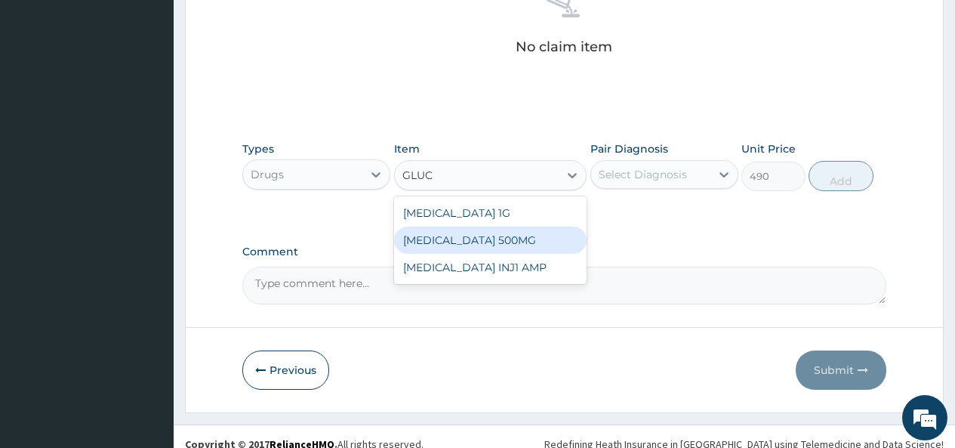
click at [484, 238] on div "[MEDICAL_DATA] 500MG" at bounding box center [490, 240] width 193 height 27
type input "300"
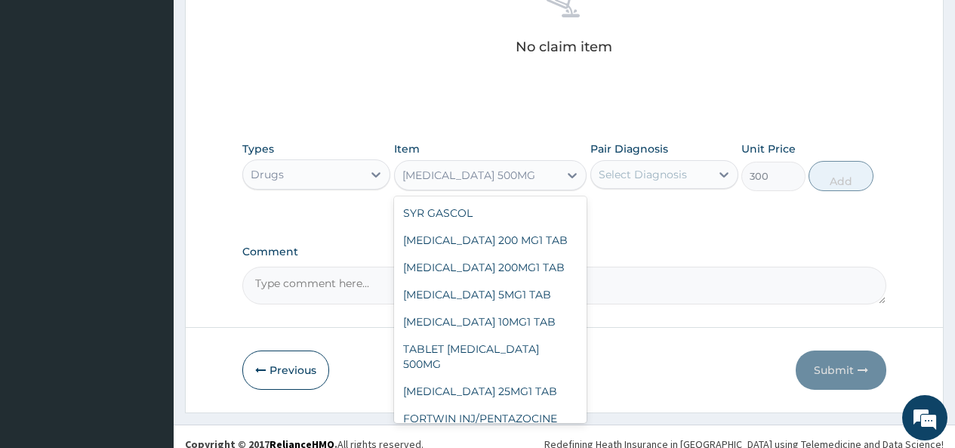
click at [533, 172] on div "[MEDICAL_DATA] 500MG" at bounding box center [477, 175] width 165 height 24
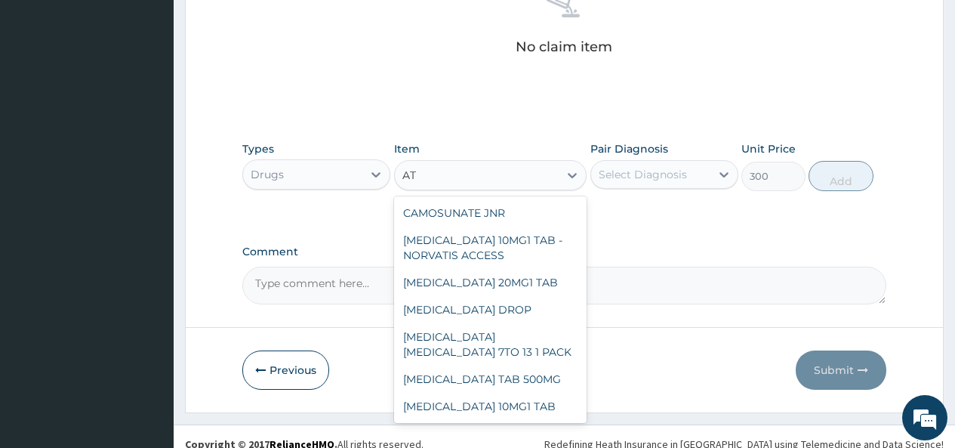
scroll to position [888, 0]
type input "ATO"
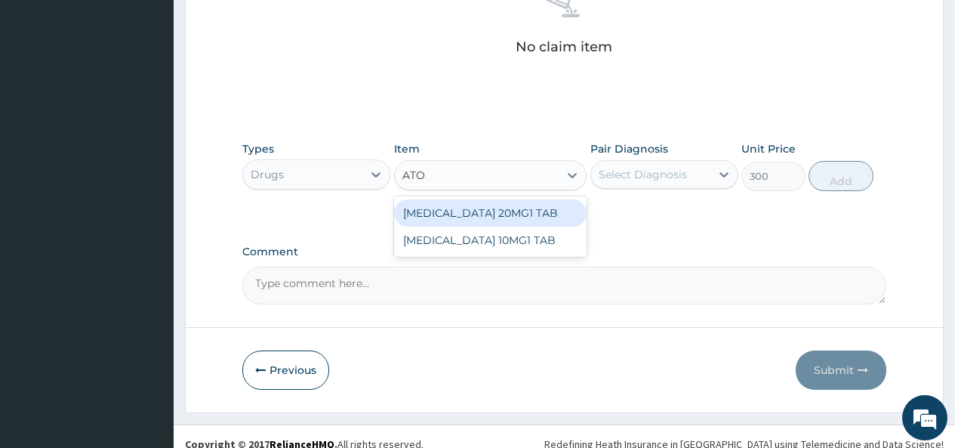
scroll to position [0, 0]
click at [462, 210] on div "[MEDICAL_DATA] 20MG1 TAB" at bounding box center [490, 212] width 193 height 27
type input "150"
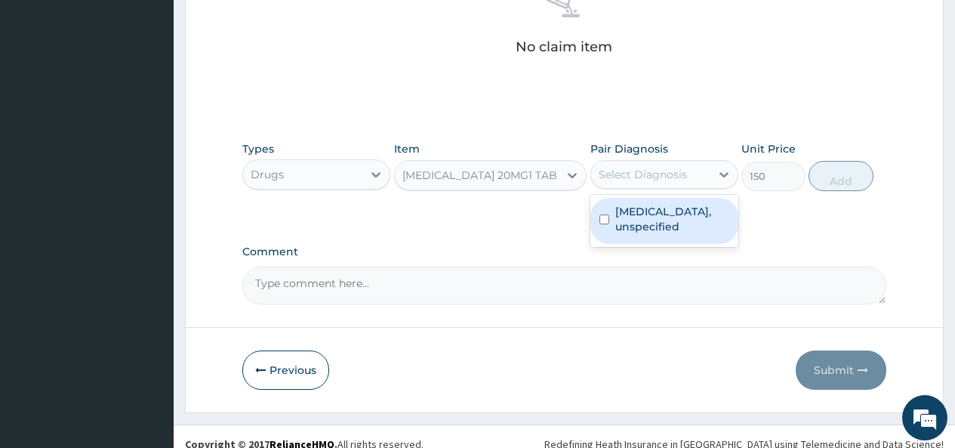
click at [671, 170] on div "Select Diagnosis" at bounding box center [643, 174] width 88 height 15
click at [649, 221] on label "[MEDICAL_DATA], unspecified" at bounding box center [672, 219] width 114 height 30
checkbox input "true"
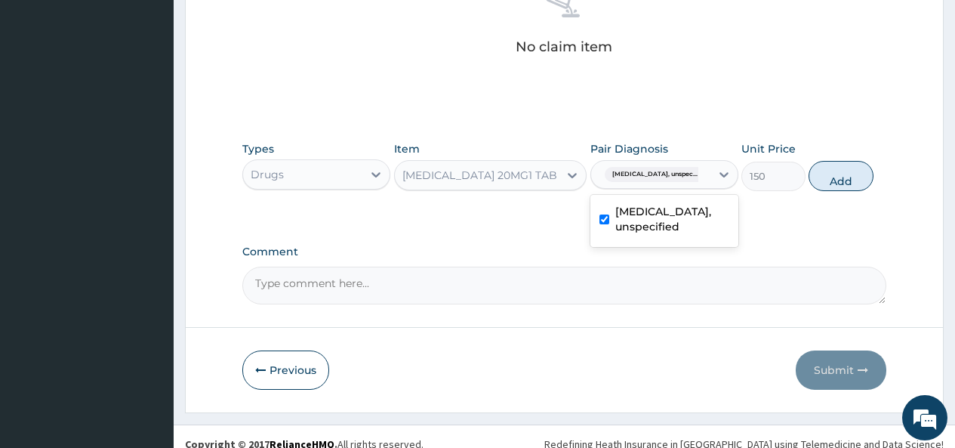
click at [548, 184] on div "[MEDICAL_DATA] 20MG1 TAB" at bounding box center [477, 175] width 165 height 24
type input "KETO"
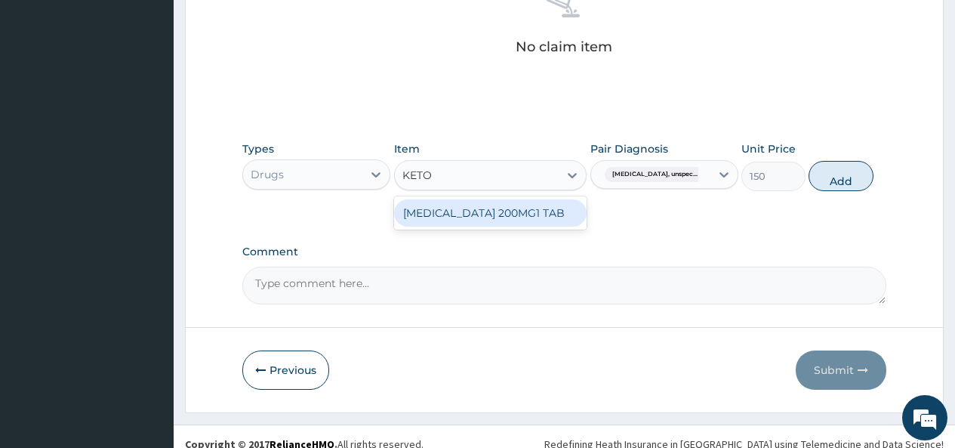
click at [523, 207] on div "[MEDICAL_DATA] 200MG1 TAB" at bounding box center [490, 212] width 193 height 27
type input "200"
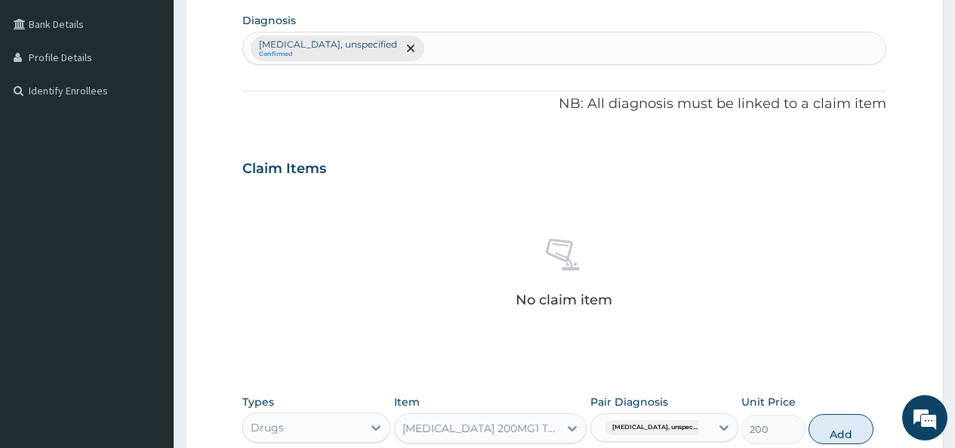
scroll to position [641, 0]
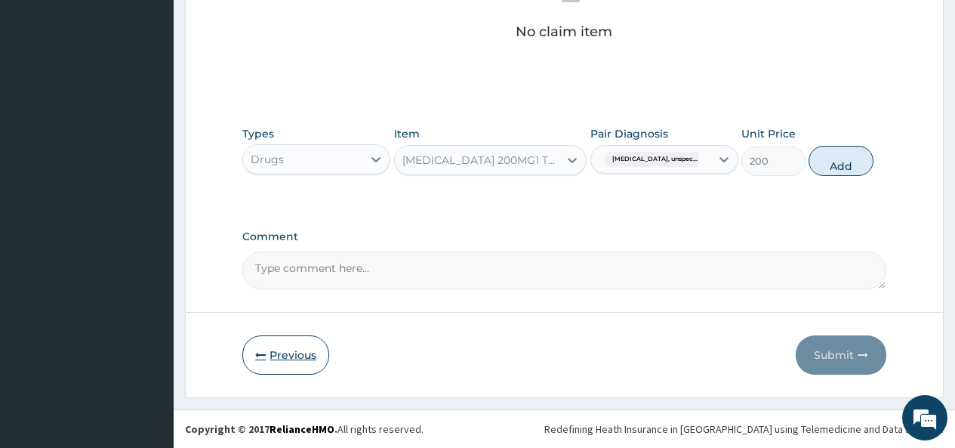
click at [274, 350] on button "Previous" at bounding box center [285, 354] width 87 height 39
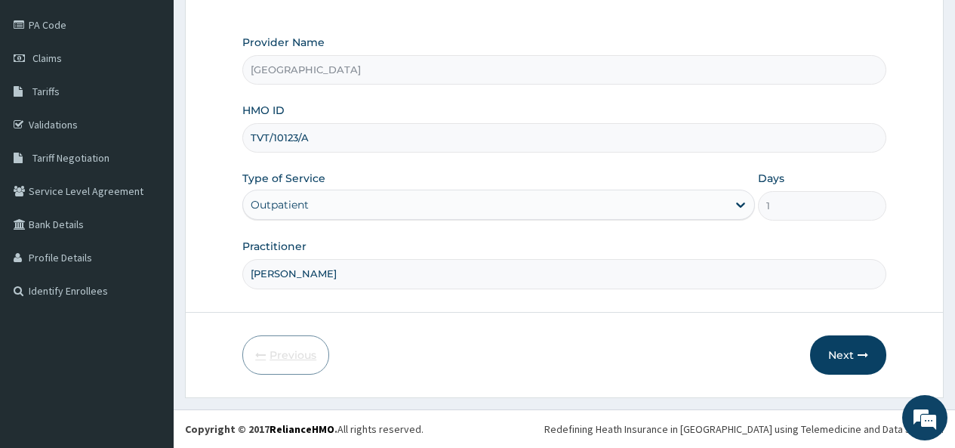
scroll to position [173, 0]
